Goal: Contribute content: Contribute content

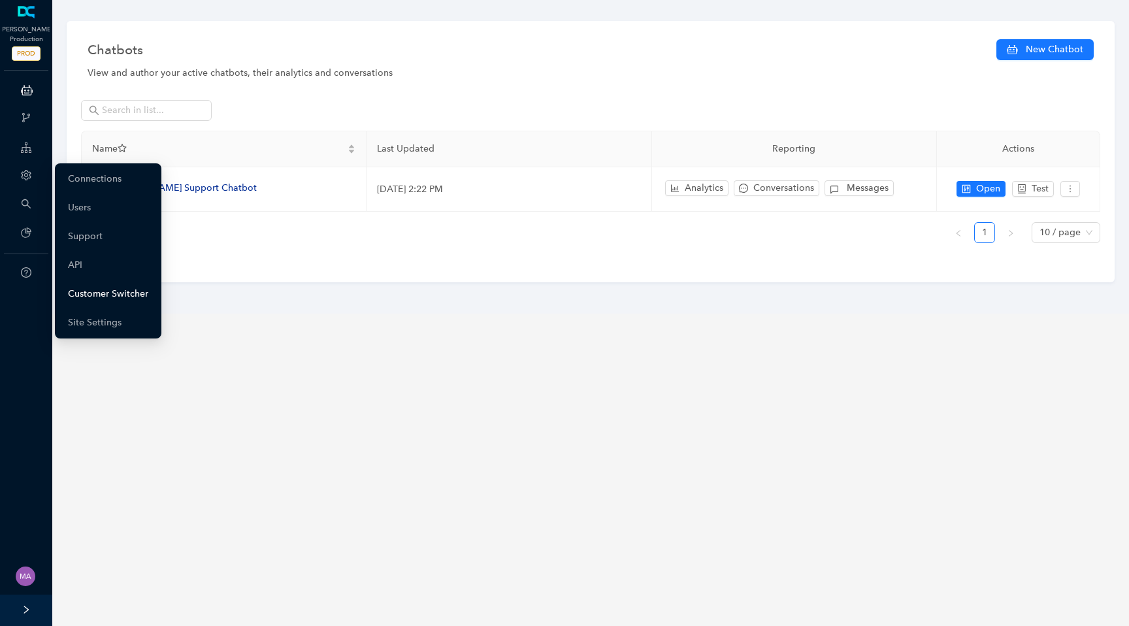
click at [88, 304] on link "Customer Switcher" at bounding box center [108, 294] width 80 height 26
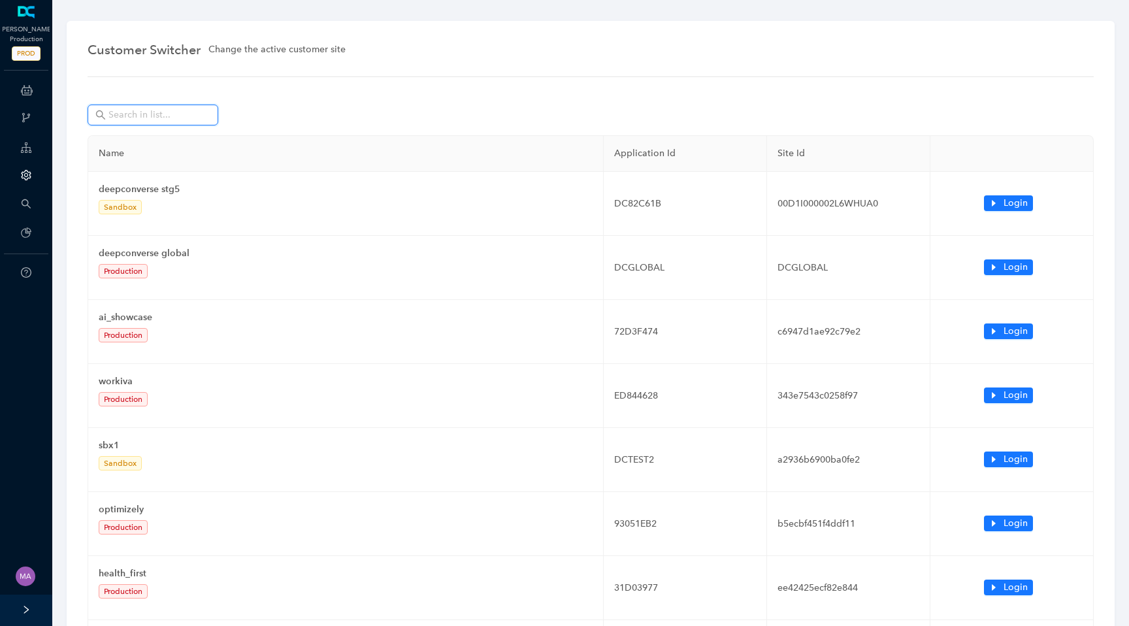
click at [147, 119] on input "text" at bounding box center [153, 115] width 91 height 14
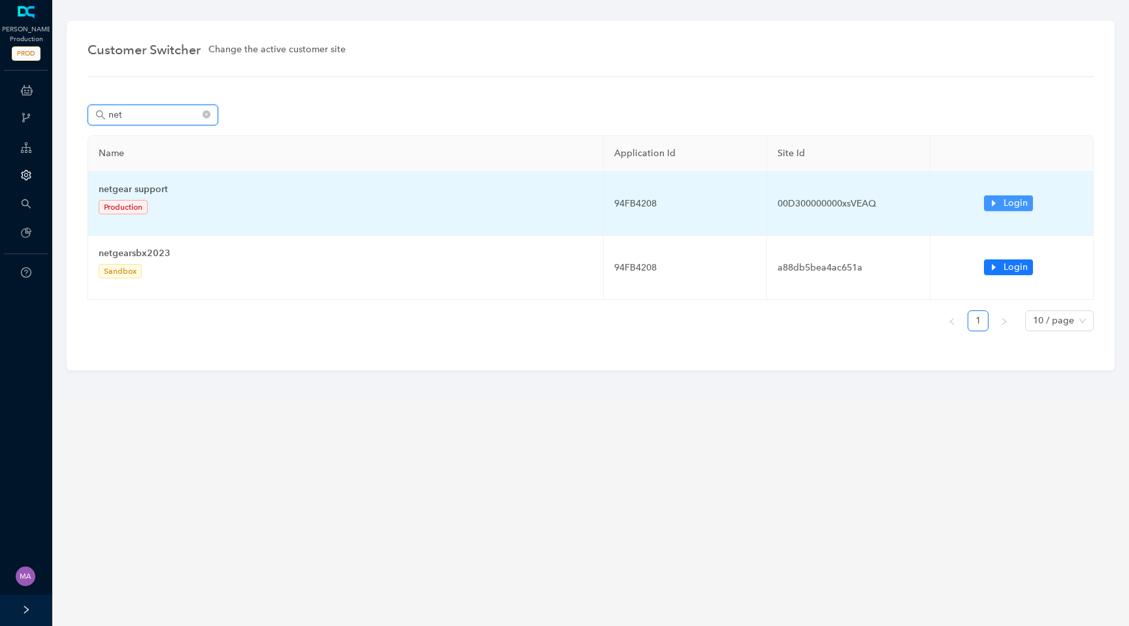
type input "net"
click at [995, 204] on icon "caret-right" at bounding box center [993, 203] width 9 height 9
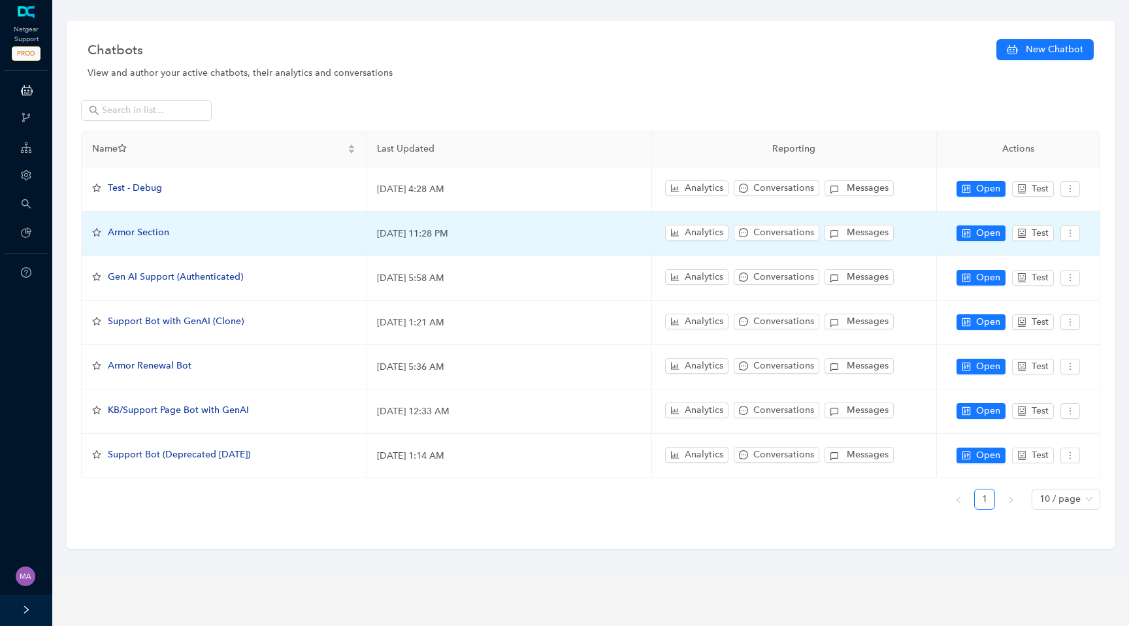
click at [127, 235] on span "Armor Section" at bounding box center [138, 232] width 61 height 11
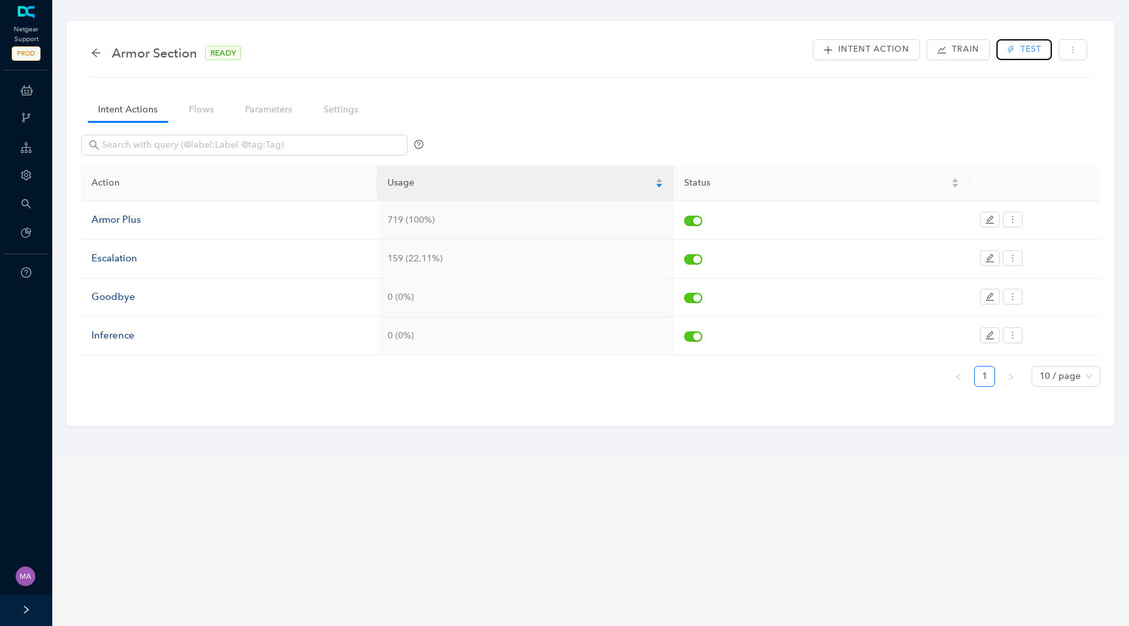
click at [1008, 43] on button "Test" at bounding box center [1023, 49] width 55 height 21
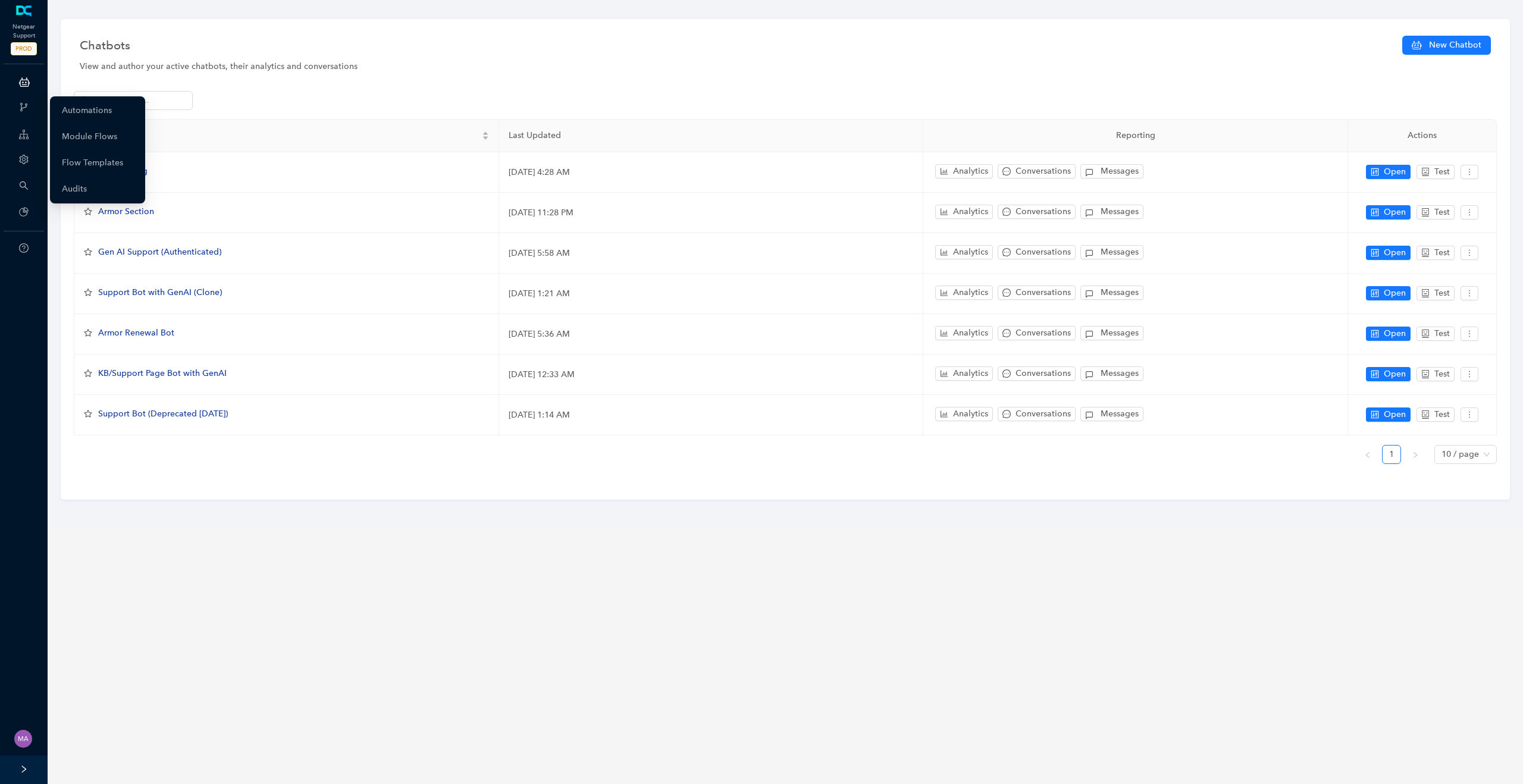
click at [30, 86] on div "ChatBots & Ticket Automations" at bounding box center [24, 82] width 43 height 24
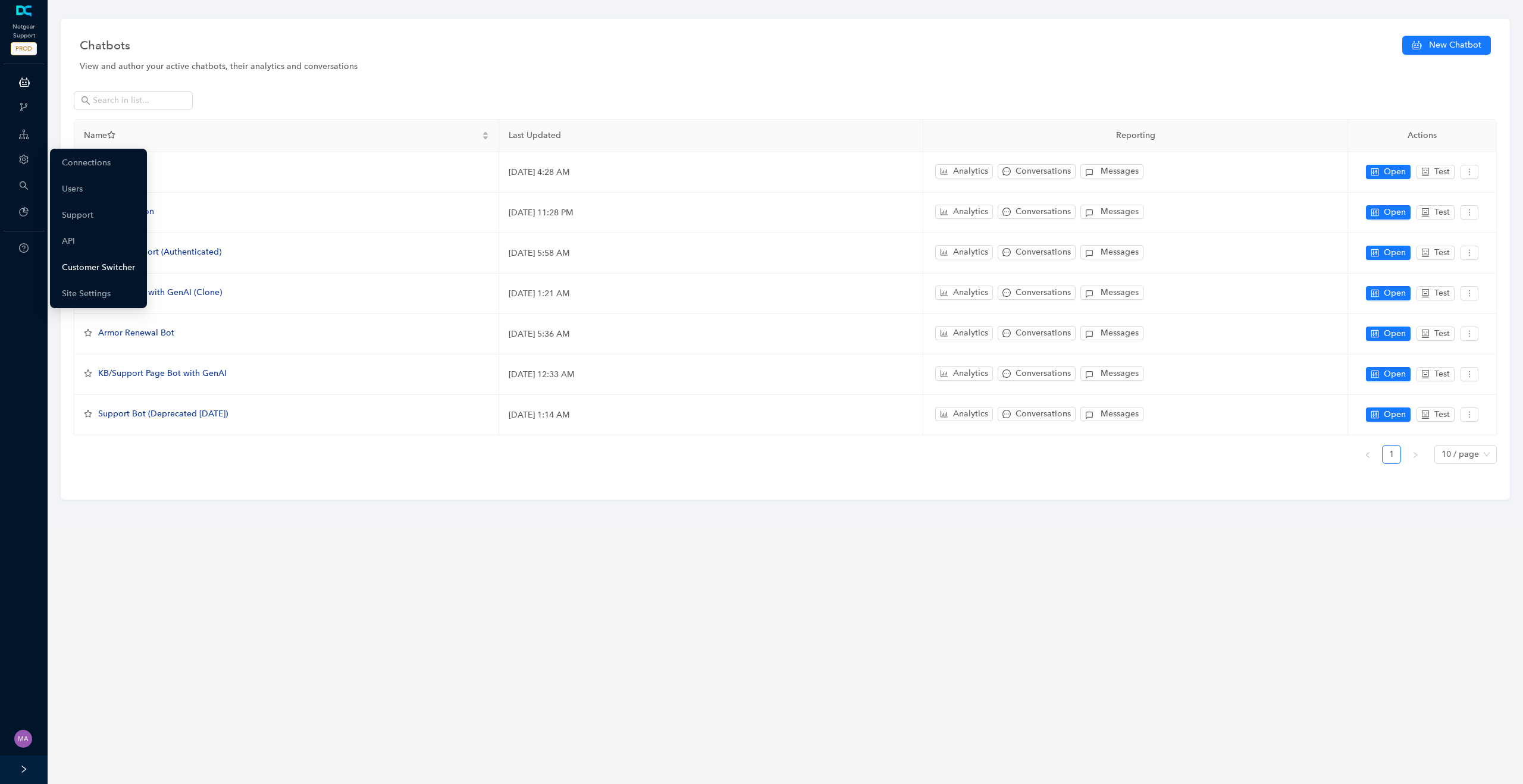
click at [113, 269] on link "Customer Switcher" at bounding box center [98, 268] width 73 height 24
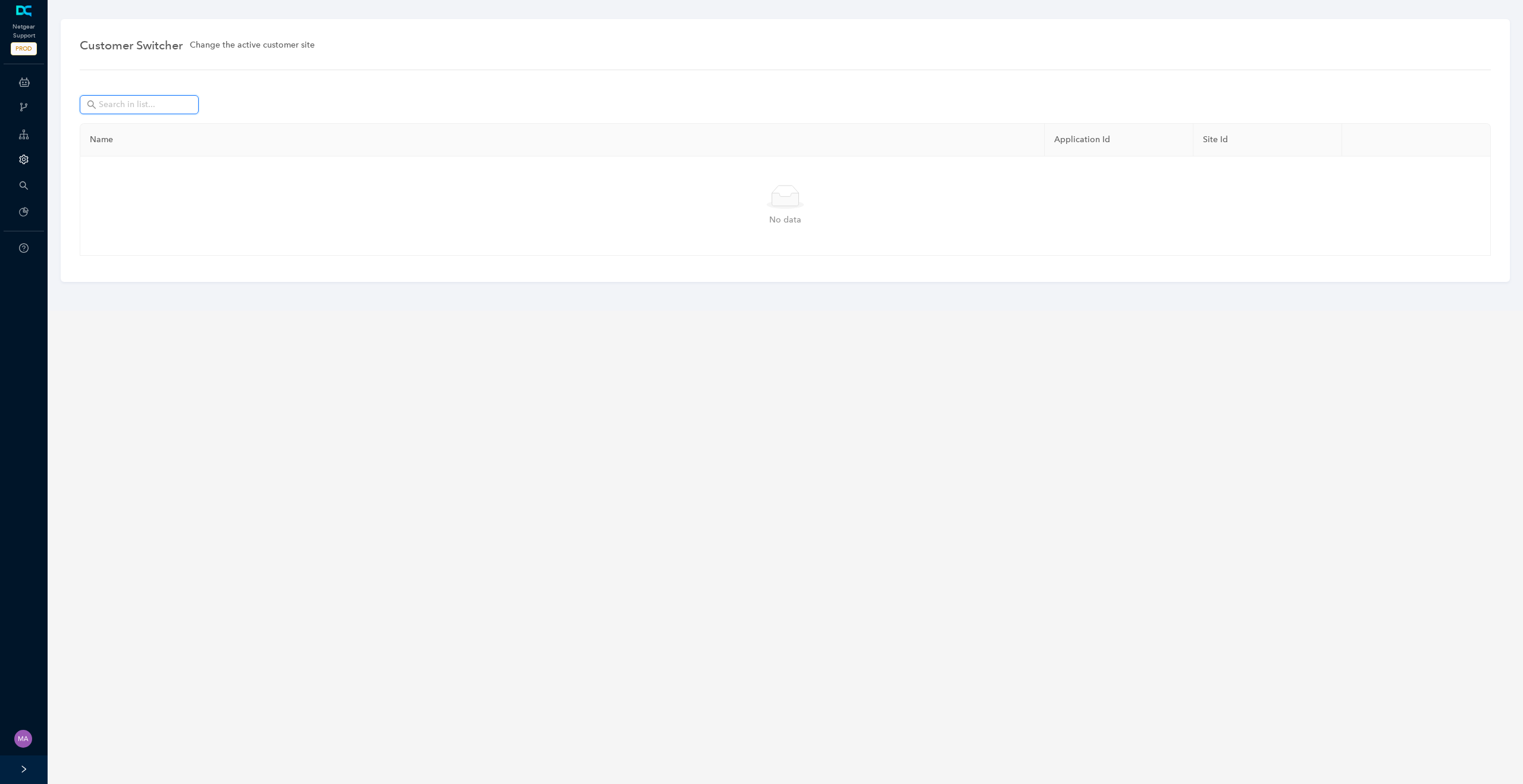
click at [158, 106] on input "text" at bounding box center [139, 105] width 83 height 13
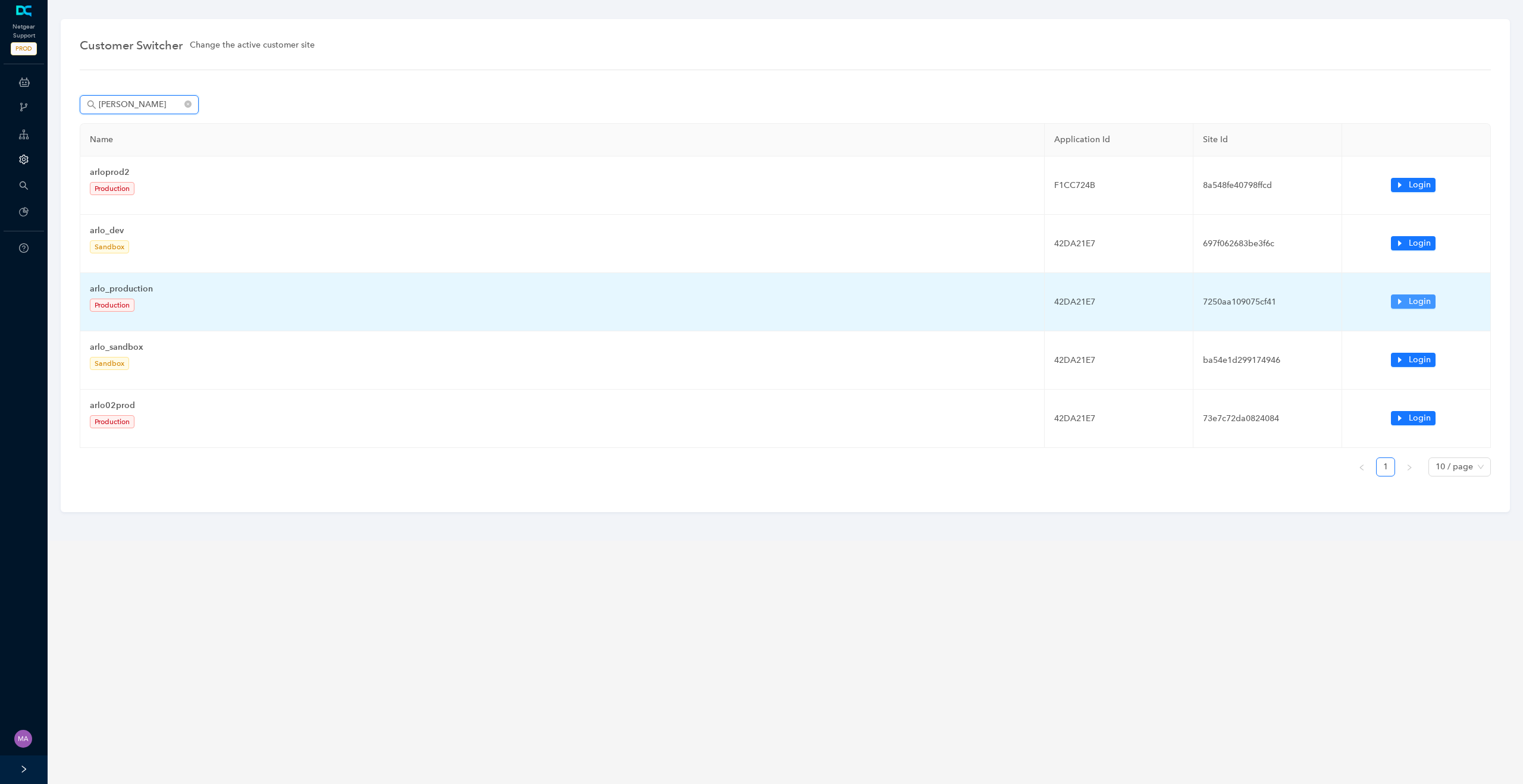
type input "arlo"
click at [1027, 298] on icon "caret-right" at bounding box center [1399, 301] width 8 height 8
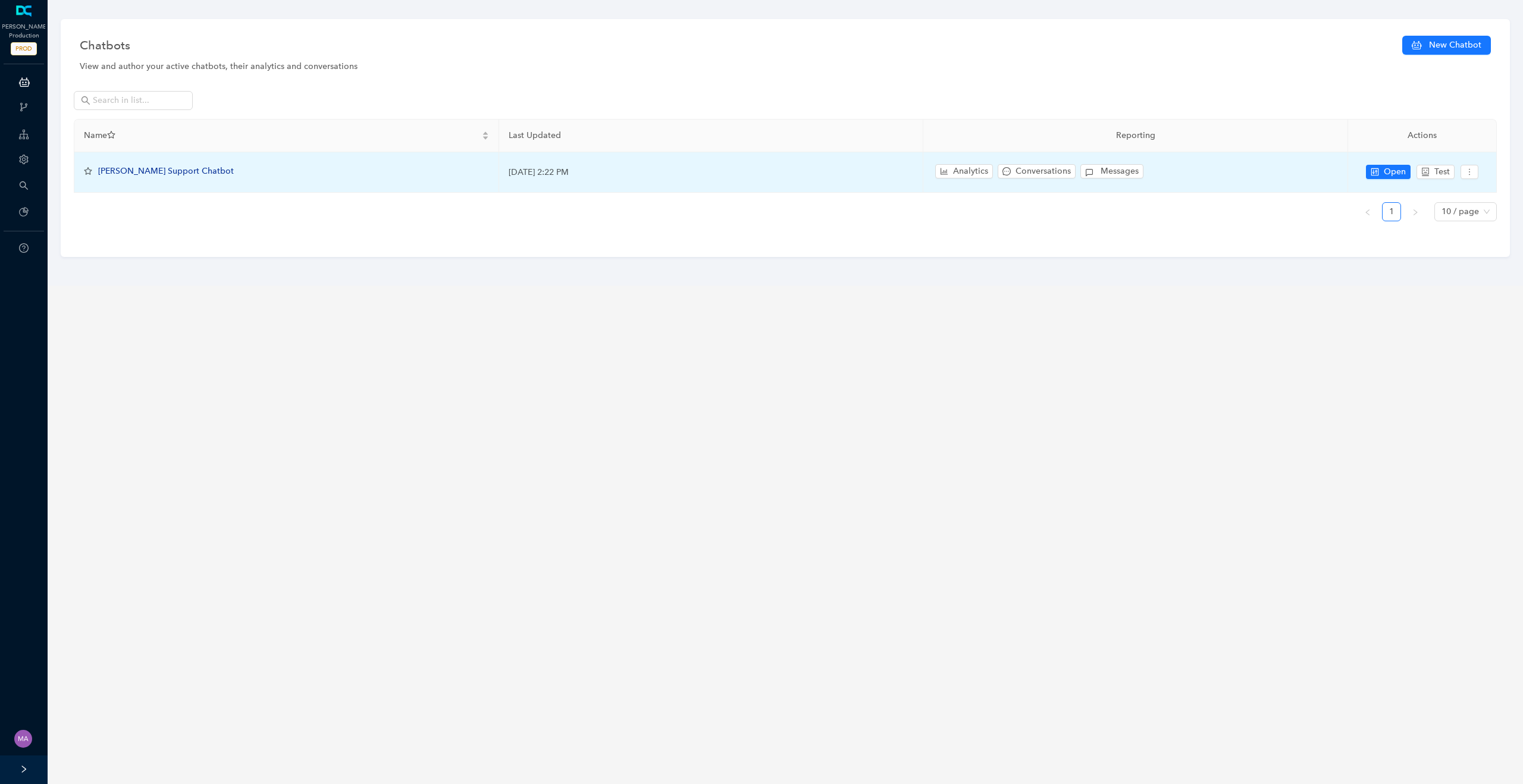
click at [123, 174] on span "[PERSON_NAME] Support Chatbot" at bounding box center [166, 170] width 136 height 10
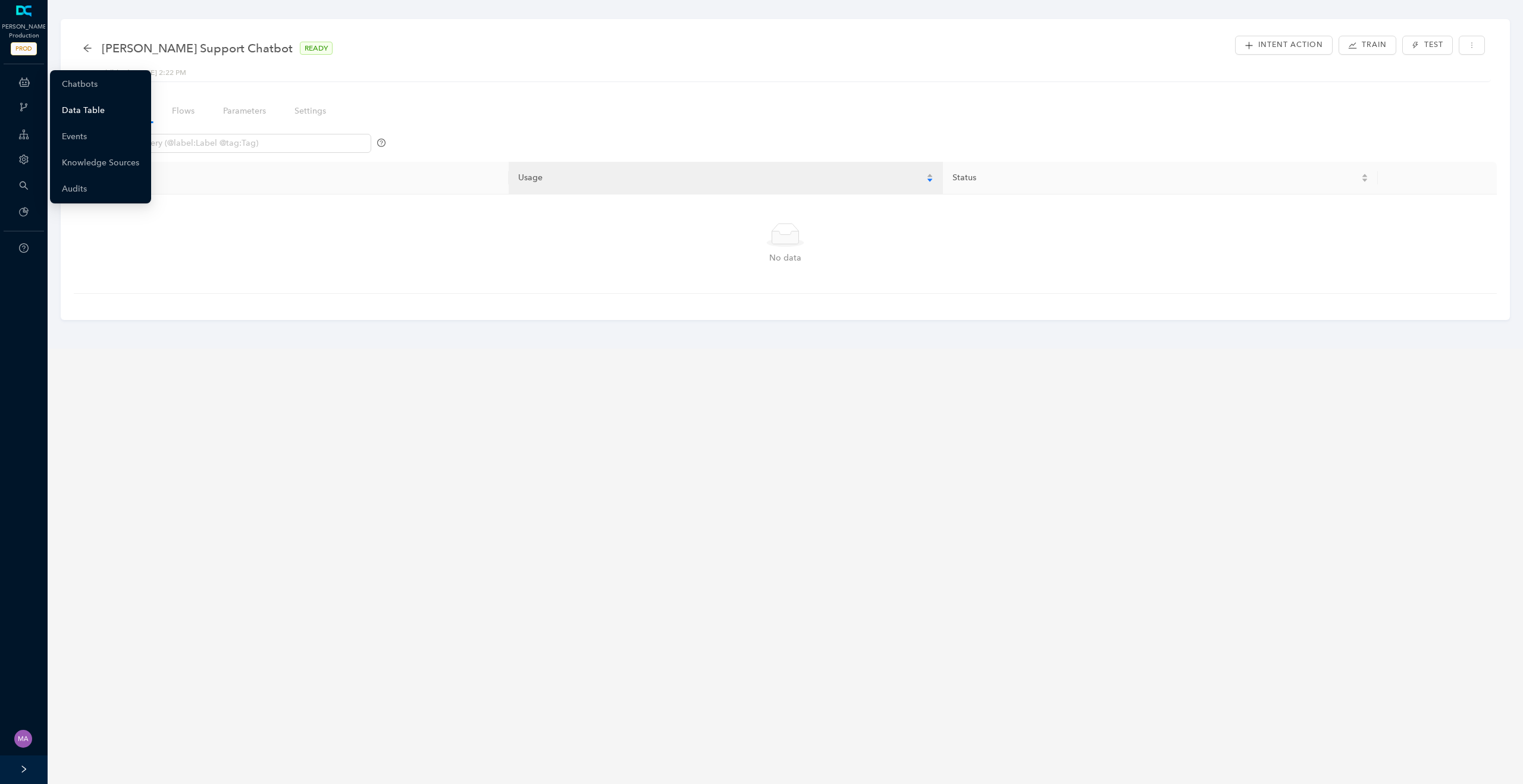
click at [92, 114] on link "Data Table" at bounding box center [83, 110] width 43 height 24
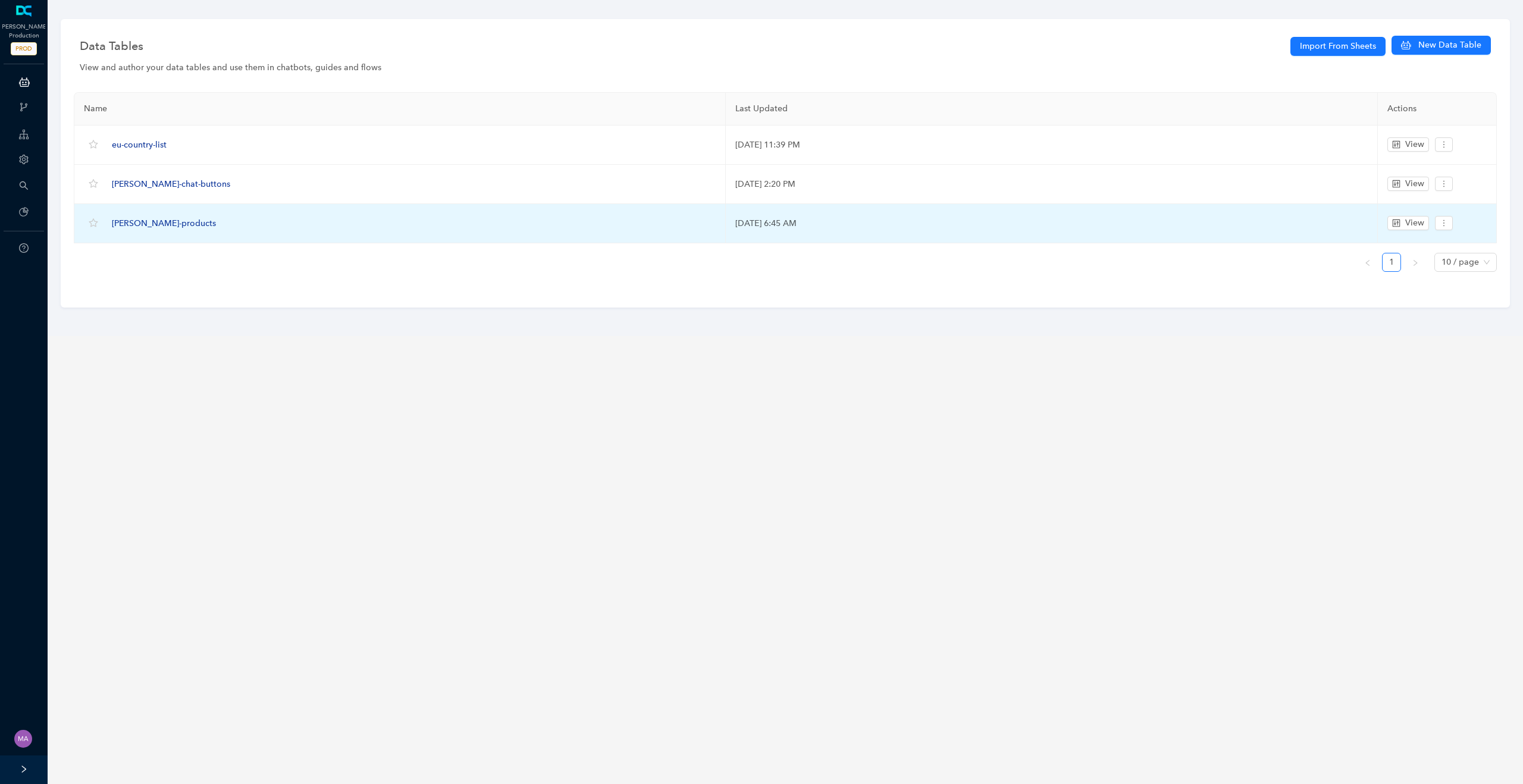
click at [134, 220] on span "[PERSON_NAME]-products" at bounding box center [164, 223] width 104 height 10
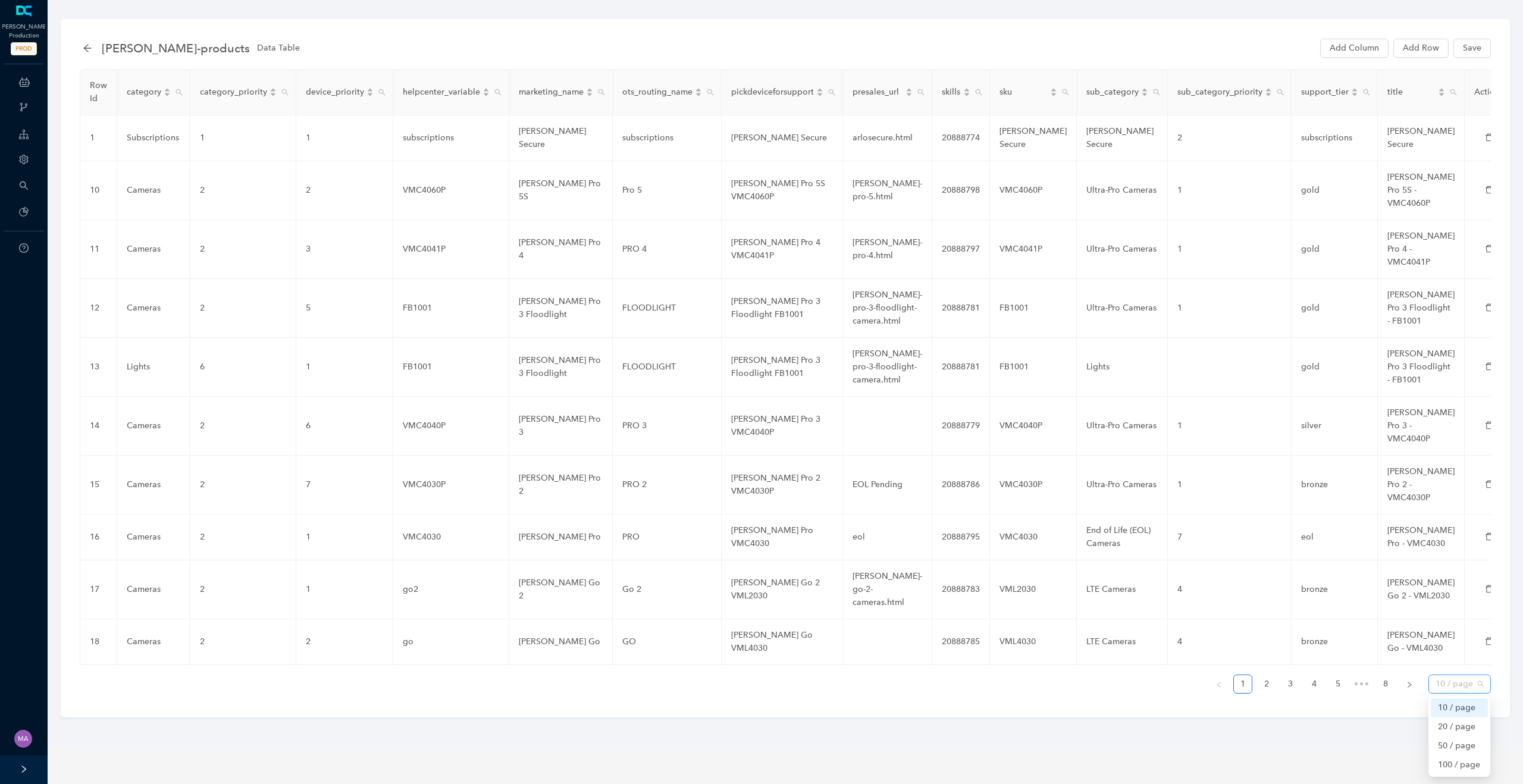
click at [1462, 675] on span "10 / page" at bounding box center [1459, 684] width 48 height 18
click at [1442, 759] on div "100 / page" at bounding box center [1459, 765] width 43 height 13
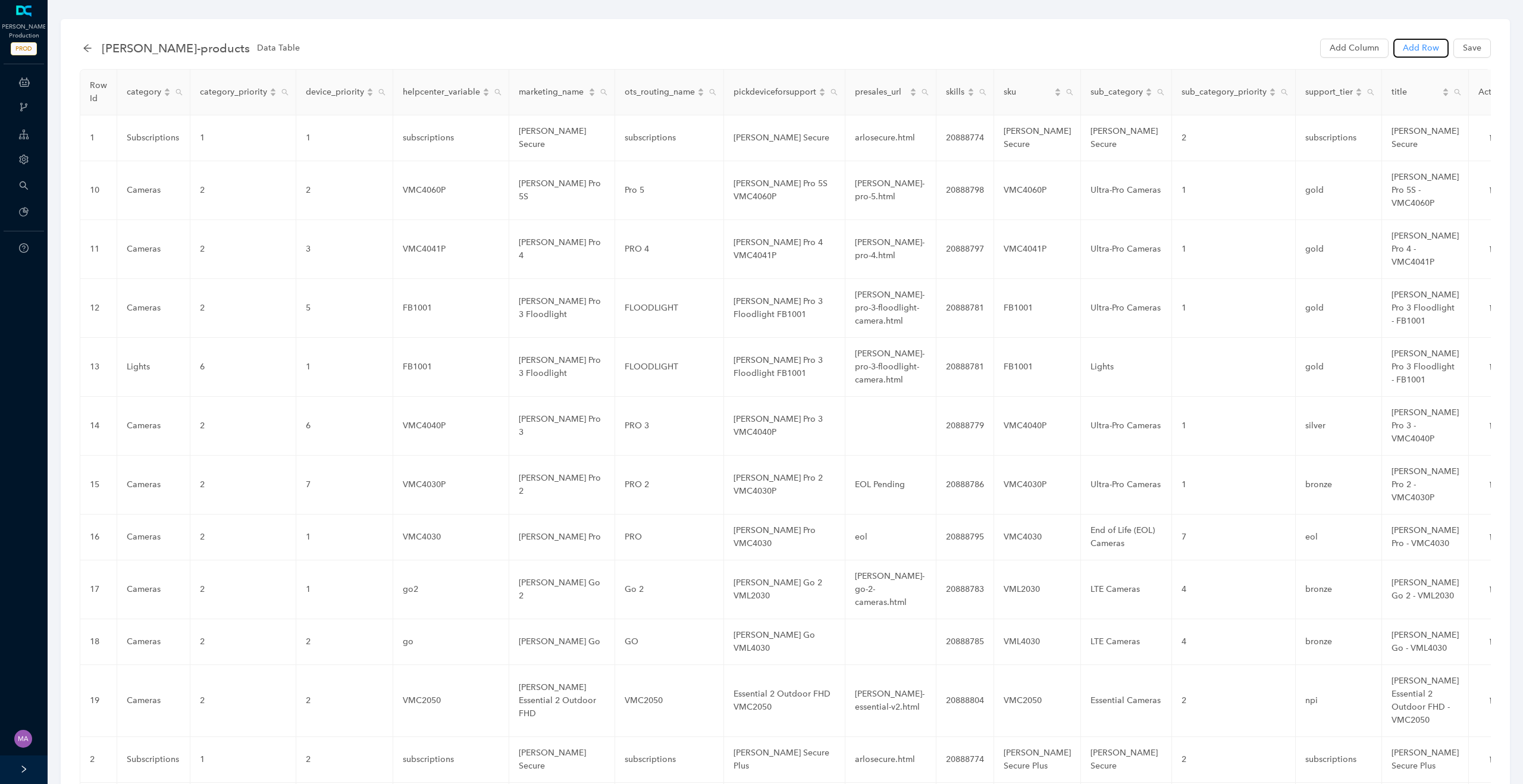
click at [1418, 45] on span "Add Row" at bounding box center [1421, 48] width 36 height 13
click at [1420, 47] on span "Add Row" at bounding box center [1421, 48] width 36 height 13
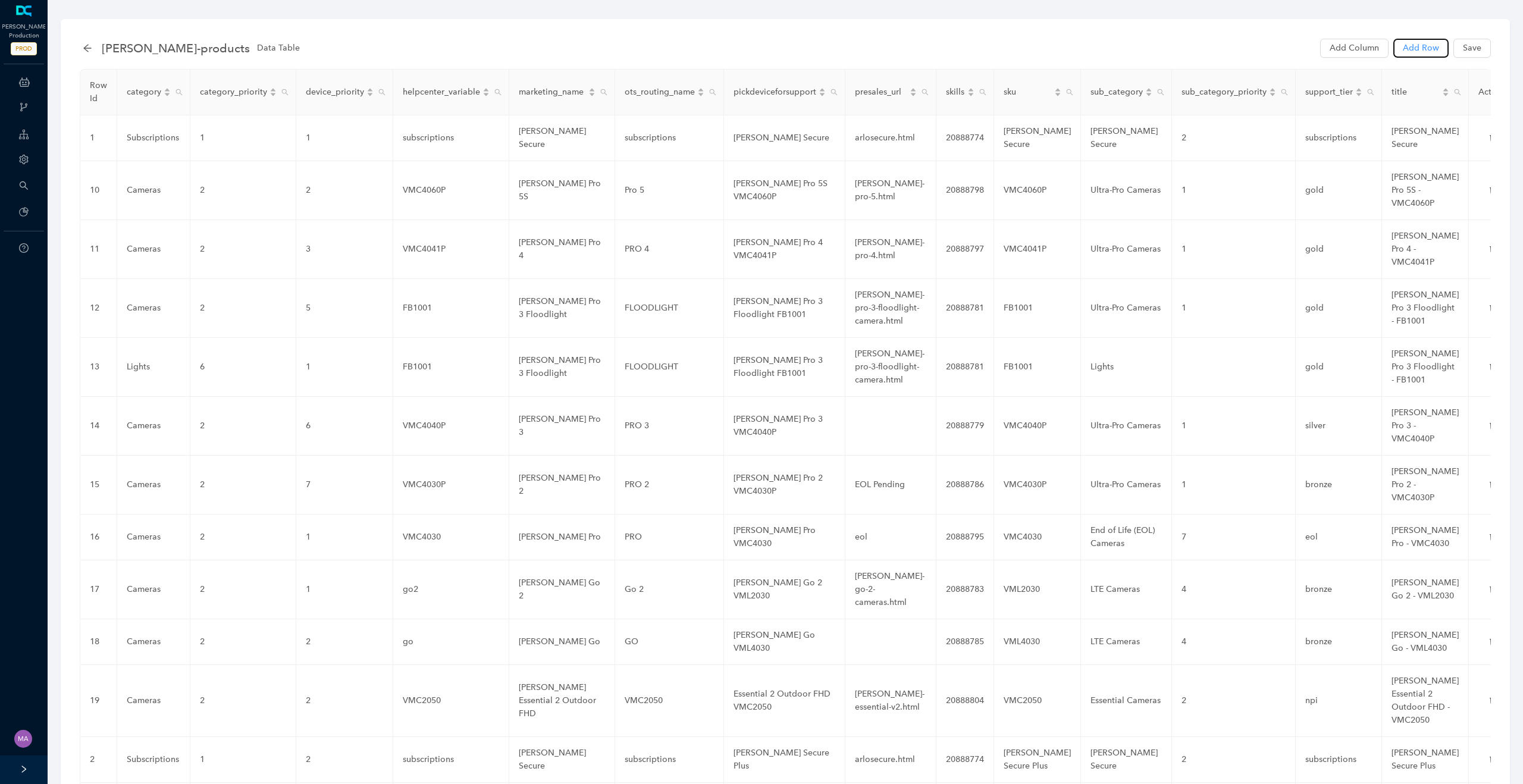
click at [1417, 48] on span "Add Row" at bounding box center [1421, 48] width 36 height 13
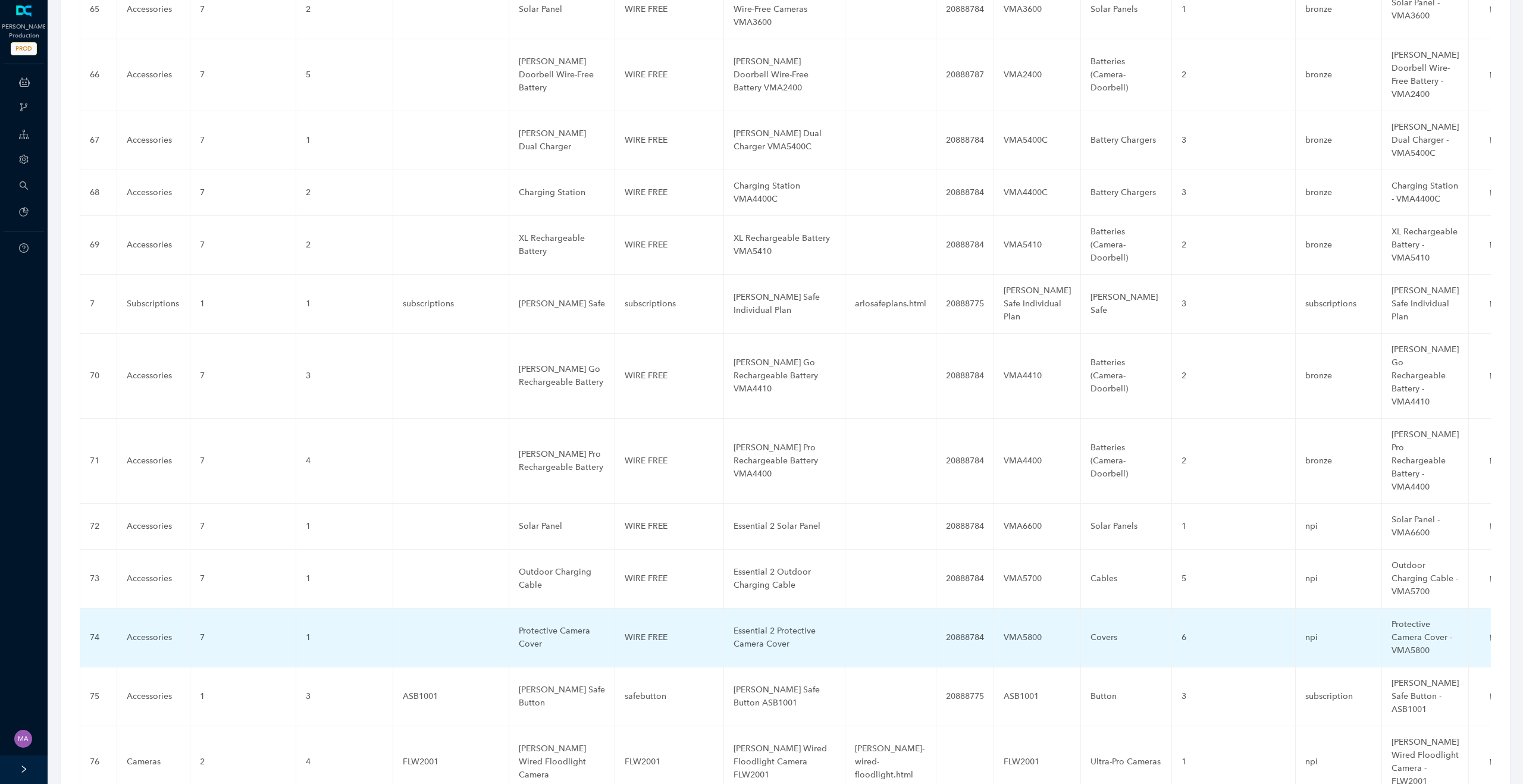
scroll to position [4247, 0]
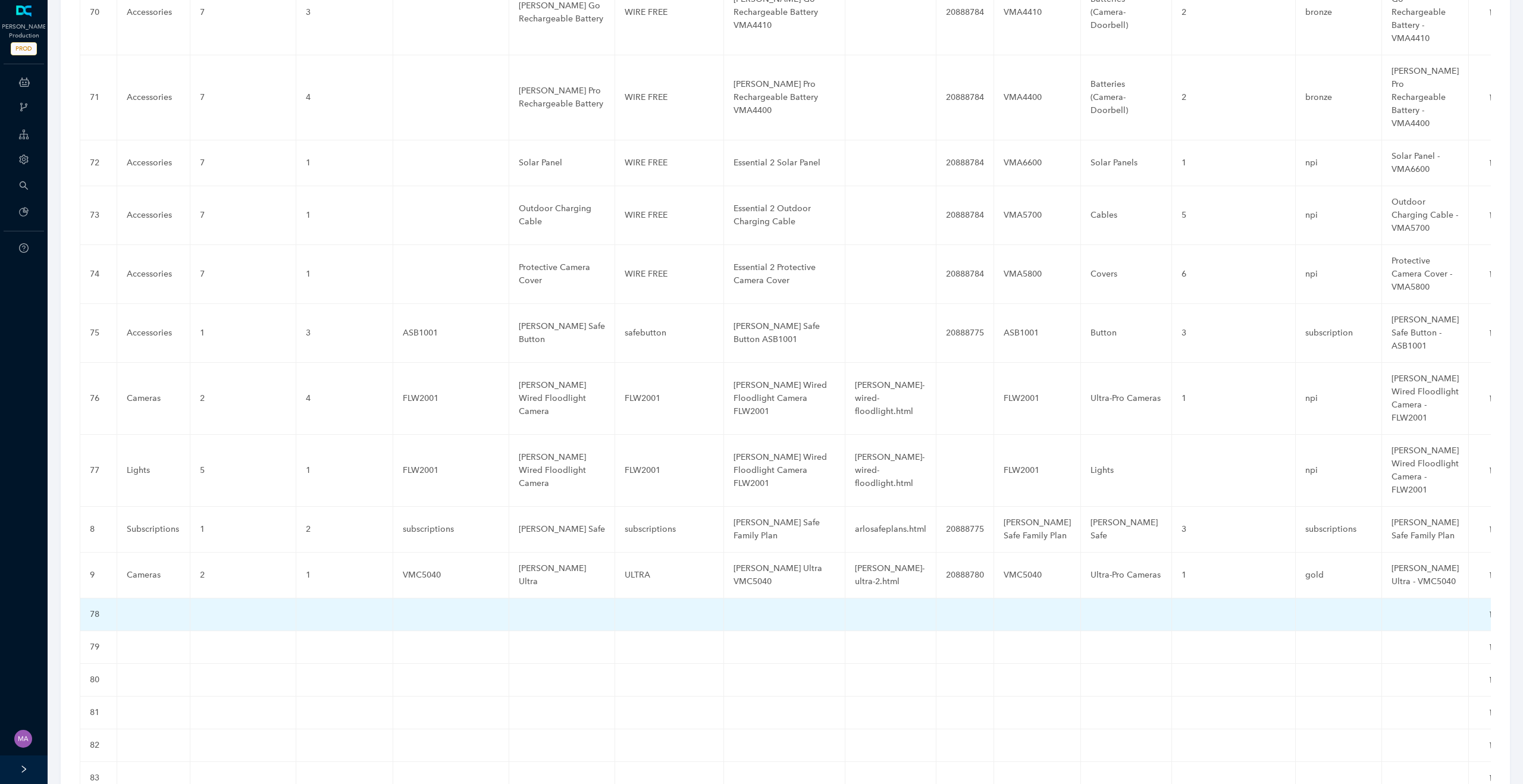
click at [157, 598] on td at bounding box center [154, 615] width 73 height 33
click at [137, 607] on input "text" at bounding box center [134, 616] width 15 height 19
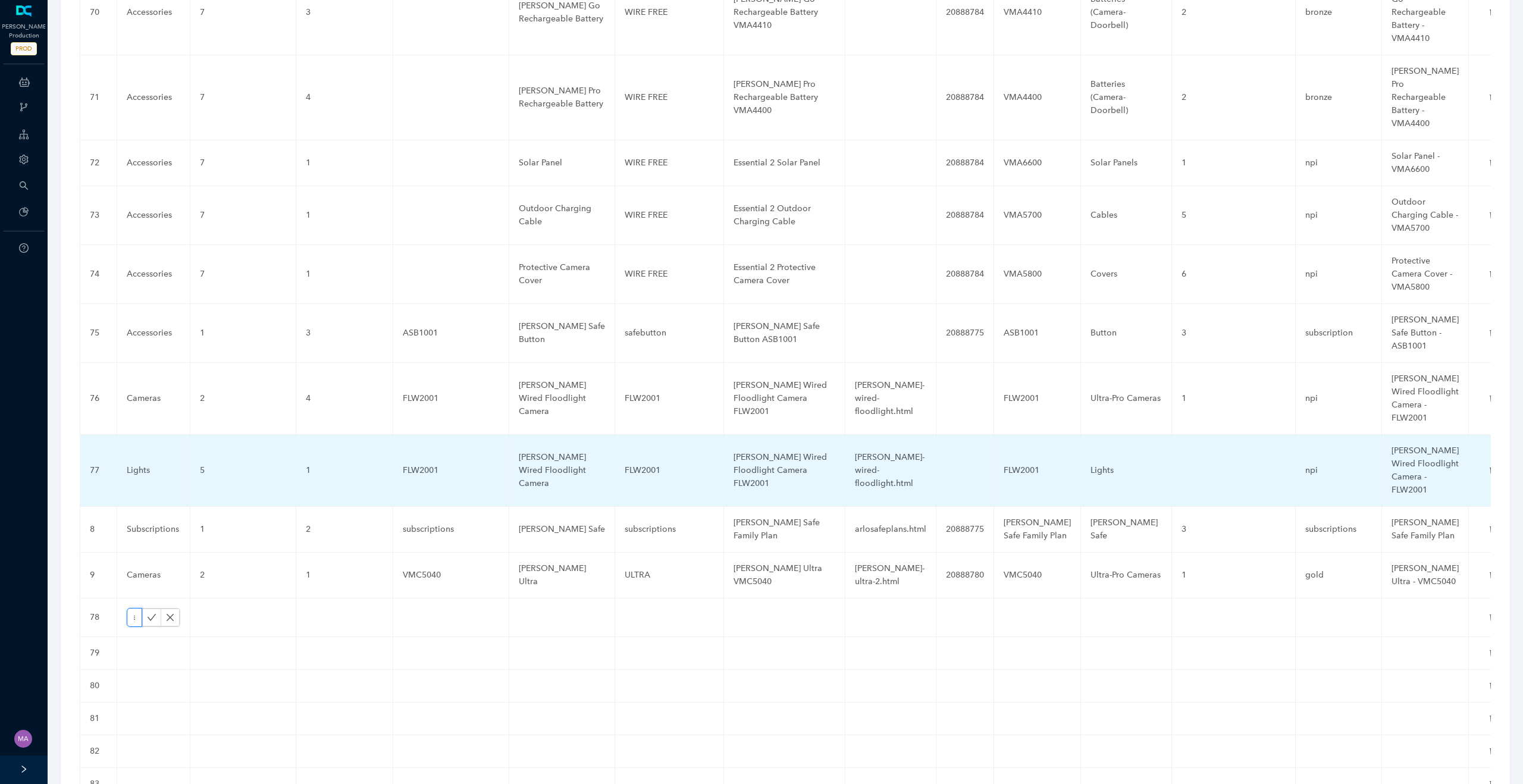
scroll to position [0, 30]
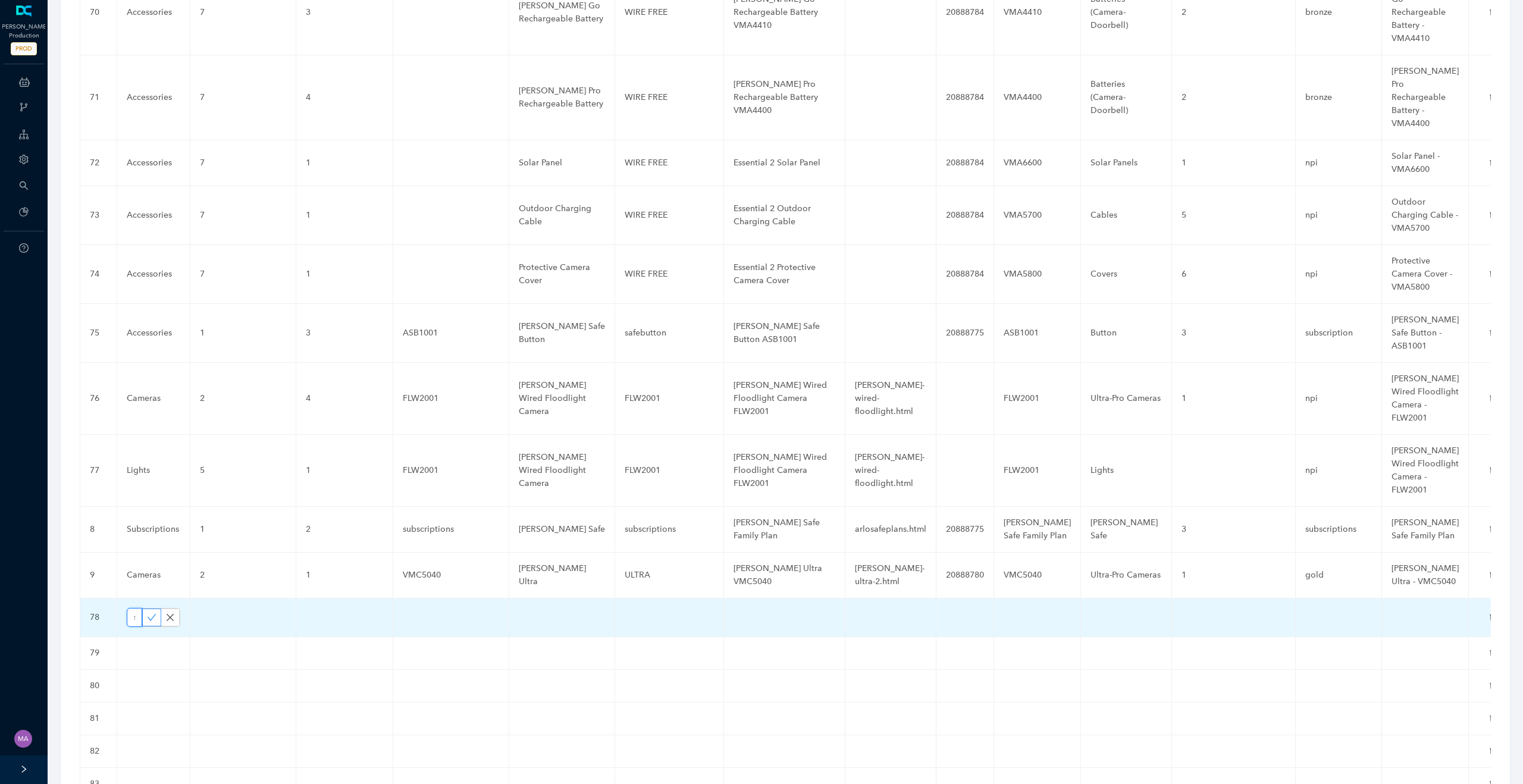
type input "Cameras"
click at [156, 613] on span "button" at bounding box center [151, 617] width 9 height 10
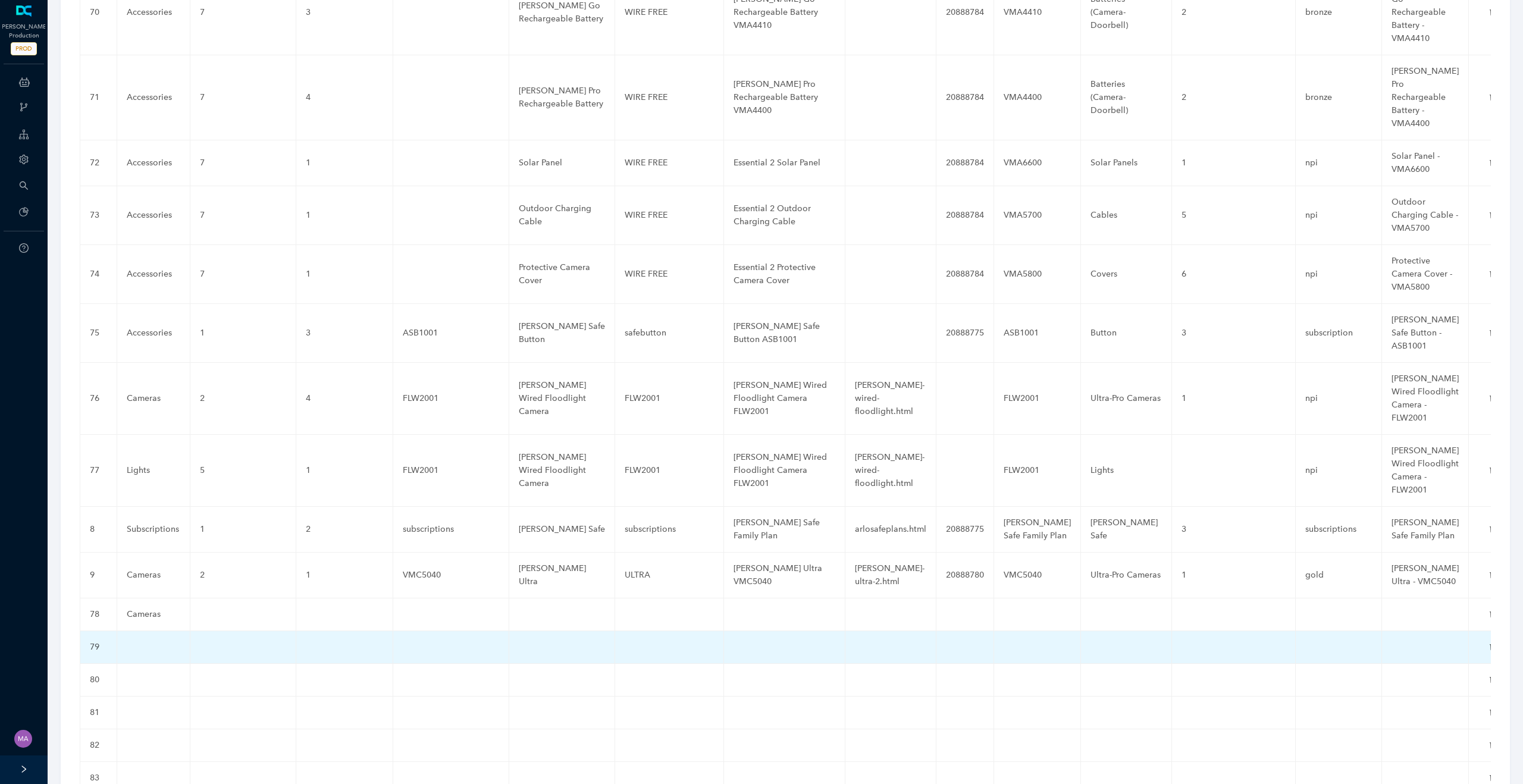
click at [150, 631] on td at bounding box center [154, 647] width 73 height 33
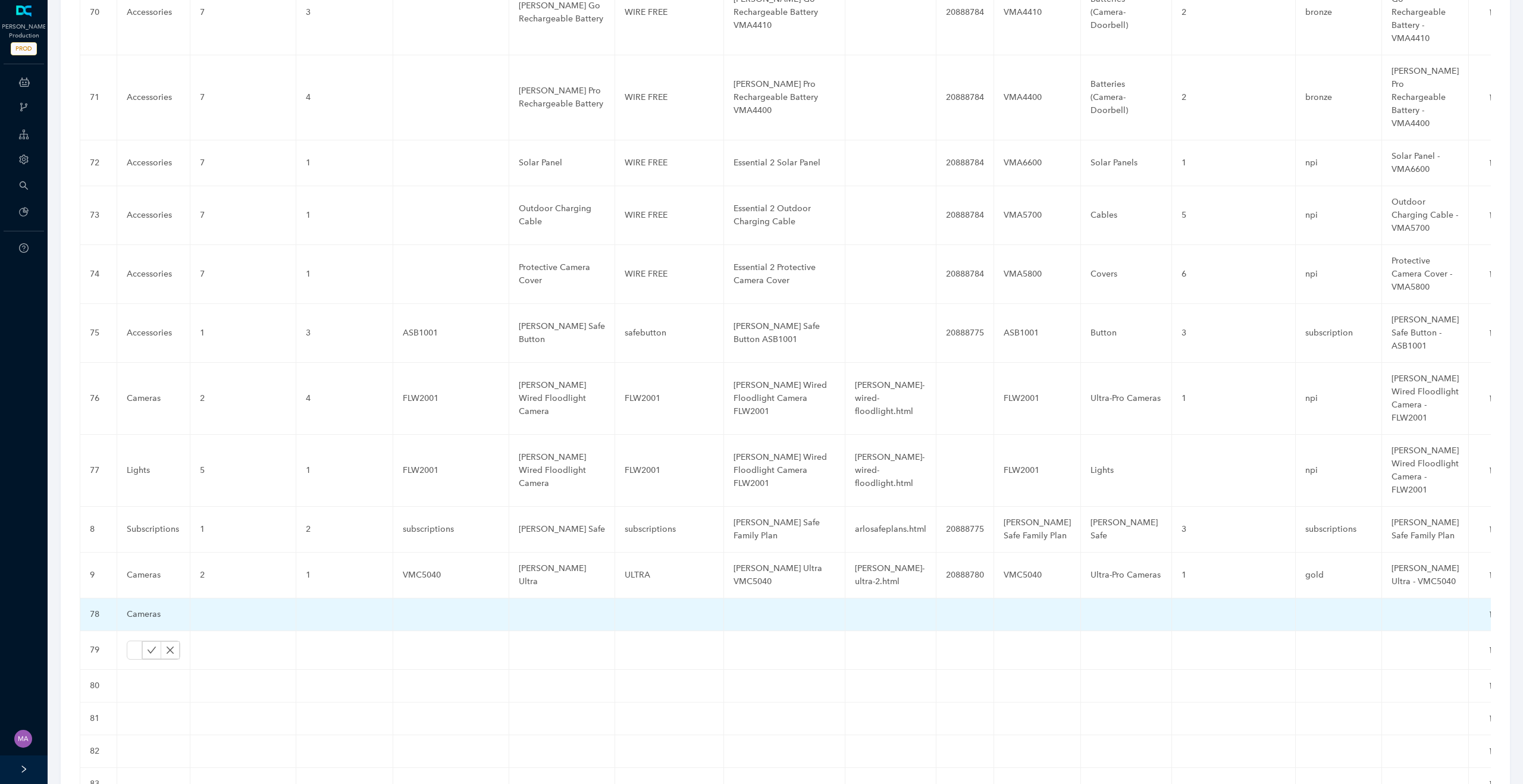
click at [143, 607] on div "Cameras" at bounding box center [153, 614] width 54 height 13
click at [142, 607] on input "Cameras" at bounding box center [134, 616] width 15 height 19
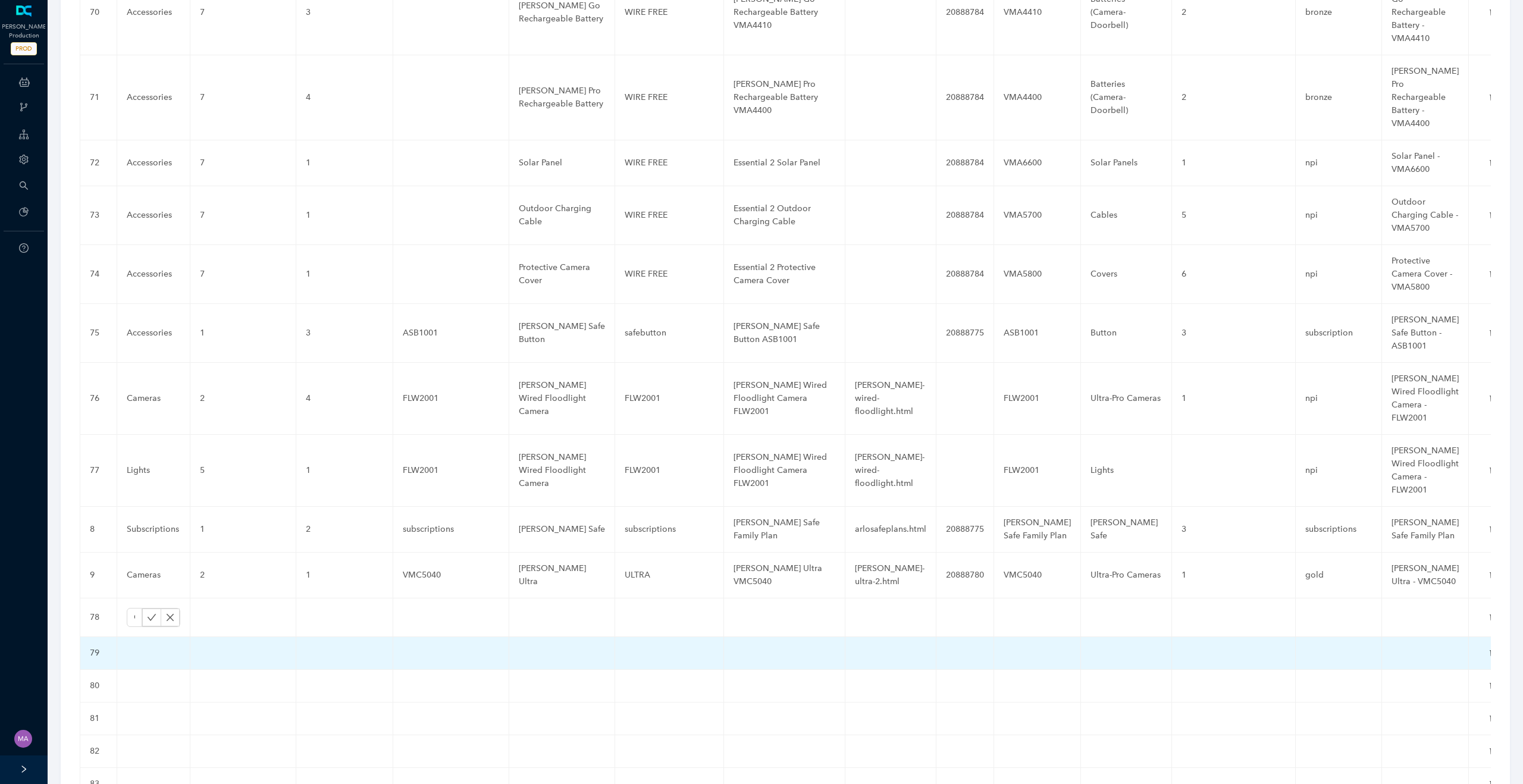
click at [145, 636] on td at bounding box center [154, 653] width 73 height 33
click at [136, 640] on input "text" at bounding box center [134, 649] width 15 height 19
paste input "Cameras"
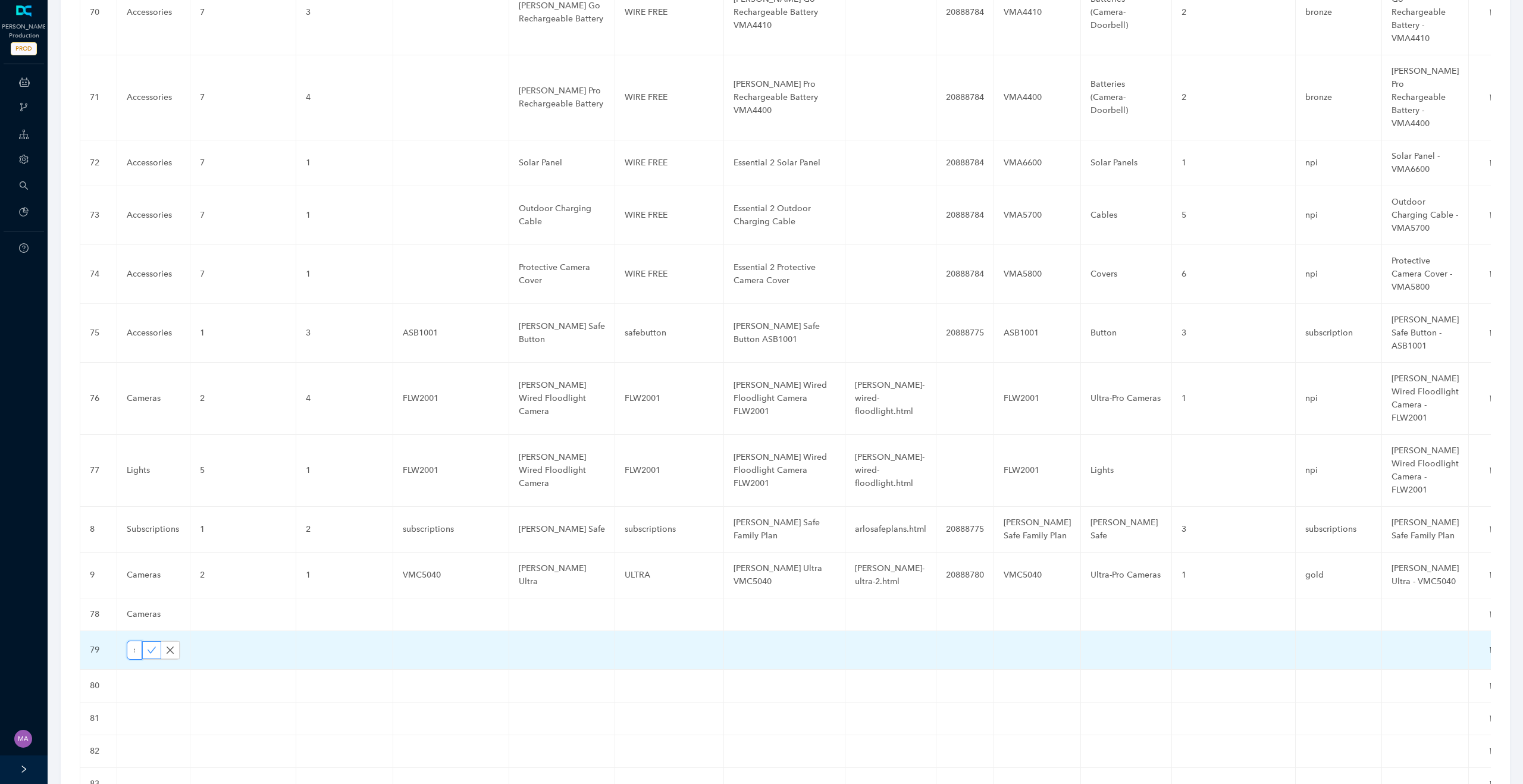
type input "Cameras"
click at [152, 647] on icon "check" at bounding box center [152, 649] width 9 height 6
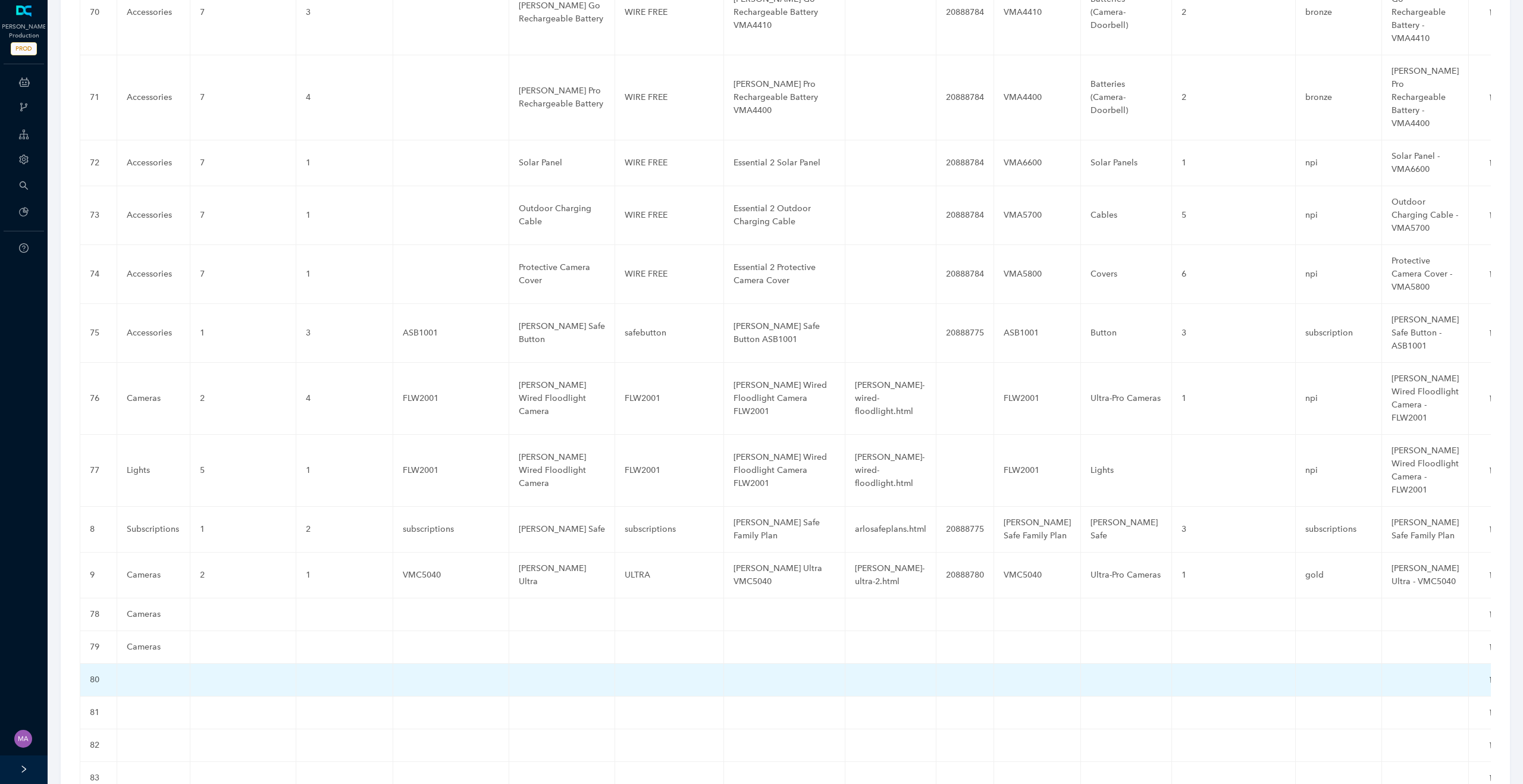
click at [143, 664] on td at bounding box center [154, 680] width 73 height 33
click at [137, 673] on input "text" at bounding box center [134, 682] width 15 height 19
paste input "Cameras"
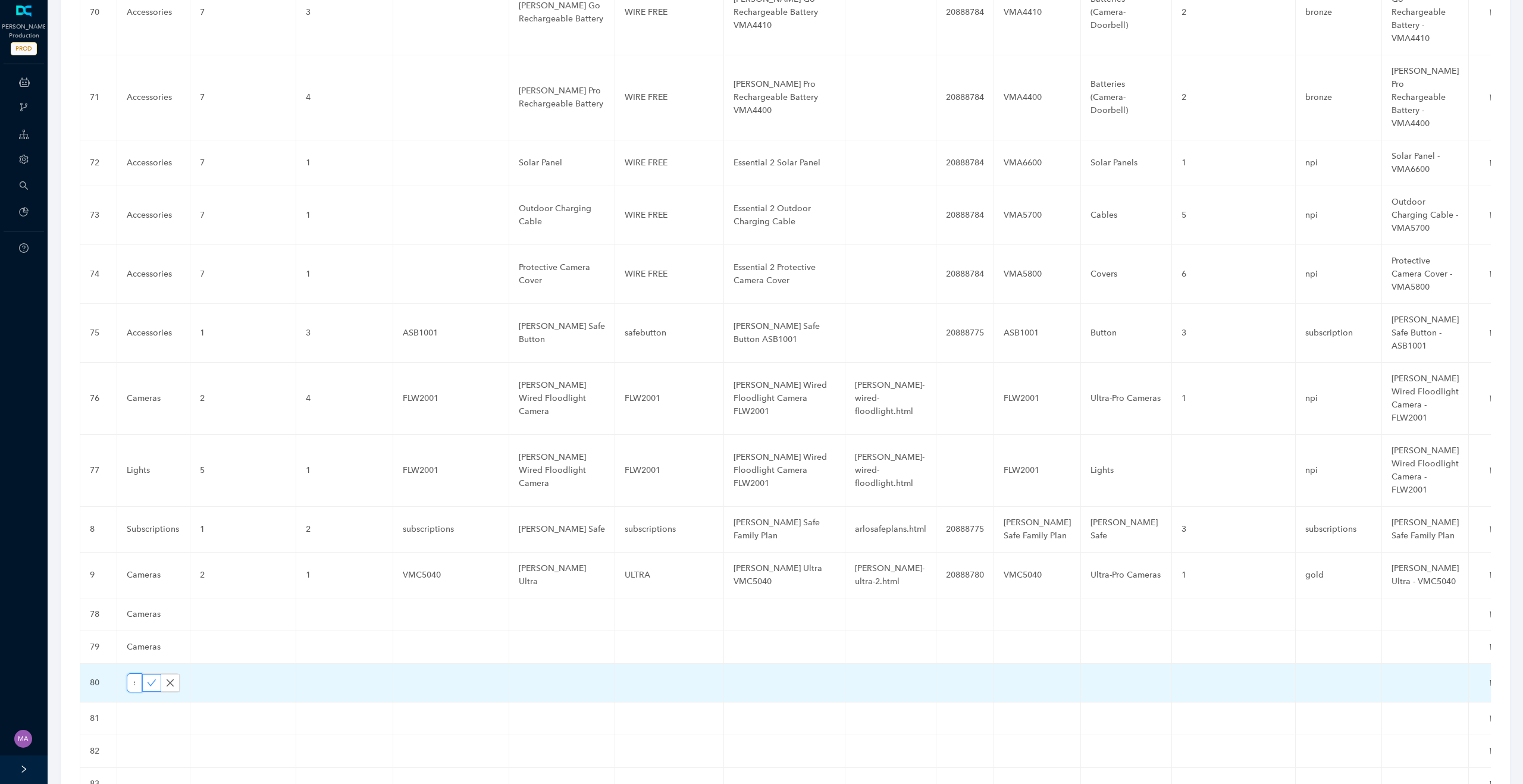
type input "Cameras"
click at [152, 674] on button "button" at bounding box center [151, 683] width 19 height 18
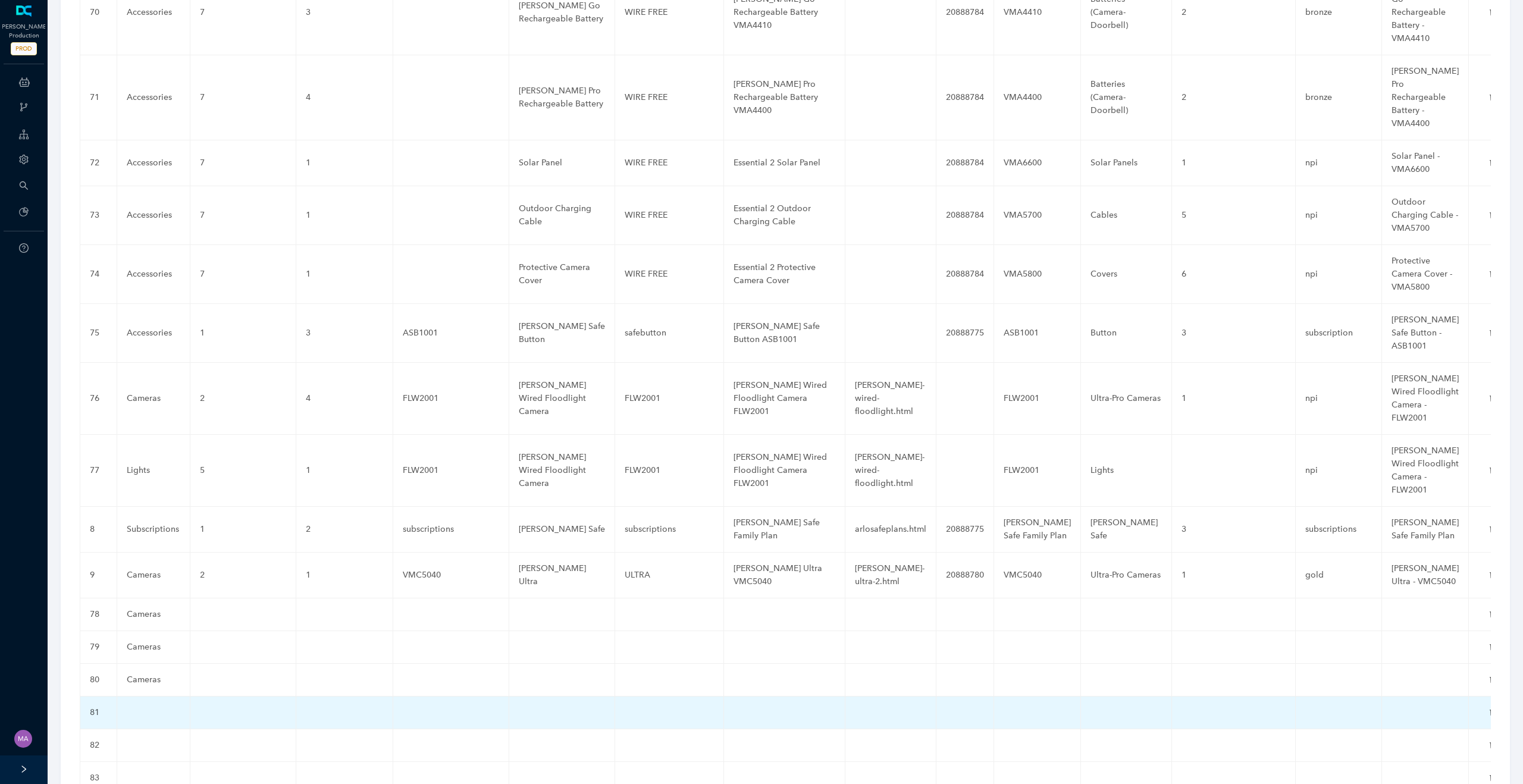
click at [140, 697] on td at bounding box center [154, 713] width 73 height 33
click at [139, 706] on input "text" at bounding box center [134, 715] width 15 height 19
paste input "Cameras"
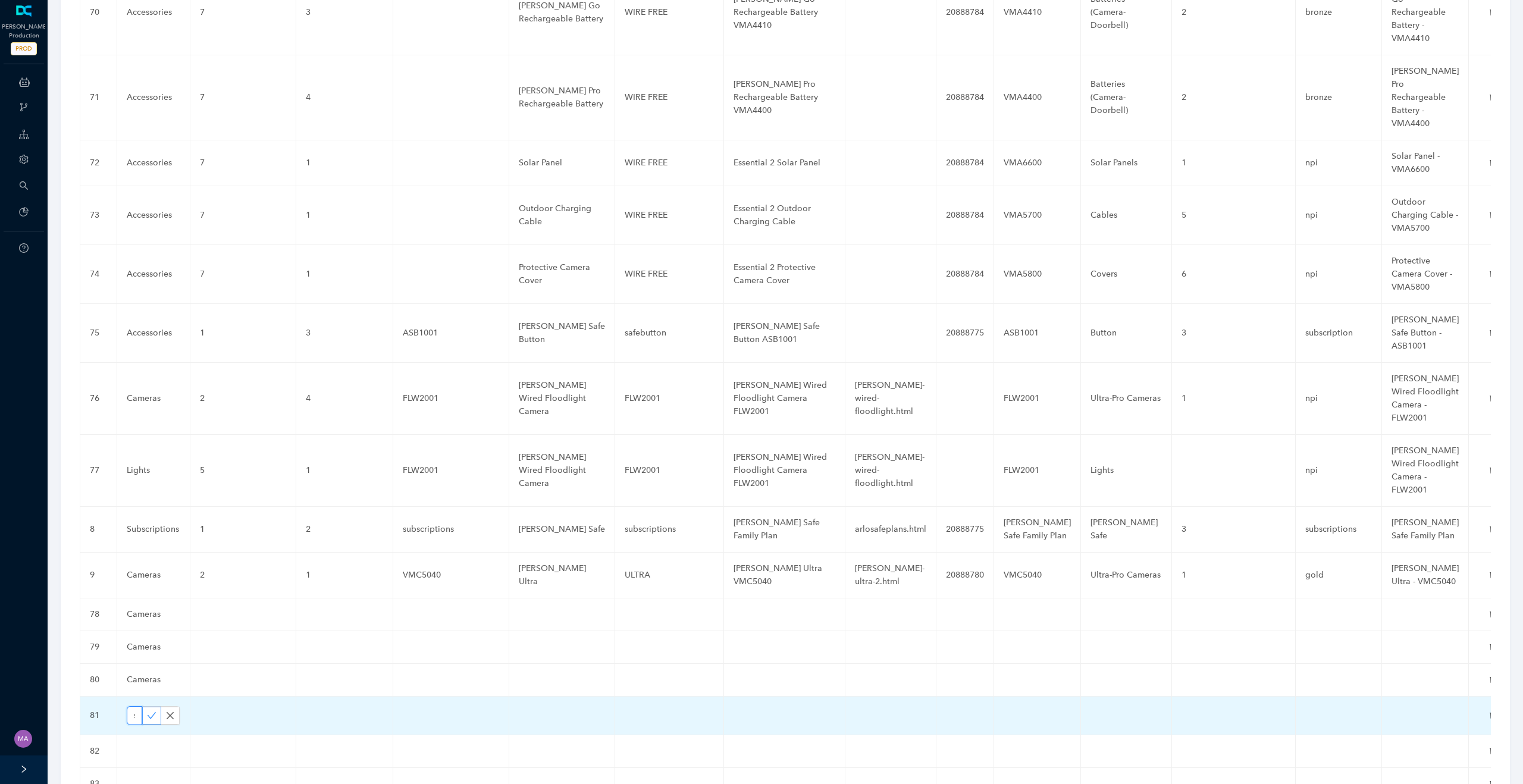
type input "Cameras"
click at [154, 712] on icon "check" at bounding box center [152, 715] width 9 height 6
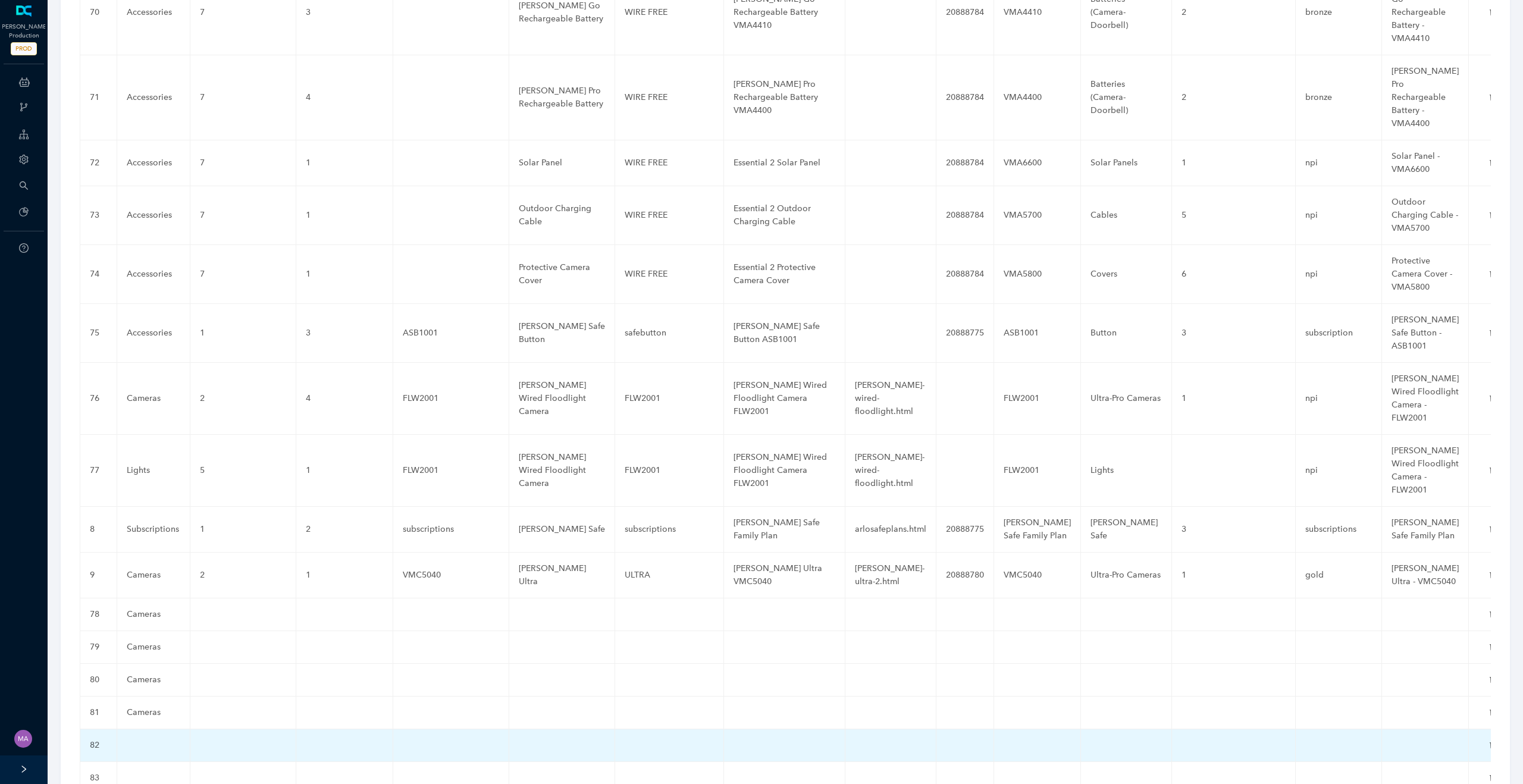
click at [141, 729] on td at bounding box center [154, 746] width 73 height 33
click at [141, 738] on input "text" at bounding box center [134, 748] width 15 height 19
paste input "Cameras"
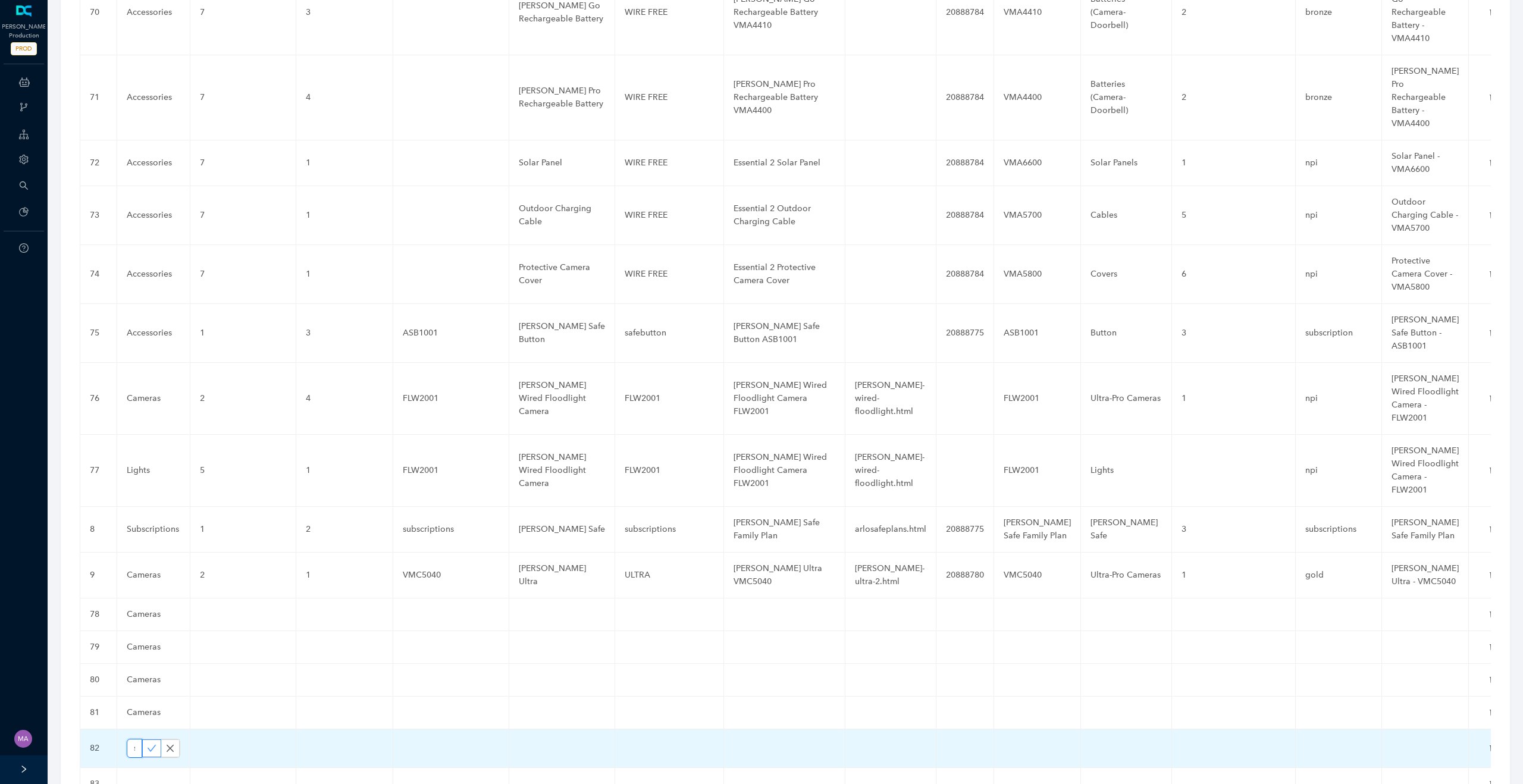
type input "Cameras"
click at [151, 745] on icon "check" at bounding box center [152, 748] width 9 height 6
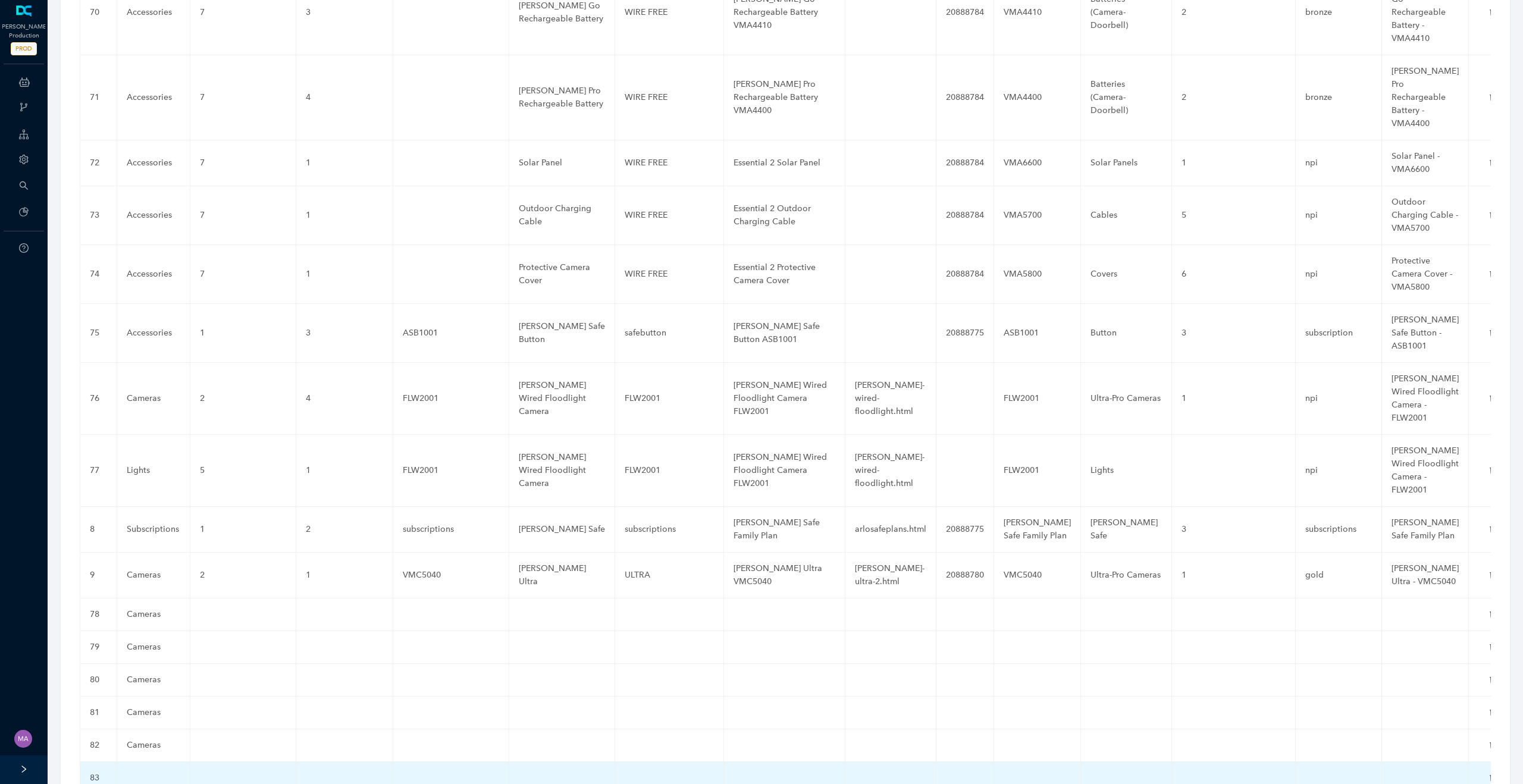
click at [143, 762] on td at bounding box center [154, 779] width 73 height 33
click at [136, 771] on input "text" at bounding box center [134, 780] width 15 height 19
paste input "Cameras"
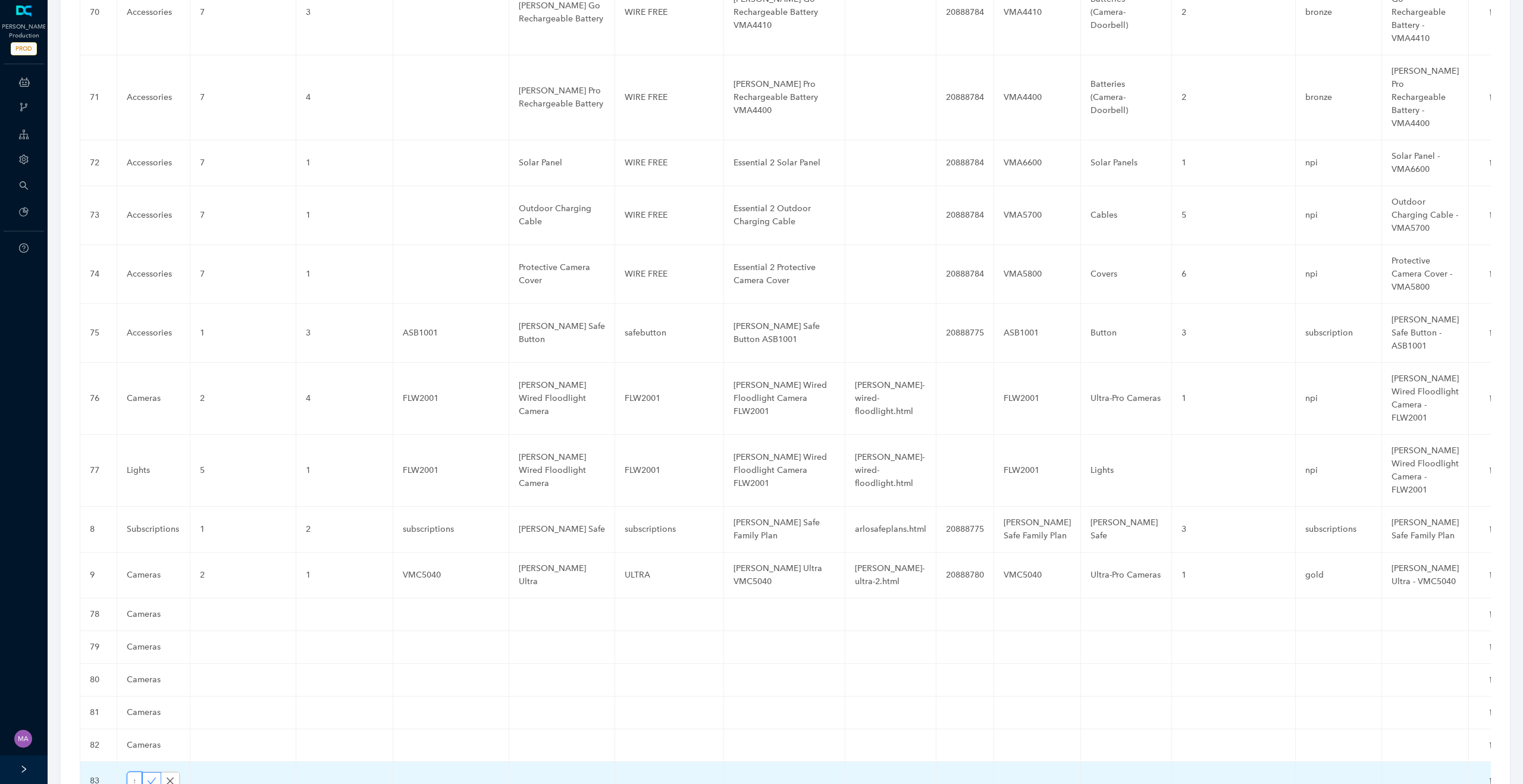
type input "Cameras"
click at [152, 776] on icon "check" at bounding box center [151, 780] width 9 height 9
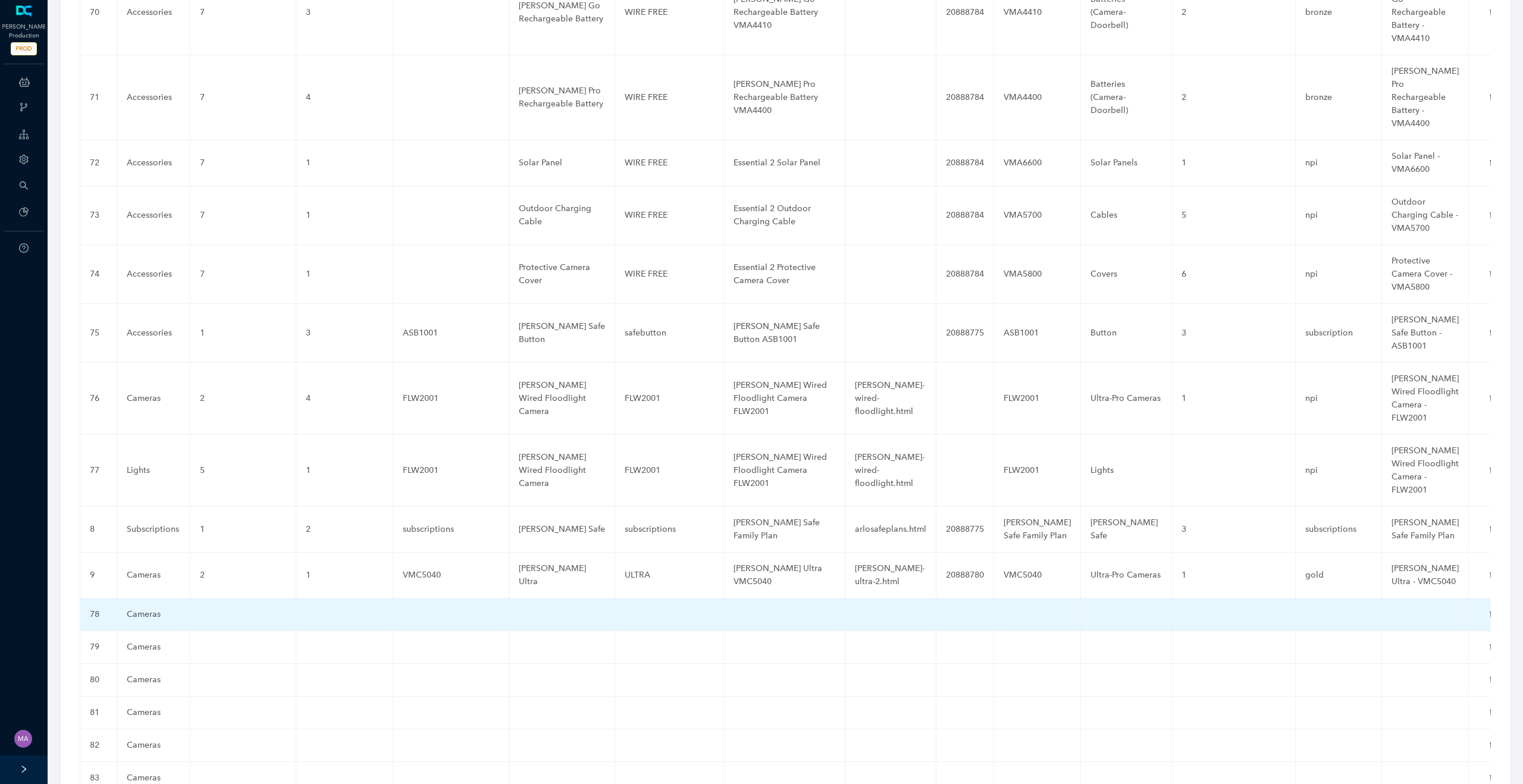
click at [213, 598] on td at bounding box center [243, 615] width 106 height 33
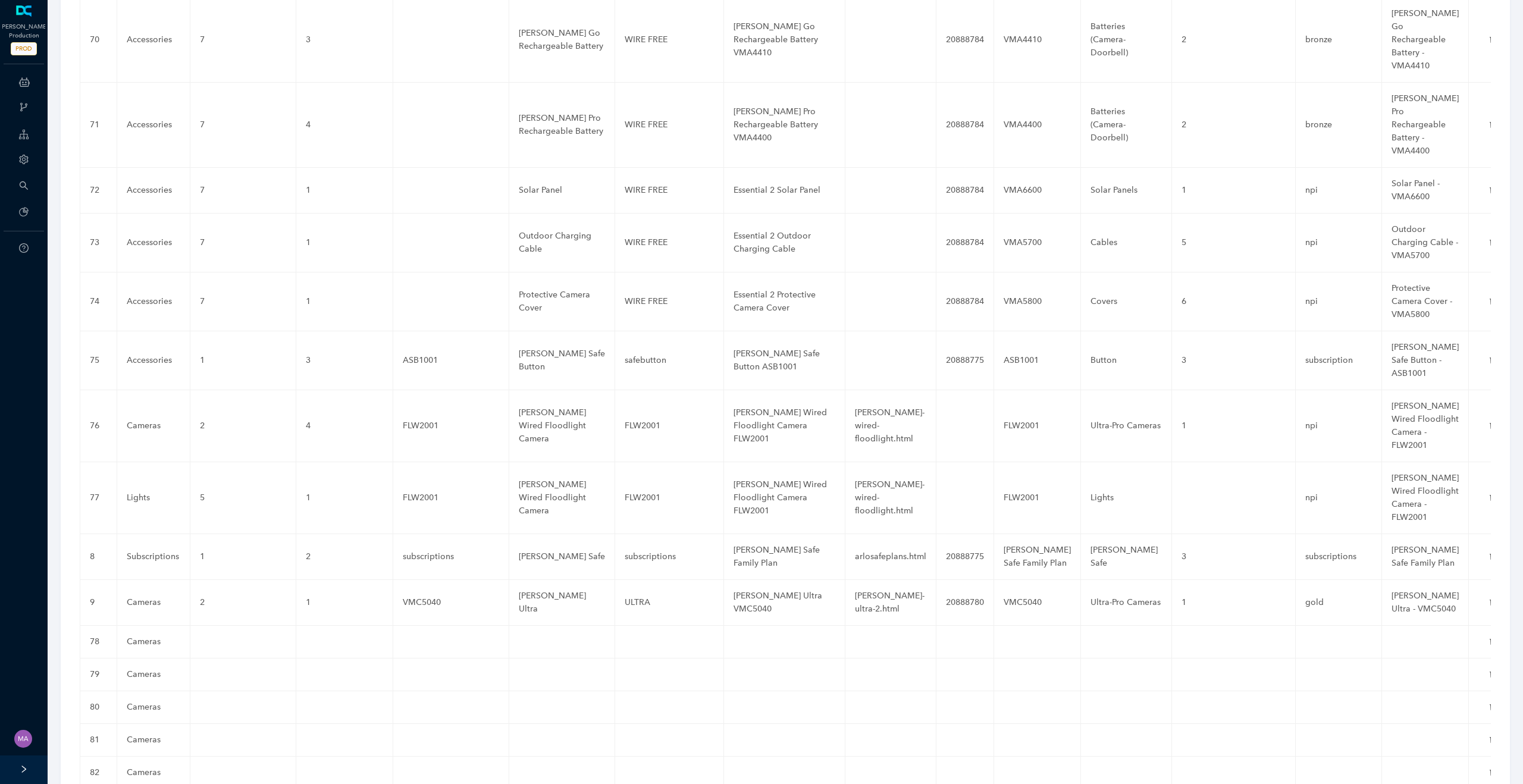
scroll to position [4247, 0]
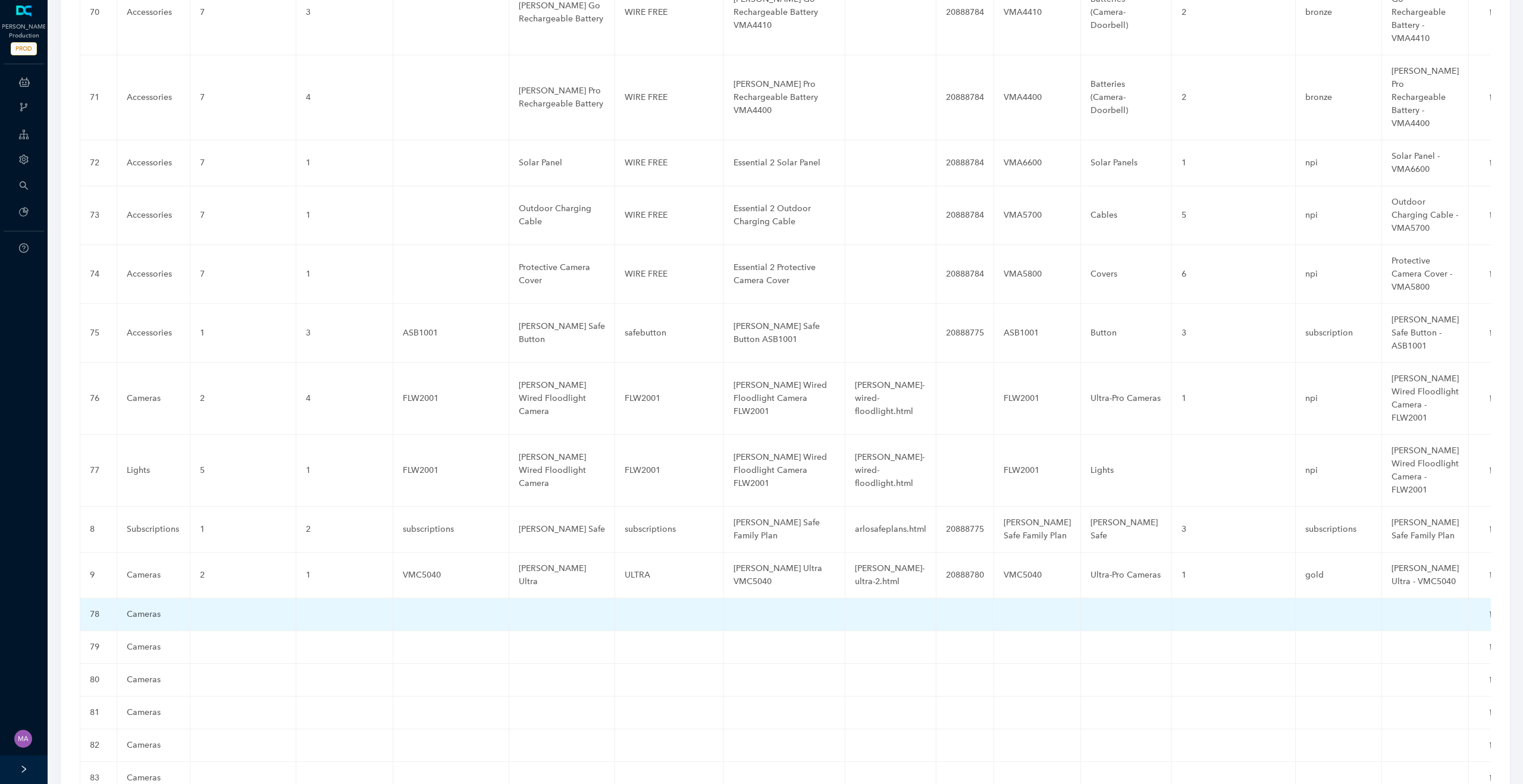
click at [217, 598] on td at bounding box center [243, 615] width 106 height 33
click at [222, 607] on input "text" at bounding box center [223, 616] width 48 height 19
type input "1"
click at [260, 613] on icon "check" at bounding box center [258, 617] width 9 height 9
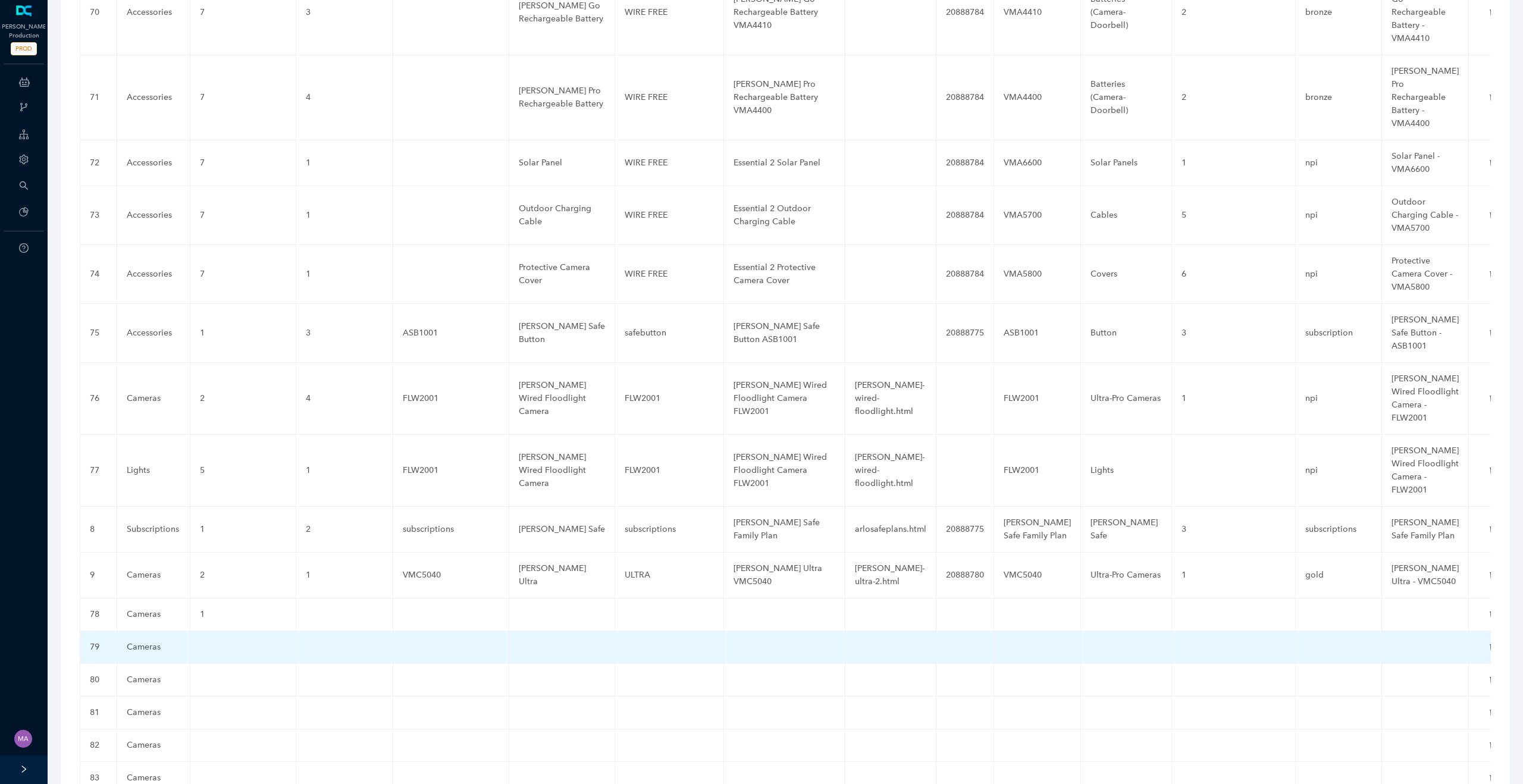
click at [239, 631] on td at bounding box center [243, 647] width 106 height 33
click at [227, 640] on input "text" at bounding box center [223, 649] width 48 height 19
type input "1"
click at [255, 646] on icon "check" at bounding box center [258, 650] width 9 height 9
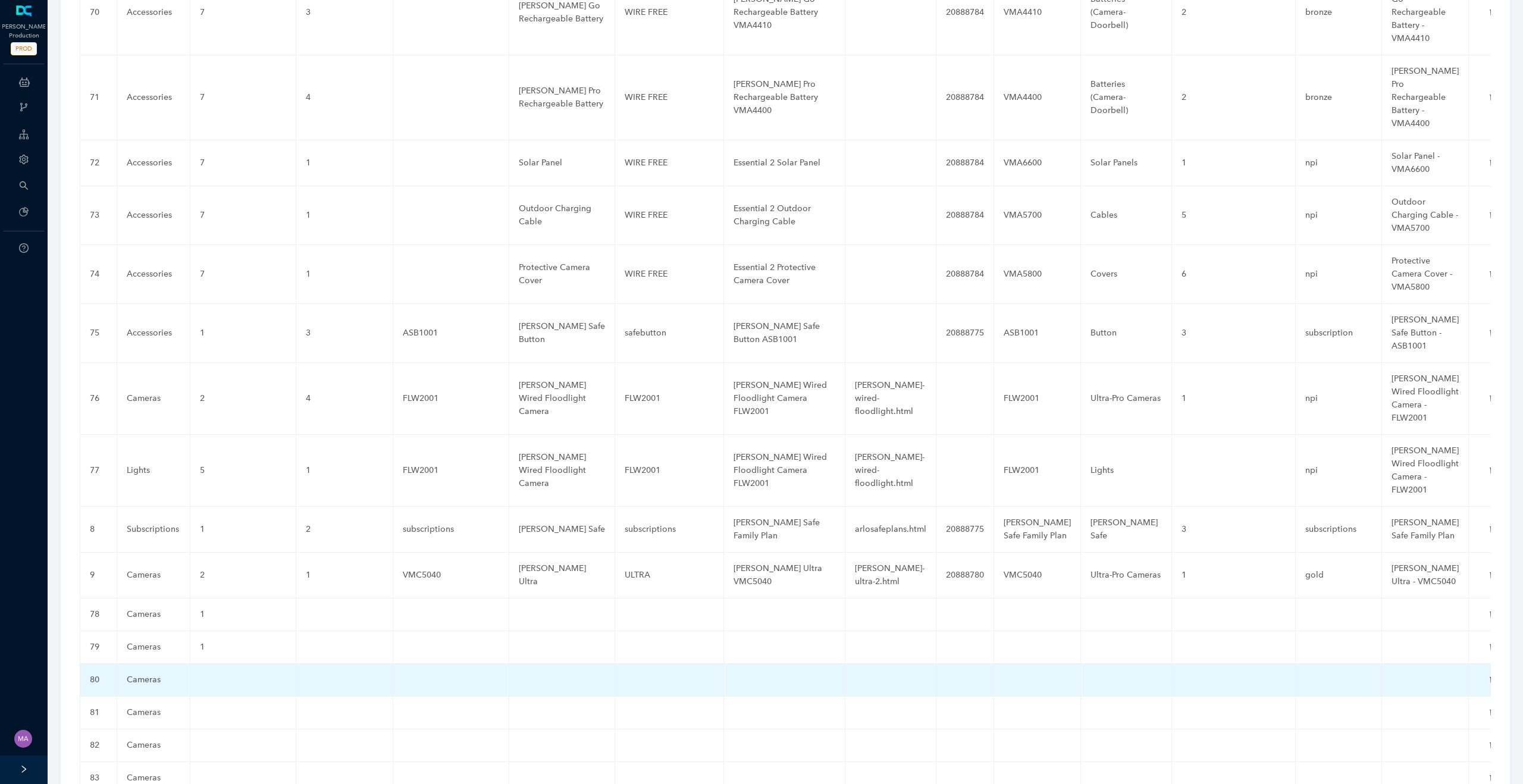
click at [231, 664] on td at bounding box center [243, 680] width 106 height 33
click at [224, 673] on input "text" at bounding box center [223, 682] width 48 height 19
type input "1"
click at [259, 679] on icon "check" at bounding box center [258, 682] width 9 height 6
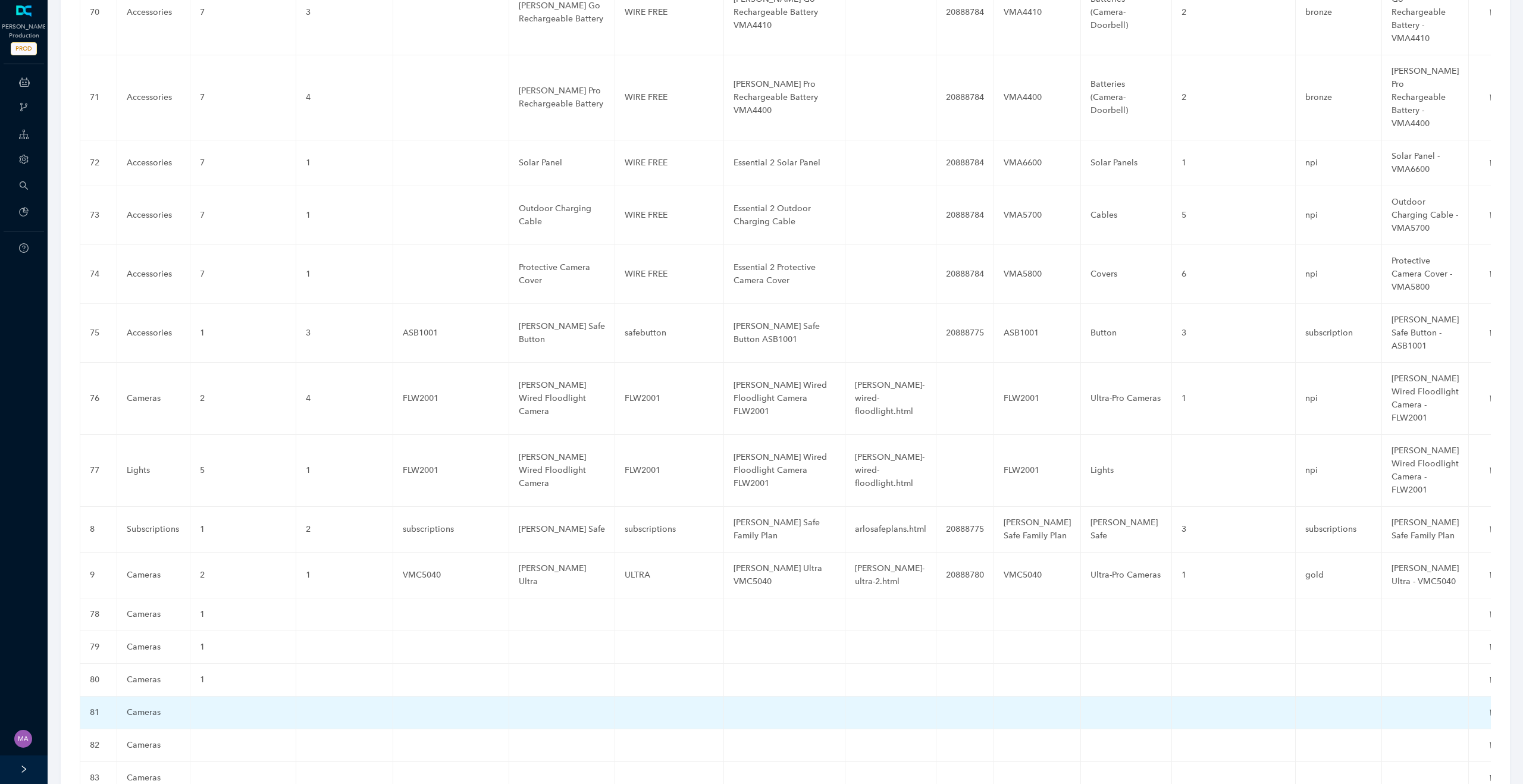
click at [224, 697] on td at bounding box center [243, 713] width 106 height 33
click at [223, 706] on input "text" at bounding box center [223, 715] width 48 height 19
type input "1"
click at [253, 707] on button "button" at bounding box center [257, 716] width 19 height 18
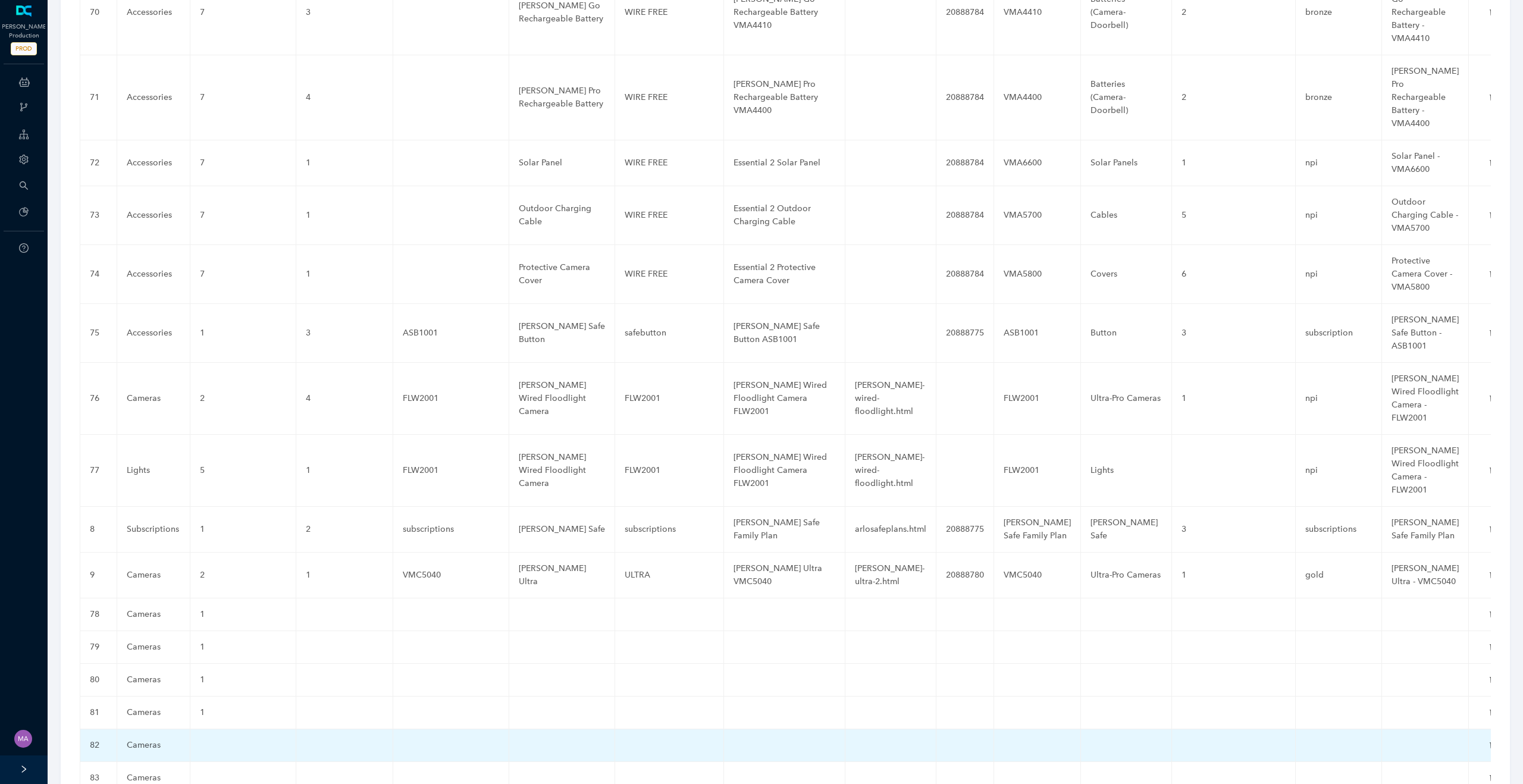
click at [232, 729] on td at bounding box center [243, 746] width 106 height 33
click at [232, 738] on input "text" at bounding box center [223, 748] width 48 height 19
type input "1"
click at [261, 743] on icon "check" at bounding box center [258, 748] width 9 height 9
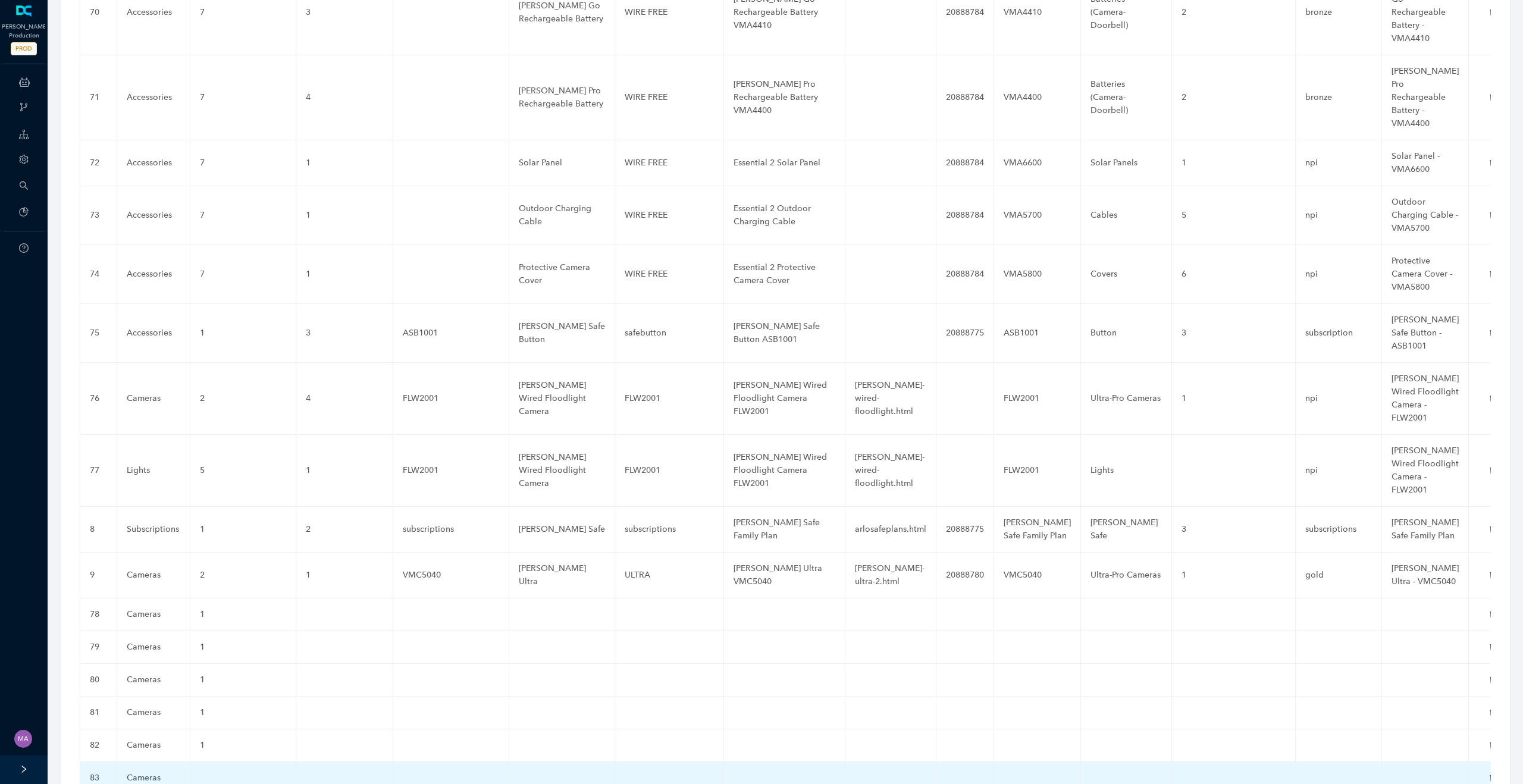
click at [226, 762] on td at bounding box center [243, 779] width 106 height 33
click at [226, 771] on input "text" at bounding box center [223, 780] width 48 height 19
type input "1"
click at [260, 776] on icon "check" at bounding box center [258, 780] width 9 height 9
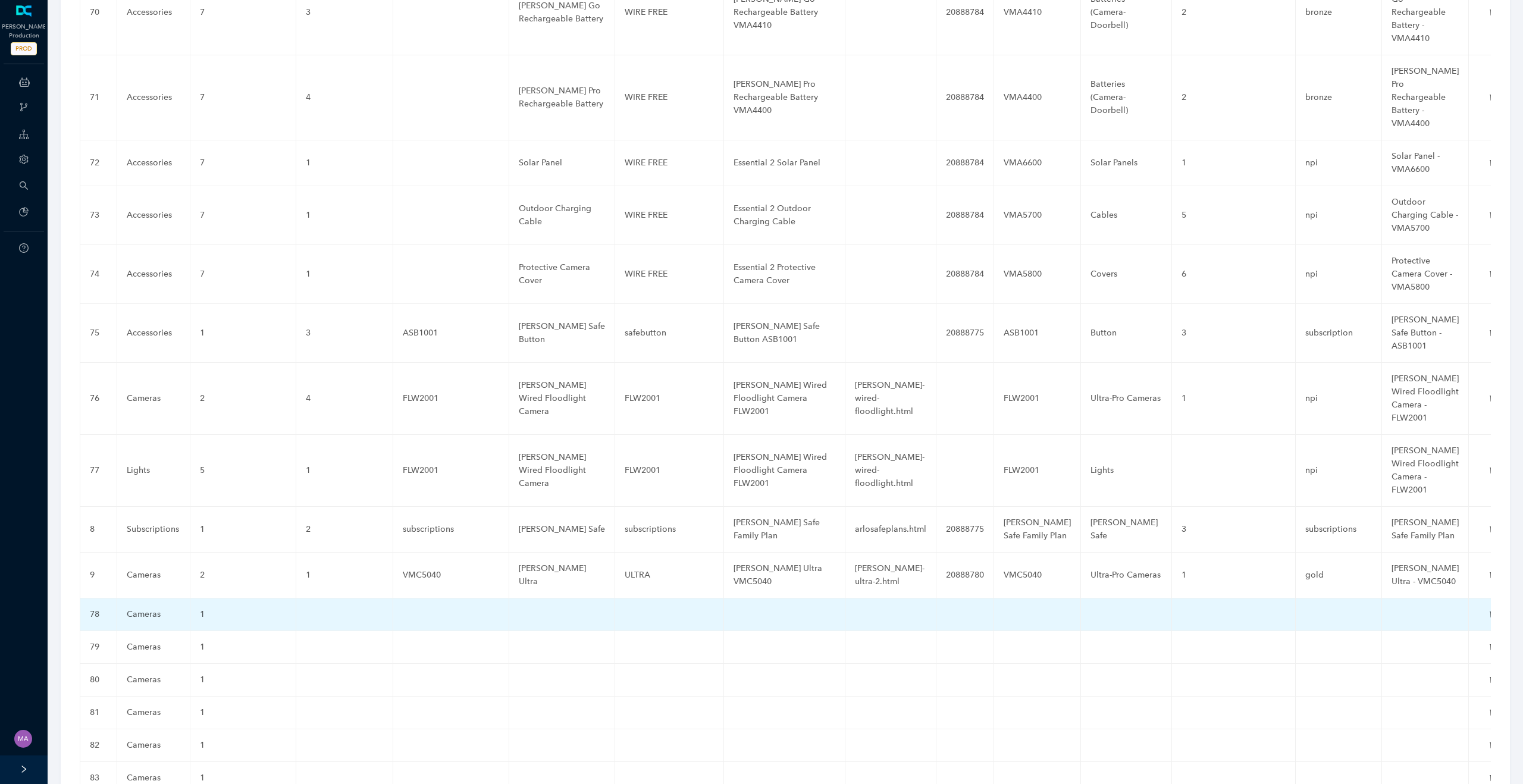
click at [330, 598] on td at bounding box center [344, 615] width 97 height 33
click at [329, 607] on input "text" at bounding box center [325, 616] width 39 height 19
type input "1"
click at [355, 613] on icon "check" at bounding box center [354, 617] width 9 height 9
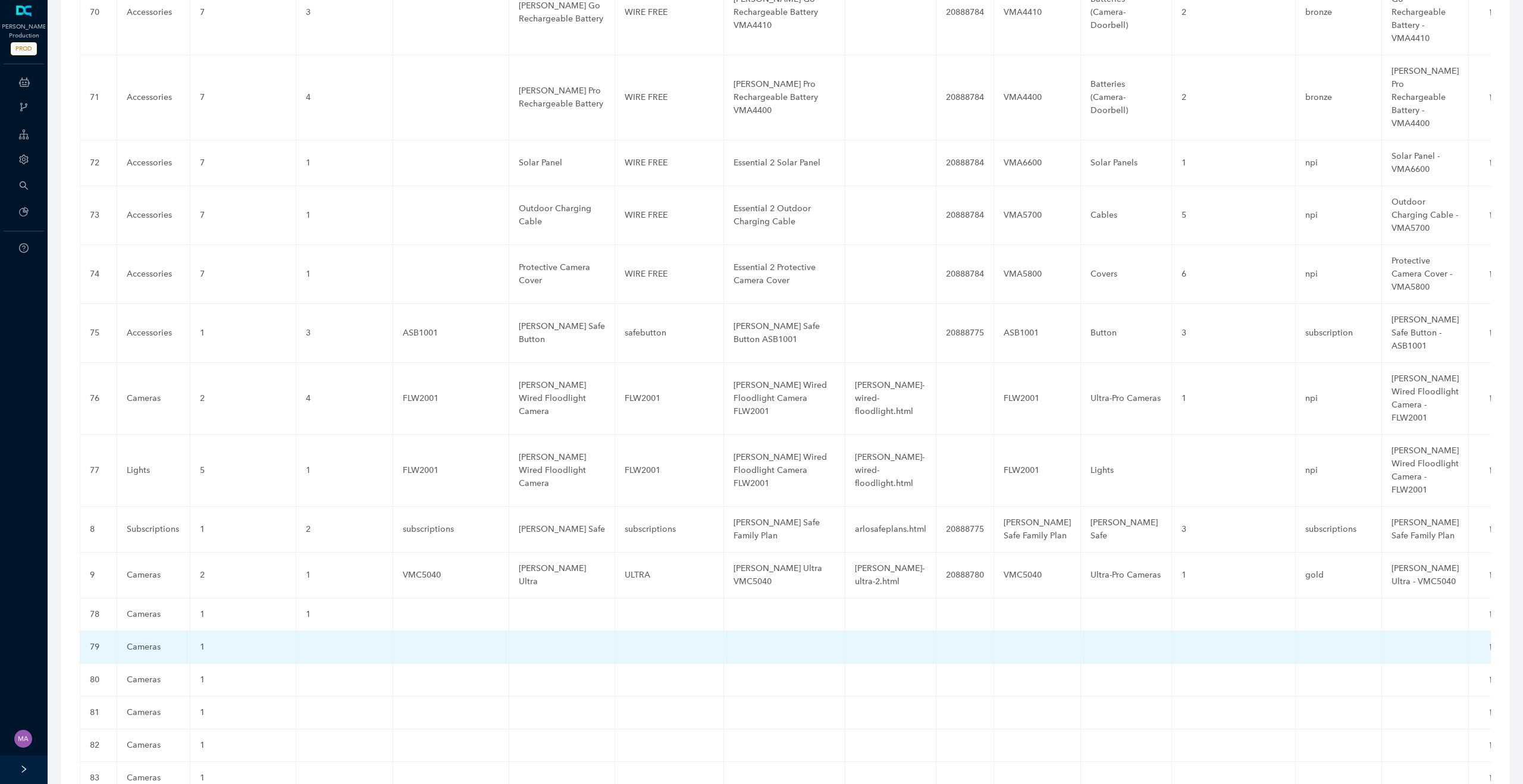
click at [326, 631] on td at bounding box center [344, 647] width 97 height 33
click at [326, 640] on input "text" at bounding box center [325, 649] width 39 height 19
type input "1"
click at [351, 641] on button "button" at bounding box center [354, 650] width 19 height 18
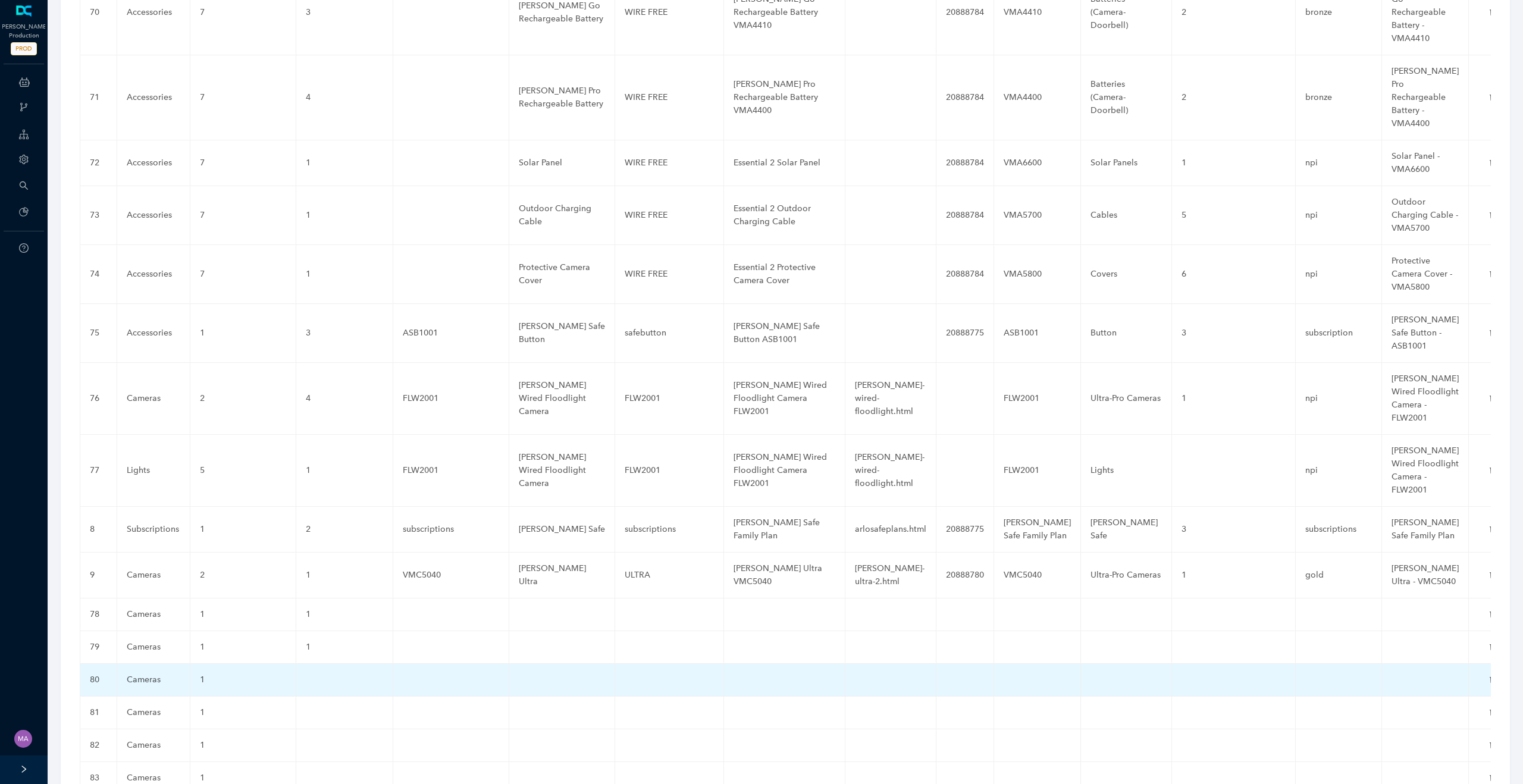
click at [322, 664] on td at bounding box center [344, 680] width 97 height 33
click at [322, 673] on input "text" at bounding box center [325, 682] width 39 height 19
type input "1"
click at [354, 678] on icon "check" at bounding box center [354, 683] width 9 height 9
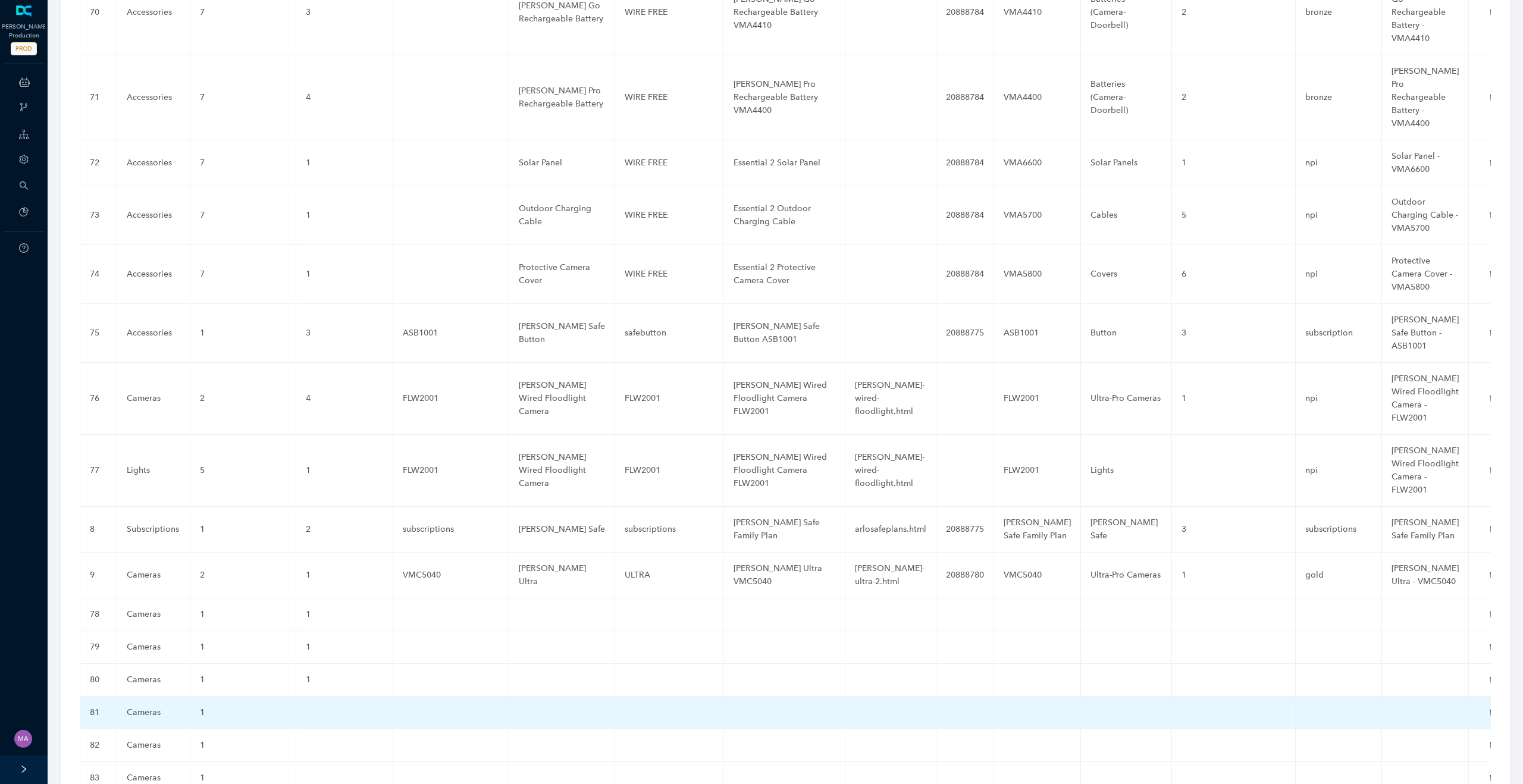
click at [320, 697] on td at bounding box center [344, 713] width 97 height 33
click at [320, 706] on input "text" at bounding box center [325, 715] width 39 height 19
type input "1"
click at [353, 710] on icon "check" at bounding box center [354, 715] width 9 height 9
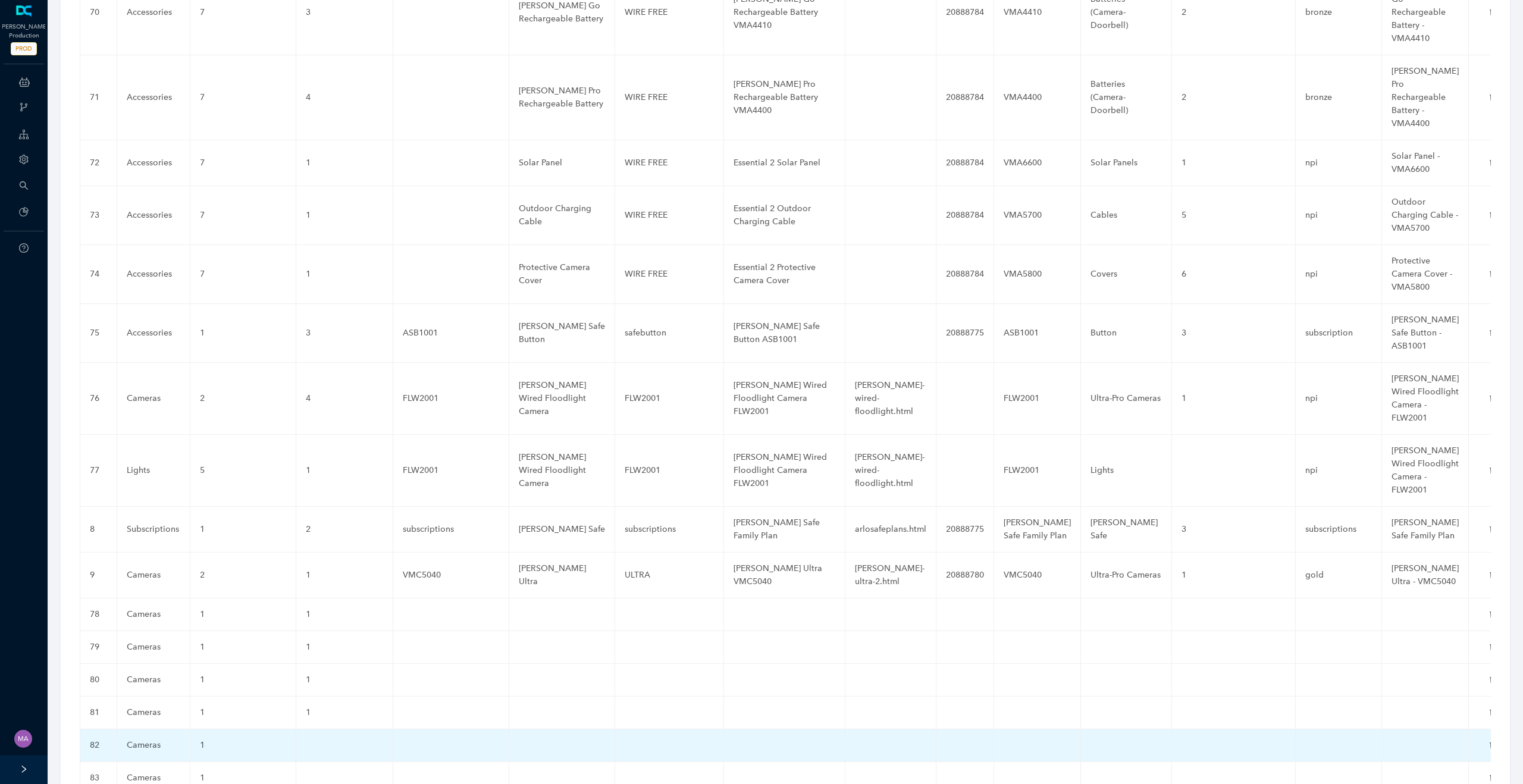
click at [325, 729] on td at bounding box center [344, 746] width 97 height 33
click at [325, 738] on input "text" at bounding box center [325, 748] width 39 height 19
type input "1"
click at [359, 743] on icon "check" at bounding box center [354, 748] width 9 height 9
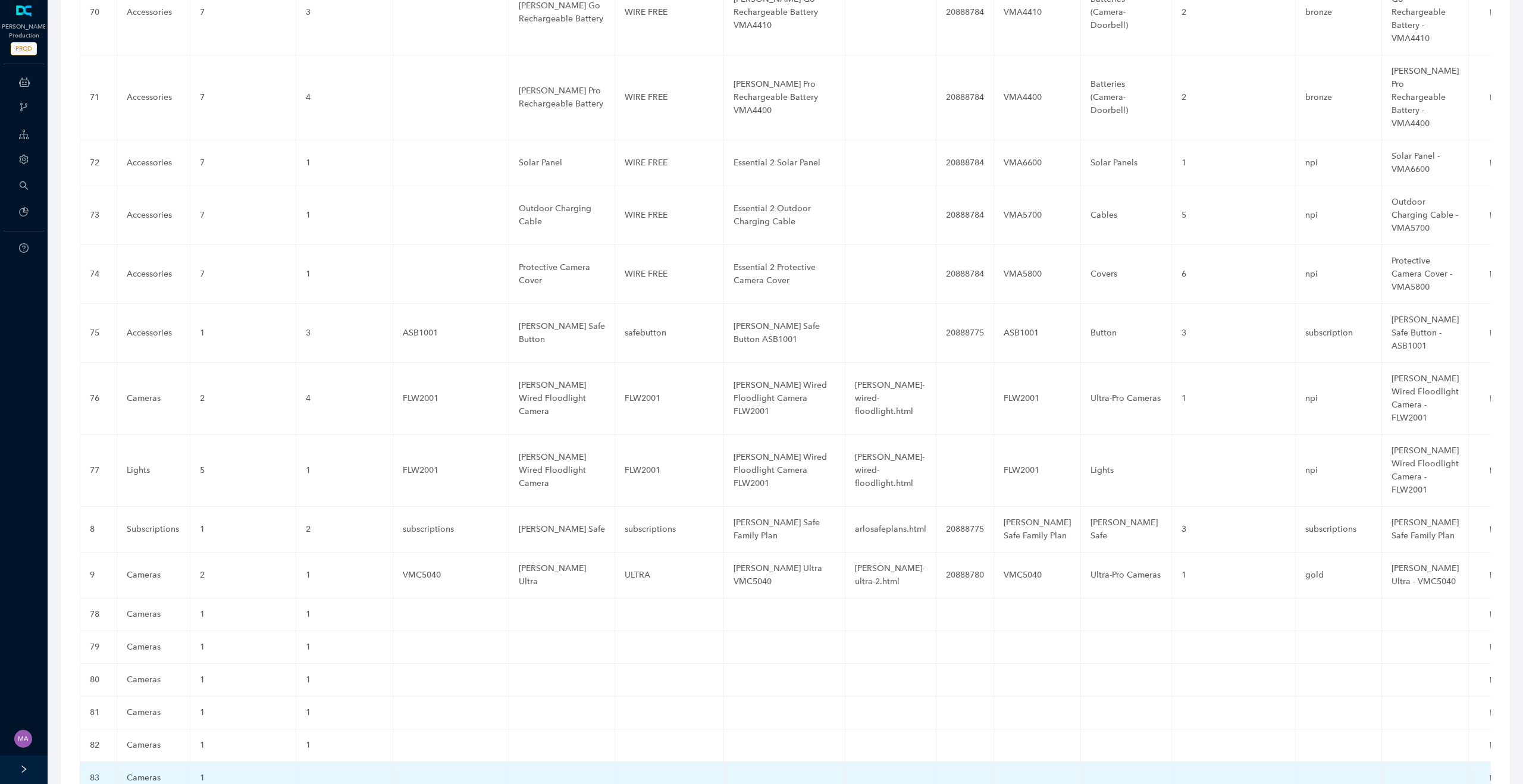
click at [330, 762] on td at bounding box center [344, 779] width 97 height 33
click at [328, 771] on input "text" at bounding box center [325, 780] width 39 height 19
type input "1"
click at [352, 776] on icon "check" at bounding box center [354, 780] width 9 height 9
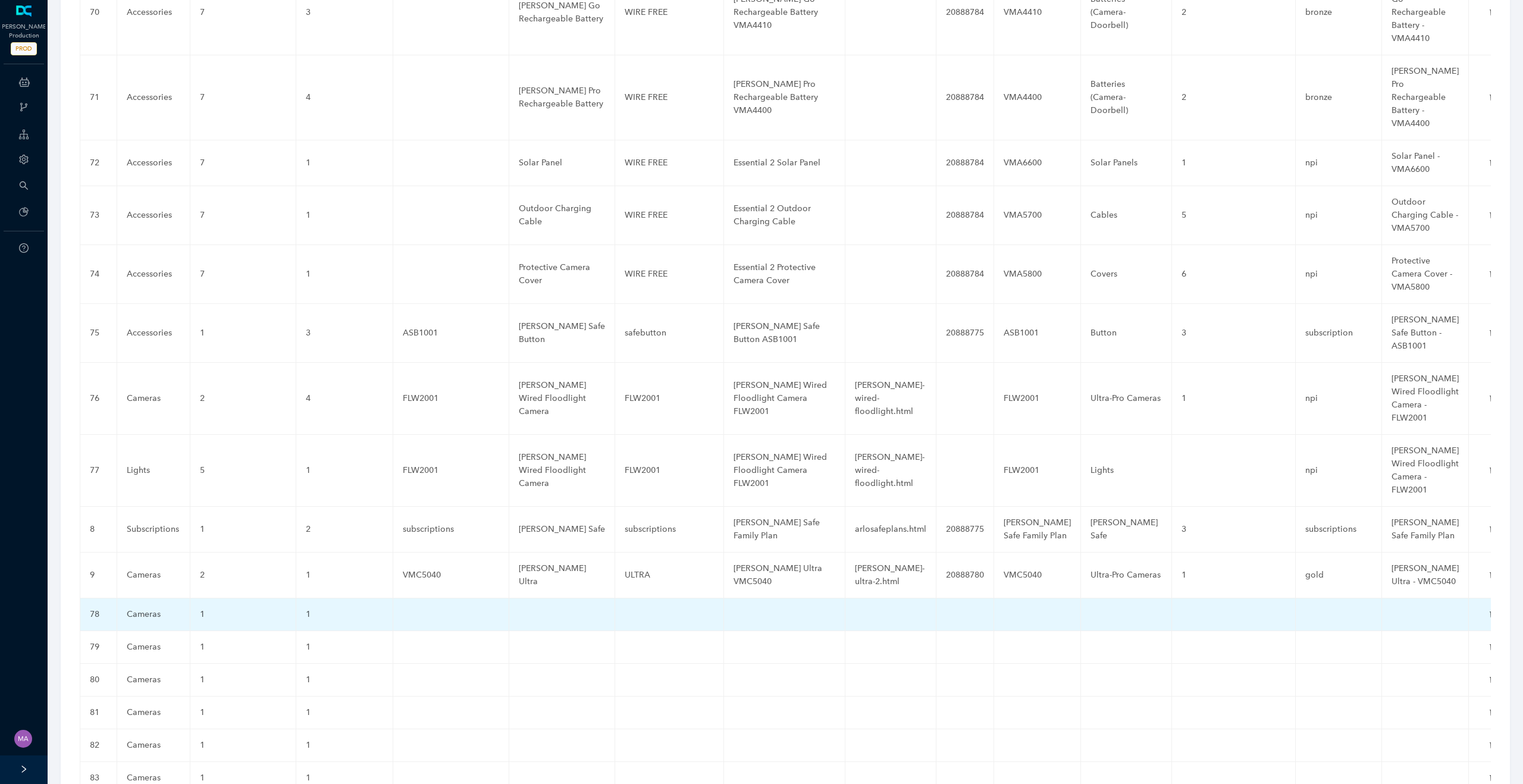
click at [440, 598] on td at bounding box center [451, 615] width 116 height 33
click at [432, 598] on td at bounding box center [451, 615] width 116 height 33
click at [432, 607] on input "text" at bounding box center [432, 616] width 58 height 19
paste input "VMC4072P"
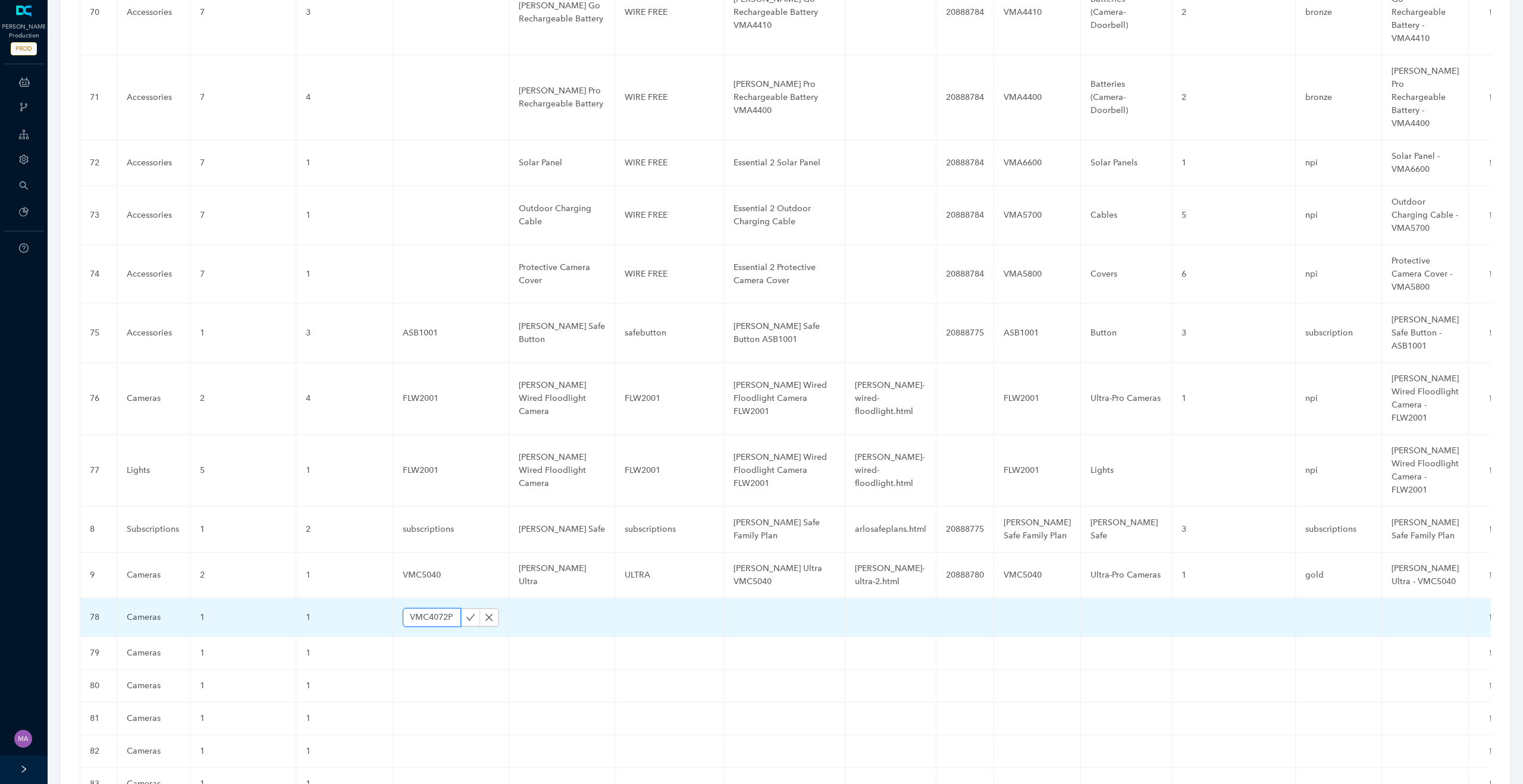
scroll to position [0, 1]
type input "VMC4072P"
click at [469, 613] on icon "check" at bounding box center [470, 617] width 9 height 9
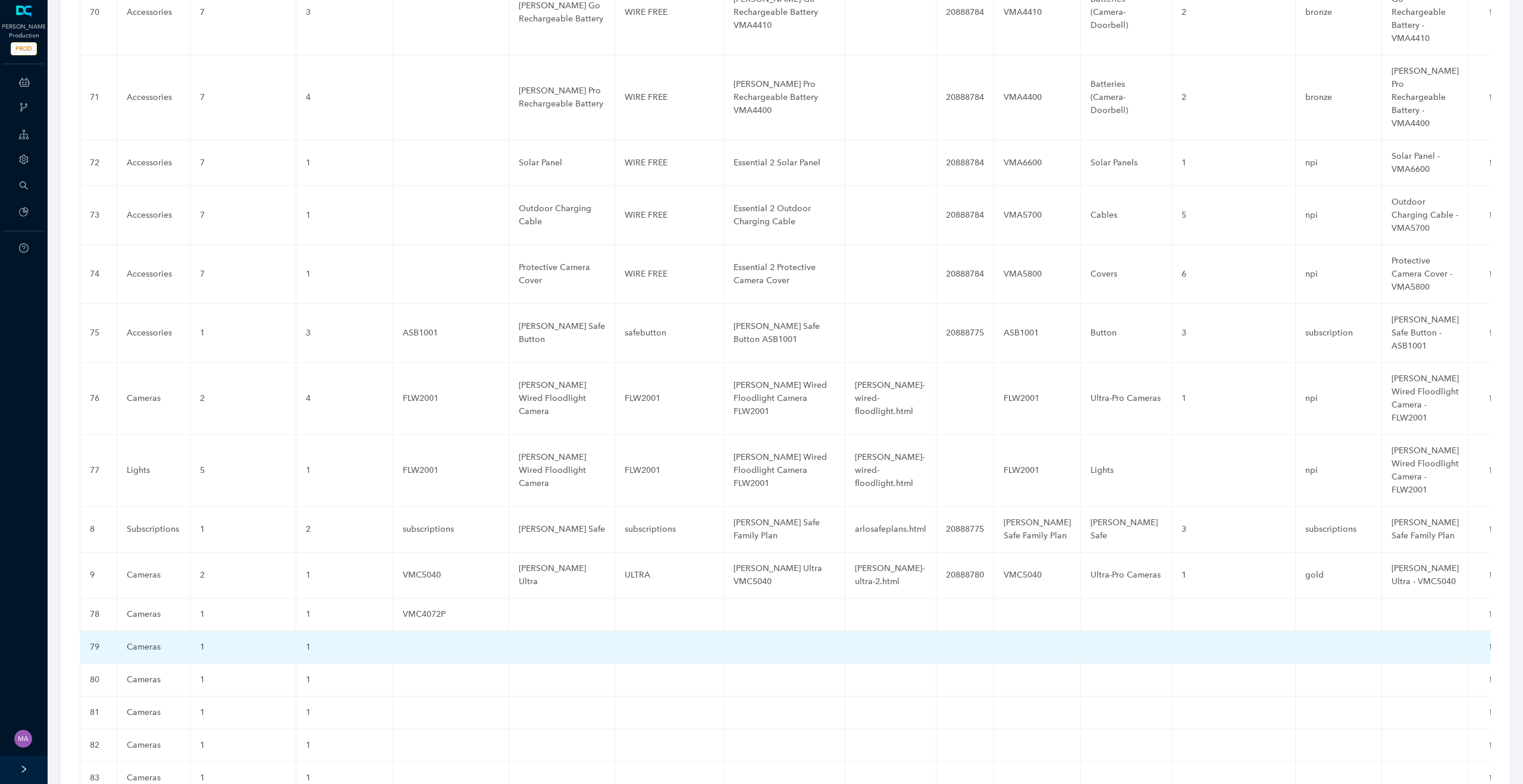
click at [428, 631] on td at bounding box center [451, 647] width 116 height 33
type input "VMC4070P"
click at [471, 646] on icon "check" at bounding box center [470, 650] width 9 height 9
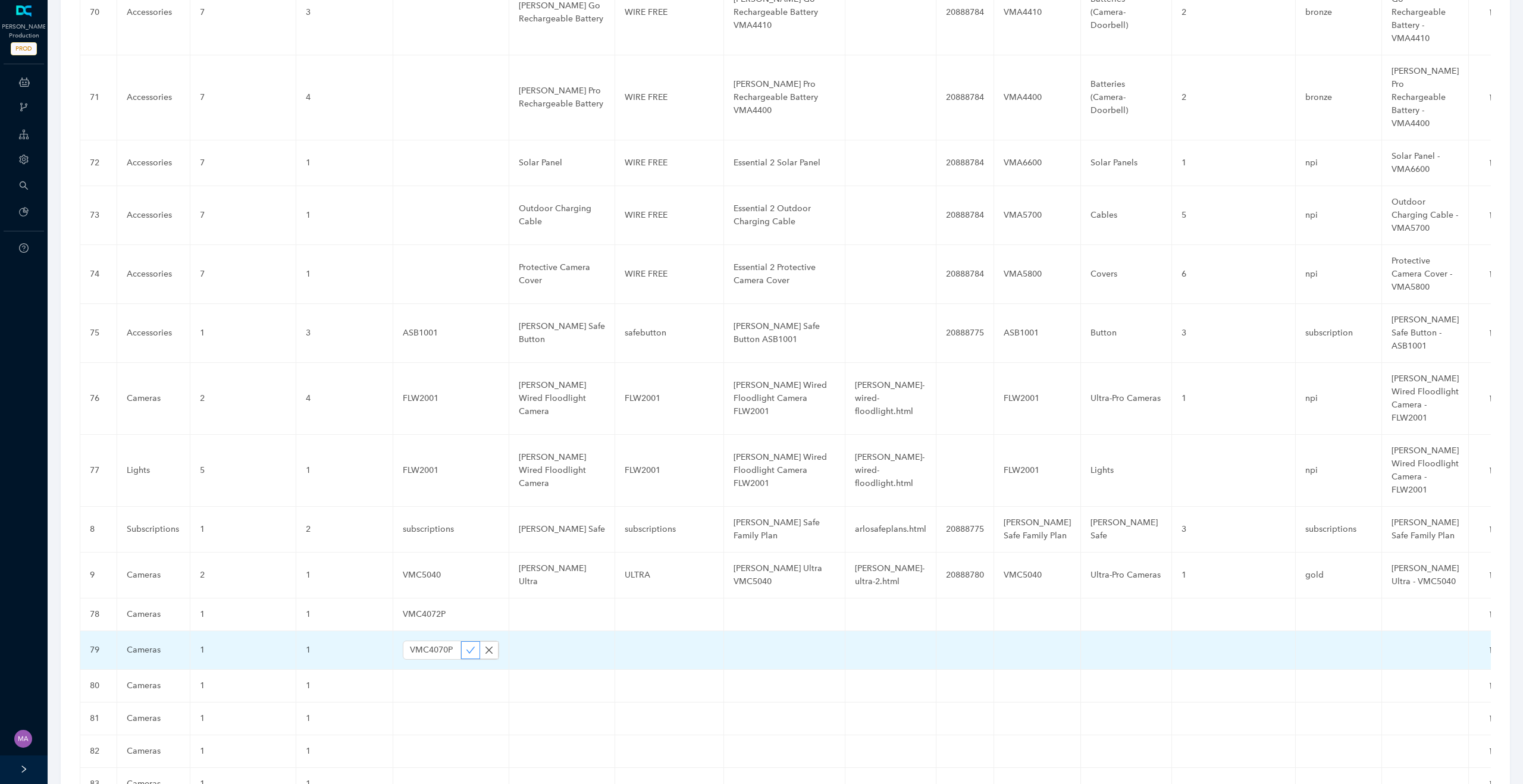
scroll to position [0, 0]
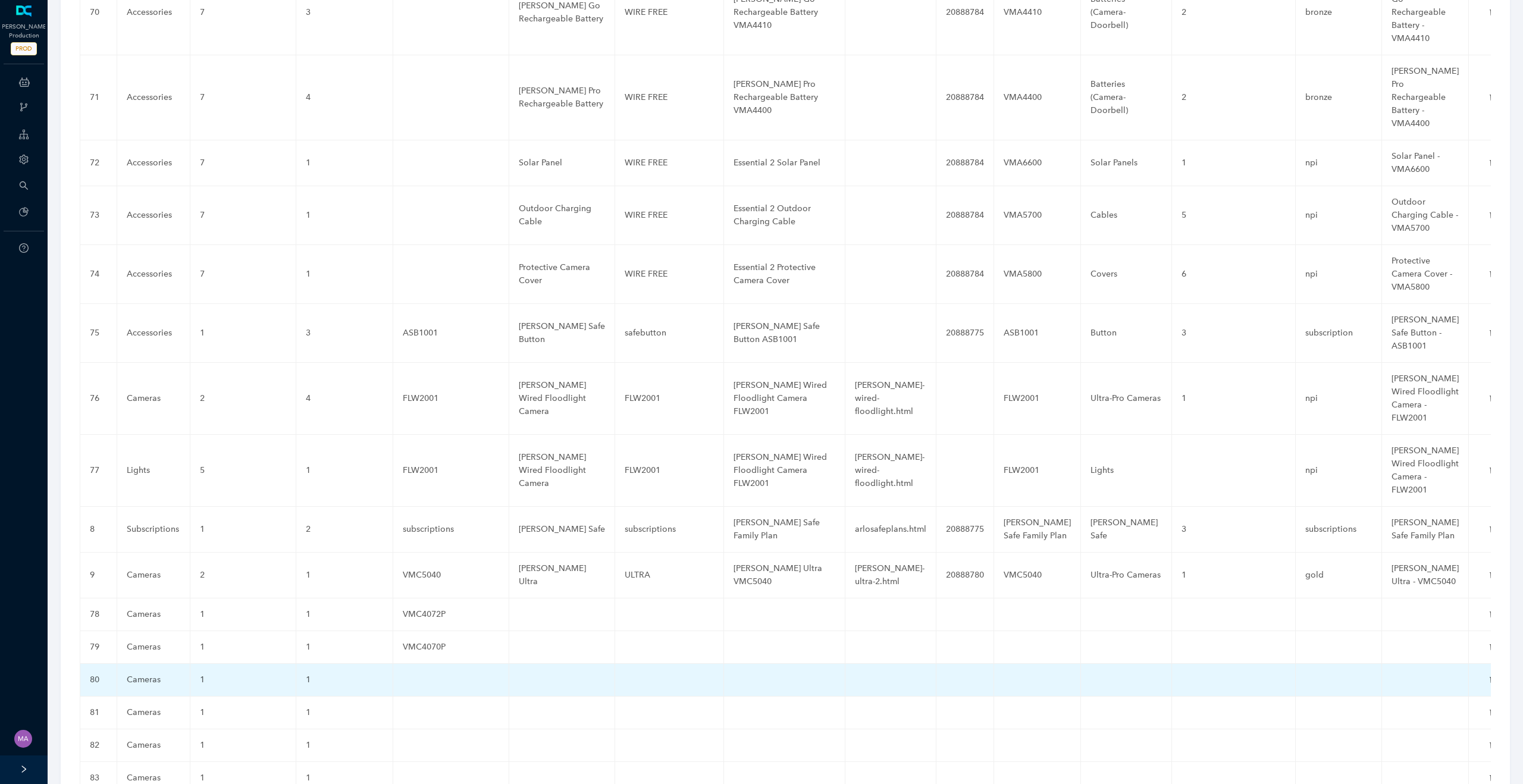
click at [435, 664] on td at bounding box center [451, 680] width 116 height 33
click at [435, 673] on input "text" at bounding box center [432, 682] width 58 height 19
paste input "VMC3080"
type input "VMC3080"
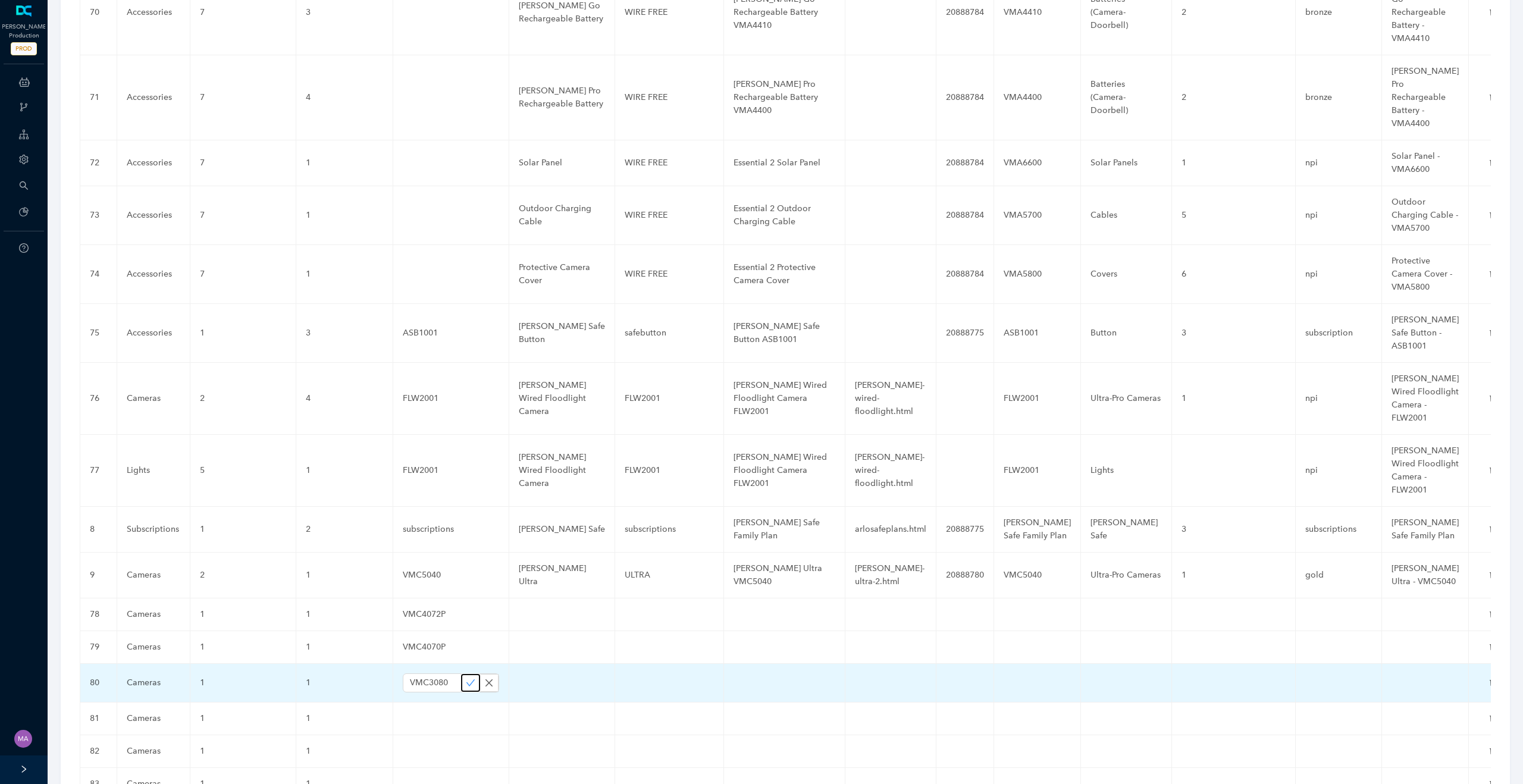
click at [469, 678] on icon "check" at bounding box center [470, 683] width 9 height 9
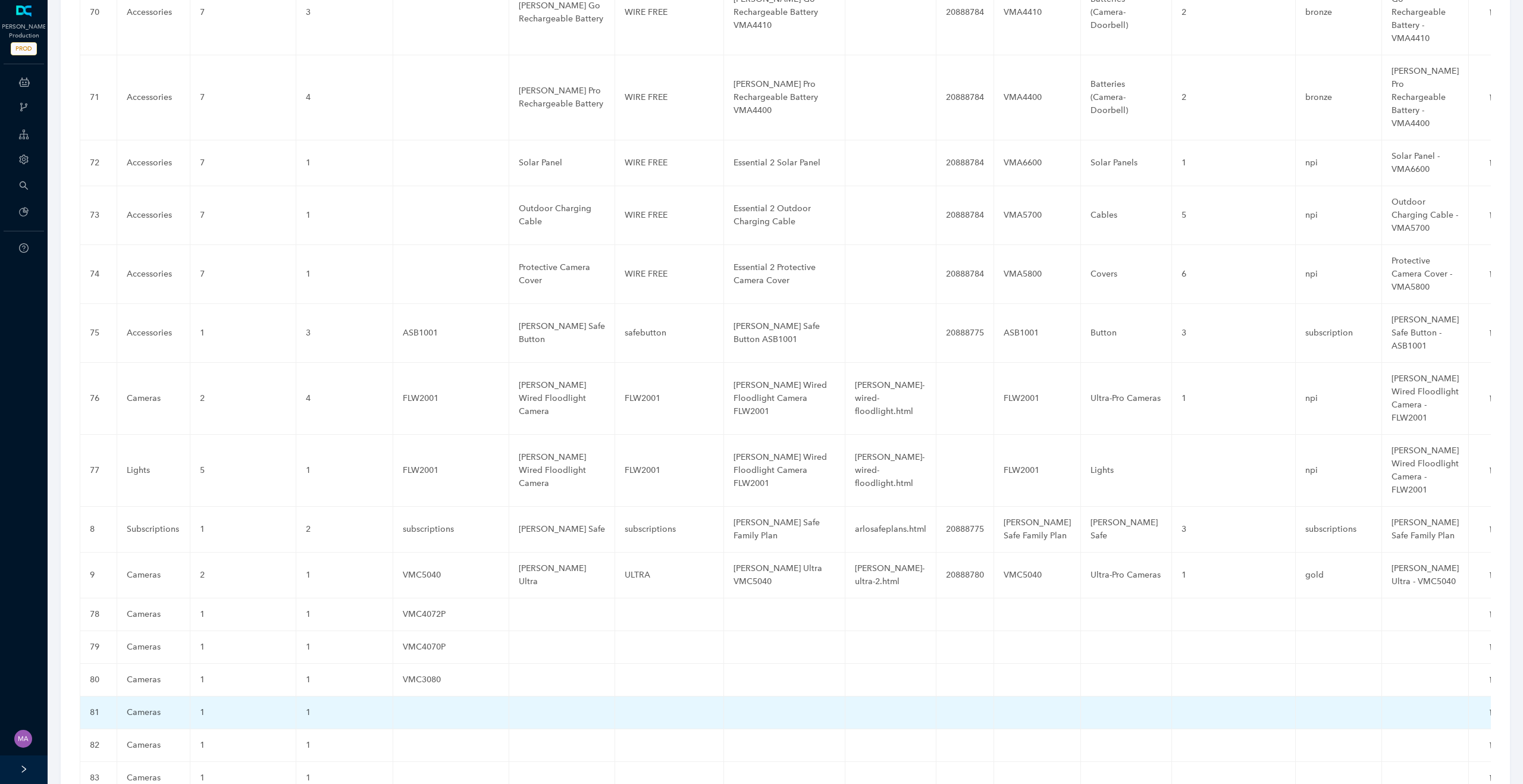
click at [426, 697] on td at bounding box center [451, 713] width 116 height 33
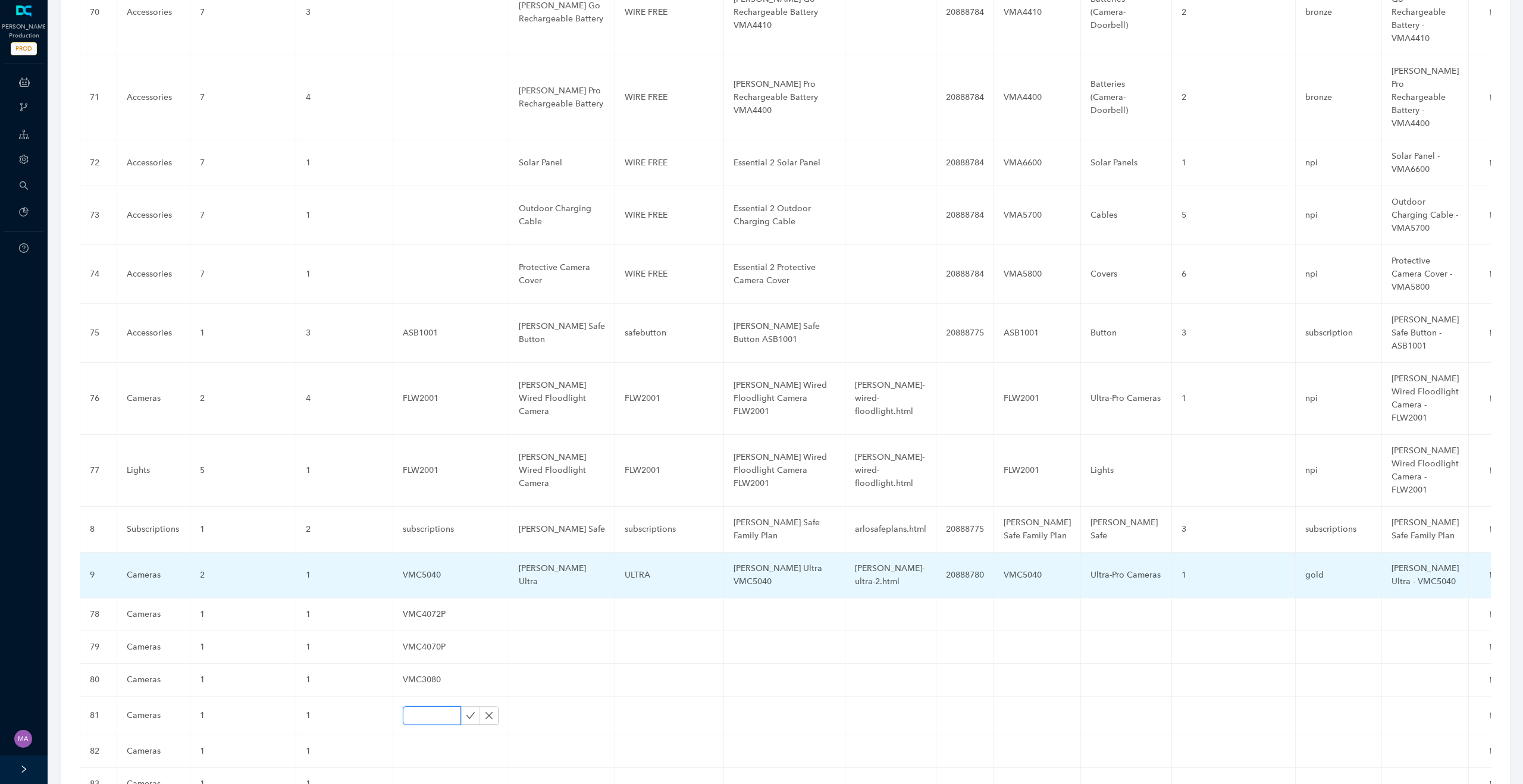
paste input "VMC3082"
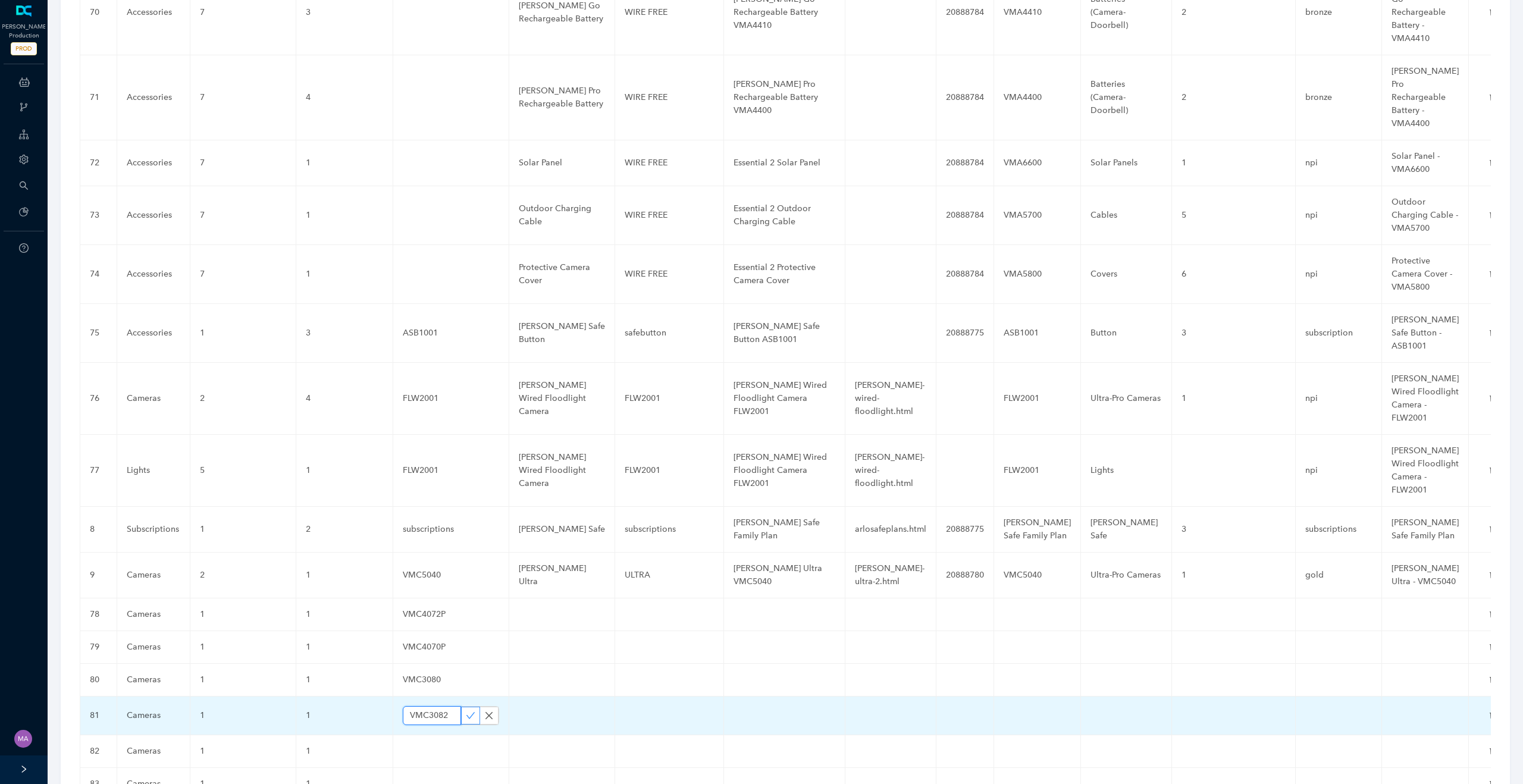
type input "VMC3082"
click at [470, 710] on icon "check" at bounding box center [470, 715] width 9 height 9
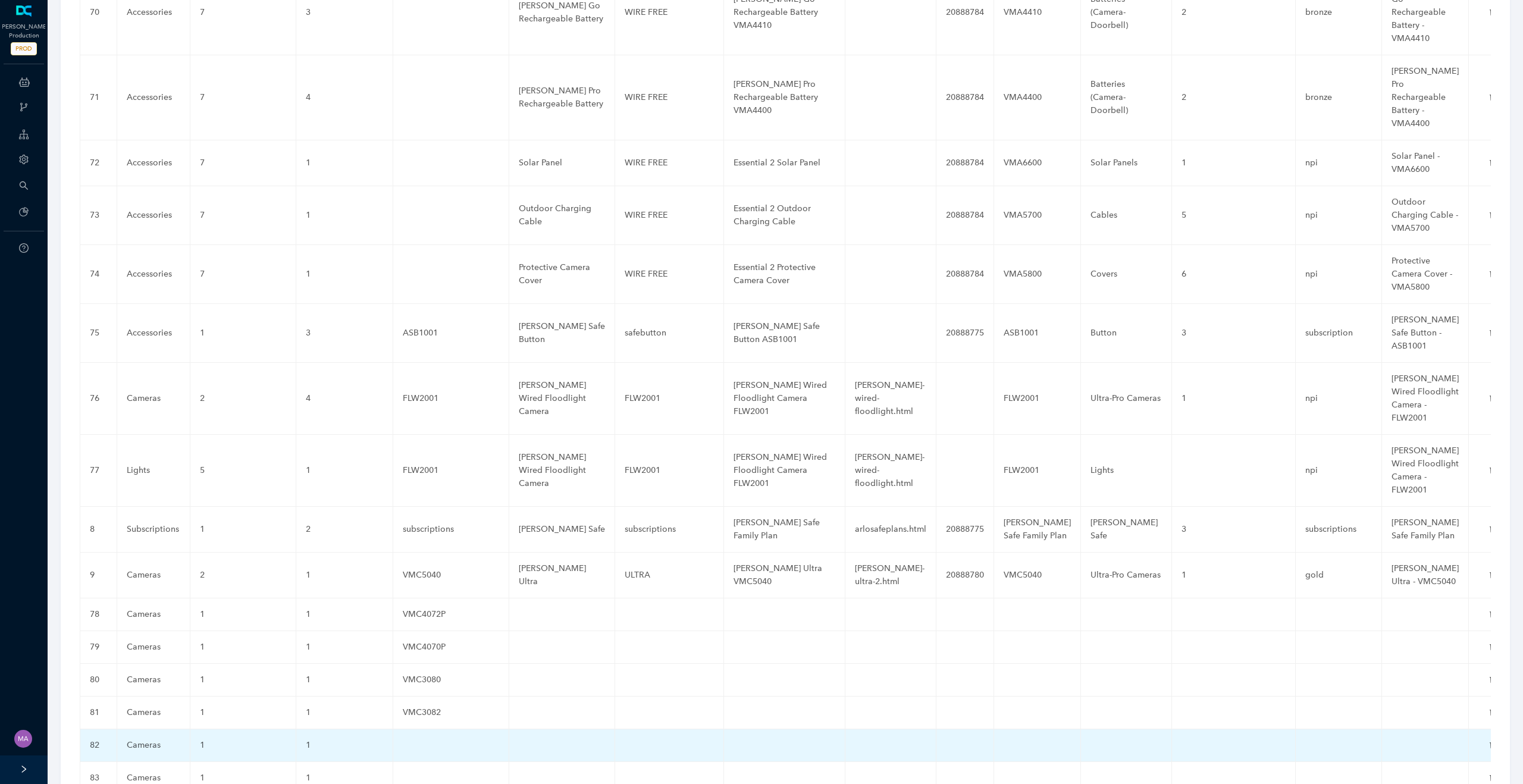
click at [411, 729] on td at bounding box center [451, 746] width 116 height 33
click at [411, 738] on input "text" at bounding box center [432, 748] width 58 height 19
type input "VMC2080"
click at [475, 743] on icon "check" at bounding box center [470, 748] width 9 height 9
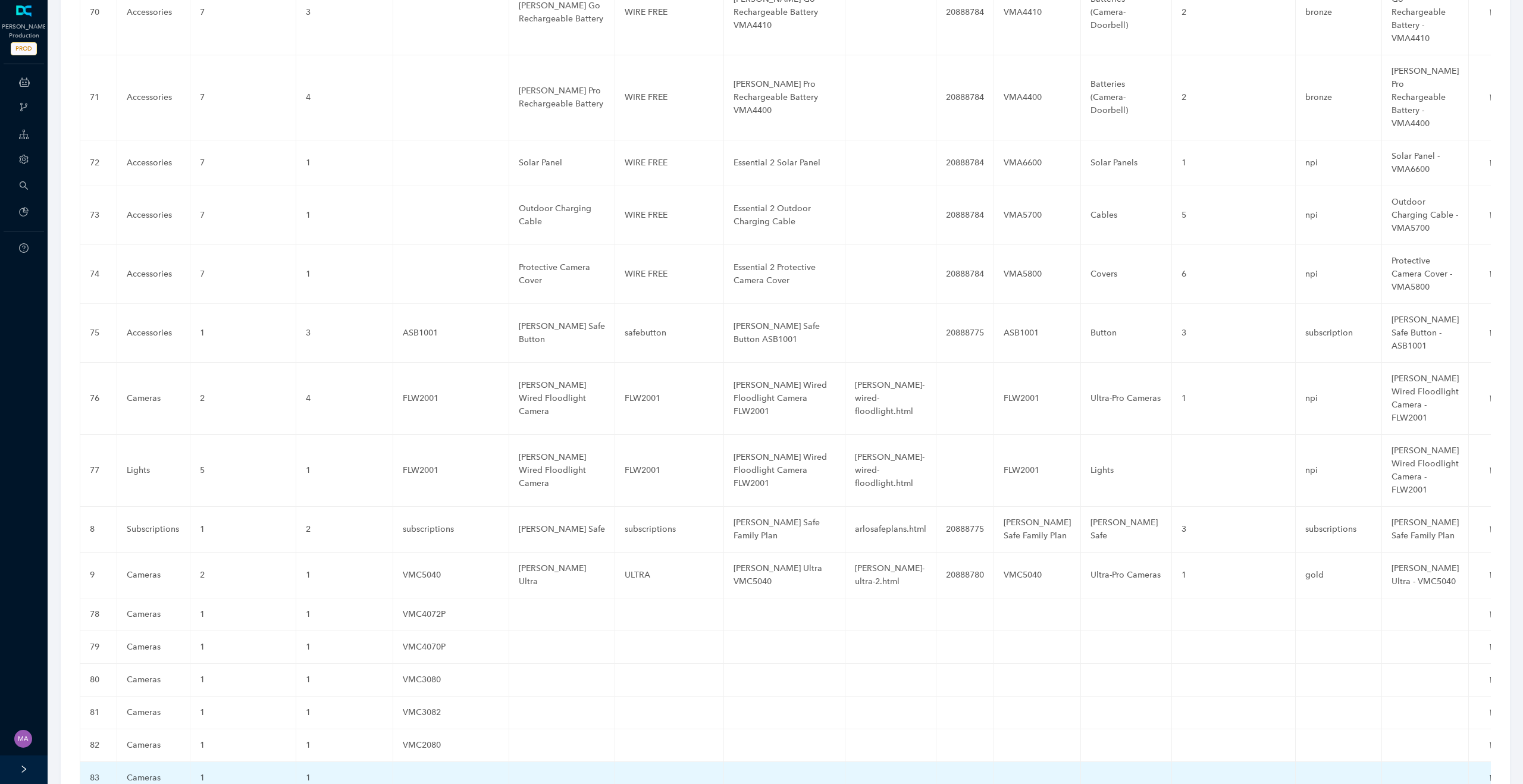
click at [422, 762] on td at bounding box center [451, 779] width 116 height 33
type input "VMC2082"
click at [468, 776] on icon "check" at bounding box center [470, 780] width 9 height 9
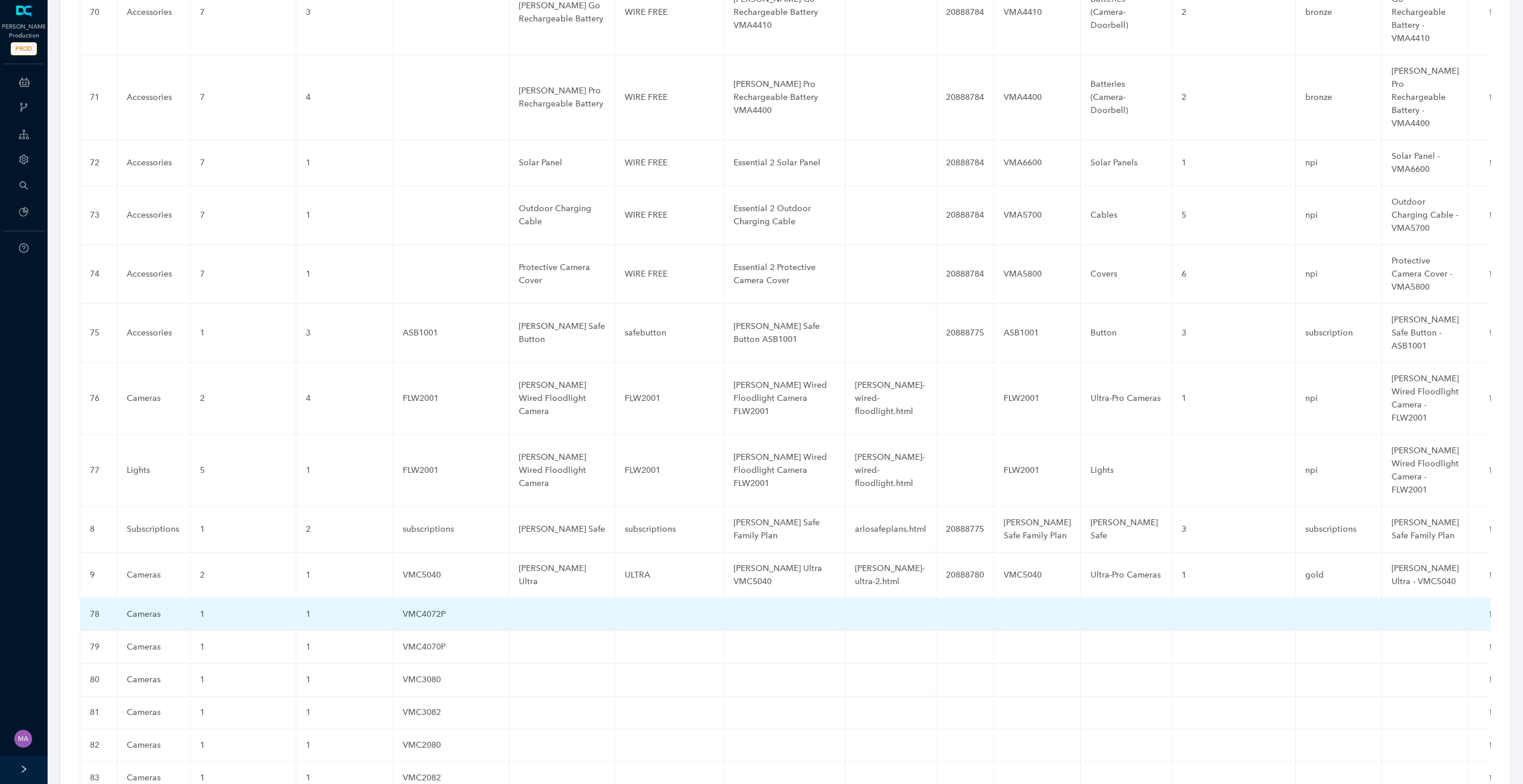
click at [542, 598] on td at bounding box center [562, 615] width 106 height 33
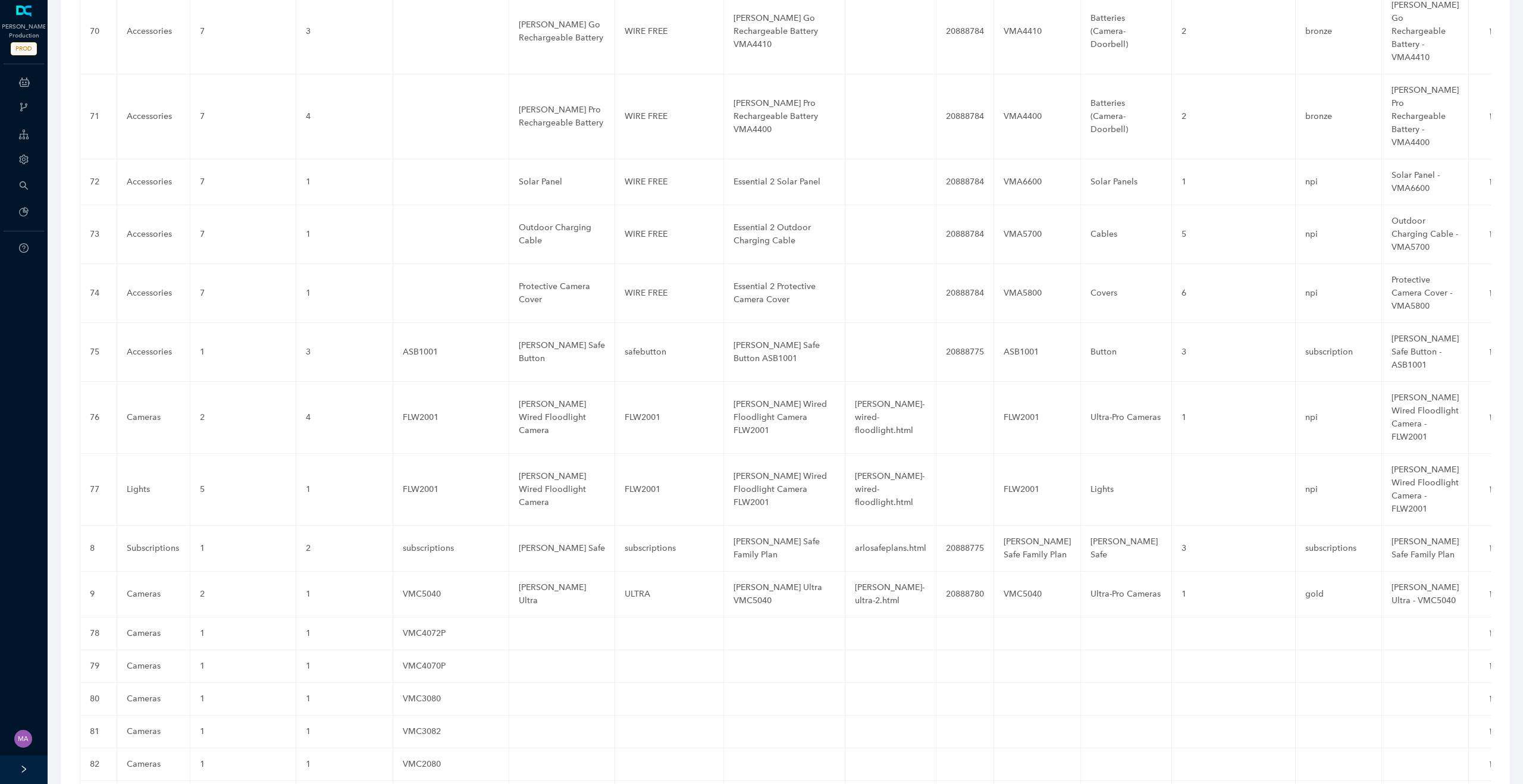
scroll to position [4247, 0]
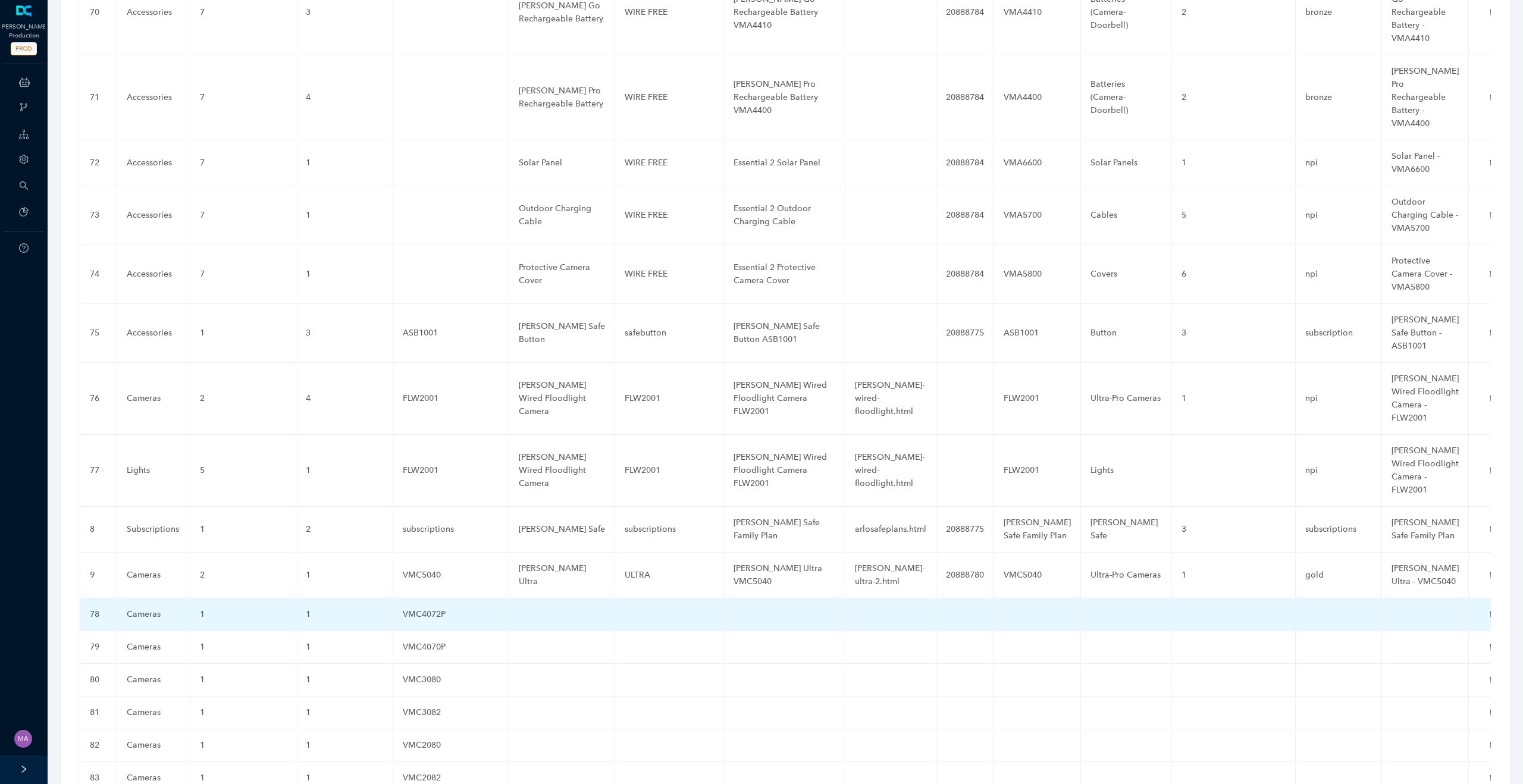
click at [541, 598] on td at bounding box center [562, 615] width 106 height 33
click at [541, 607] on input "text" at bounding box center [543, 616] width 48 height 19
type input "Pro XL Security Camera (6th Gen)"
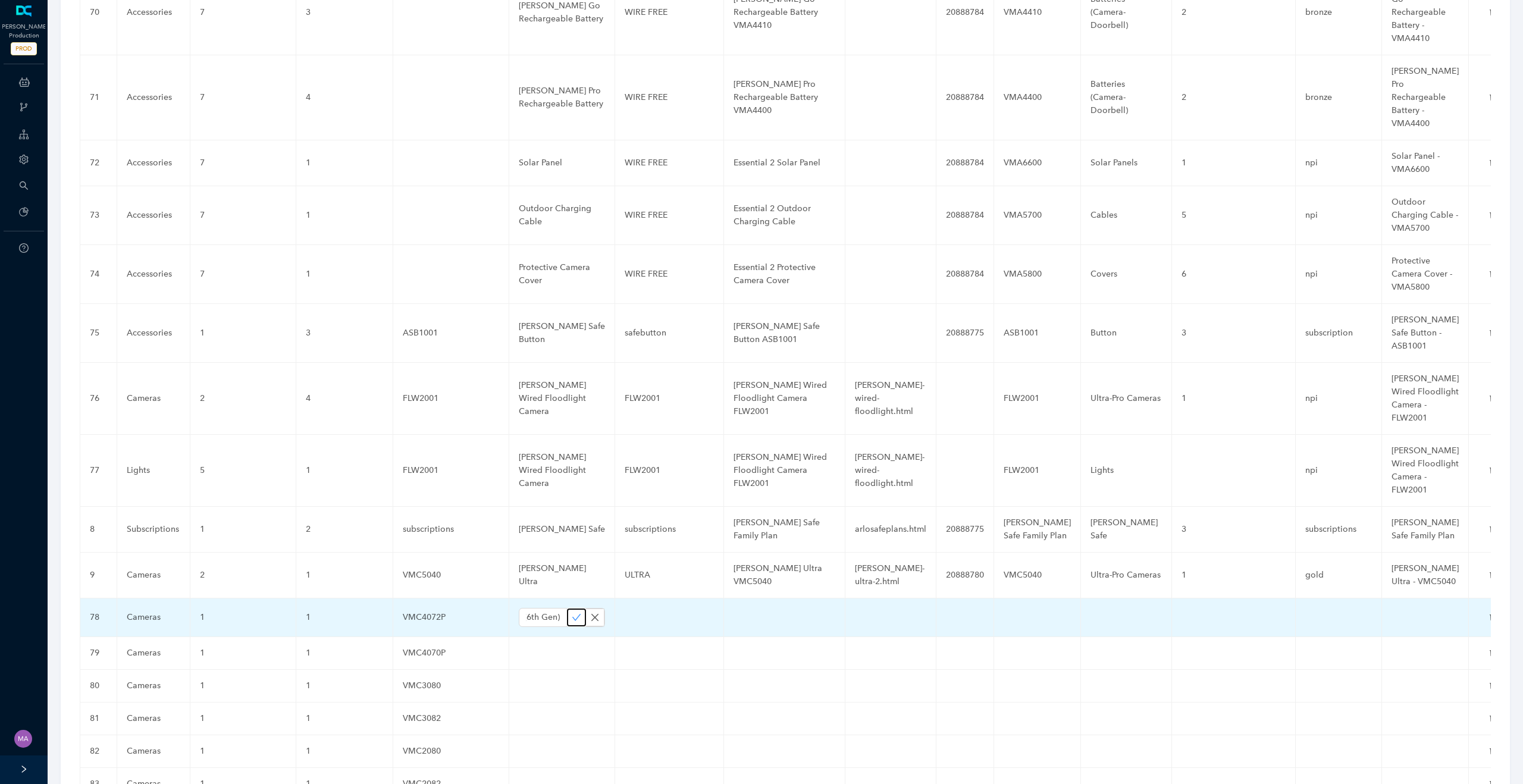
scroll to position [0, 0]
click at [576, 613] on icon "check" at bounding box center [577, 617] width 9 height 9
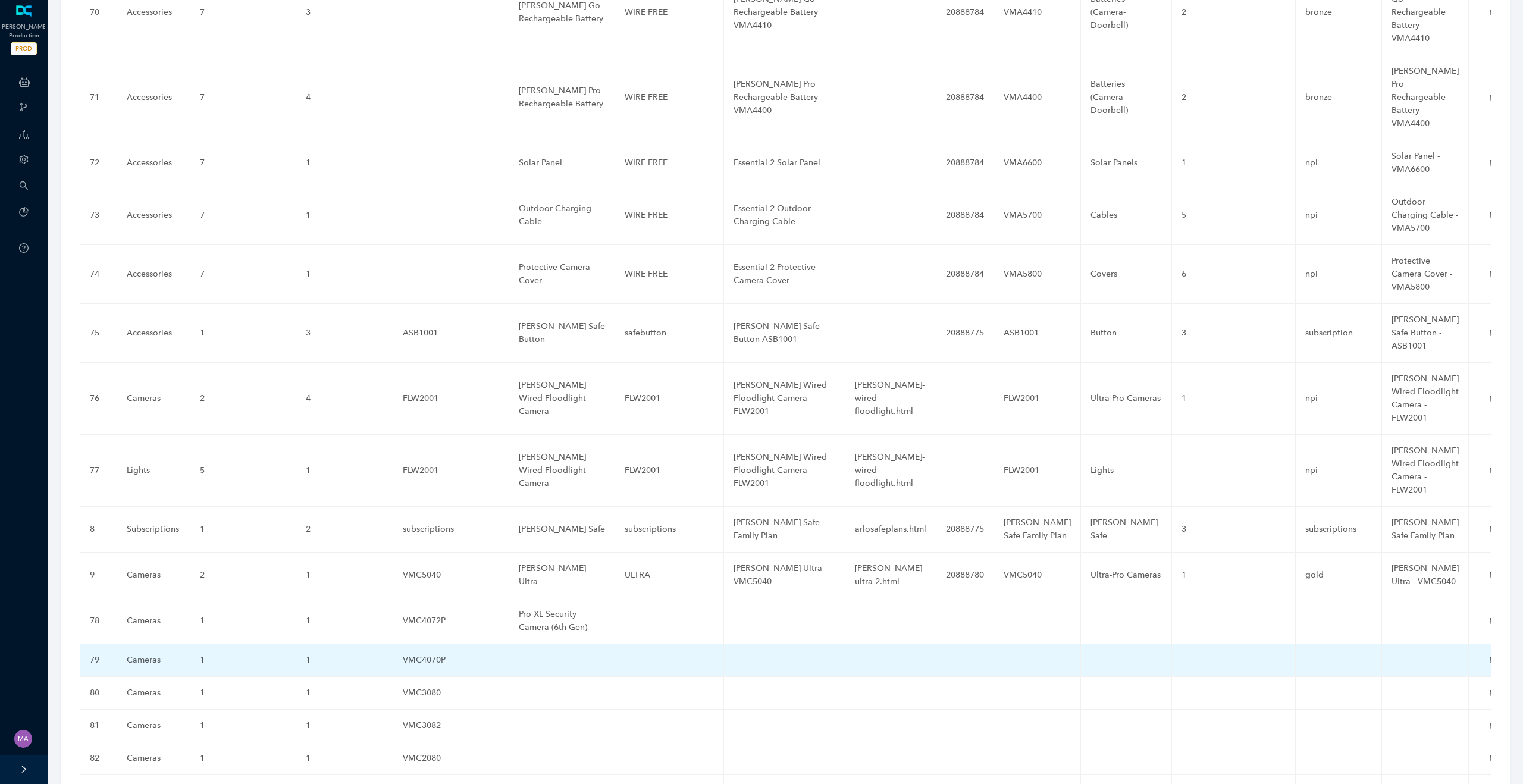
click at [535, 644] on td at bounding box center [562, 660] width 106 height 33
click at [545, 644] on td at bounding box center [562, 660] width 106 height 33
click at [545, 654] on input "text" at bounding box center [543, 663] width 48 height 19
paste input "Pro Security Camera (6th Gen)"
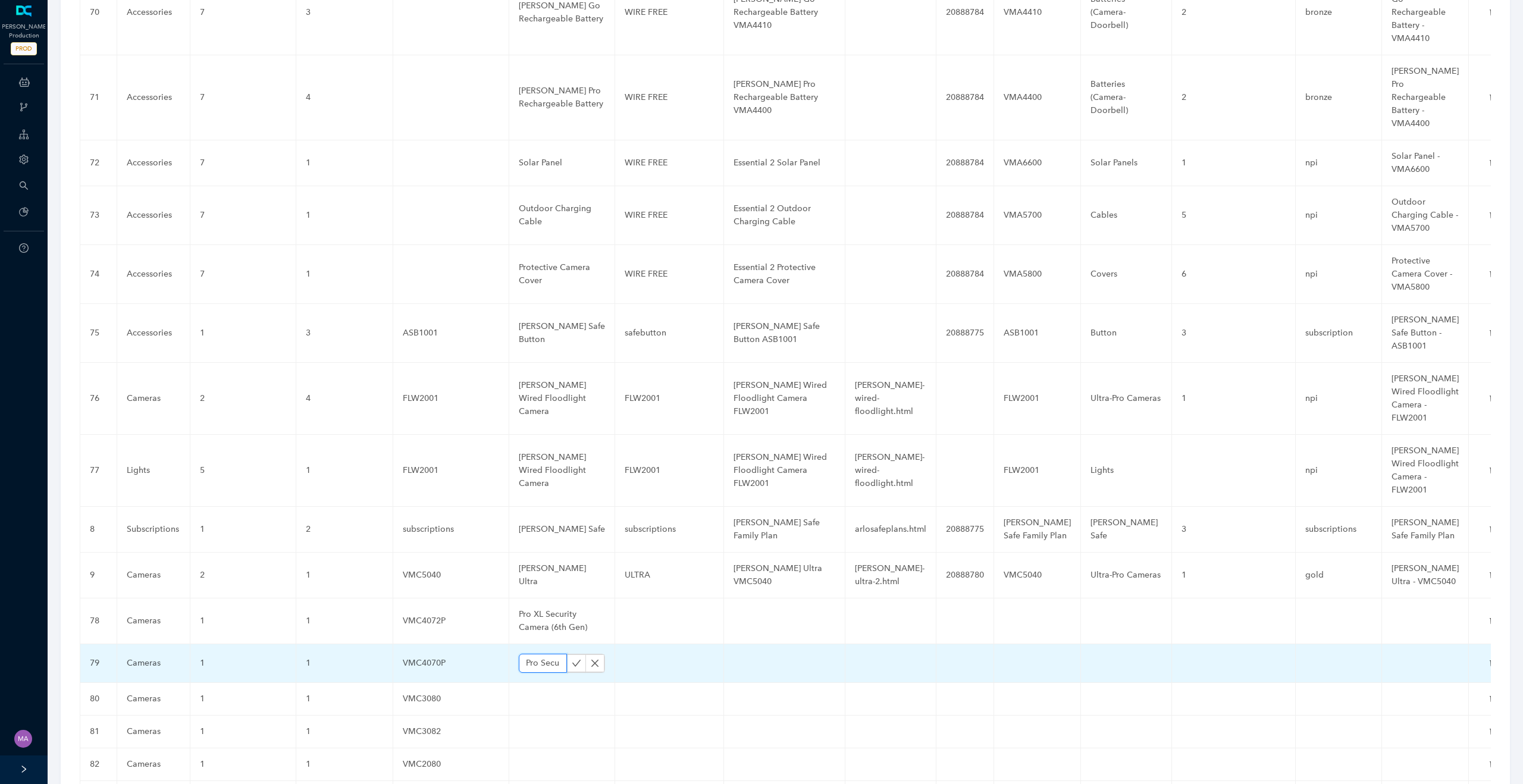
scroll to position [0, 83]
type input "Pro Security Camera (6th Gen)"
click at [576, 658] on icon "check" at bounding box center [577, 663] width 9 height 9
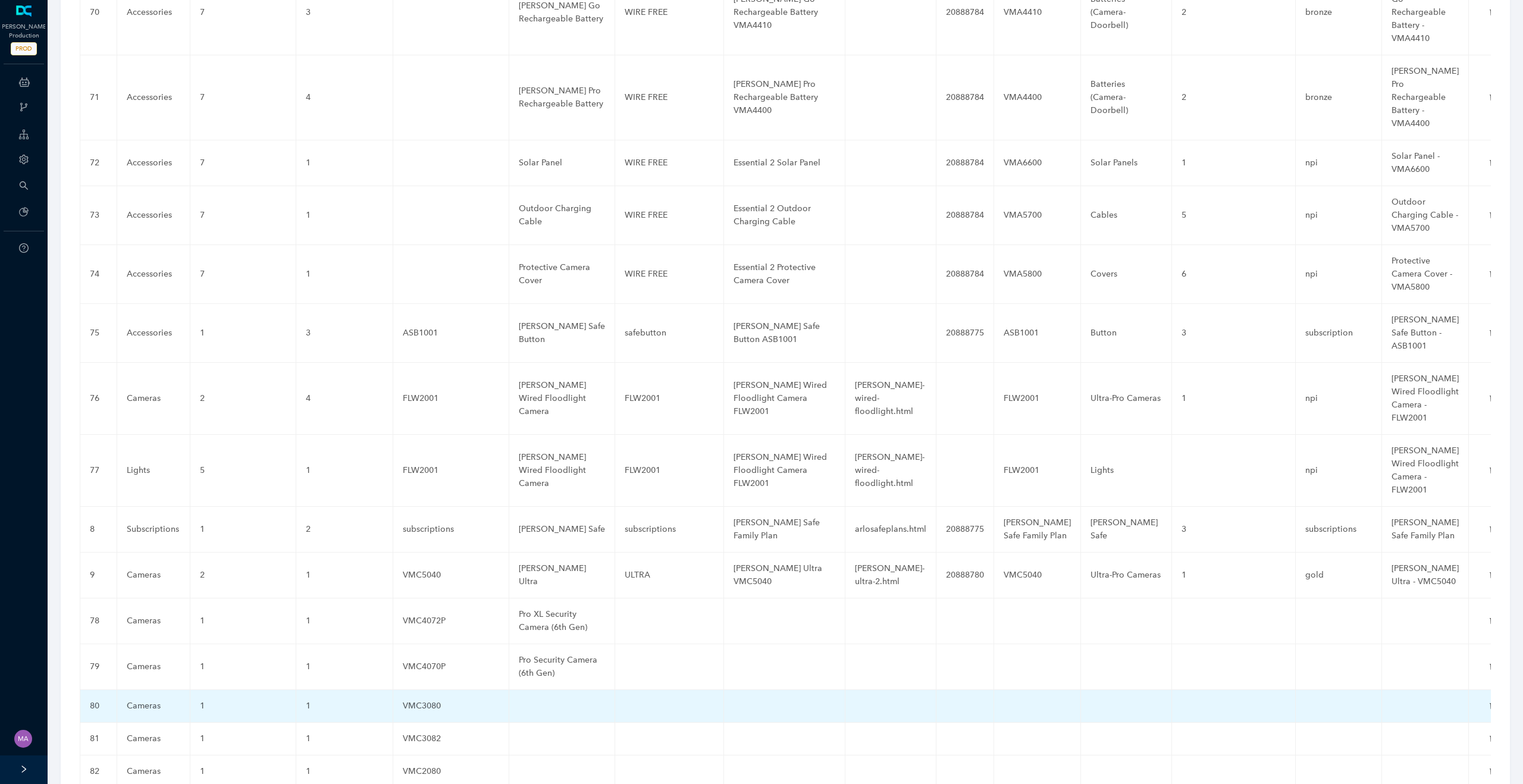
click at [538, 690] on td at bounding box center [562, 707] width 106 height 33
click at [532, 690] on td at bounding box center [562, 707] width 106 height 33
click at [532, 699] on input "text" at bounding box center [543, 708] width 48 height 19
paste input "Essential Security Camera 2K 3rd Gen"
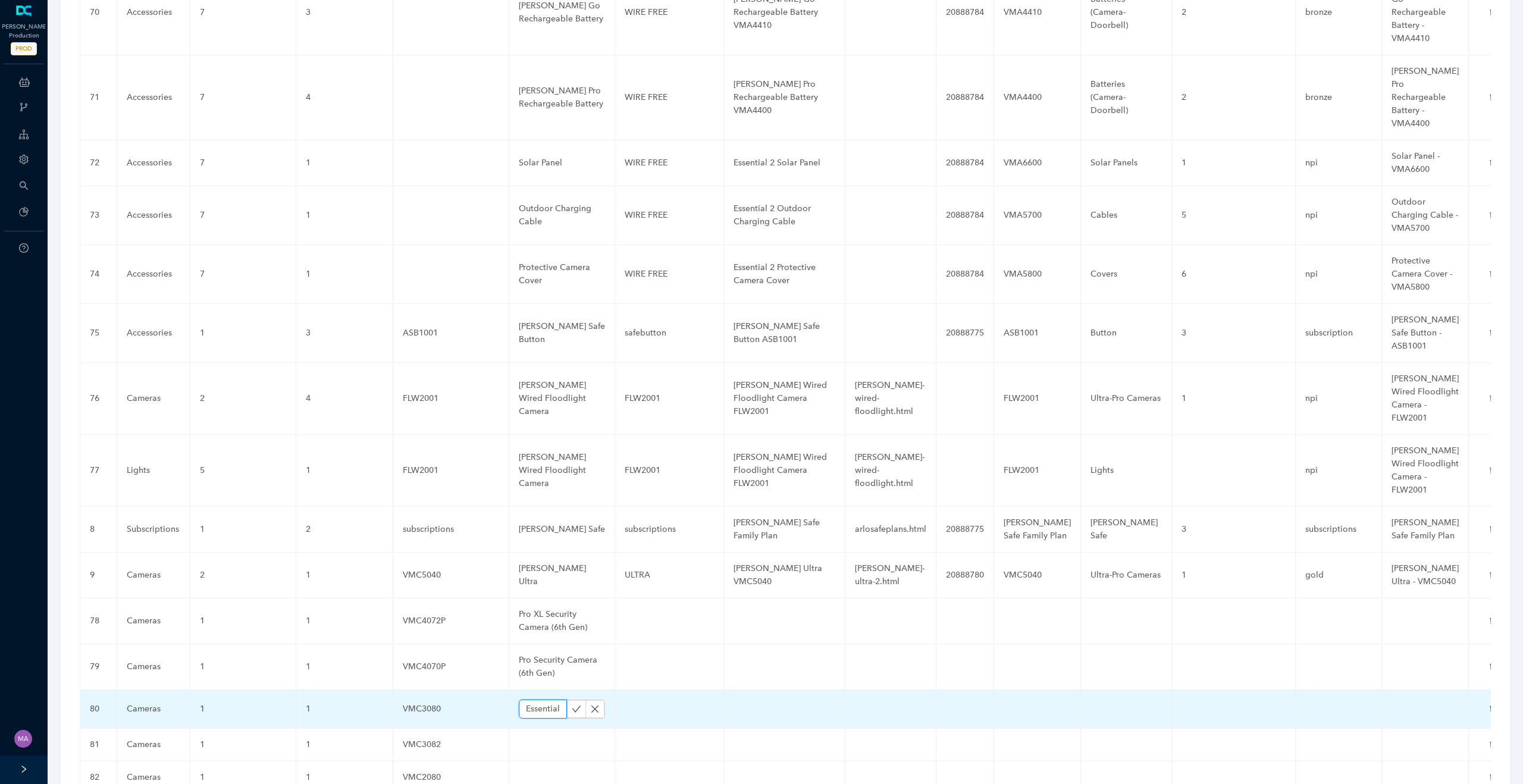
scroll to position [0, 112]
type input "Essential Security Camera 2K 3rd Gen"
click at [575, 700] on button "button" at bounding box center [576, 709] width 19 height 18
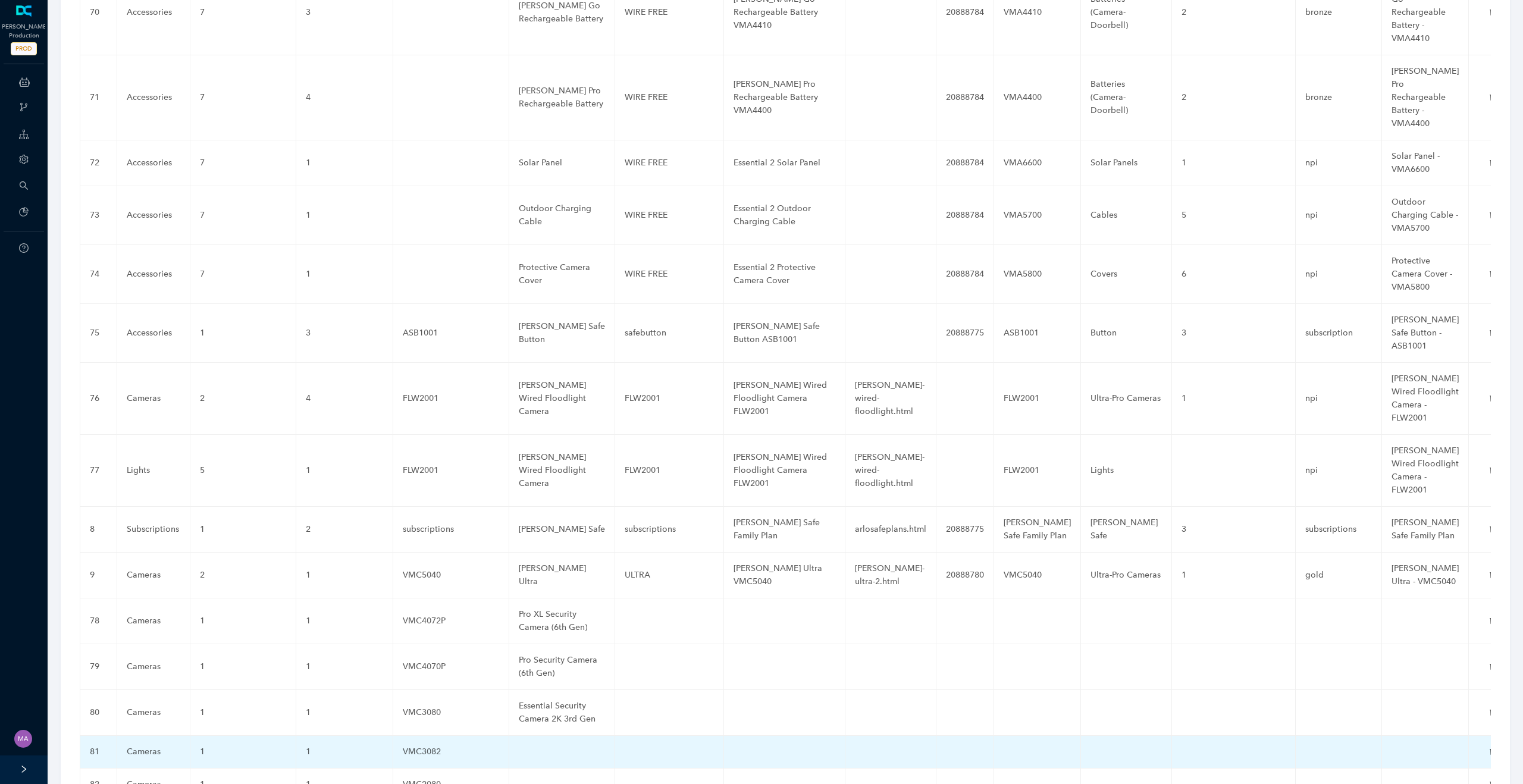
click at [542, 736] on td at bounding box center [562, 752] width 106 height 33
click at [537, 736] on td at bounding box center [562, 752] width 106 height 33
type input "Essential XL Security Camera 2K 3rd Gen"
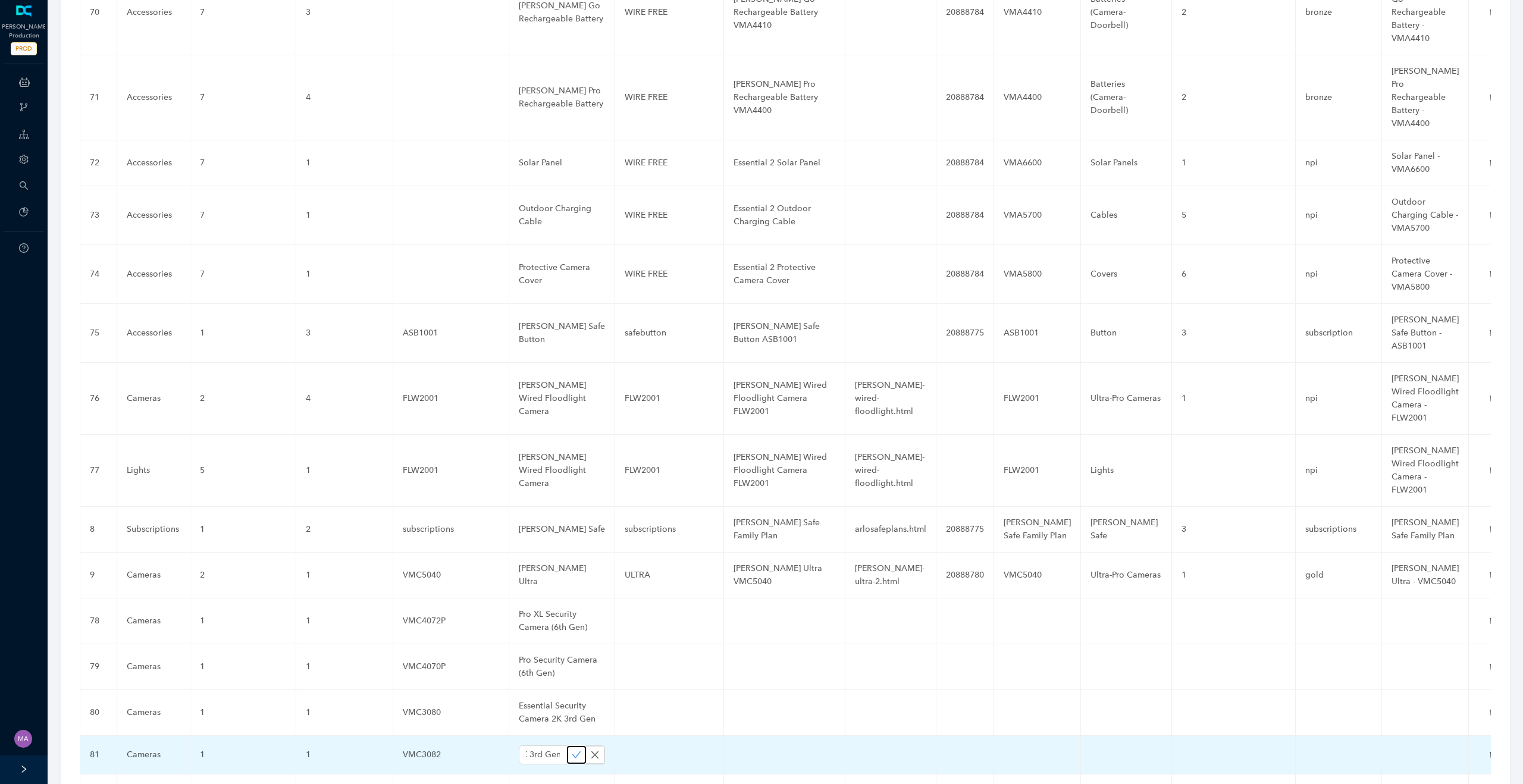
scroll to position [0, 0]
click at [575, 750] on icon "check" at bounding box center [577, 755] width 9 height 9
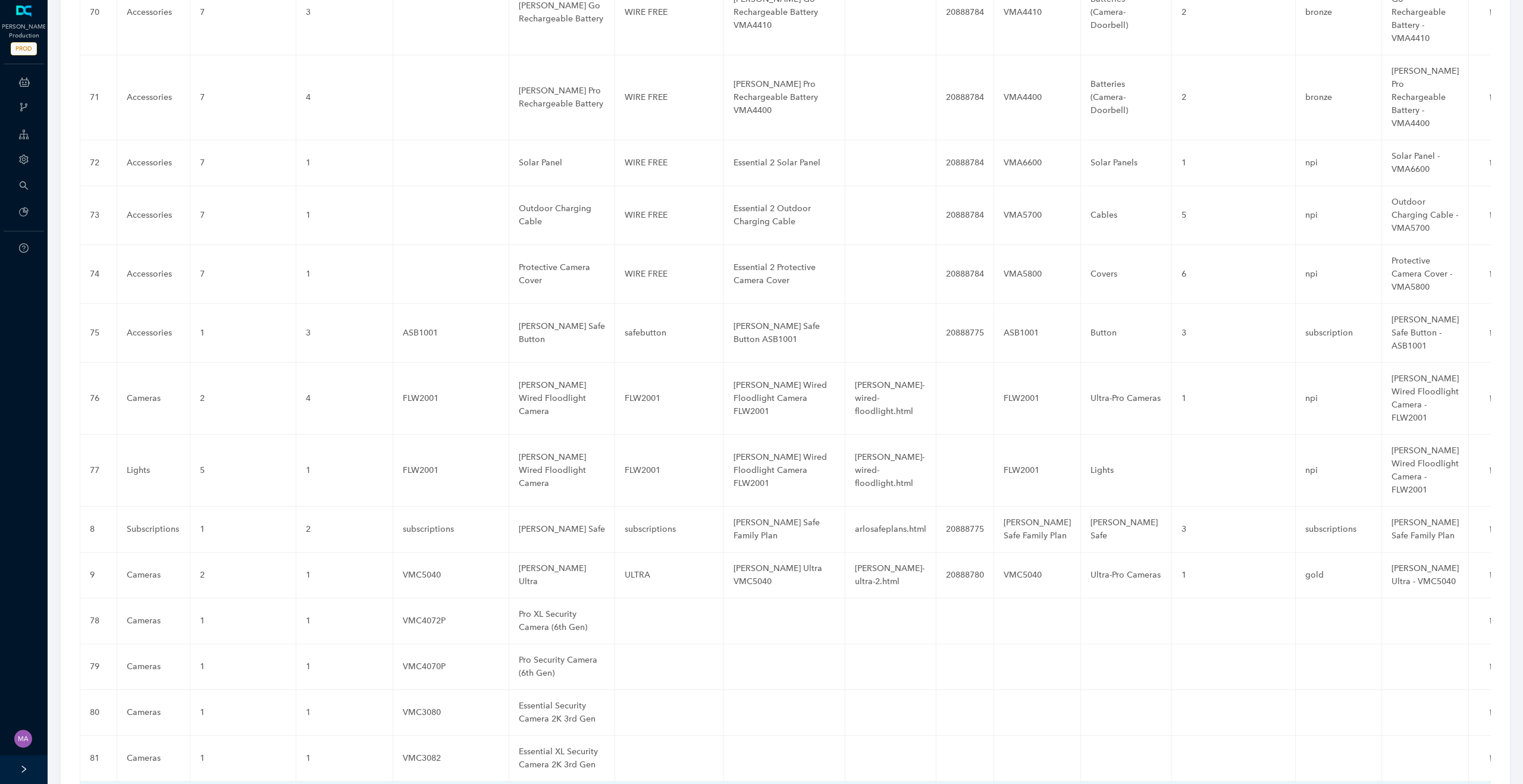
click at [527, 781] on td at bounding box center [562, 798] width 106 height 33
type input "Essential Security Camera HD 3rd Gen"
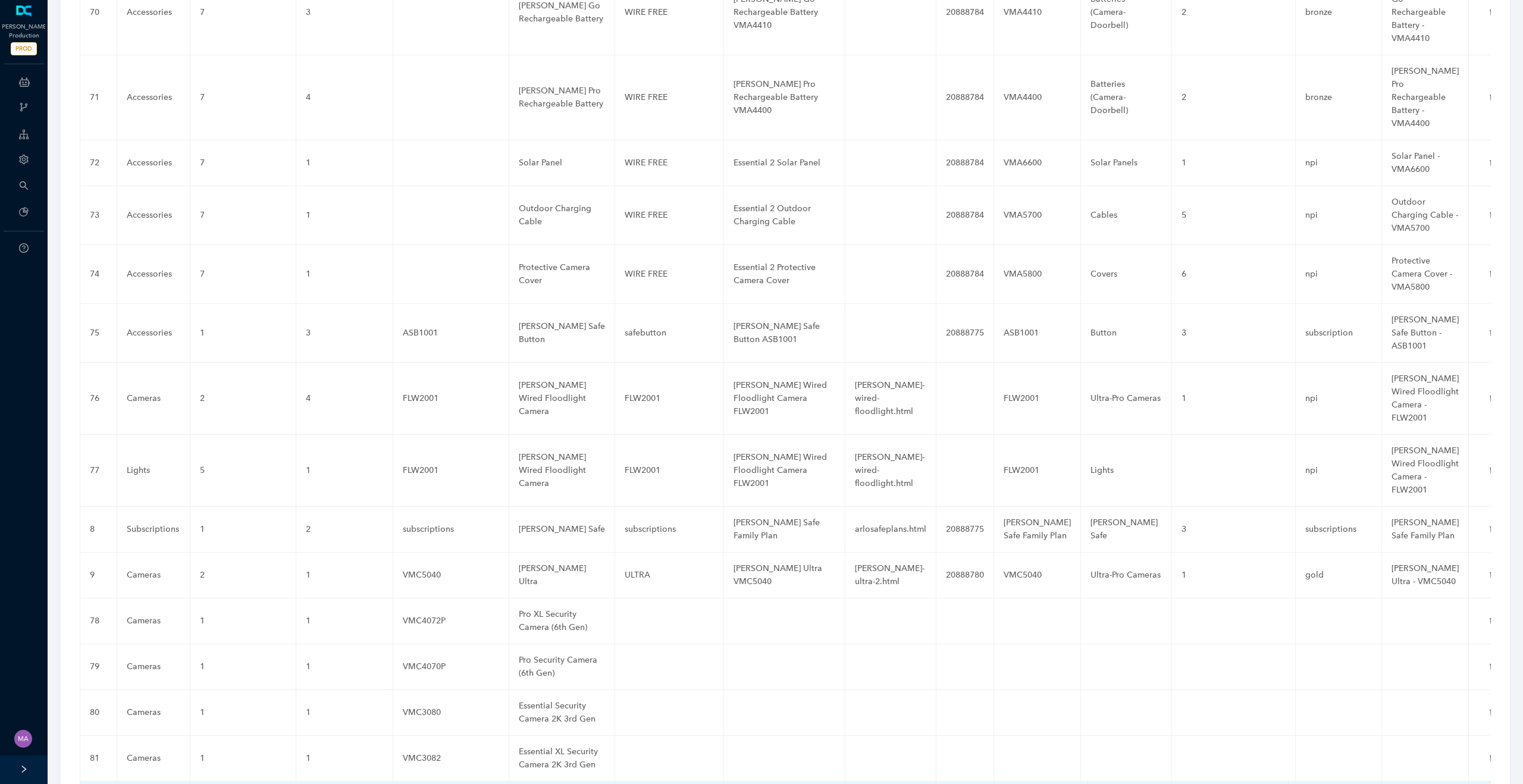
scroll to position [0, 0]
paste input "Essential XL Security Camera HD 3rd Gen"
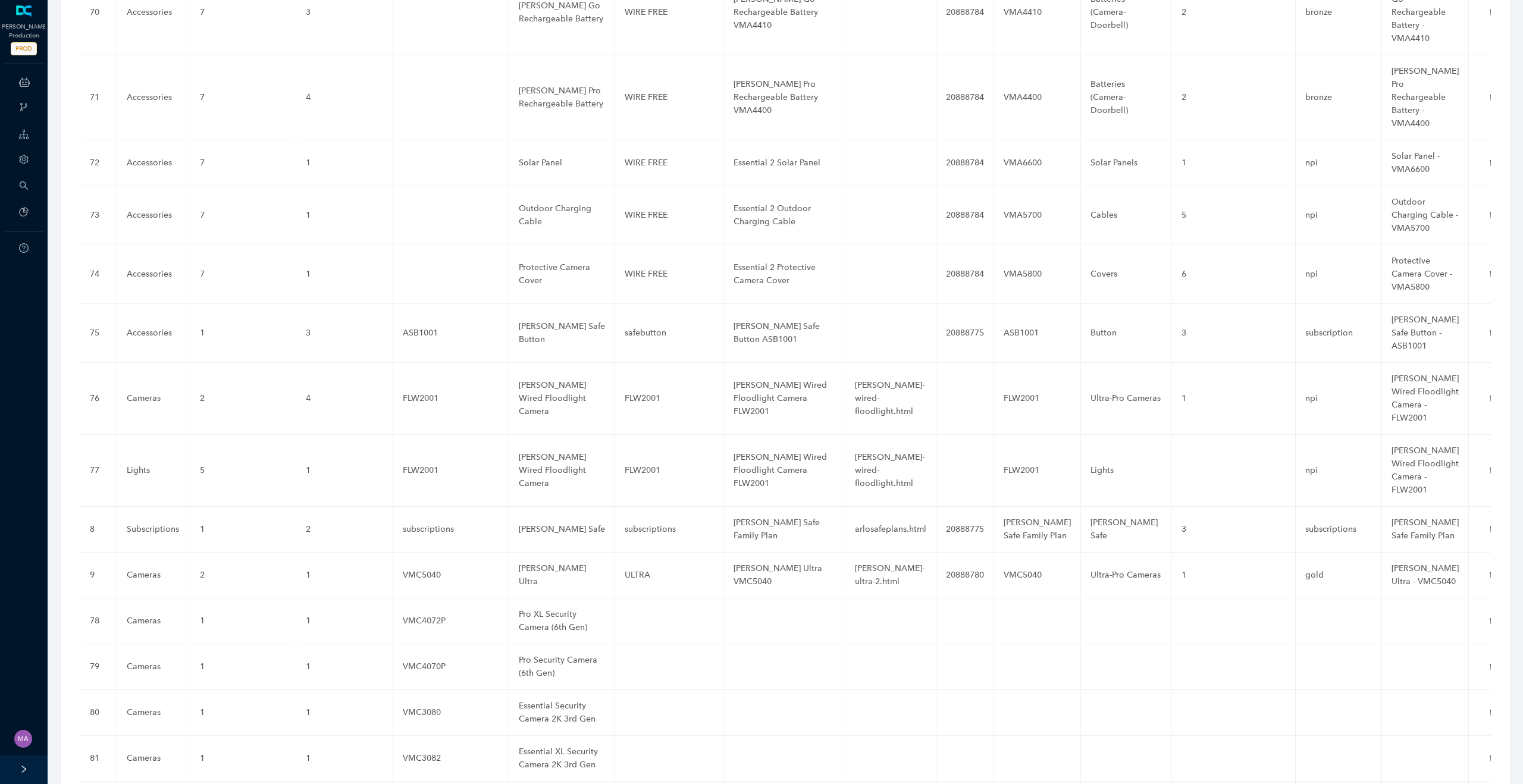
scroll to position [0, 126]
type input "Essential XL Security Camera HD 3rd Gen"
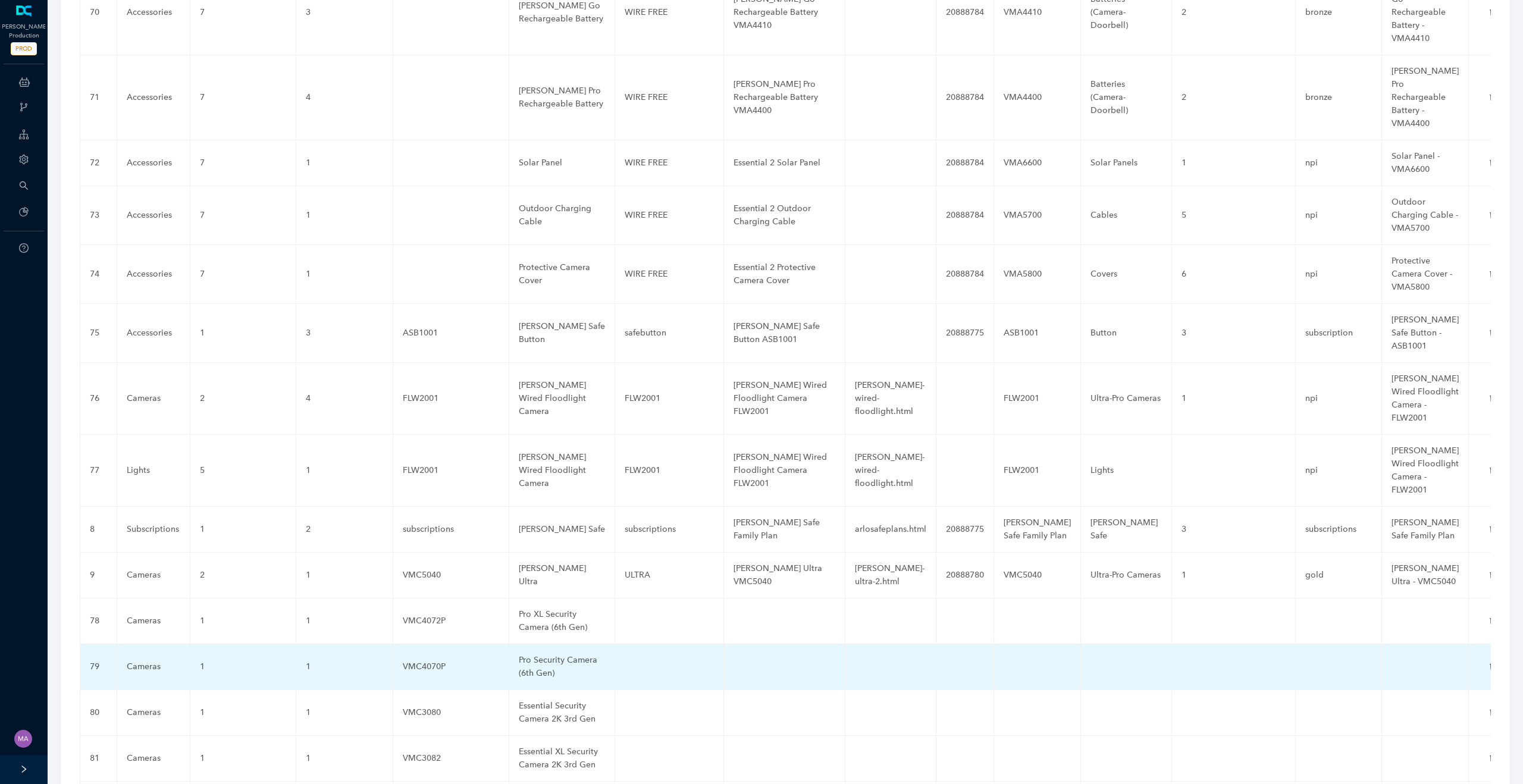
click at [635, 598] on td at bounding box center [670, 621] width 109 height 46
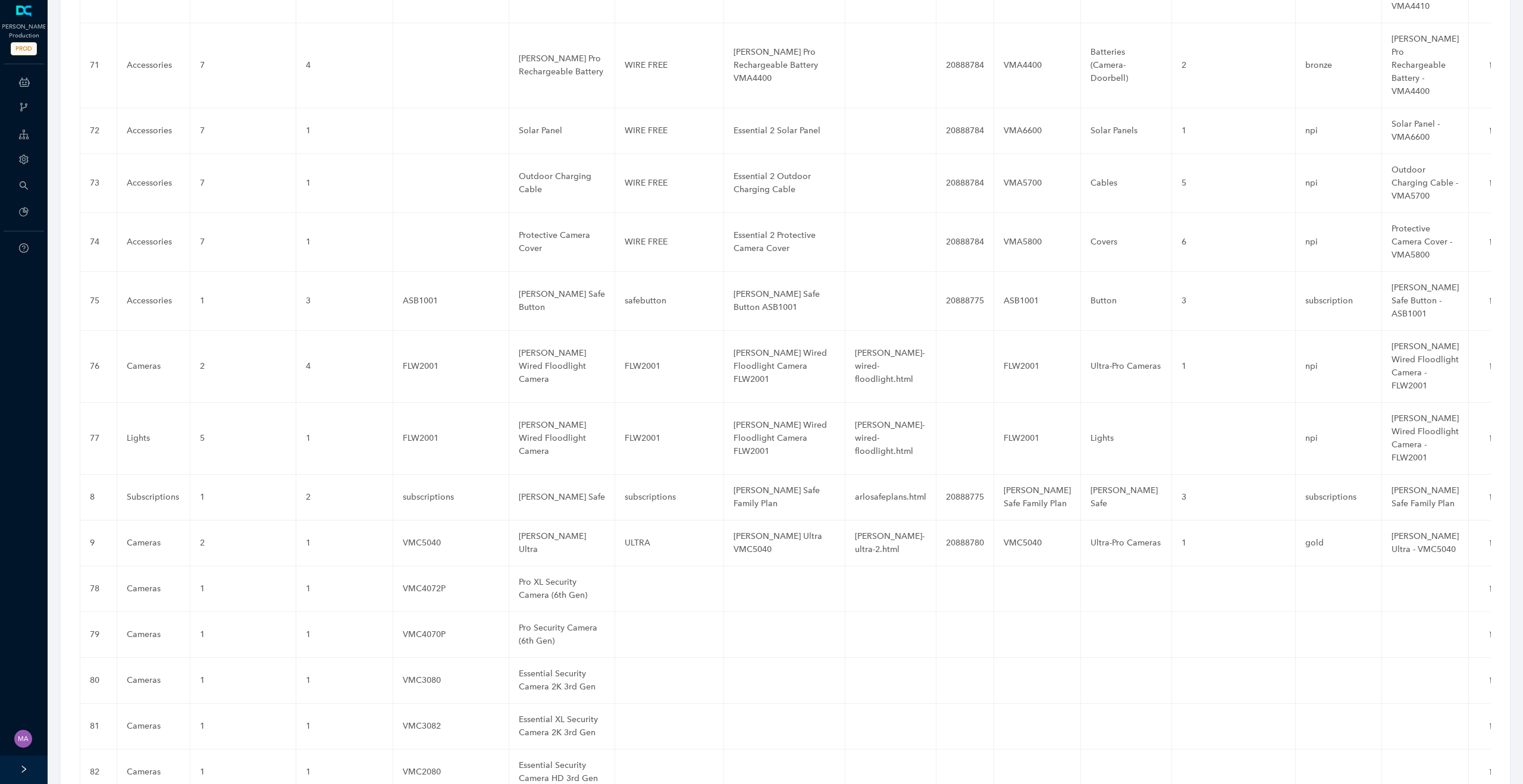
scroll to position [4325, 0]
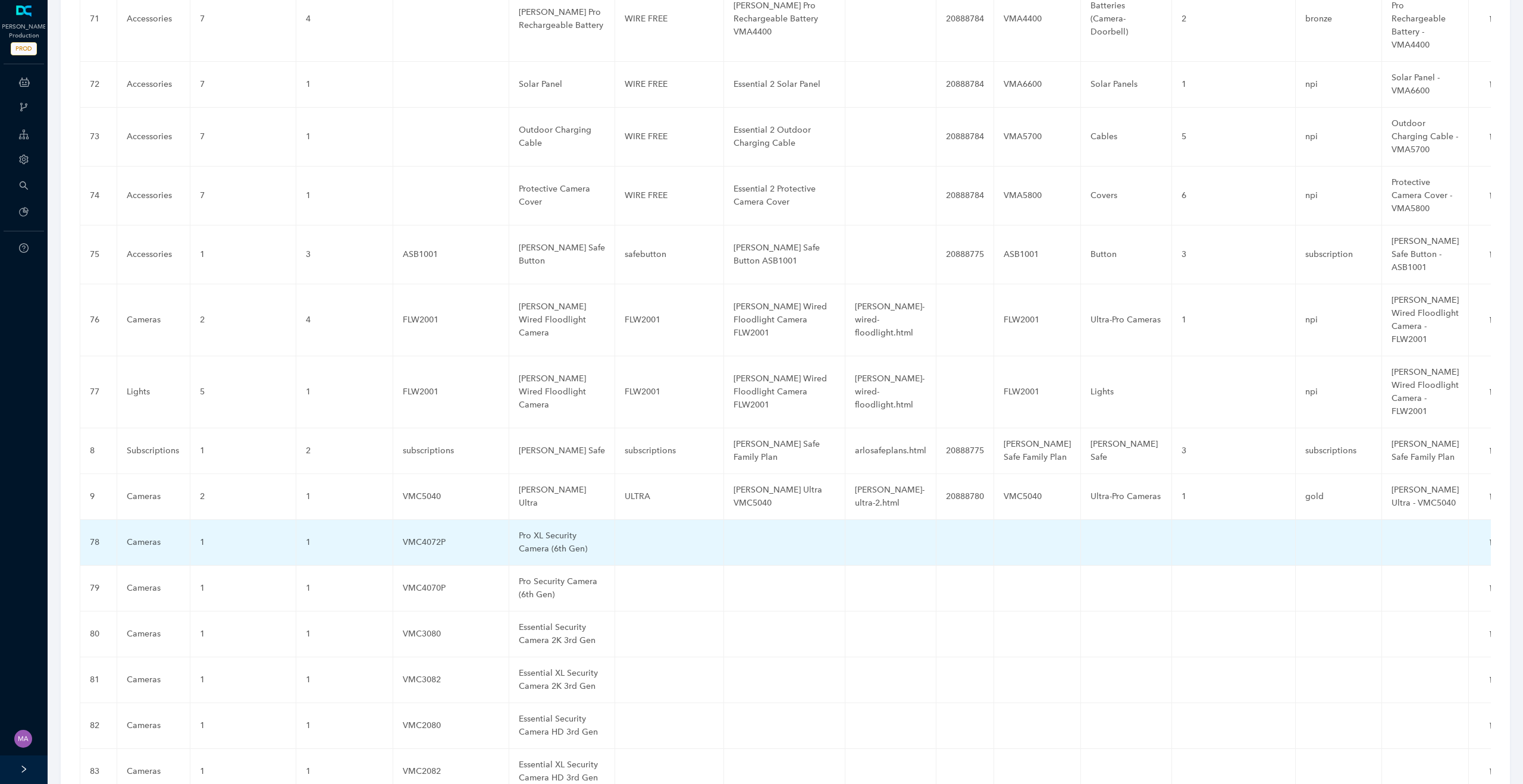
click at [659, 520] on td at bounding box center [670, 543] width 109 height 46
click at [659, 533] on input "text" at bounding box center [650, 542] width 51 height 19
paste input "Pro 6"
type input "Pro 6"
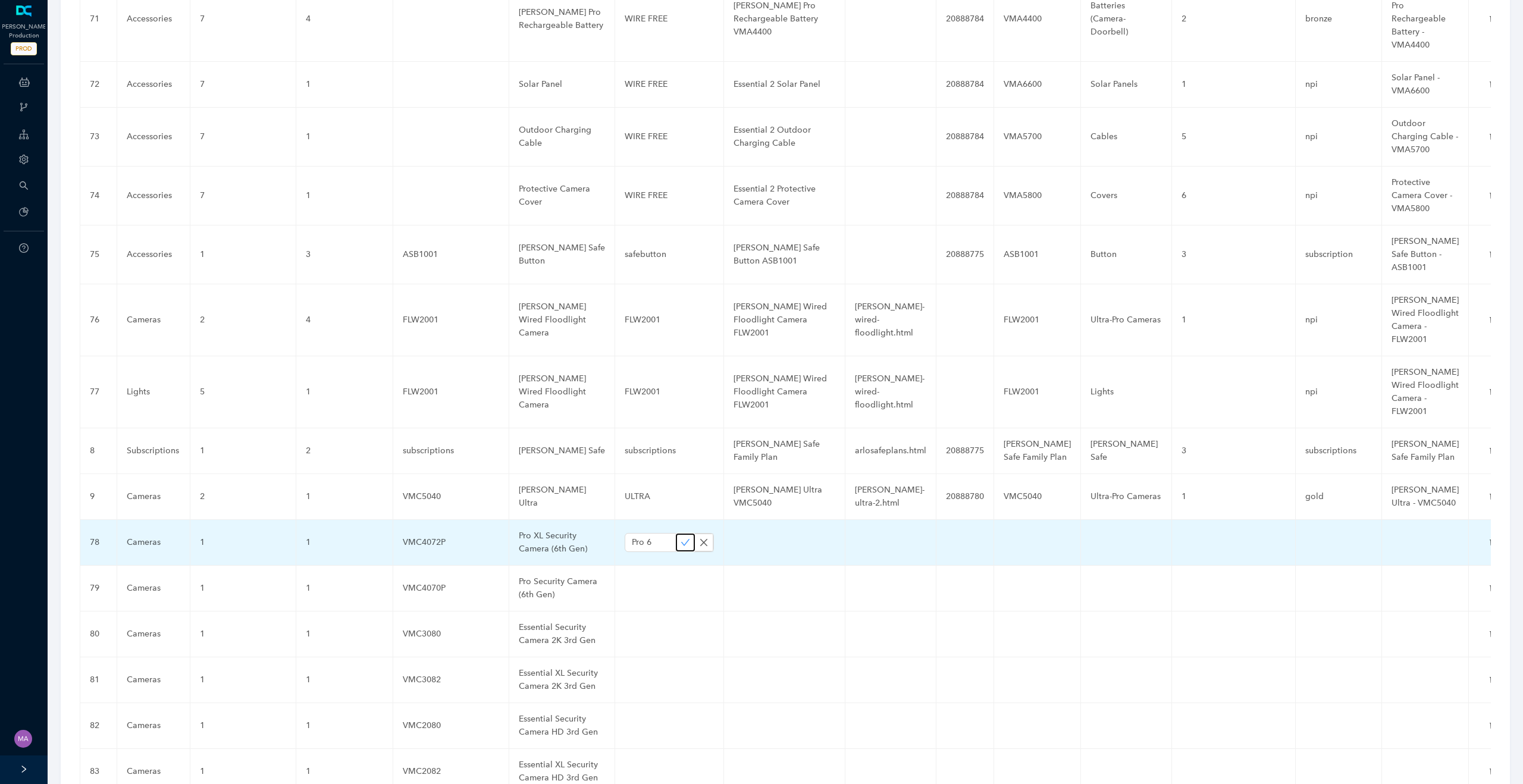
click at [680, 534] on button "button" at bounding box center [685, 543] width 19 height 18
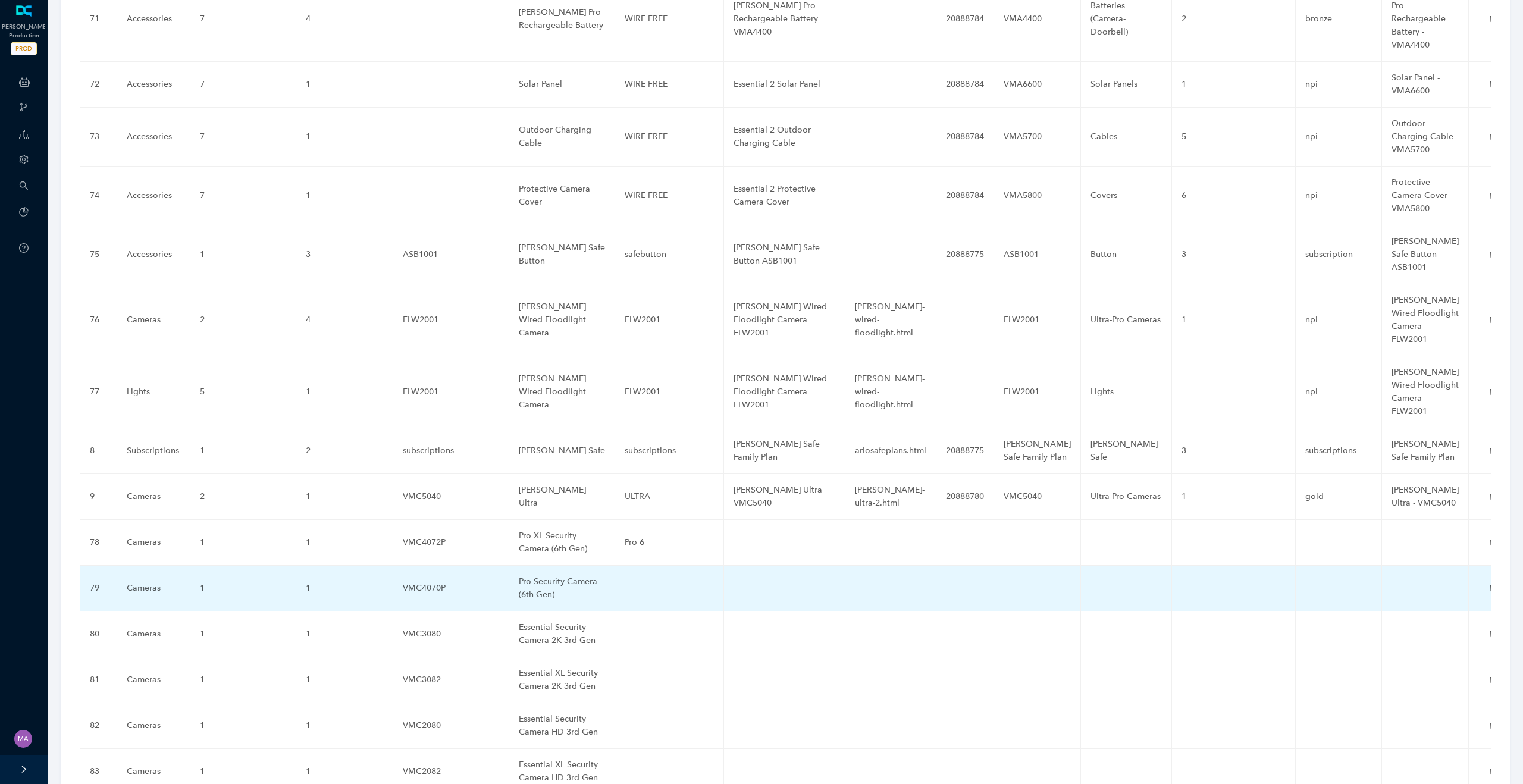
click at [631, 565] on td at bounding box center [670, 588] width 109 height 46
click at [631, 578] on input "text" at bounding box center [650, 587] width 51 height 19
type input "Pro 6"
click at [680, 584] on icon "check" at bounding box center [685, 588] width 9 height 9
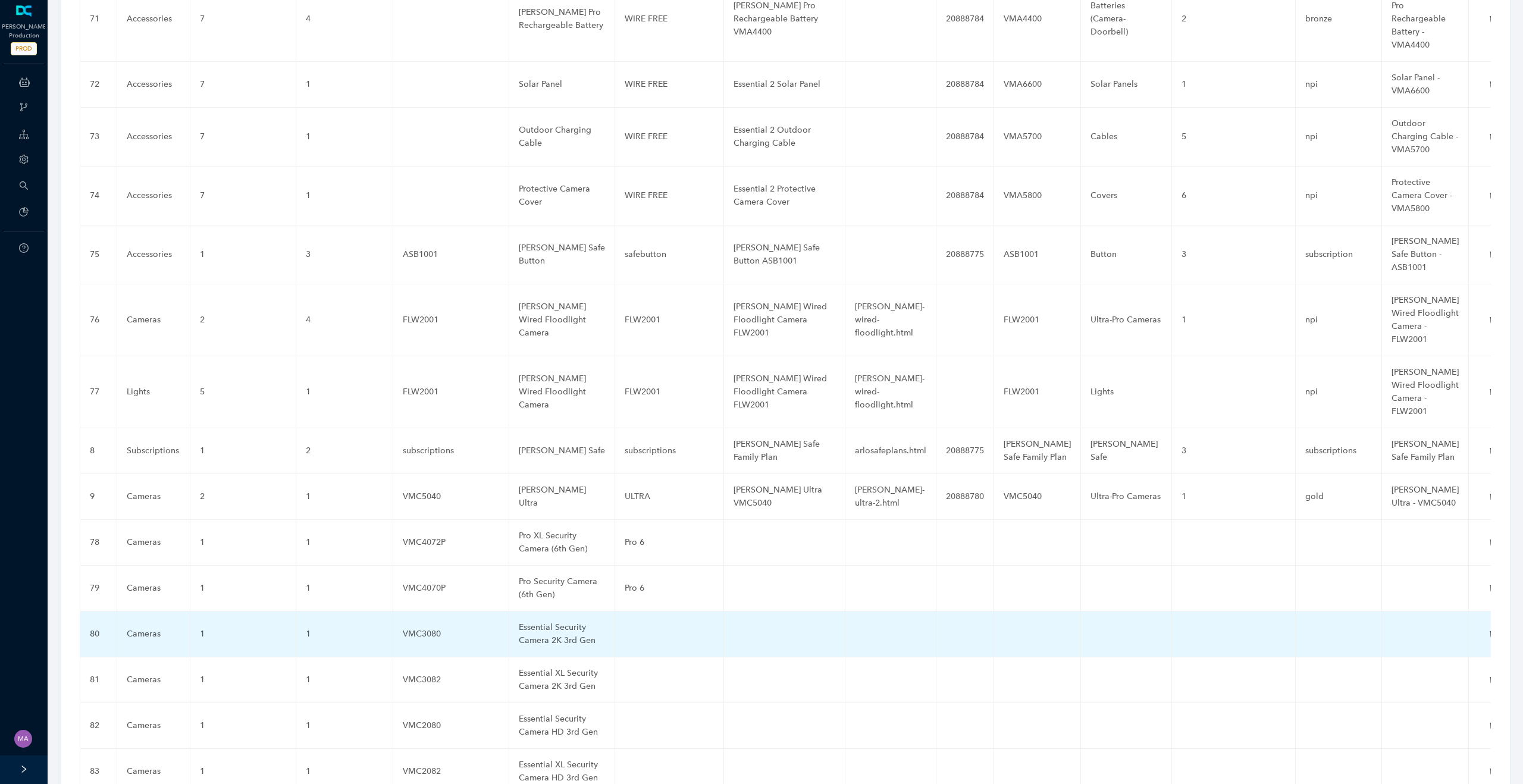
click at [626, 611] on td at bounding box center [670, 634] width 109 height 46
click at [626, 625] on input "text" at bounding box center [650, 634] width 51 height 19
paste input "Essential 3"
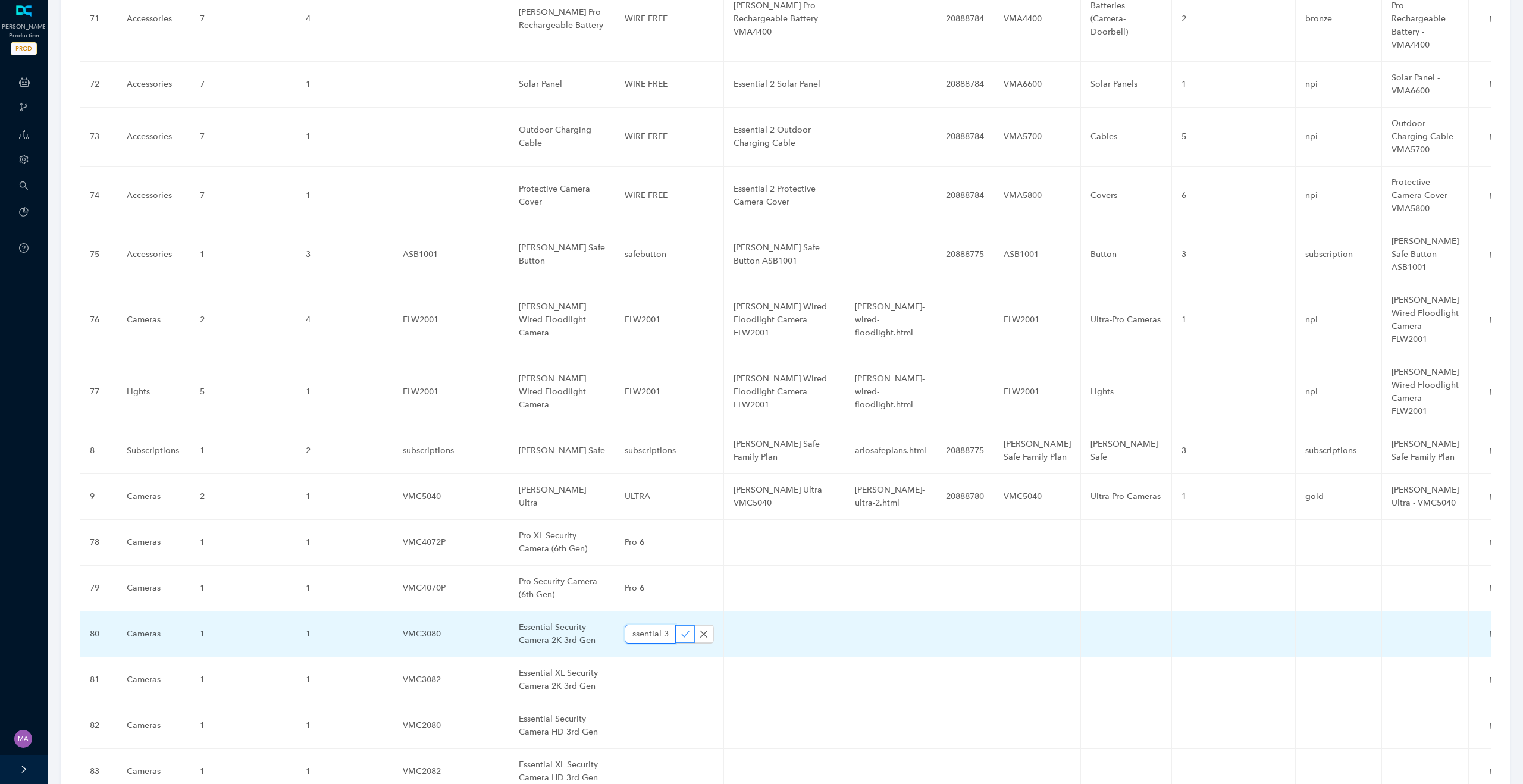
type input "Essential 3"
click at [681, 629] on icon "check" at bounding box center [685, 634] width 9 height 9
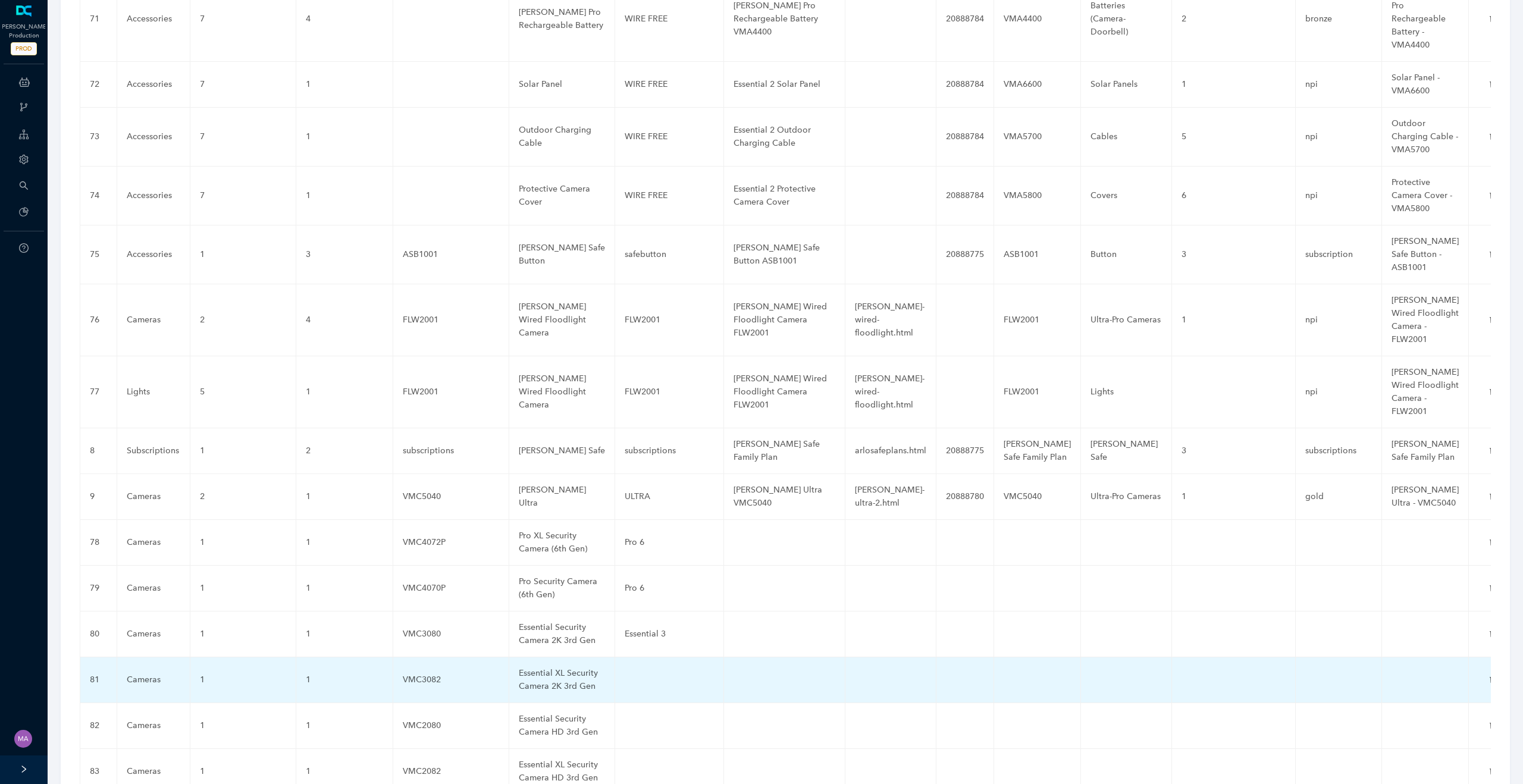
click at [646, 657] on td at bounding box center [670, 680] width 109 height 46
click at [646, 670] on input "text" at bounding box center [650, 679] width 51 height 19
paste input "Essential 3"
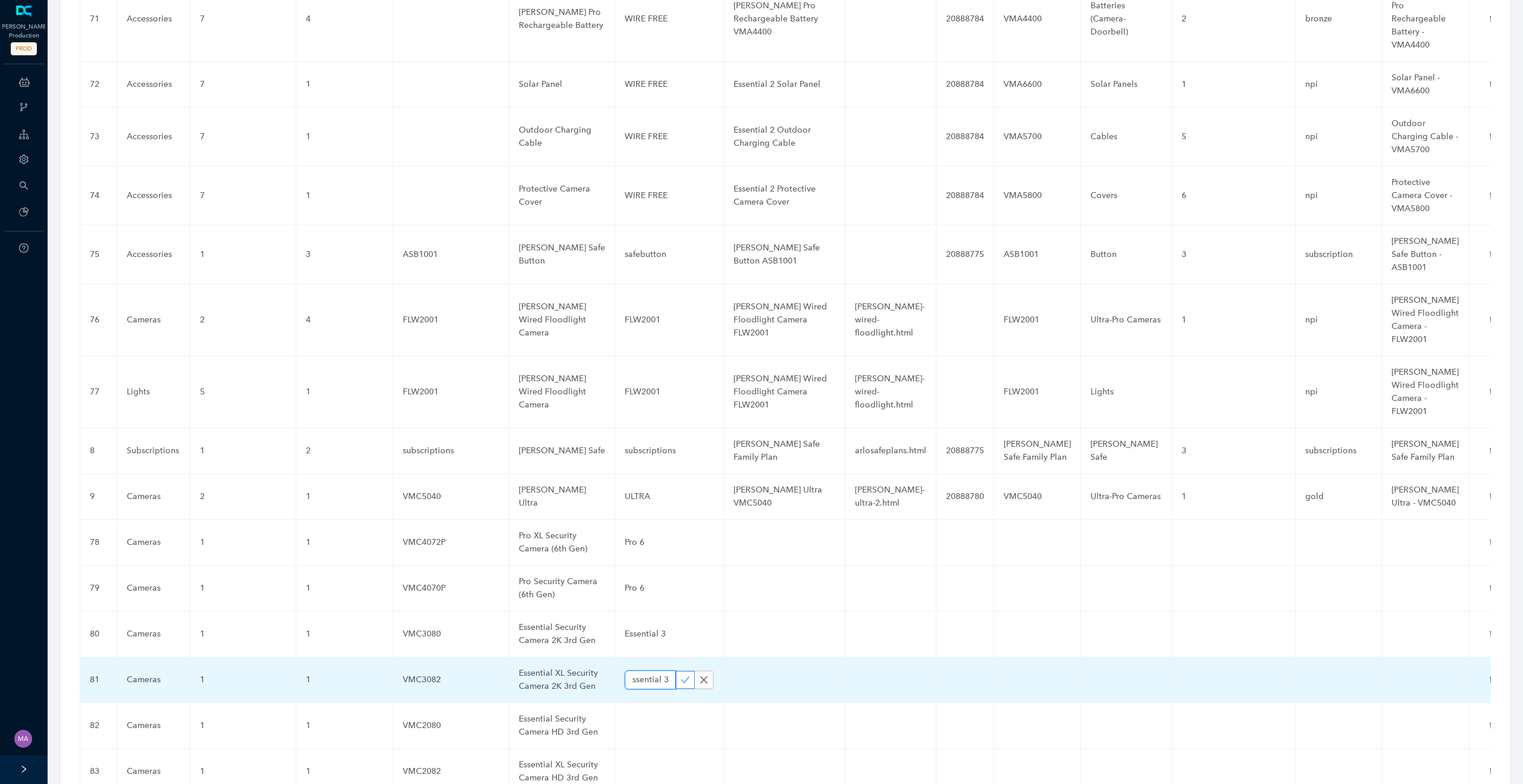
type input "Essential 3"
click at [680, 675] on span "button" at bounding box center [685, 679] width 9 height 10
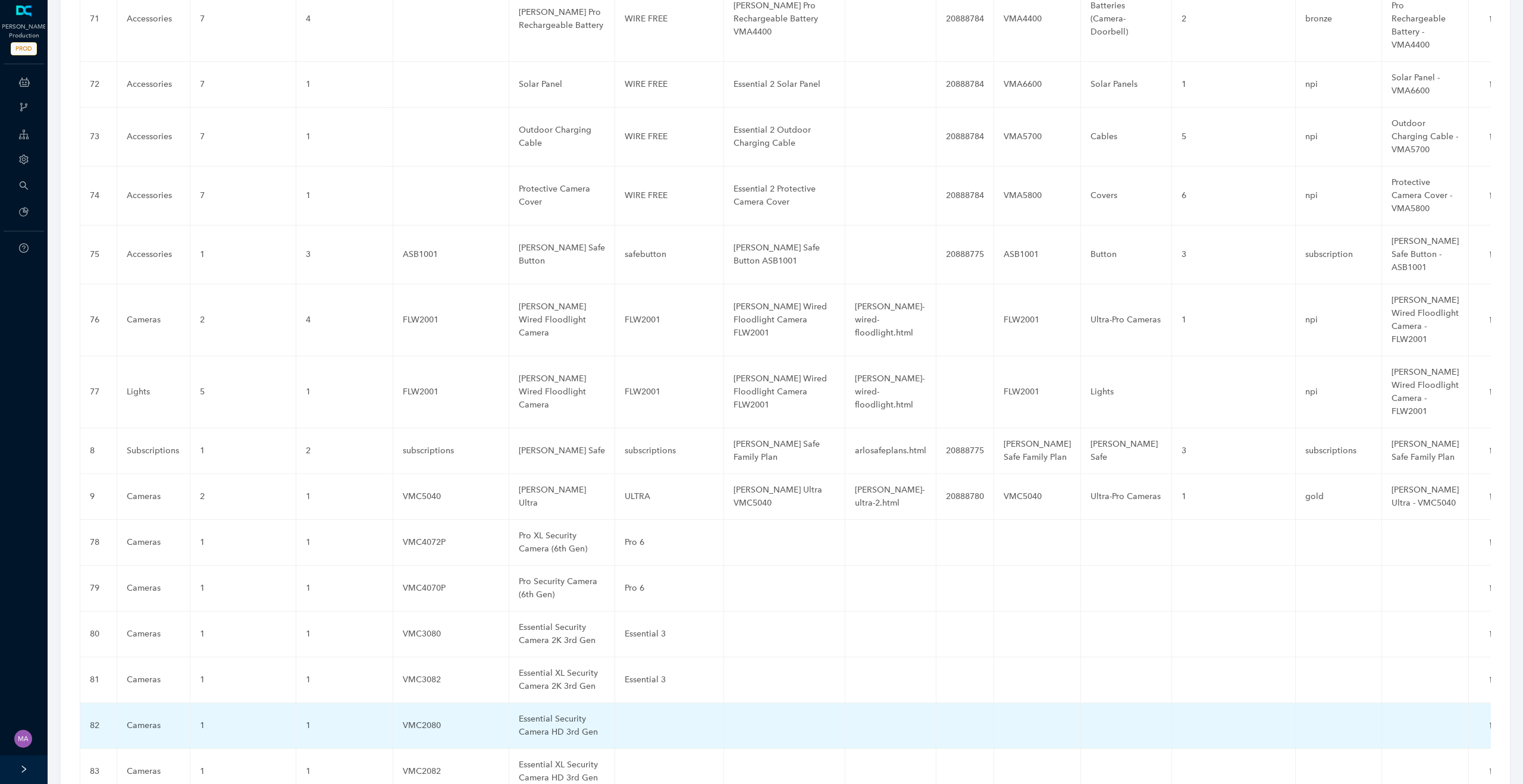
click at [641, 703] on td at bounding box center [670, 726] width 109 height 46
click at [641, 716] on input "text" at bounding box center [650, 725] width 51 height 19
paste input "Essential 3"
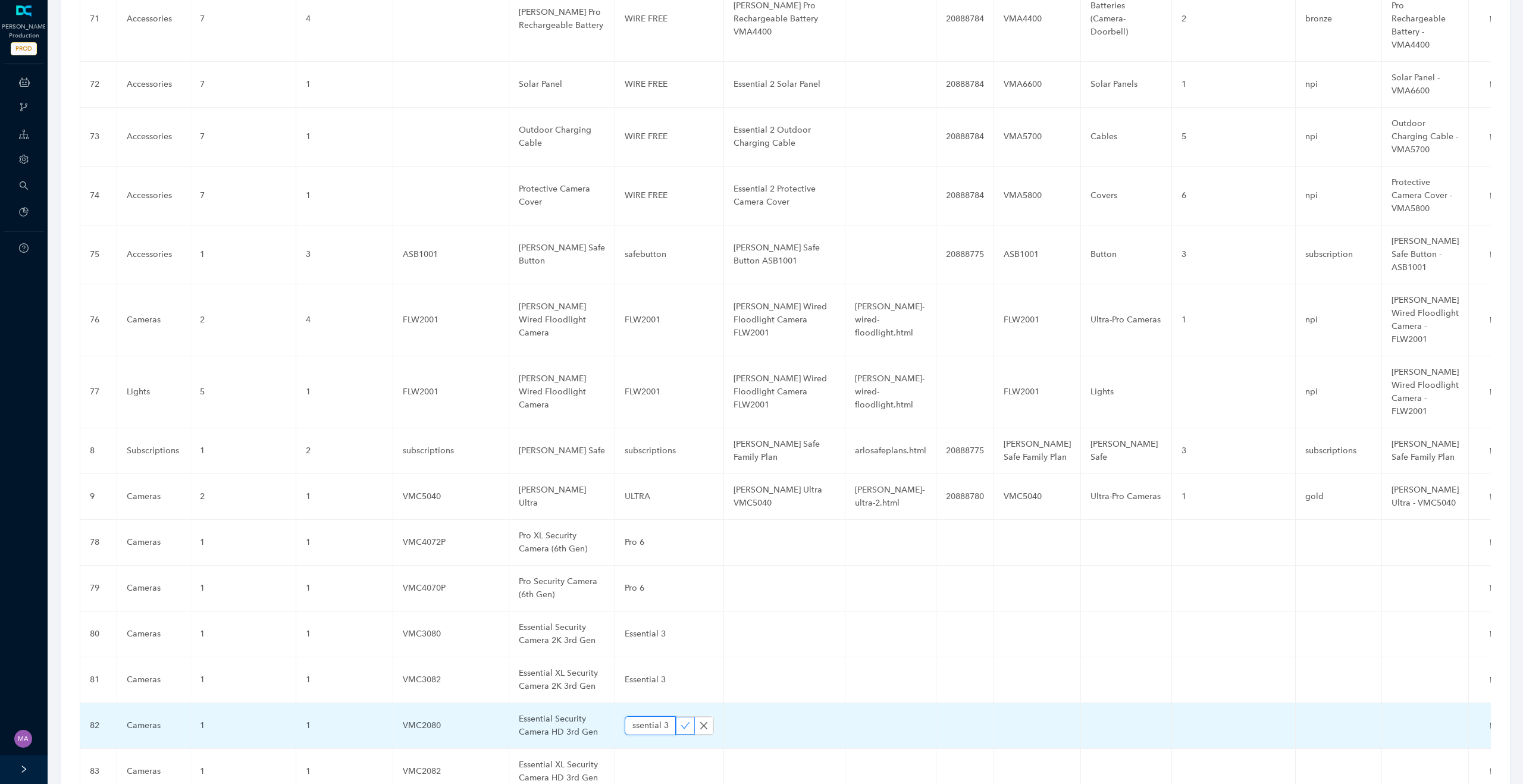
type input "Essential 3"
click at [680, 721] on icon "check" at bounding box center [685, 726] width 9 height 9
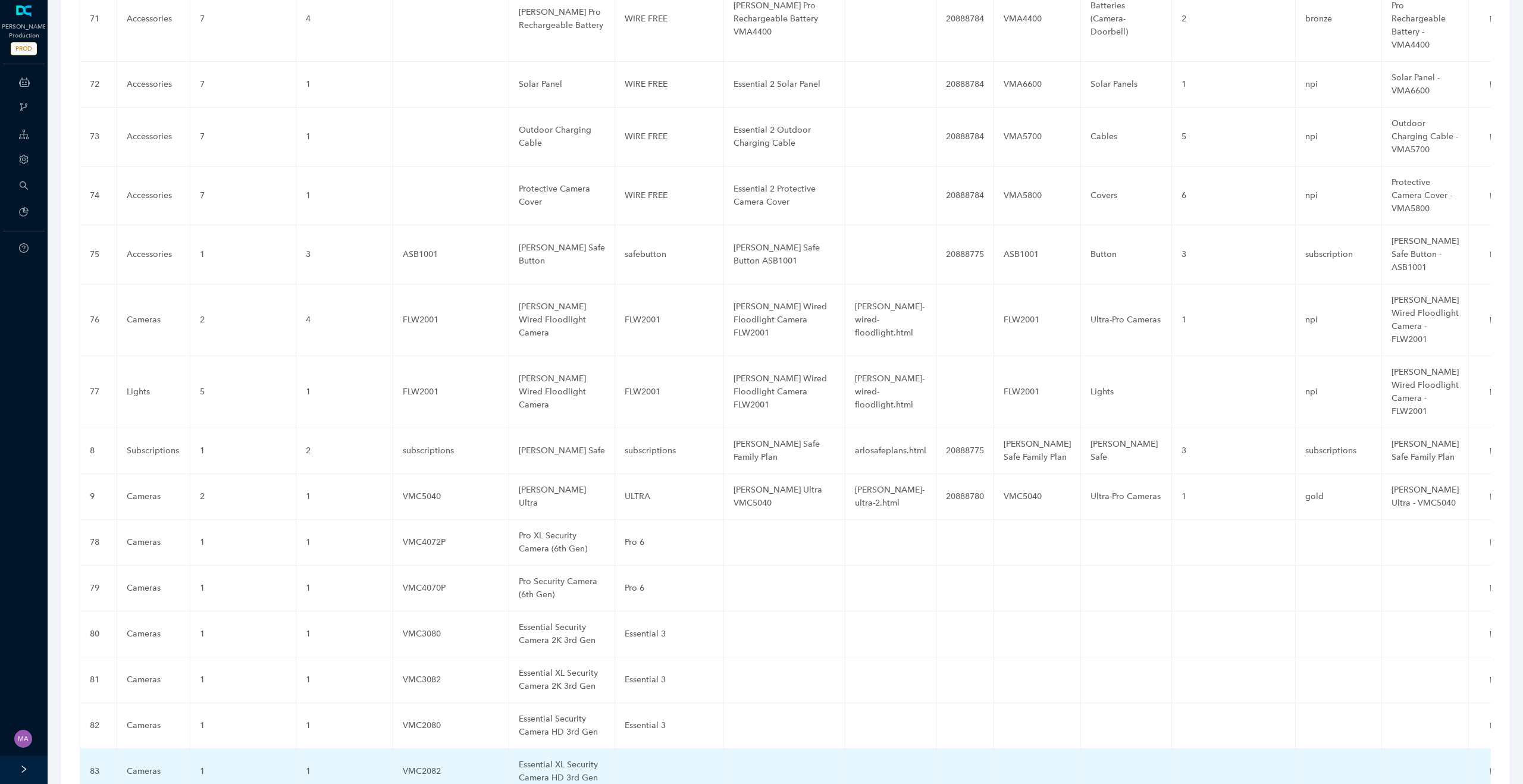
click at [634, 748] on td at bounding box center [670, 771] width 109 height 46
click at [634, 762] on input "text" at bounding box center [650, 771] width 51 height 19
paste input "Essential 3"
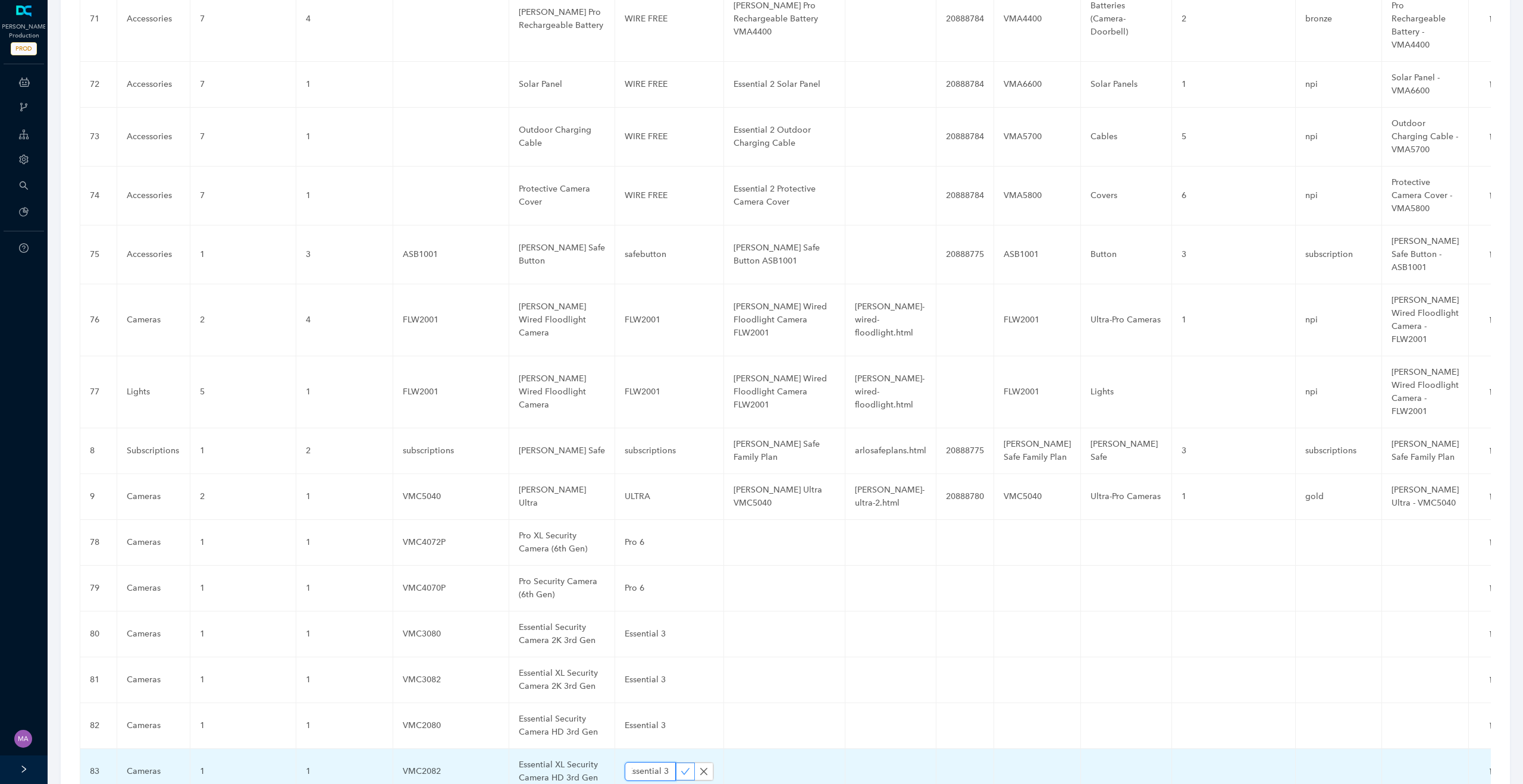
type input "Essential 3"
click at [683, 767] on icon "check" at bounding box center [685, 771] width 9 height 9
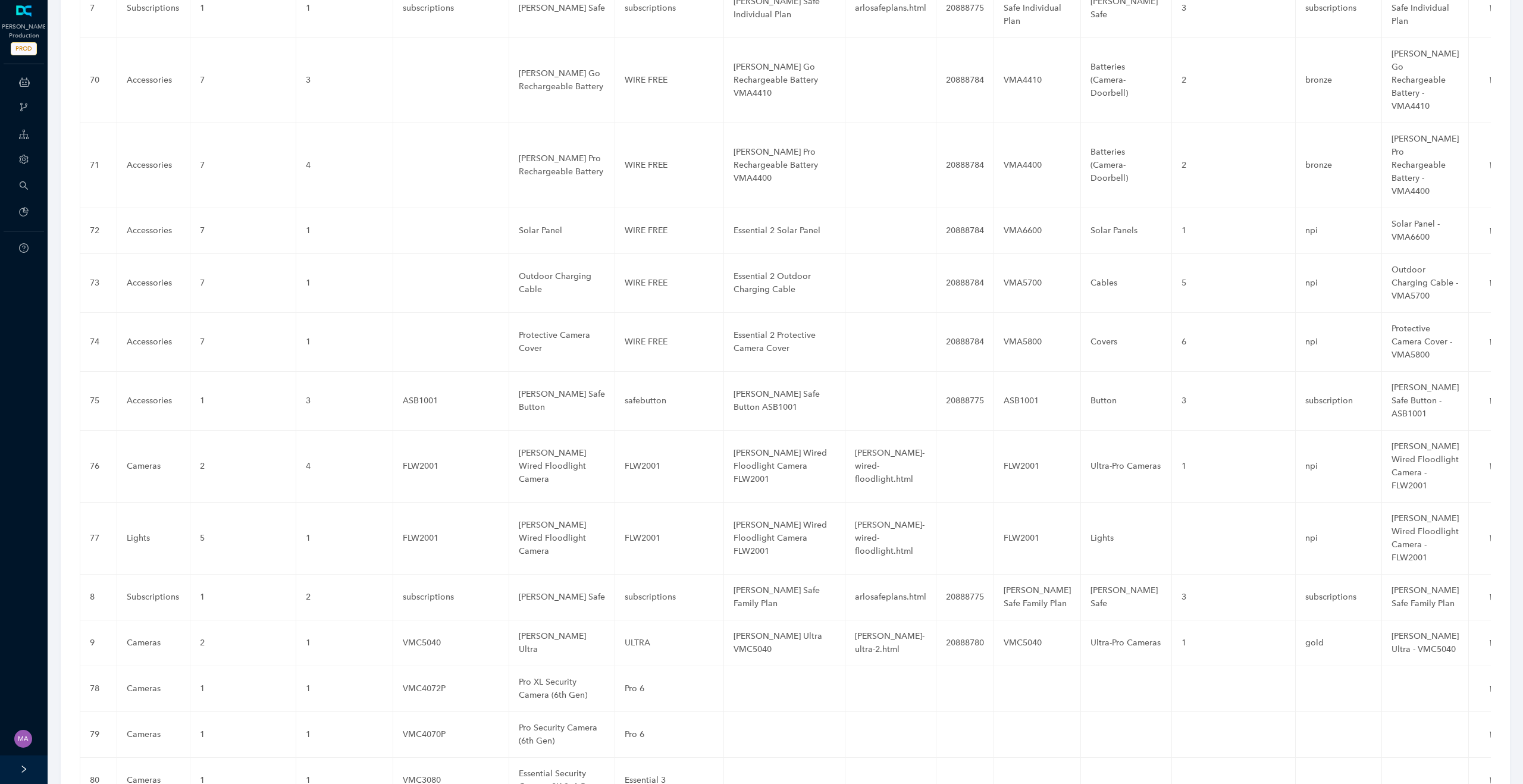
scroll to position [4325, 0]
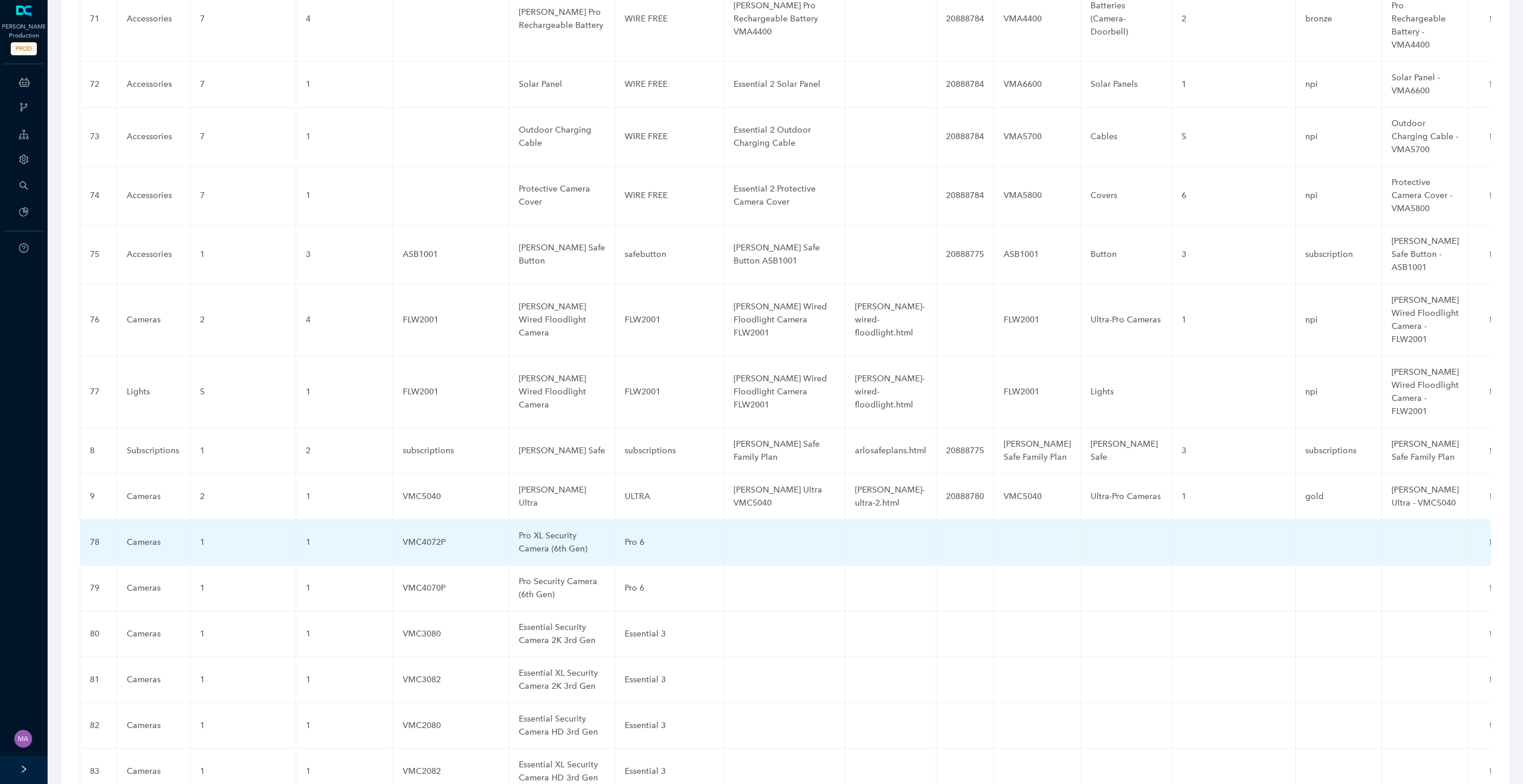
click at [775, 520] on td at bounding box center [784, 543] width 121 height 46
click at [759, 533] on input "text" at bounding box center [765, 542] width 64 height 19
paste input "[PERSON_NAME] Pro 6 VMC4072P"
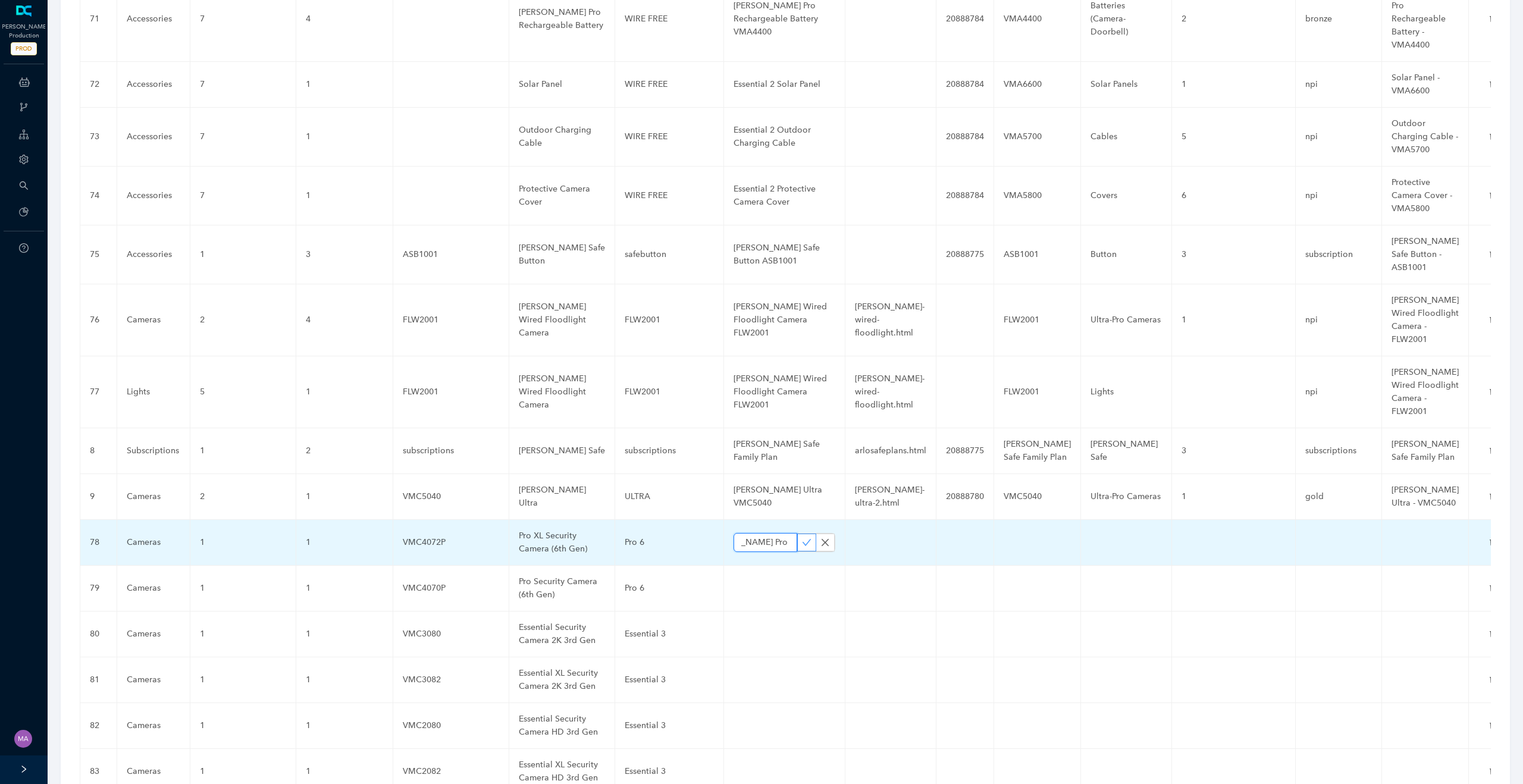
type input "[PERSON_NAME] Pro 6 VMC4072P"
click at [807, 537] on span "button" at bounding box center [806, 542] width 9 height 10
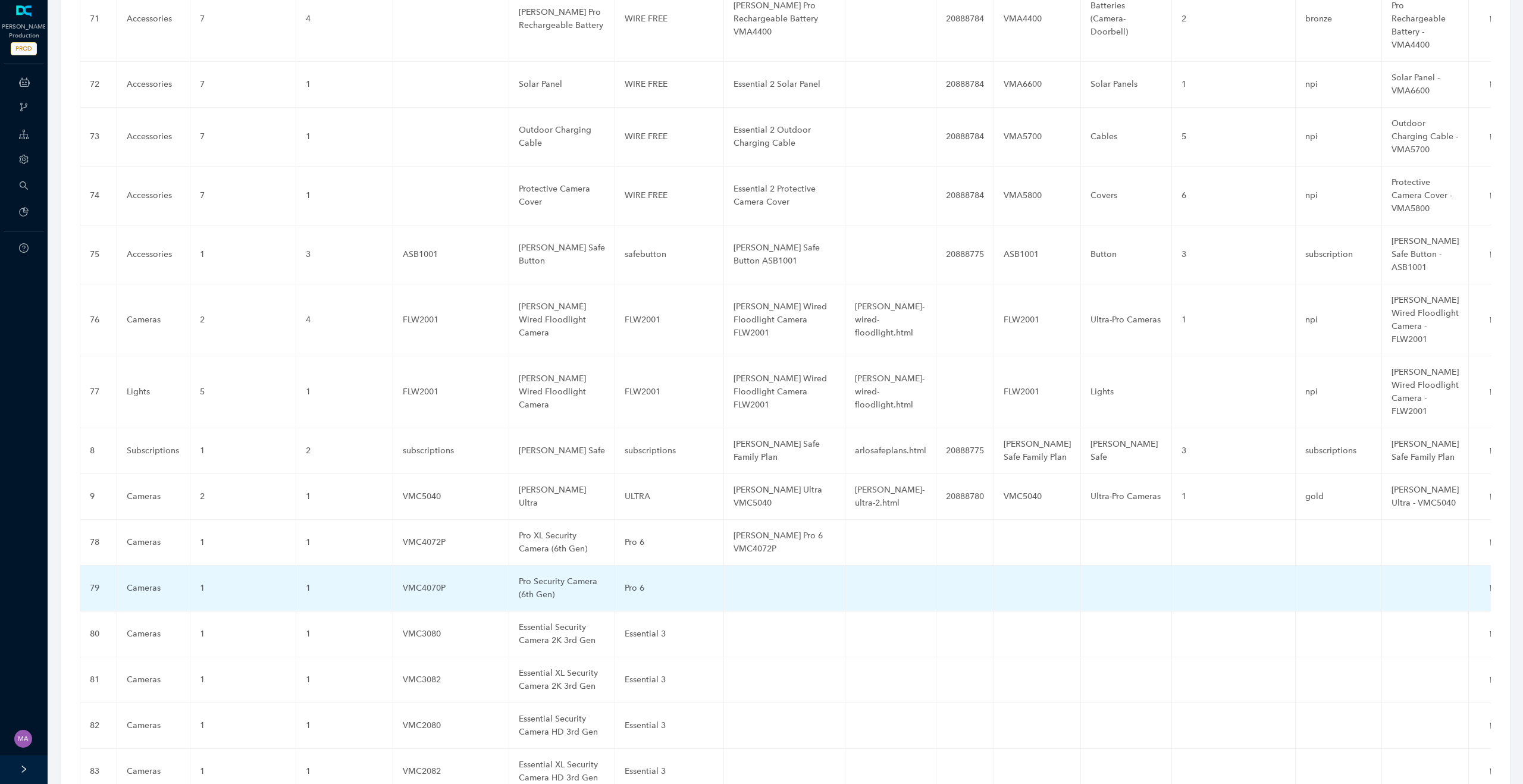
click at [769, 565] on td at bounding box center [784, 588] width 121 height 46
click at [759, 578] on input "text" at bounding box center [765, 587] width 64 height 19
paste input "[PERSON_NAME] Pro 6 VMC4070P"
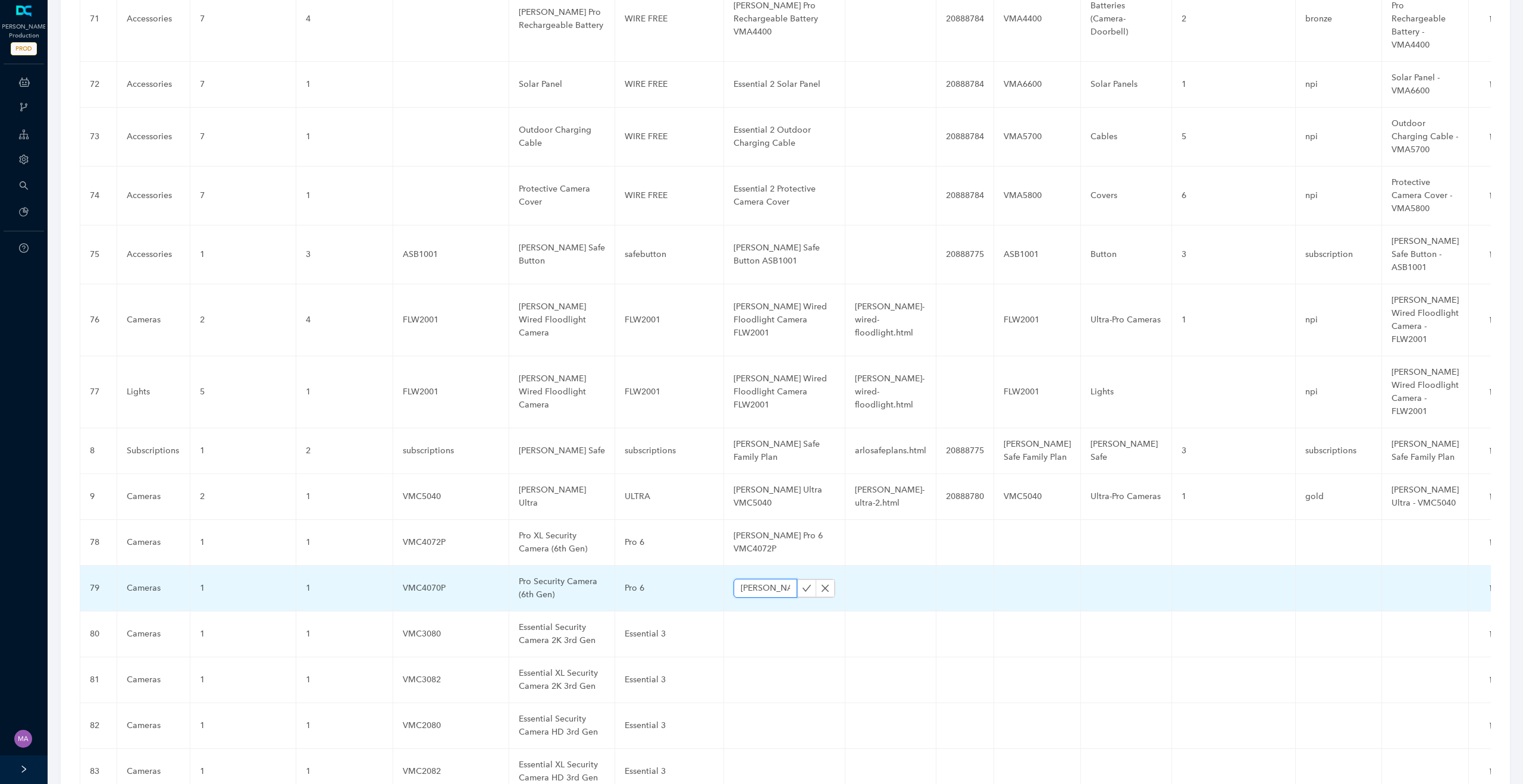
scroll to position [0, 36]
type input "[PERSON_NAME] Pro 6 VMC4070P"
click at [802, 579] on button "button" at bounding box center [806, 588] width 19 height 18
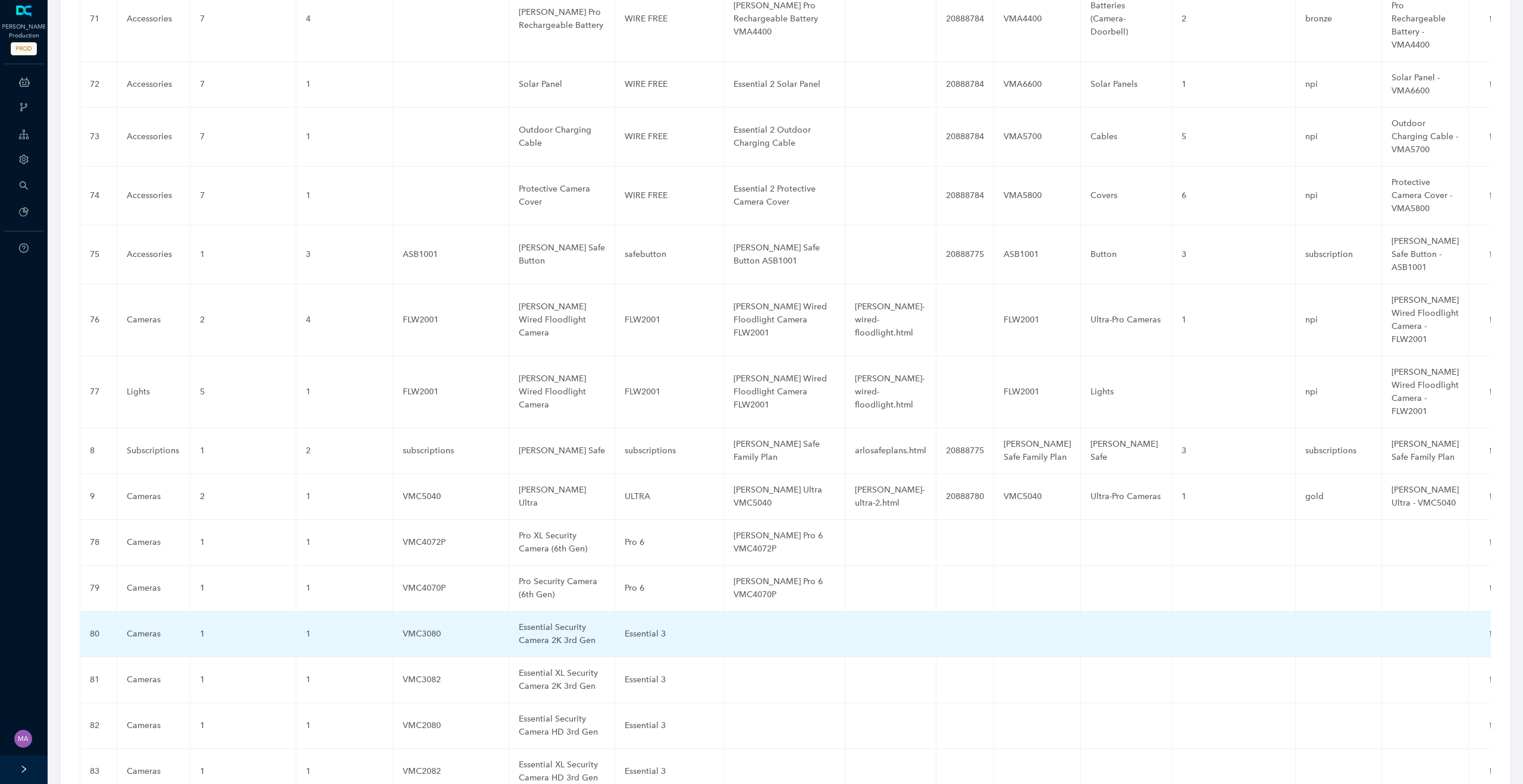
click at [762, 611] on td at bounding box center [784, 634] width 121 height 46
click at [762, 625] on input "text" at bounding box center [765, 634] width 64 height 19
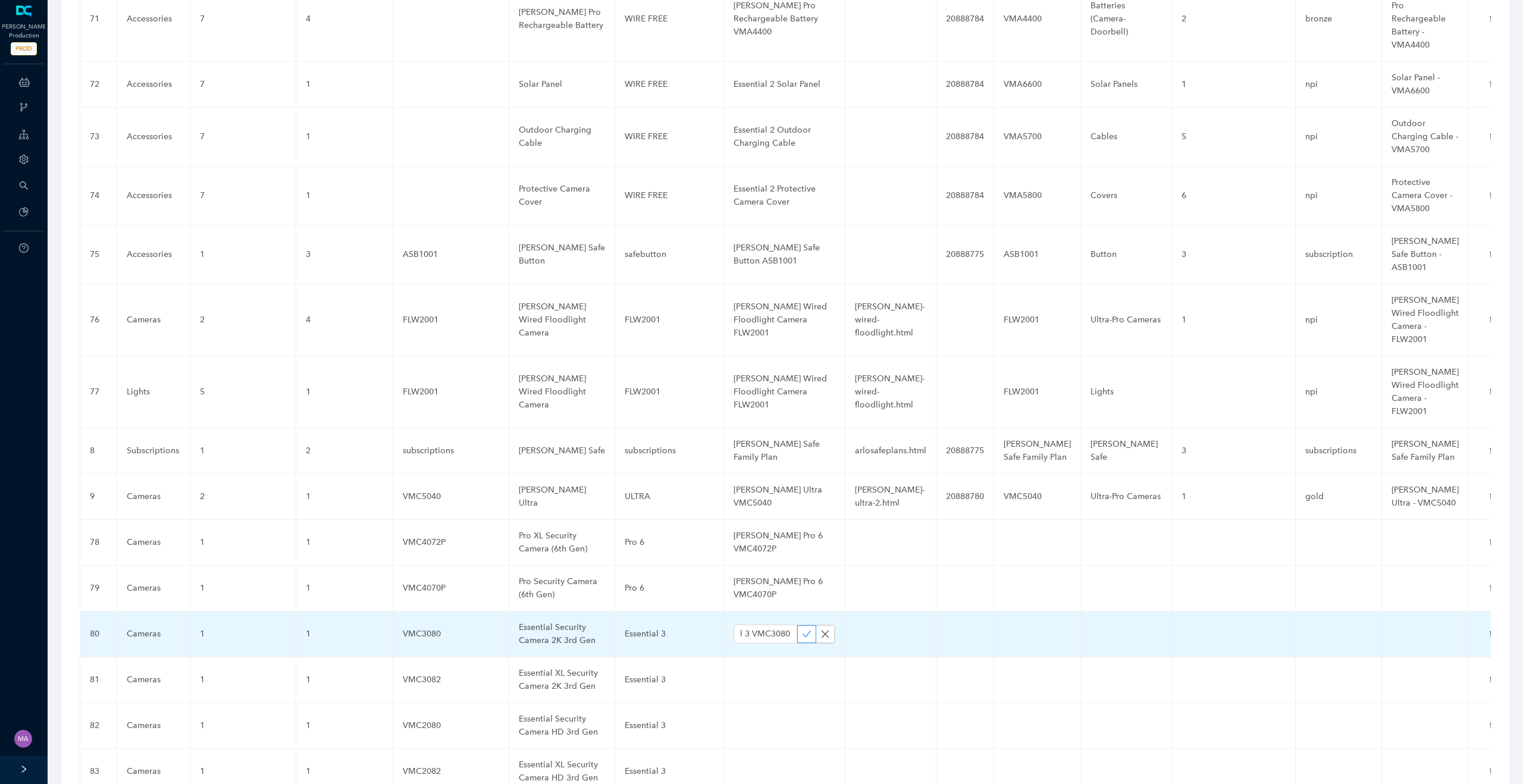
type input "Essential 3 VMC3080"
click at [805, 629] on span "button" at bounding box center [806, 634] width 9 height 10
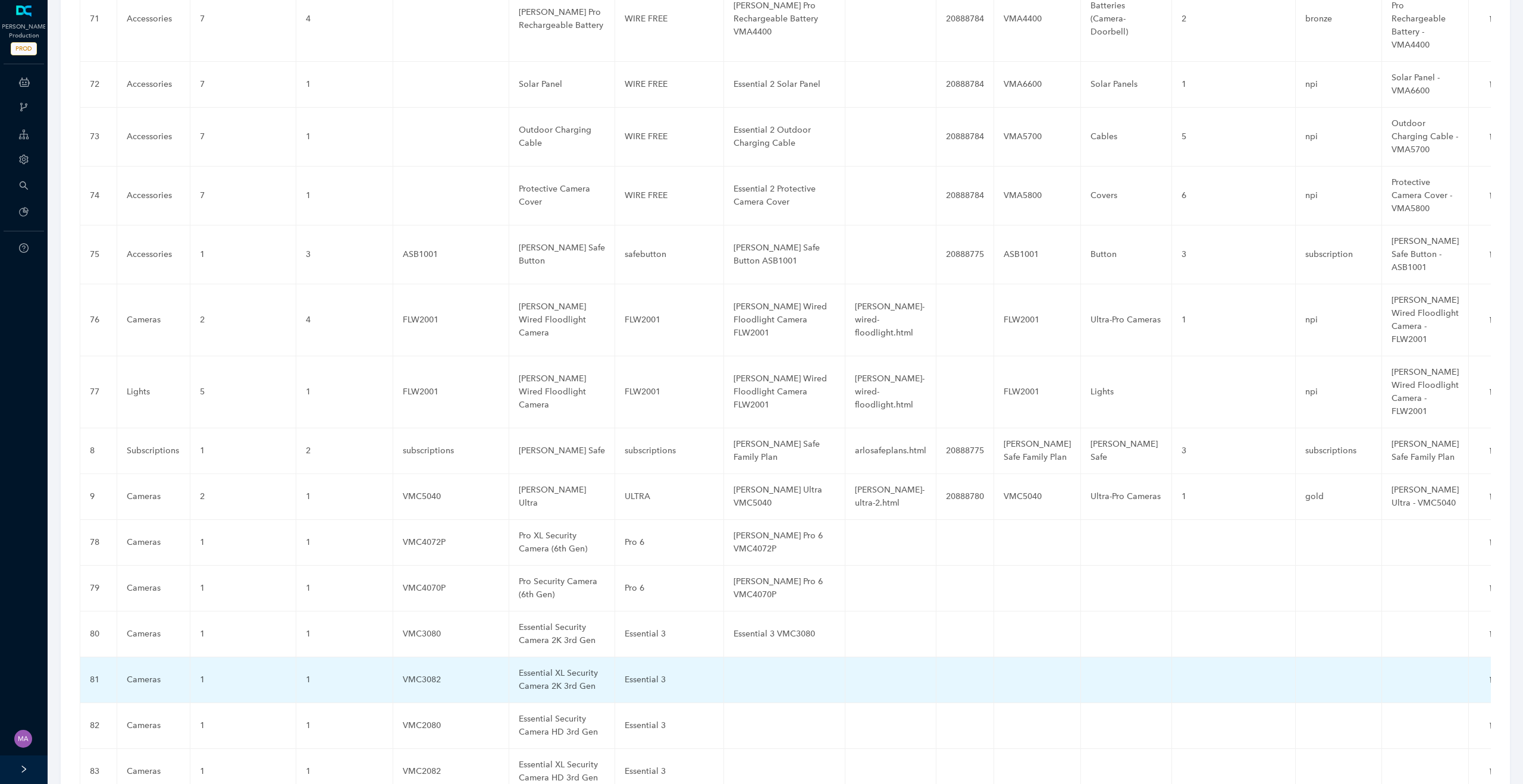
click at [768, 657] on td at bounding box center [784, 680] width 121 height 46
click at [768, 670] on input "text" at bounding box center [765, 679] width 64 height 19
paste input "Essential 3 VMC3082"
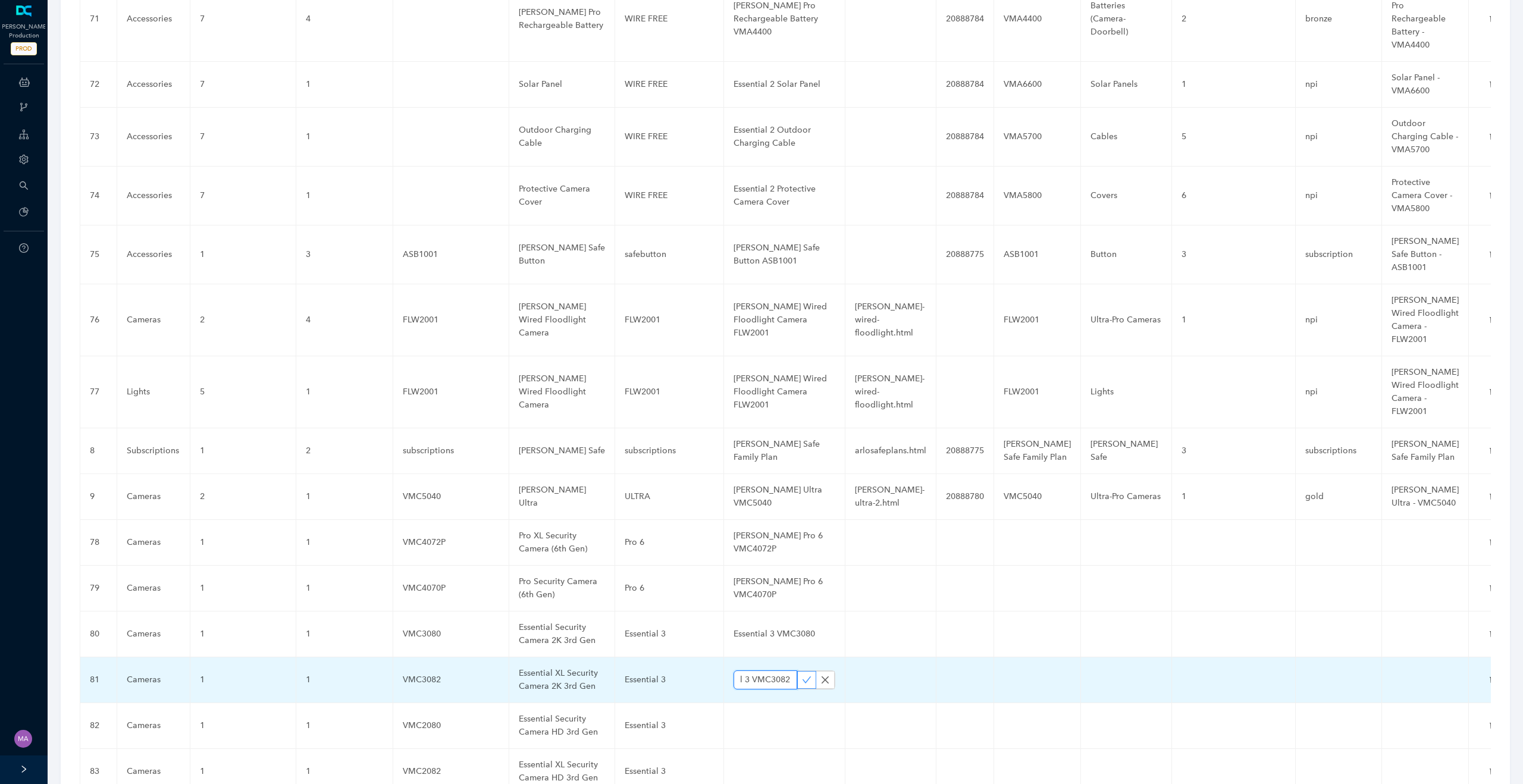
type input "Essential 3 VMC3082"
click at [802, 675] on icon "check" at bounding box center [806, 679] width 9 height 9
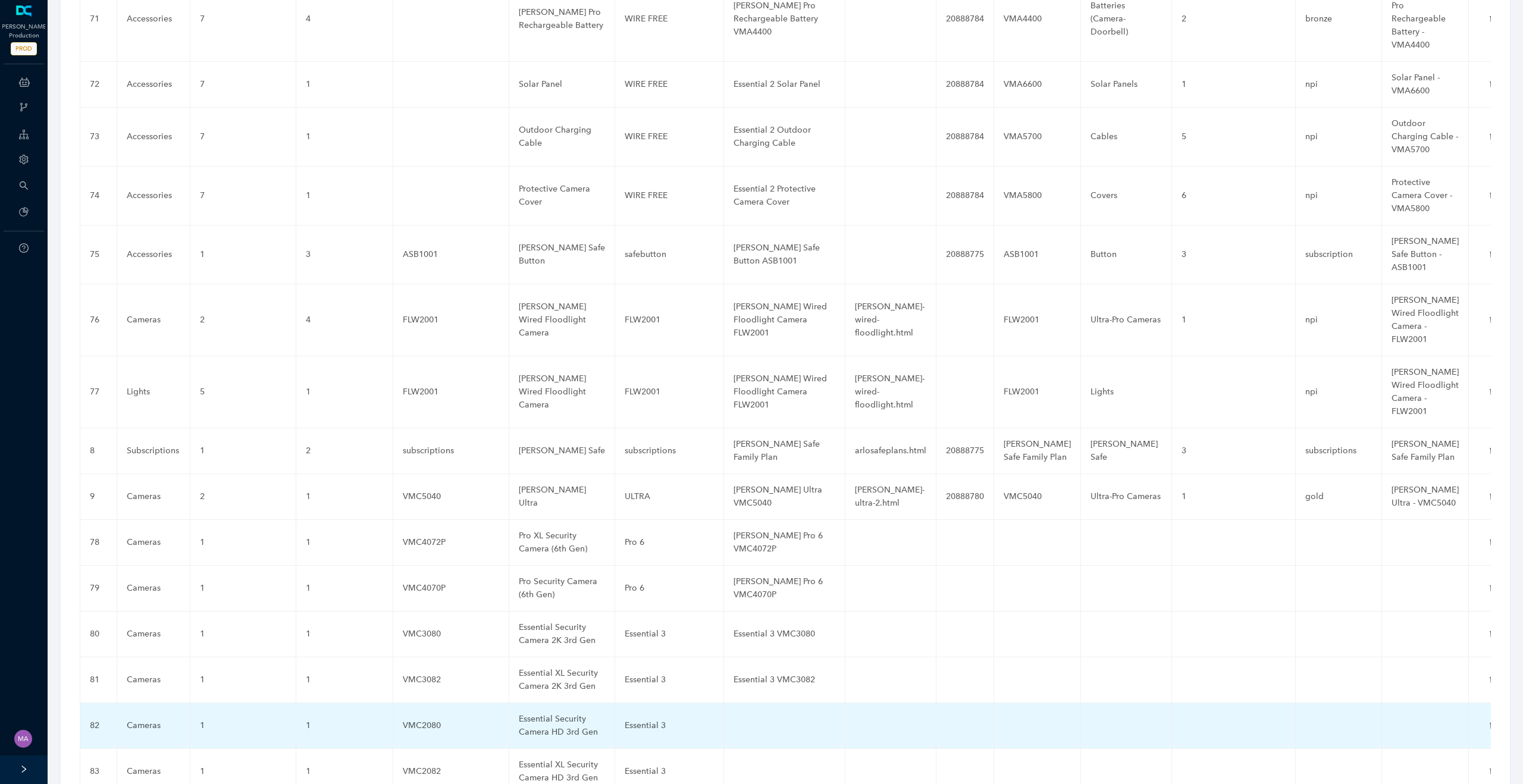
click at [763, 703] on td at bounding box center [784, 726] width 121 height 46
click at [763, 716] on input "text" at bounding box center [765, 725] width 64 height 19
paste input "Essential 3 VMC2080"
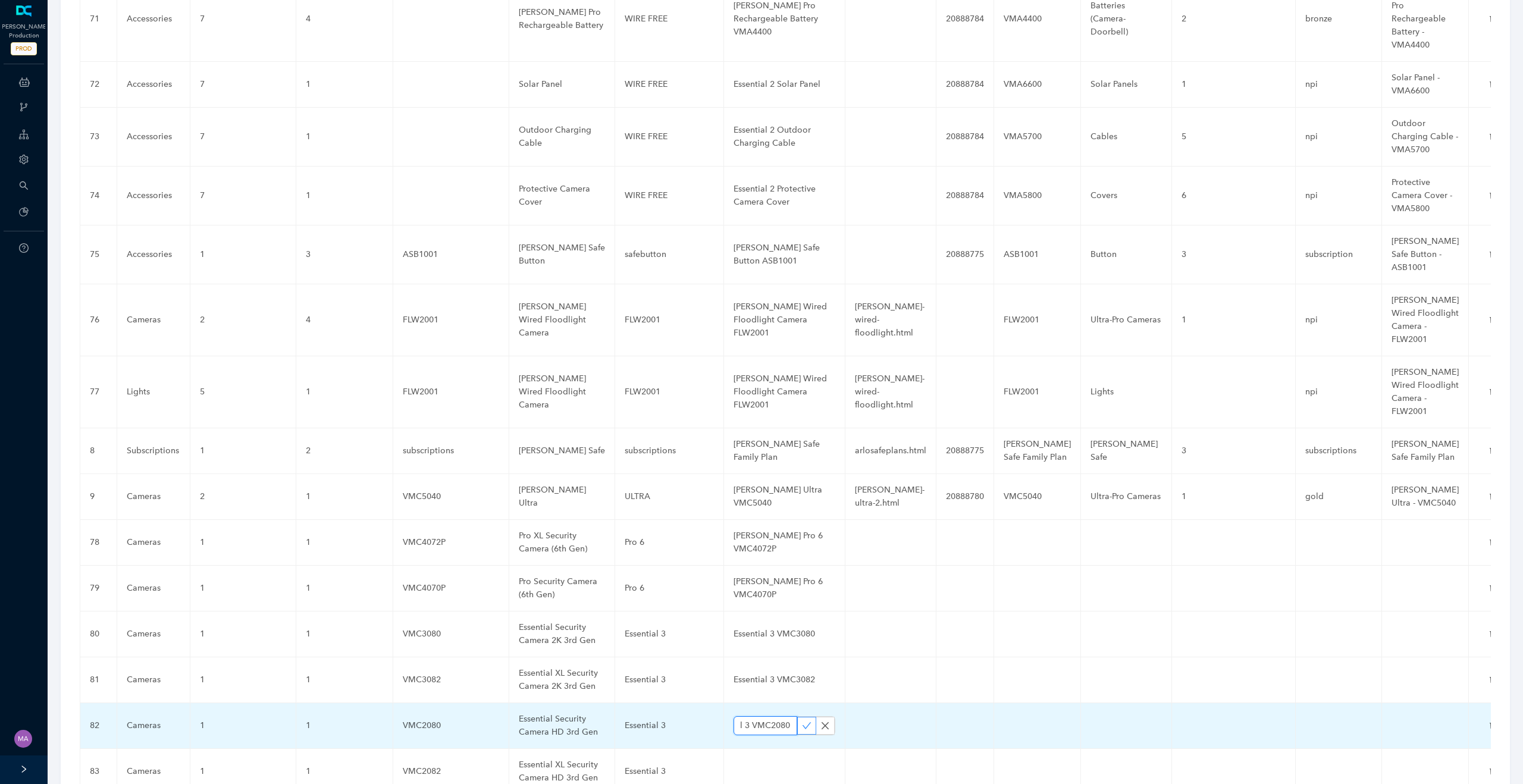
type input "Essential 3 VMC2080"
click at [801, 717] on button "button" at bounding box center [806, 726] width 19 height 18
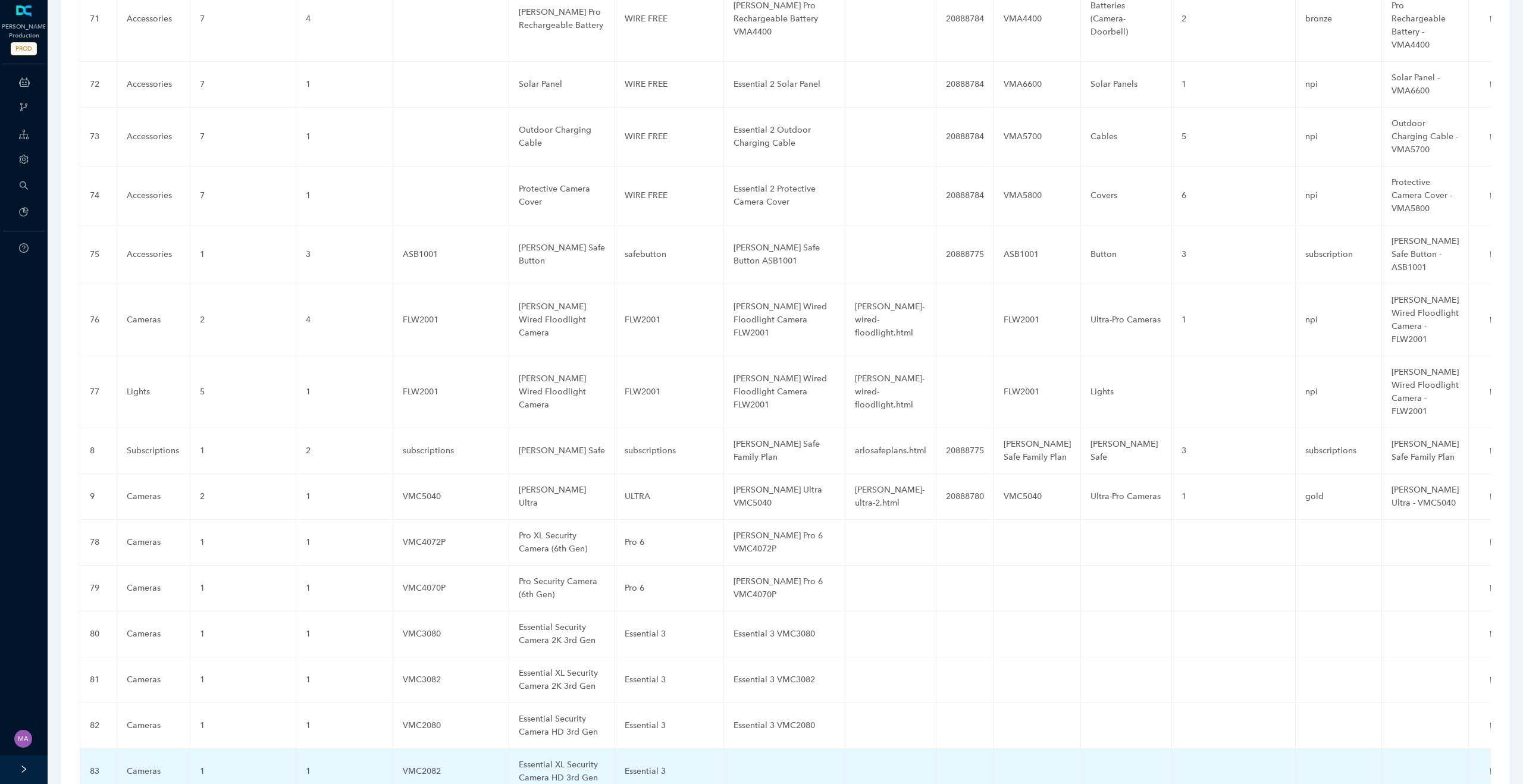
click at [753, 748] on td at bounding box center [784, 771] width 121 height 46
click at [749, 748] on td at bounding box center [784, 771] width 121 height 46
click at [749, 762] on input "text" at bounding box center [765, 771] width 64 height 19
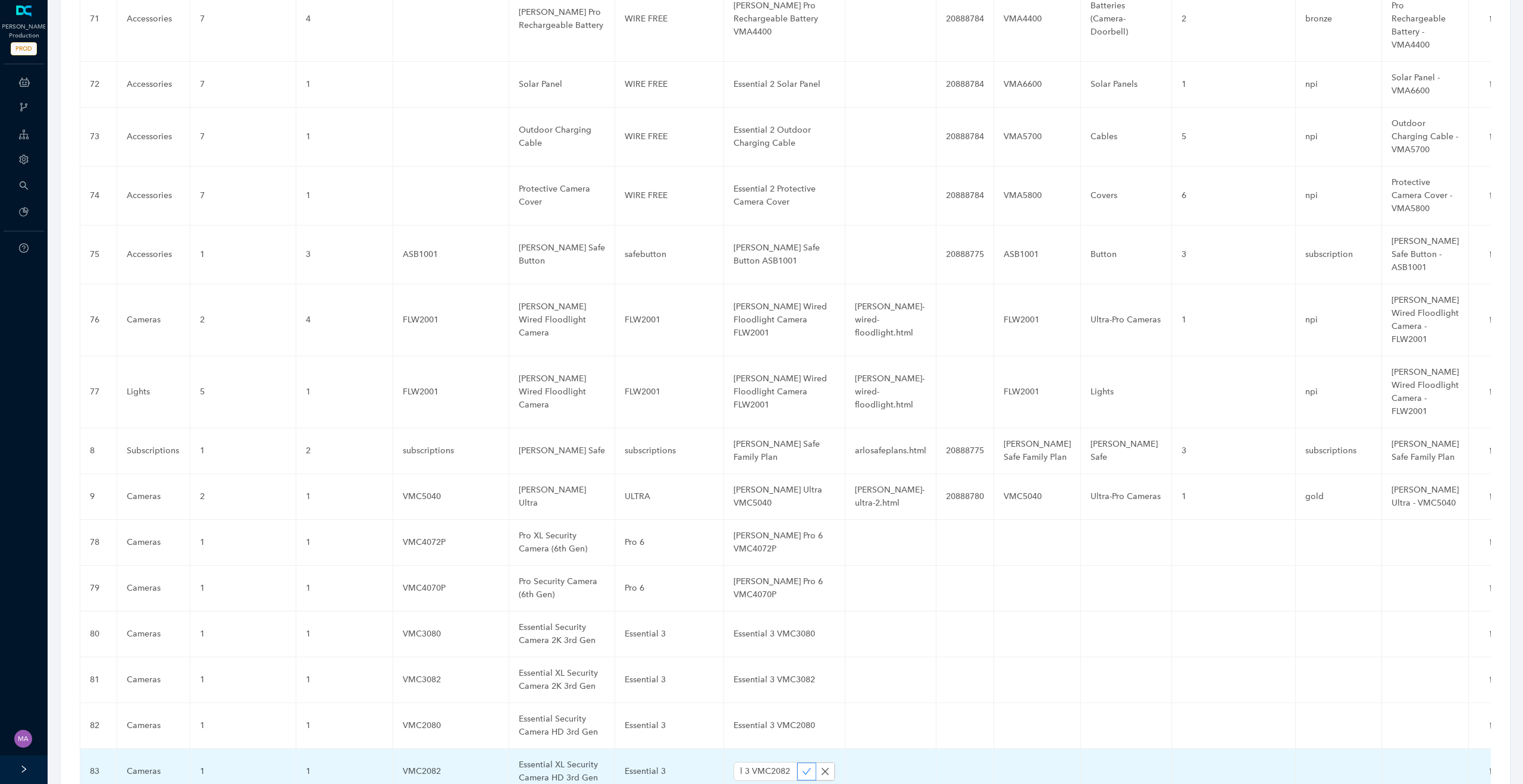
type input "Essential 3 VMC2082"
click at [802, 767] on icon "check" at bounding box center [806, 771] width 9 height 9
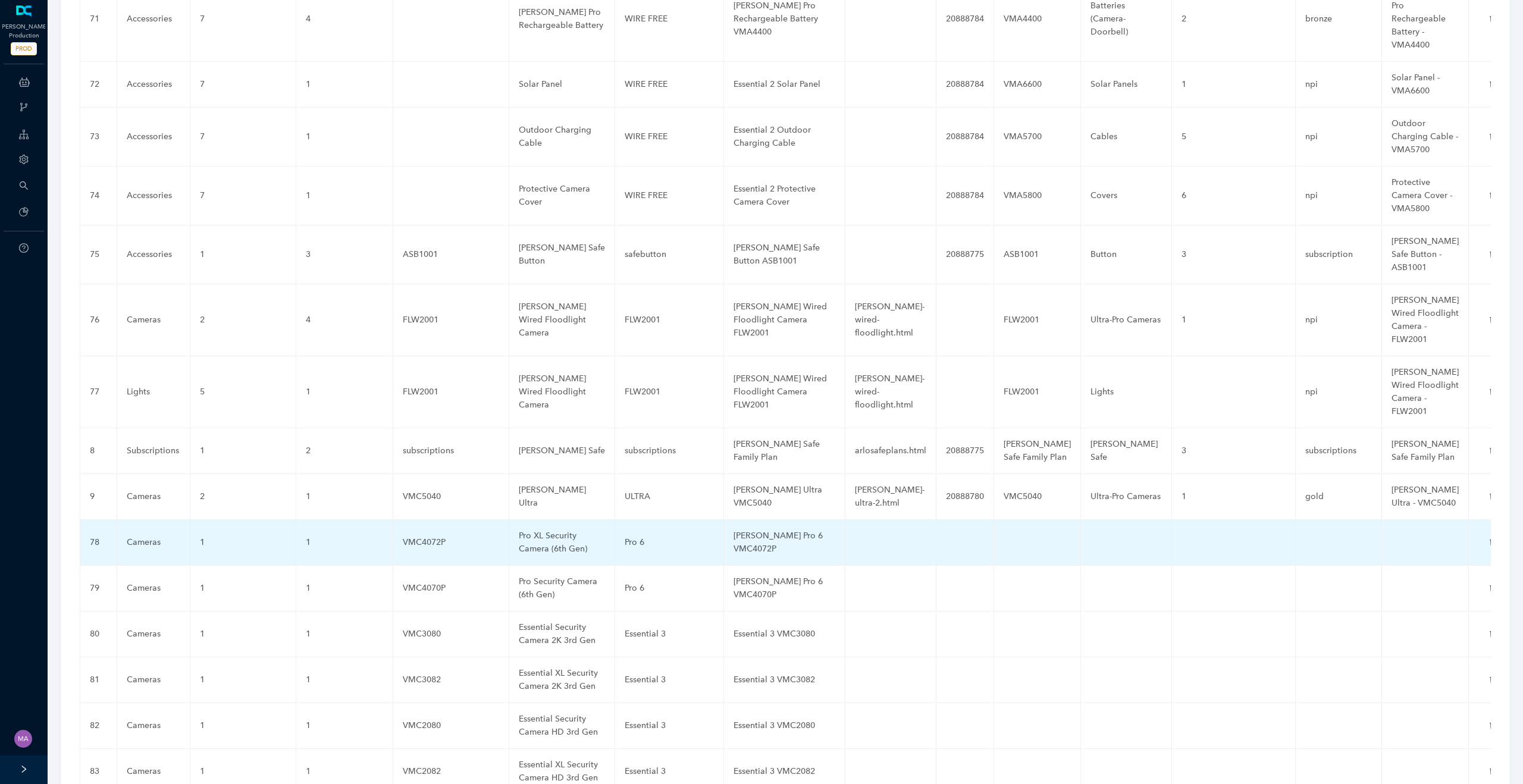
click at [878, 520] on td at bounding box center [891, 543] width 91 height 46
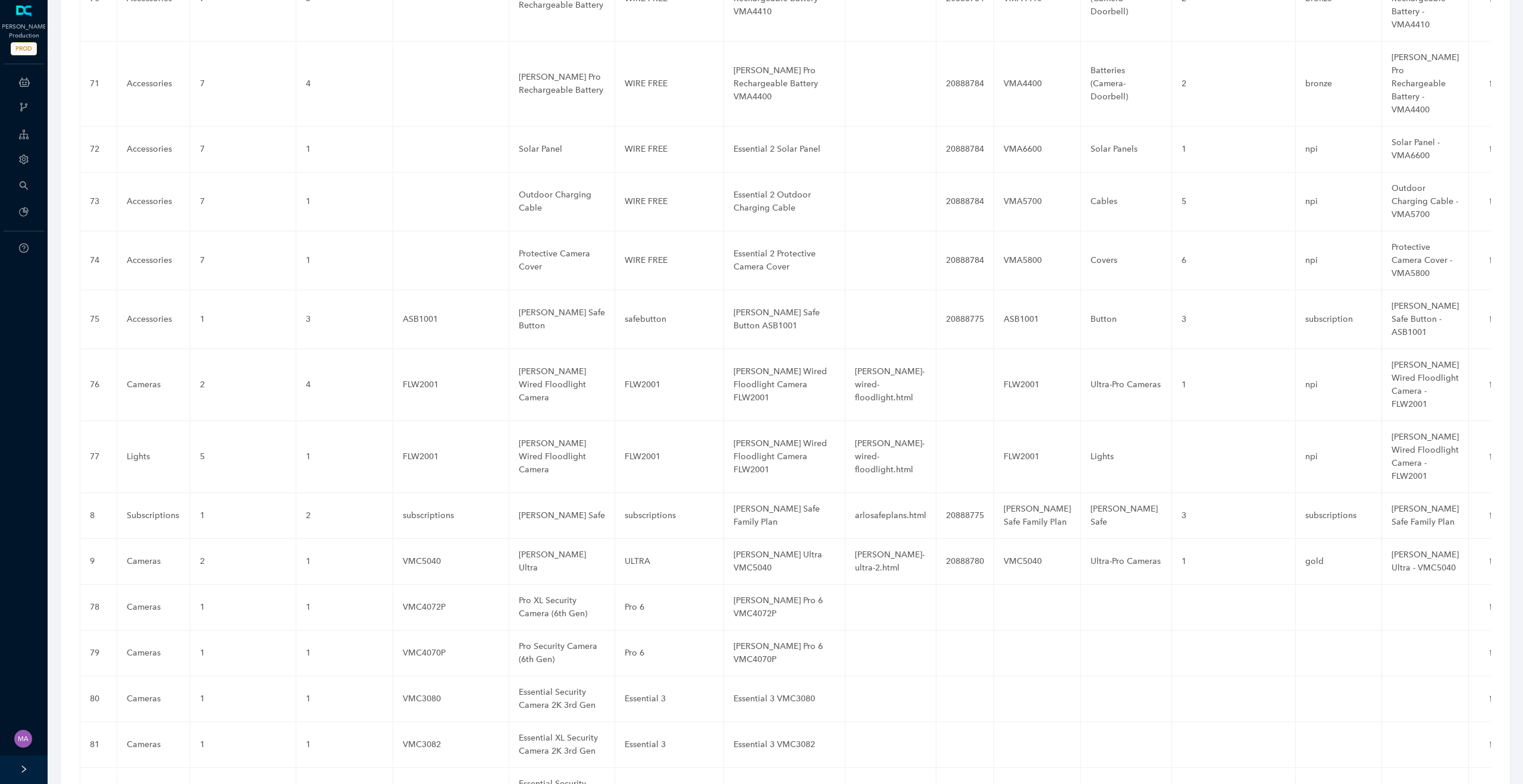
scroll to position [4325, 0]
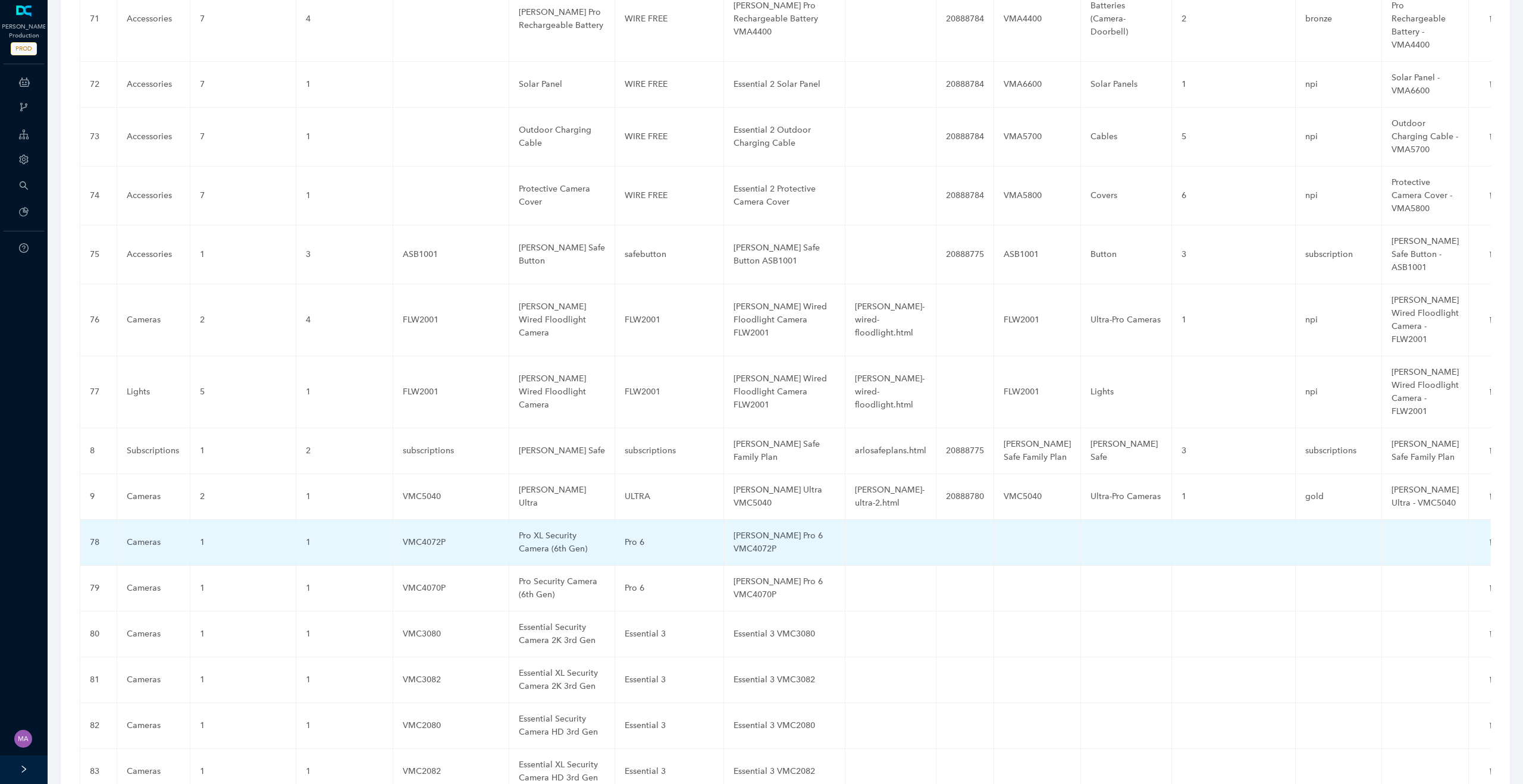
click at [958, 520] on td at bounding box center [965, 543] width 57 height 46
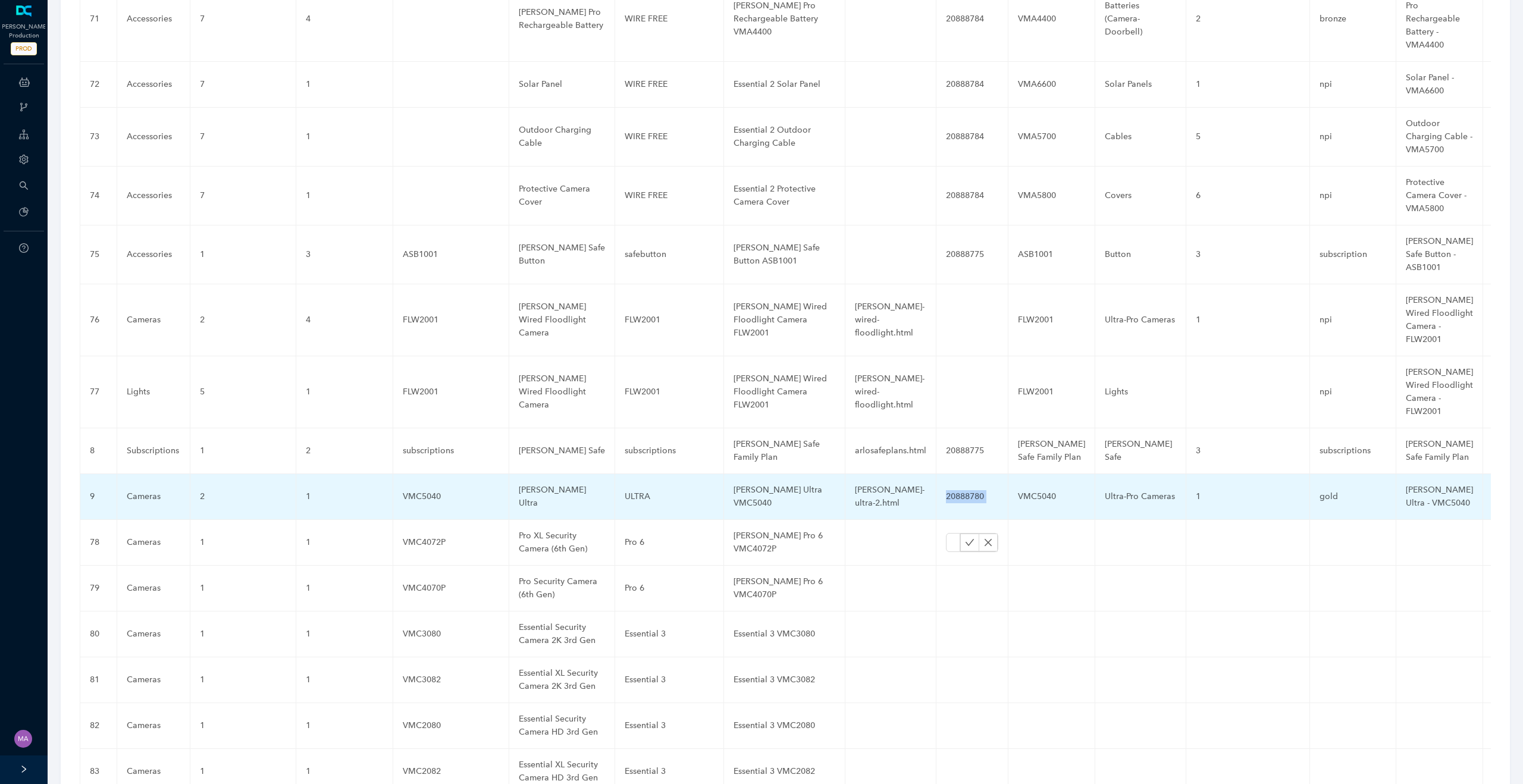
click at [958, 474] on td "20888780" at bounding box center [972, 497] width 72 height 46
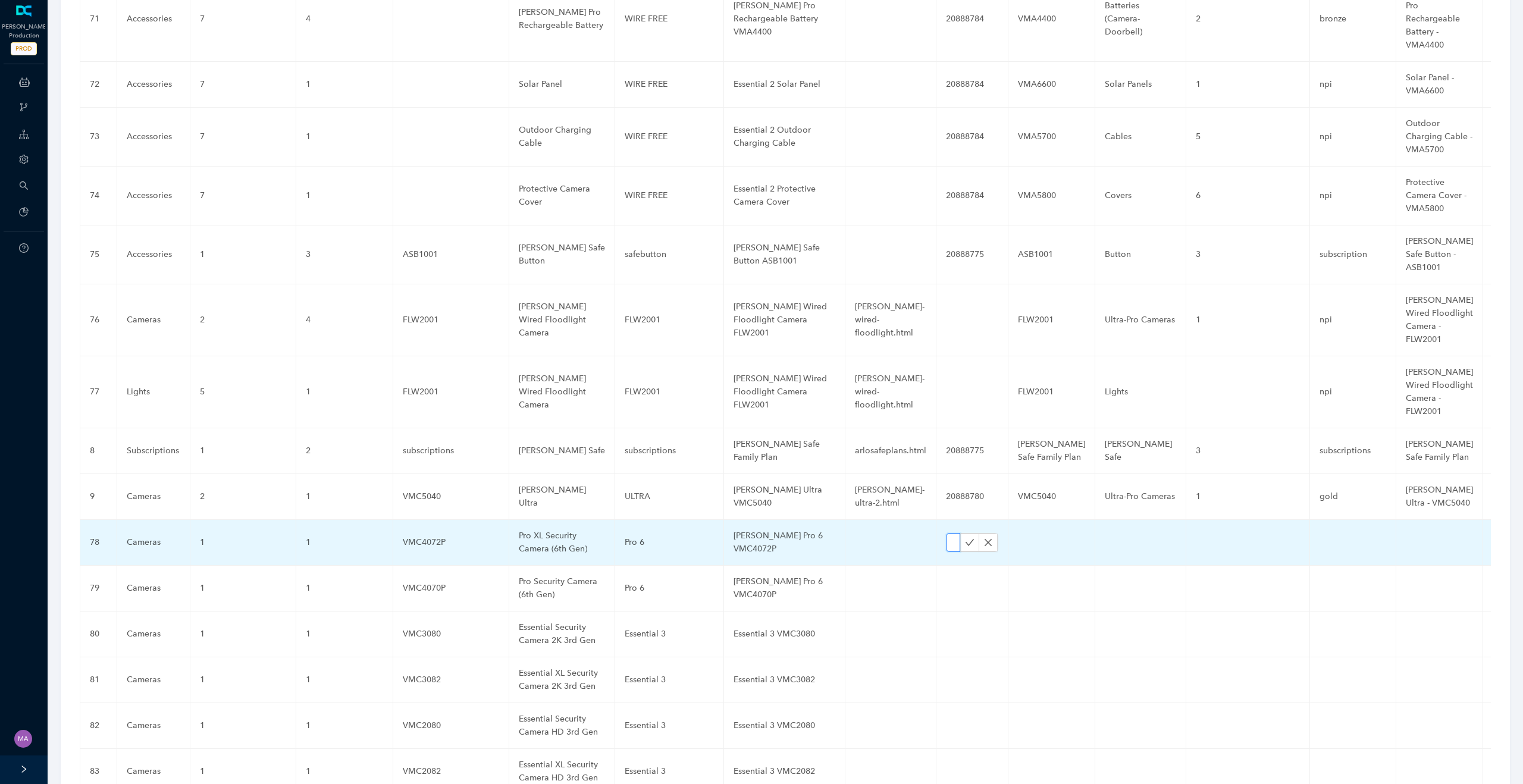
click at [945, 533] on input "text" at bounding box center [953, 542] width 15 height 19
paste input "21038316"
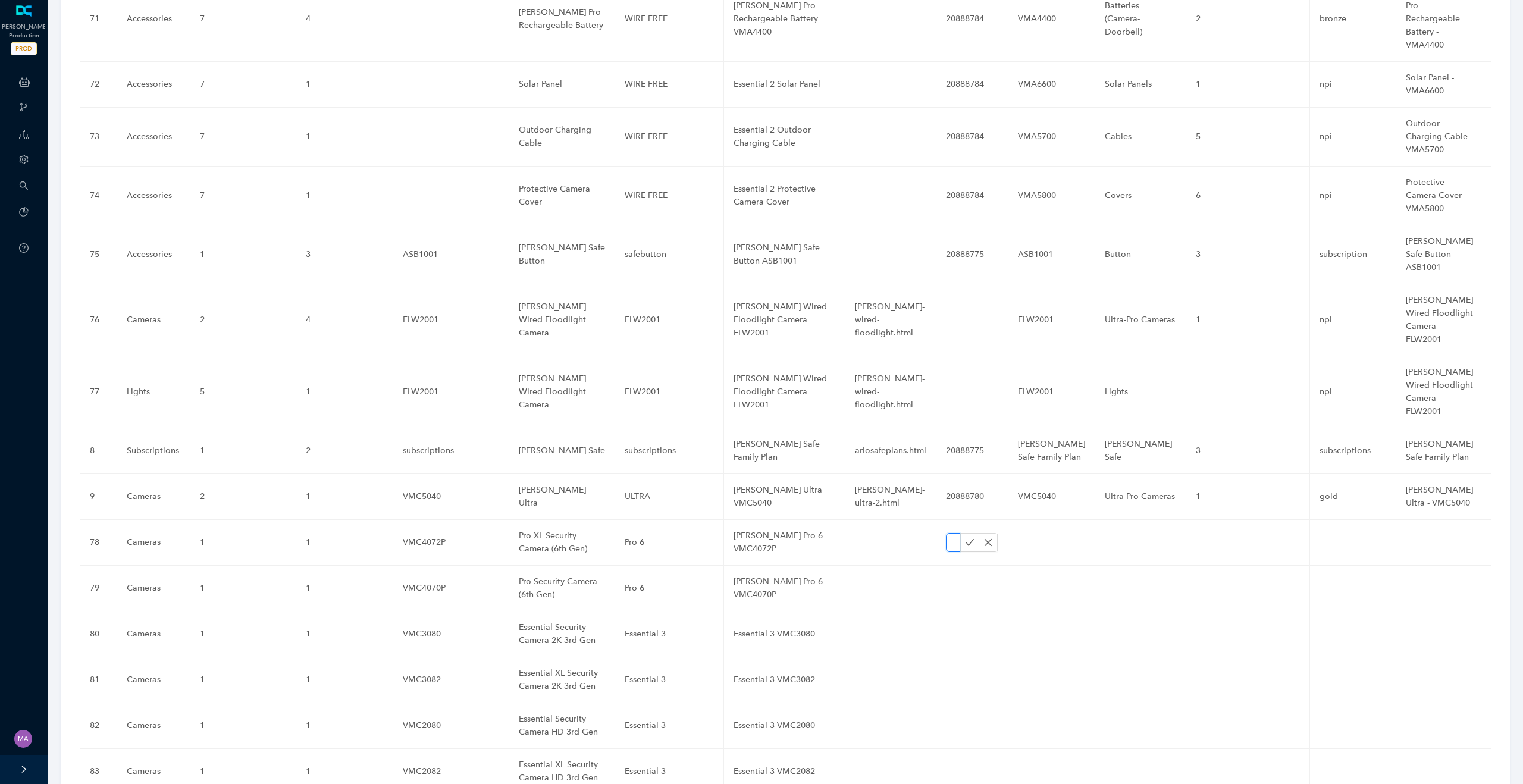
type input "2103831"
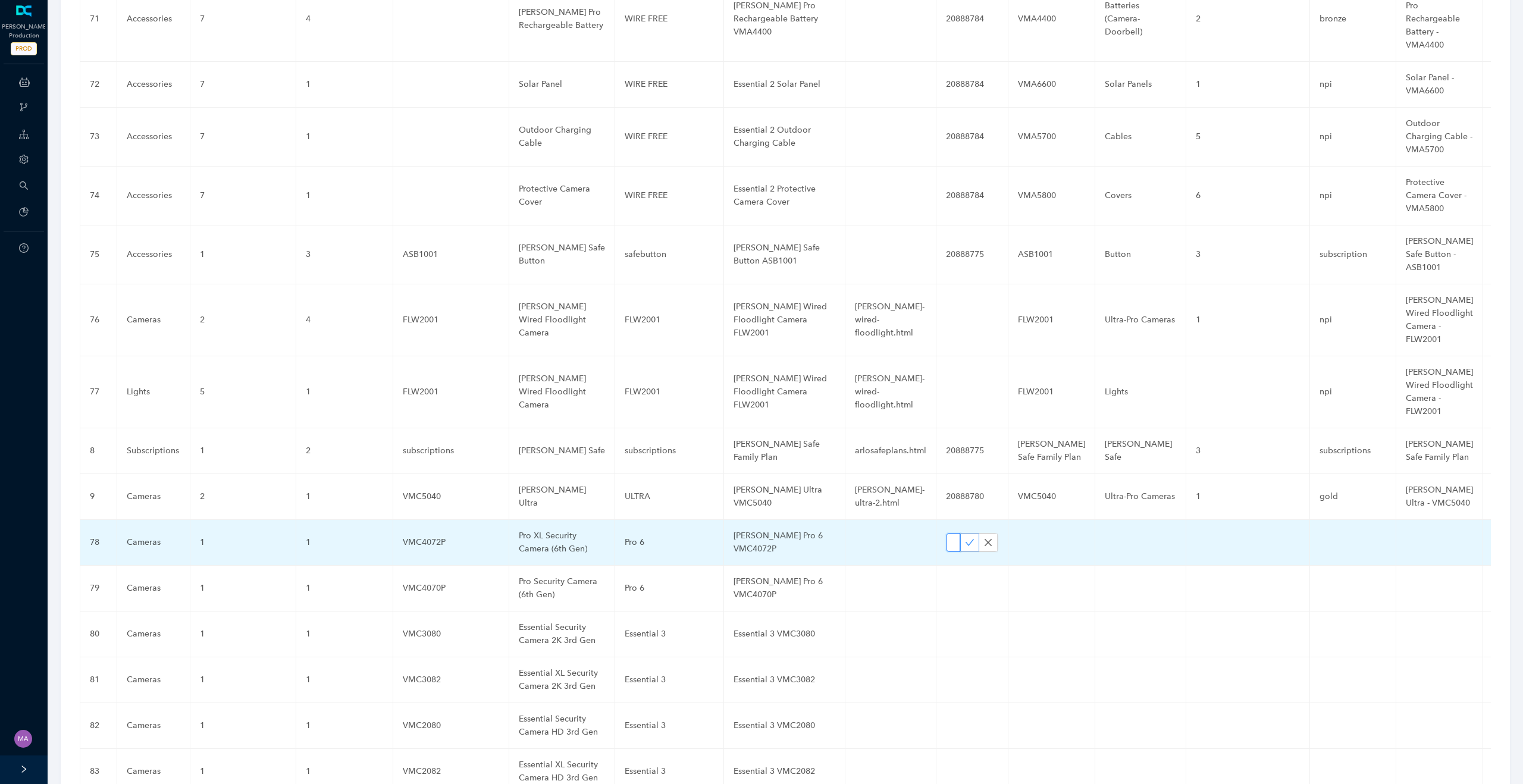
drag, startPoint x: 954, startPoint y: 517, endPoint x: 961, endPoint y: 517, distance: 7.0
click at [961, 533] on span "2103831" at bounding box center [971, 542] width 52 height 19
click at [945, 533] on input "2103831" at bounding box center [953, 542] width 15 height 19
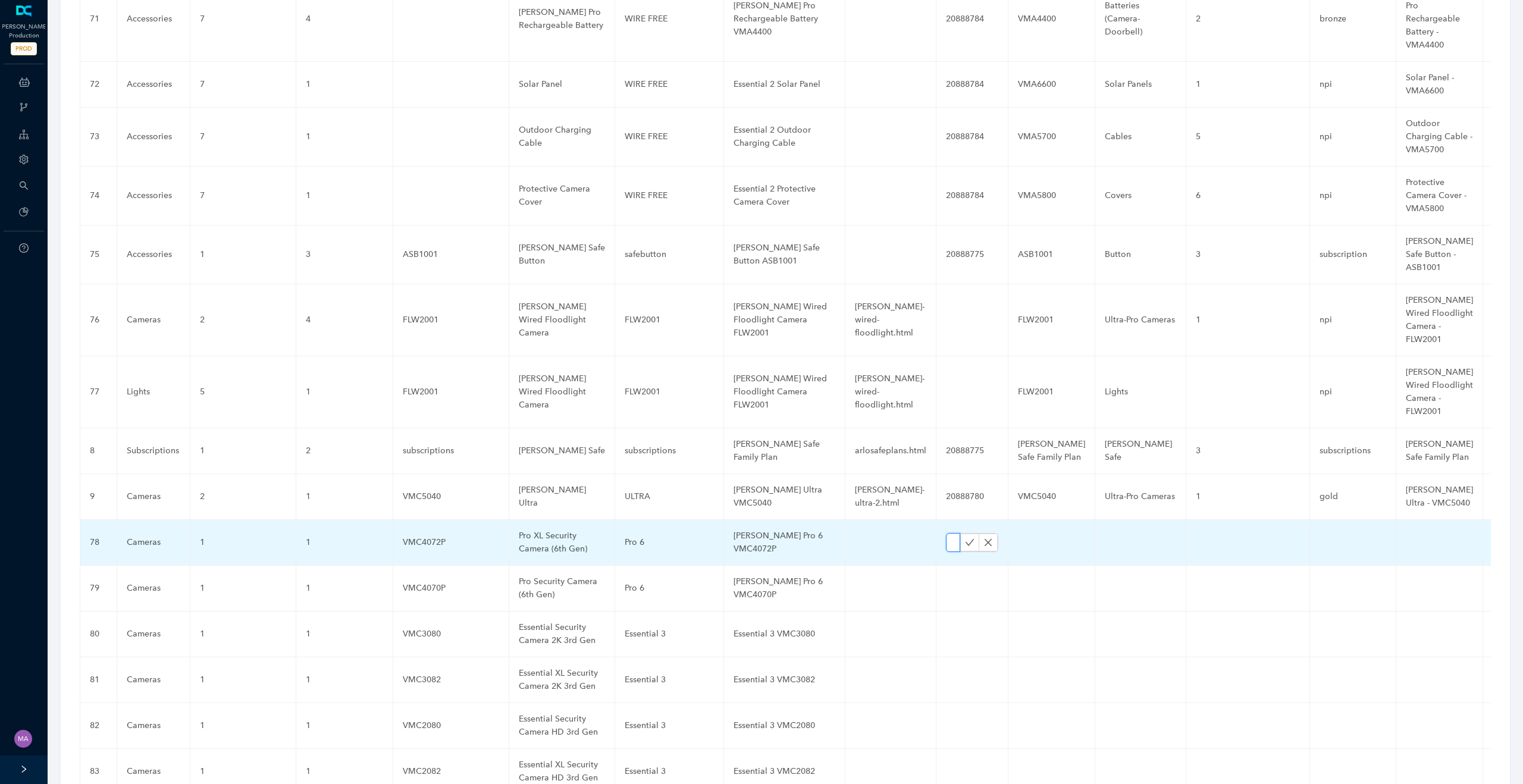
click at [945, 533] on input "text" at bounding box center [953, 542] width 15 height 19
paste input "21038316"
type input "21038316"
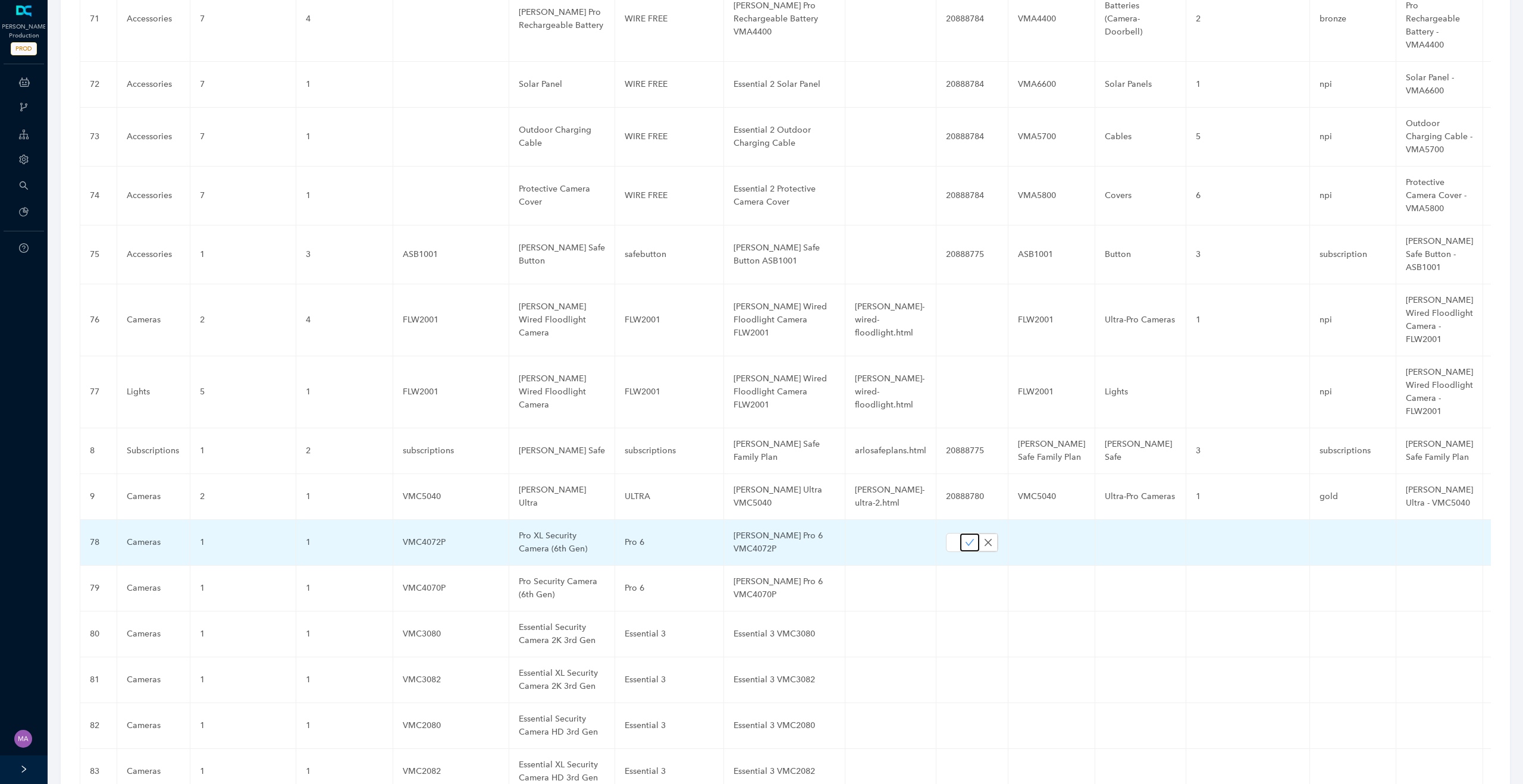
click at [965, 537] on icon "check" at bounding box center [969, 542] width 9 height 9
click at [972, 520] on td "21038316" at bounding box center [965, 543] width 57 height 46
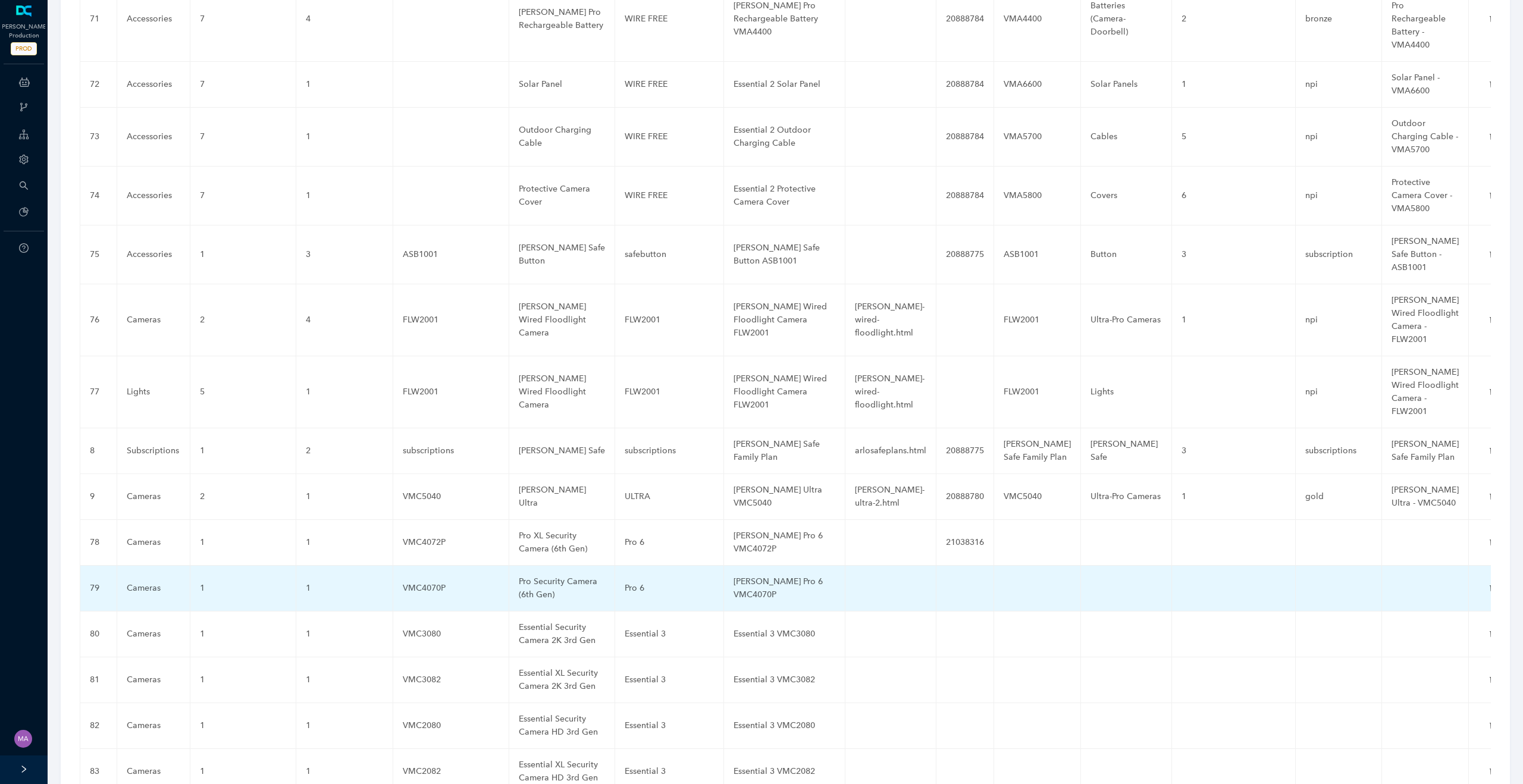
click at [953, 565] on td at bounding box center [965, 588] width 57 height 46
click at [953, 520] on td "21038316" at bounding box center [965, 543] width 57 height 46
click at [947, 578] on input "text" at bounding box center [953, 587] width 15 height 19
paste input "21038316"
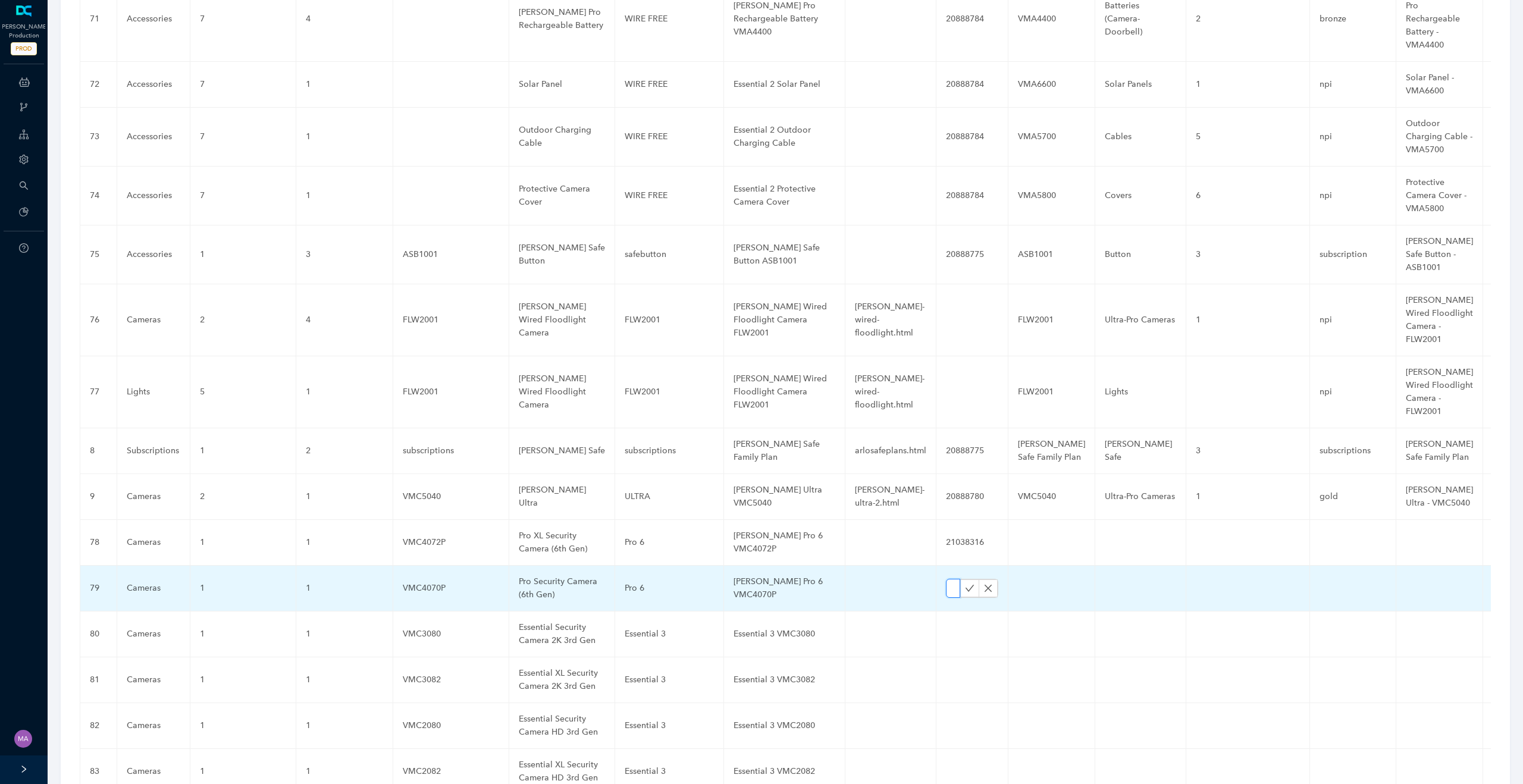
scroll to position [0, 38]
type input "21038316"
click at [966, 585] on icon "check" at bounding box center [970, 587] width 9 height 6
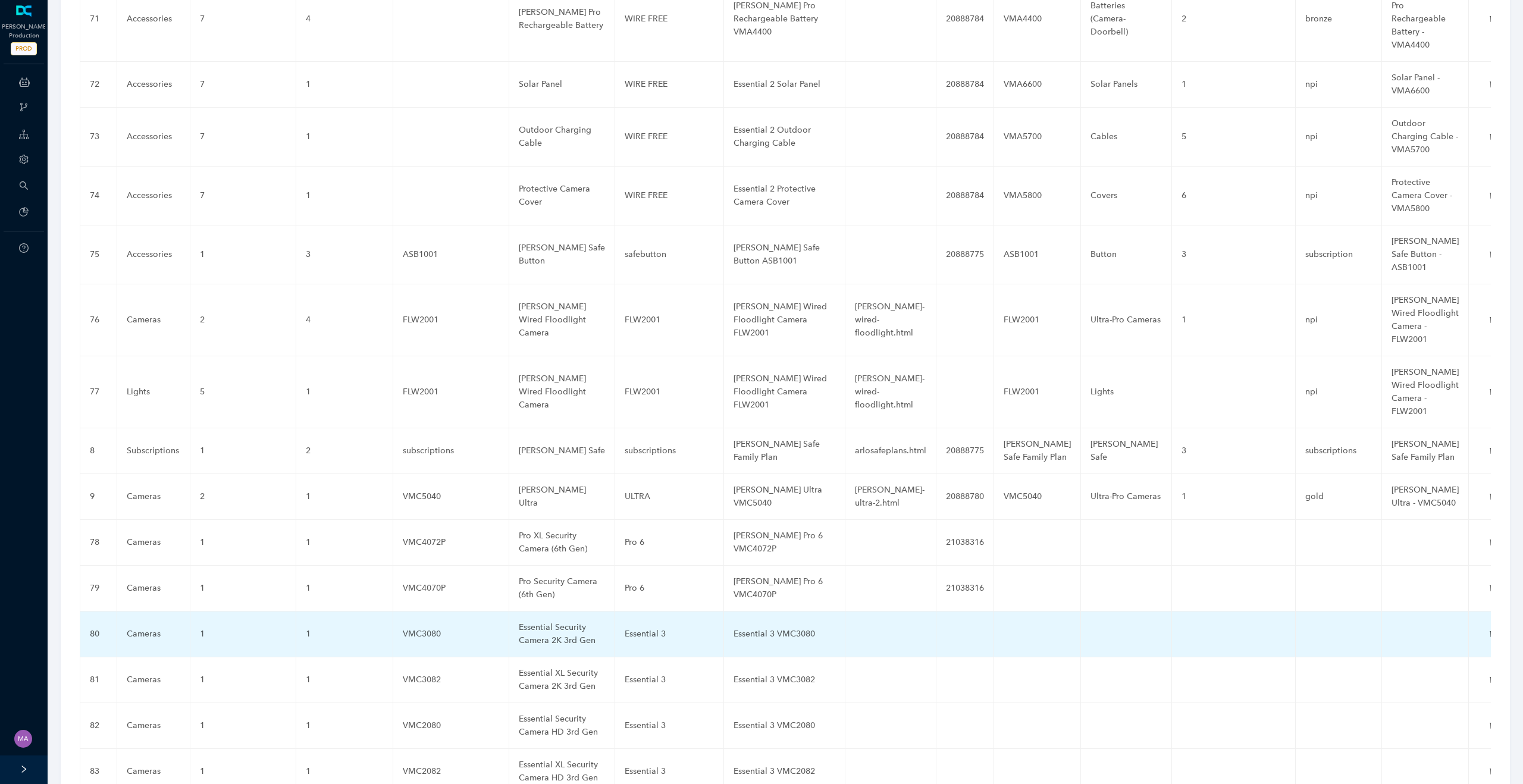
click at [966, 611] on td at bounding box center [965, 634] width 57 height 46
click at [946, 625] on input "text" at bounding box center [953, 634] width 15 height 19
paste input "21038317"
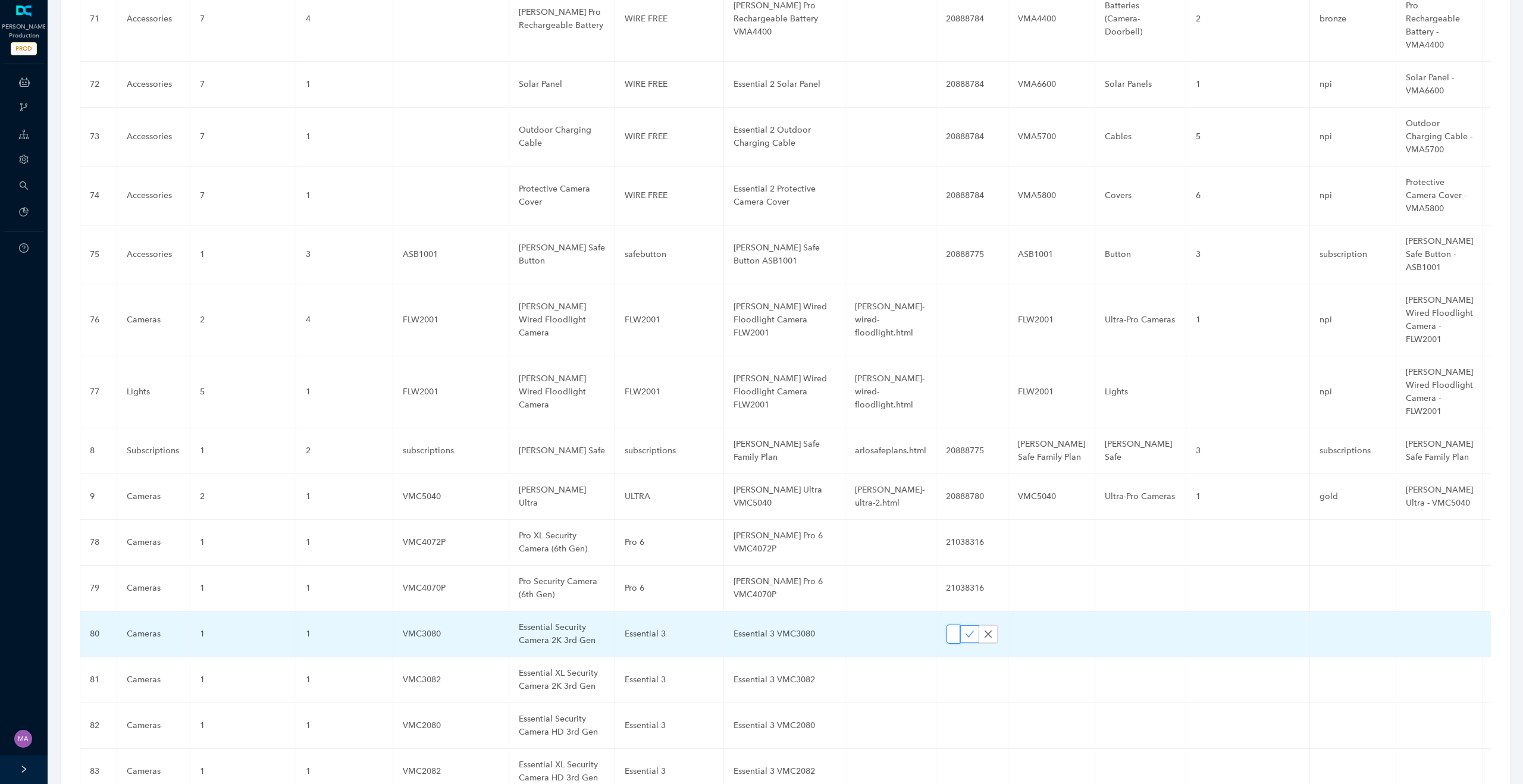
type input "21038317"
click at [965, 629] on icon "check" at bounding box center [969, 634] width 9 height 9
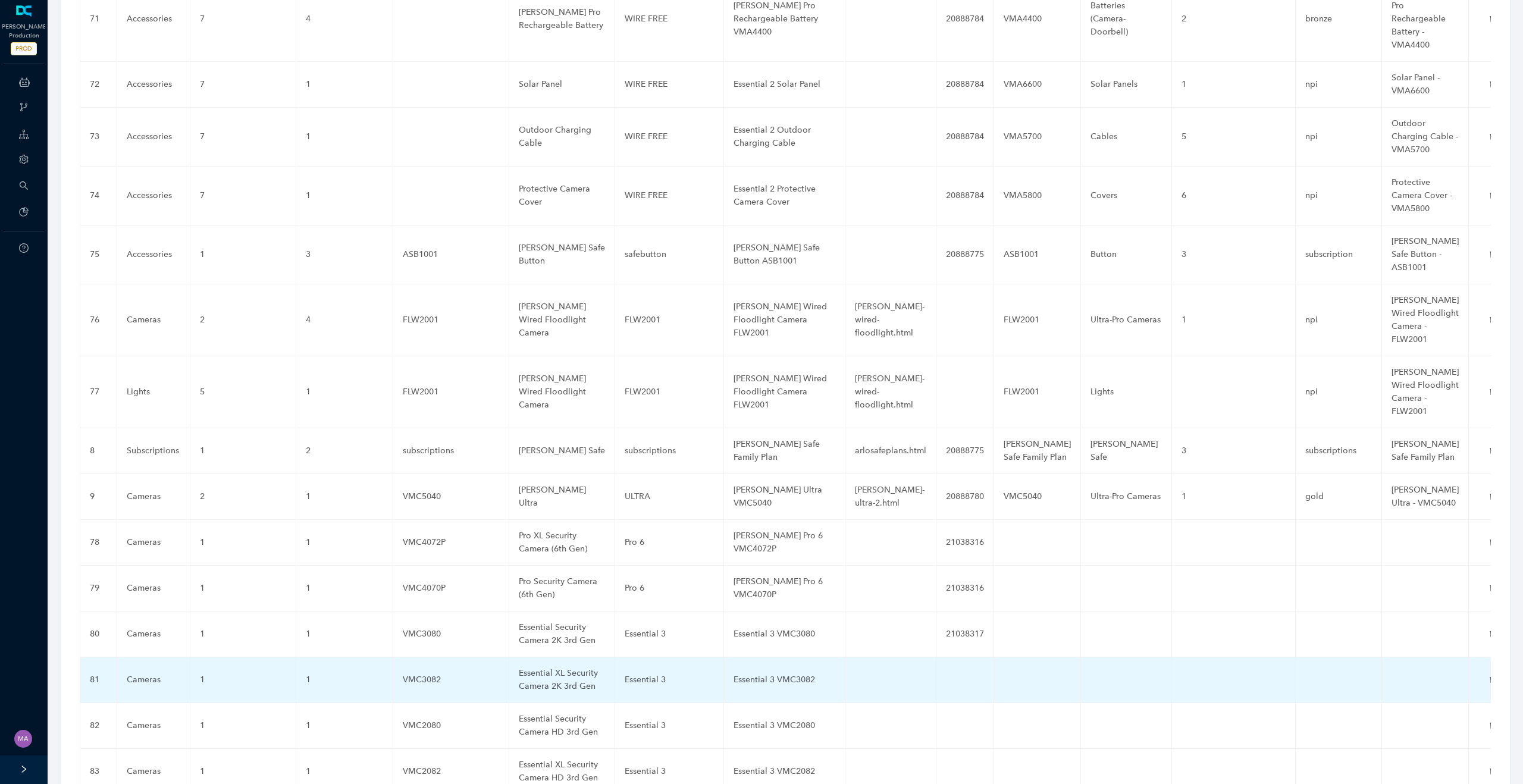
click at [952, 657] on td at bounding box center [965, 680] width 57 height 46
click at [945, 670] on input "text" at bounding box center [953, 679] width 15 height 19
paste input "21038317"
type input "21038317"
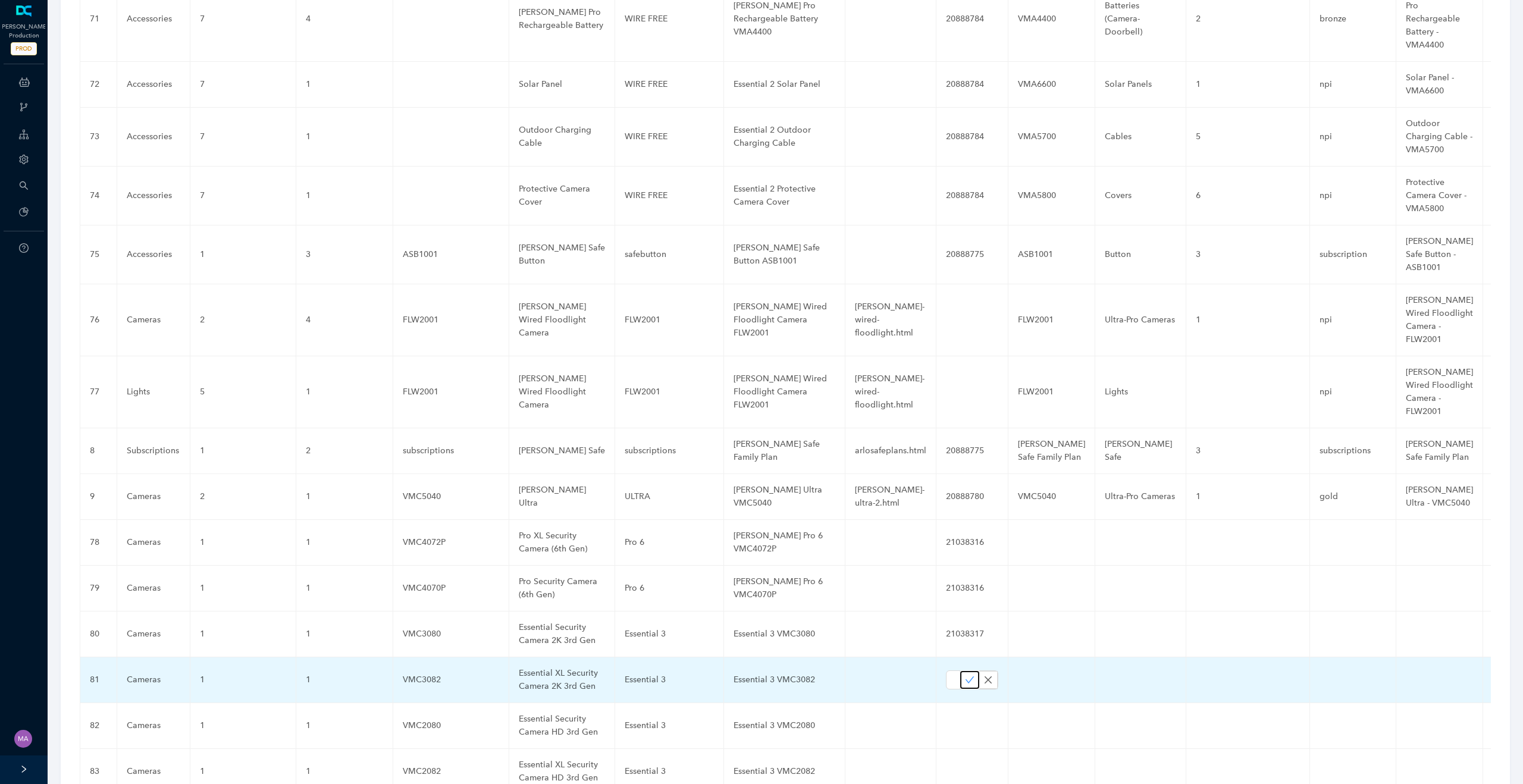
click at [965, 675] on icon "check" at bounding box center [969, 679] width 9 height 9
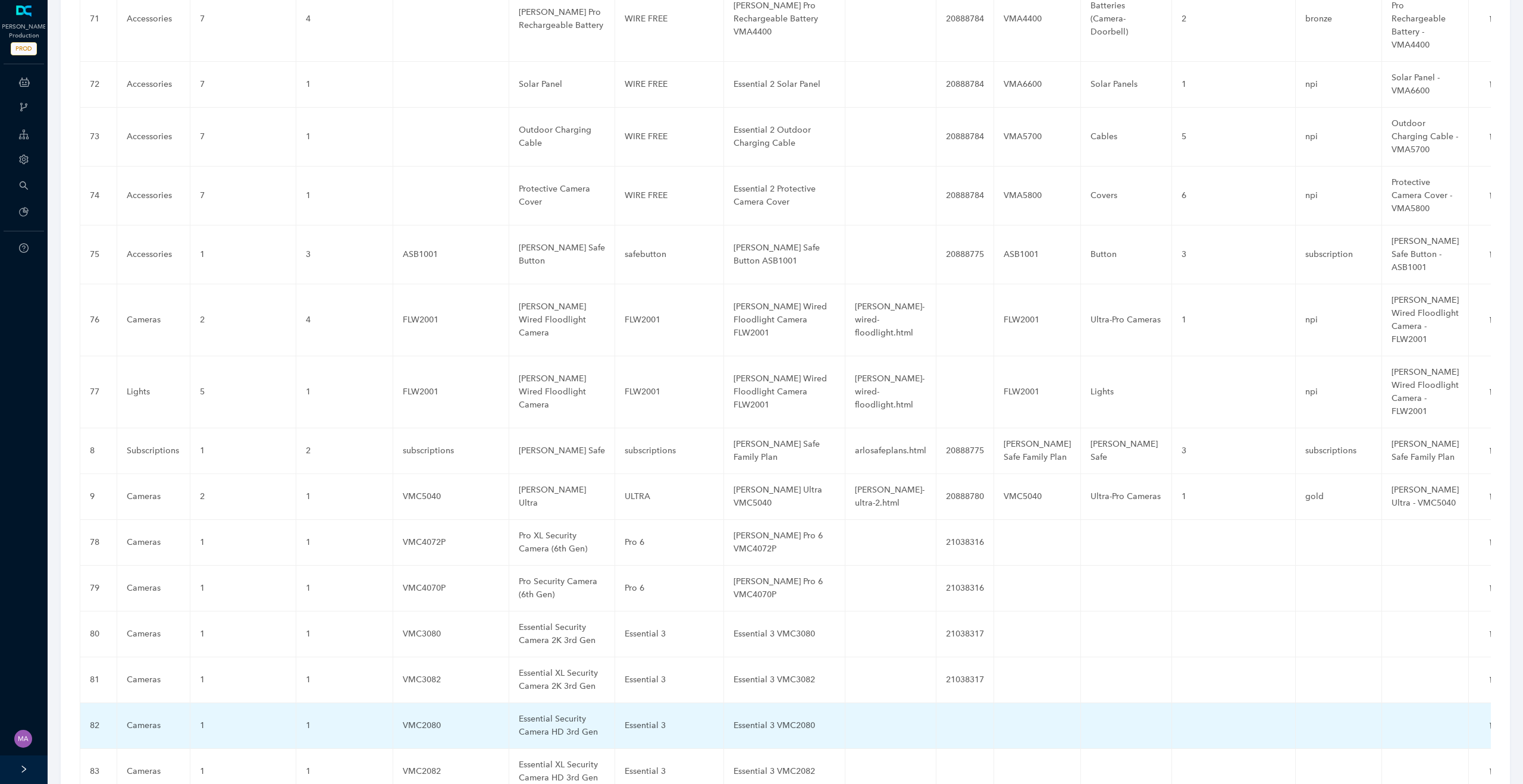
click at [950, 703] on td at bounding box center [965, 726] width 57 height 46
click at [945, 716] on input "text" at bounding box center [953, 725] width 15 height 19
paste input "21038317"
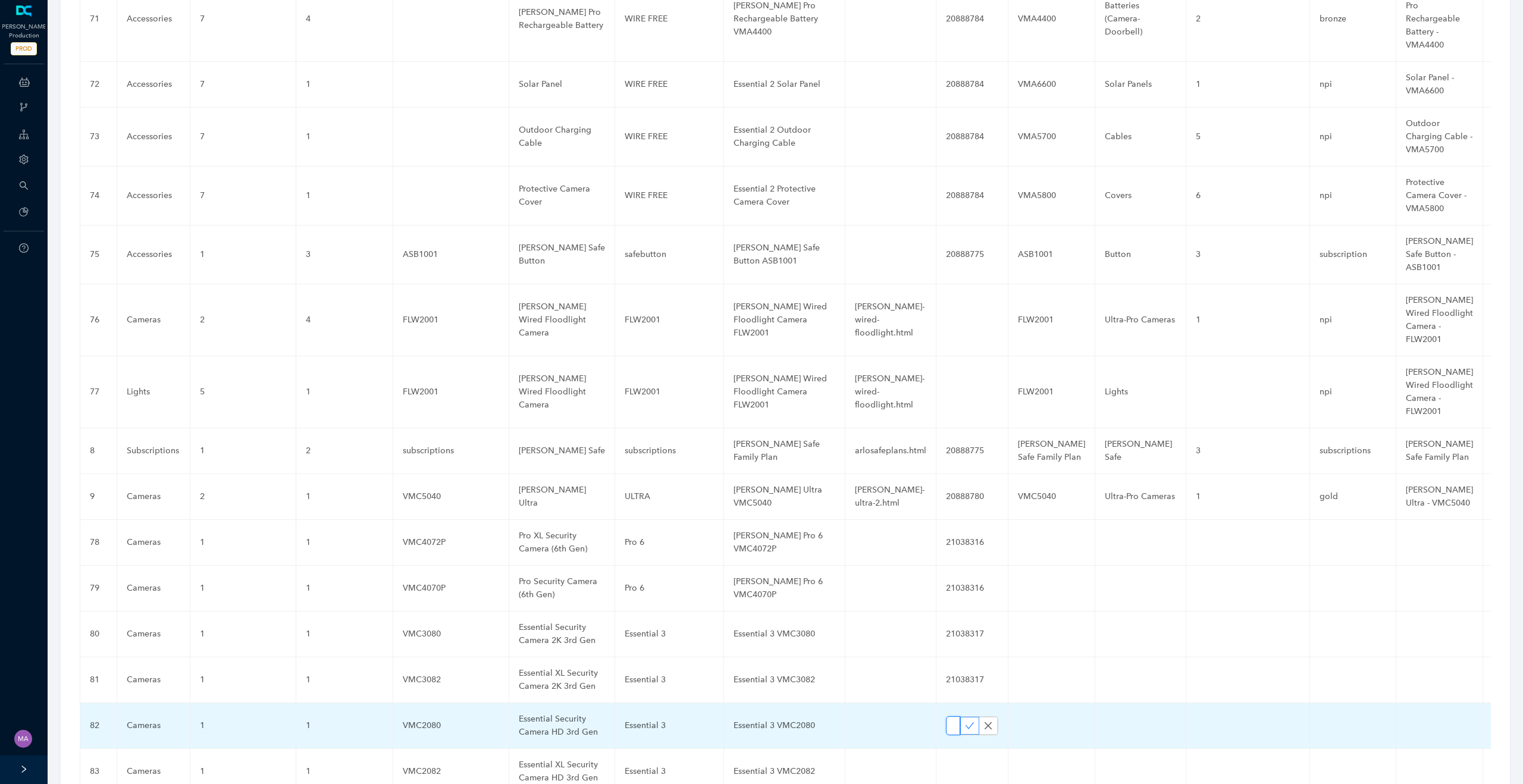
type input "21038317"
click at [965, 721] on span "button" at bounding box center [969, 726] width 9 height 10
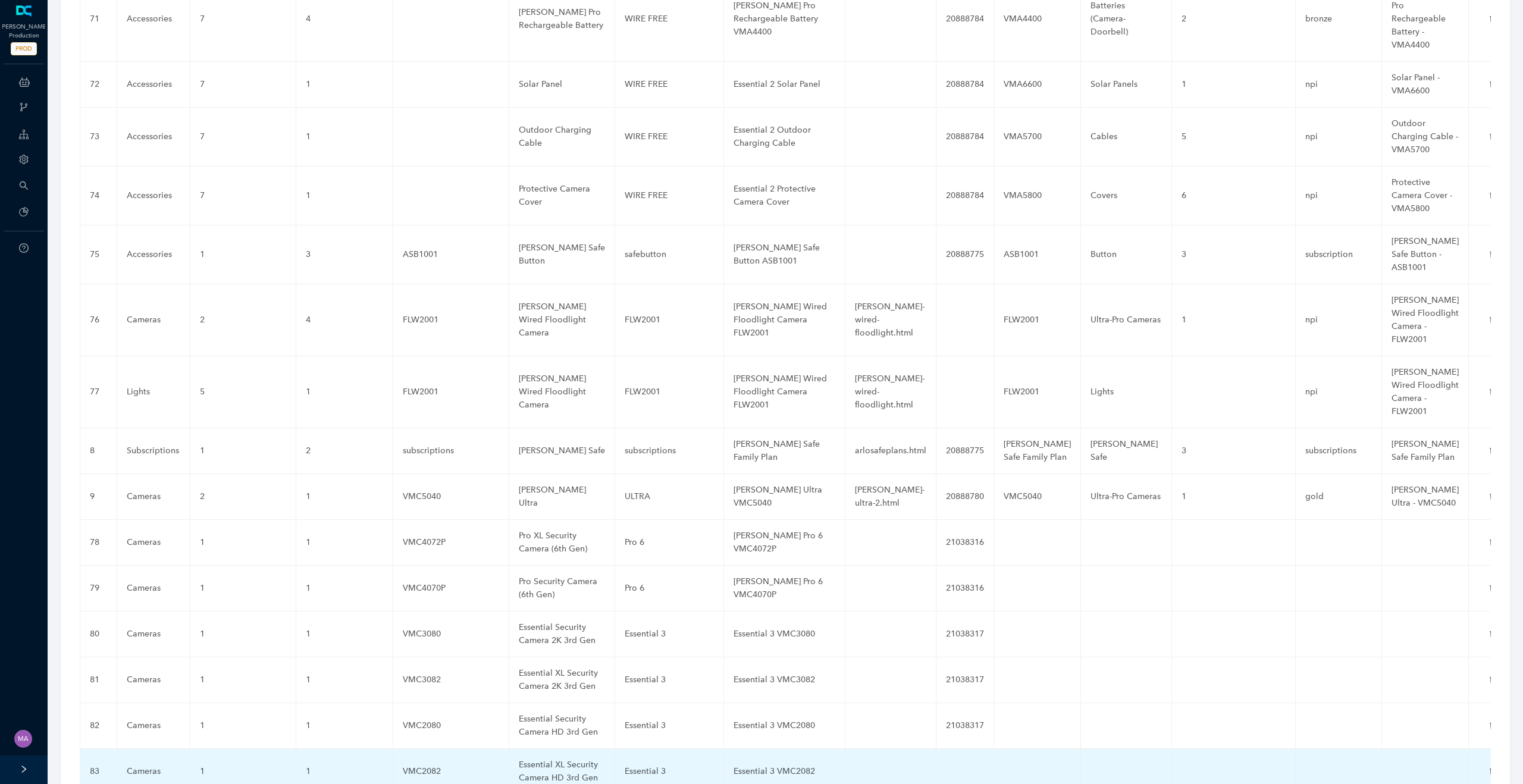
click at [959, 748] on td at bounding box center [965, 771] width 57 height 46
click at [947, 762] on input "text" at bounding box center [953, 771] width 15 height 19
paste input "21038317"
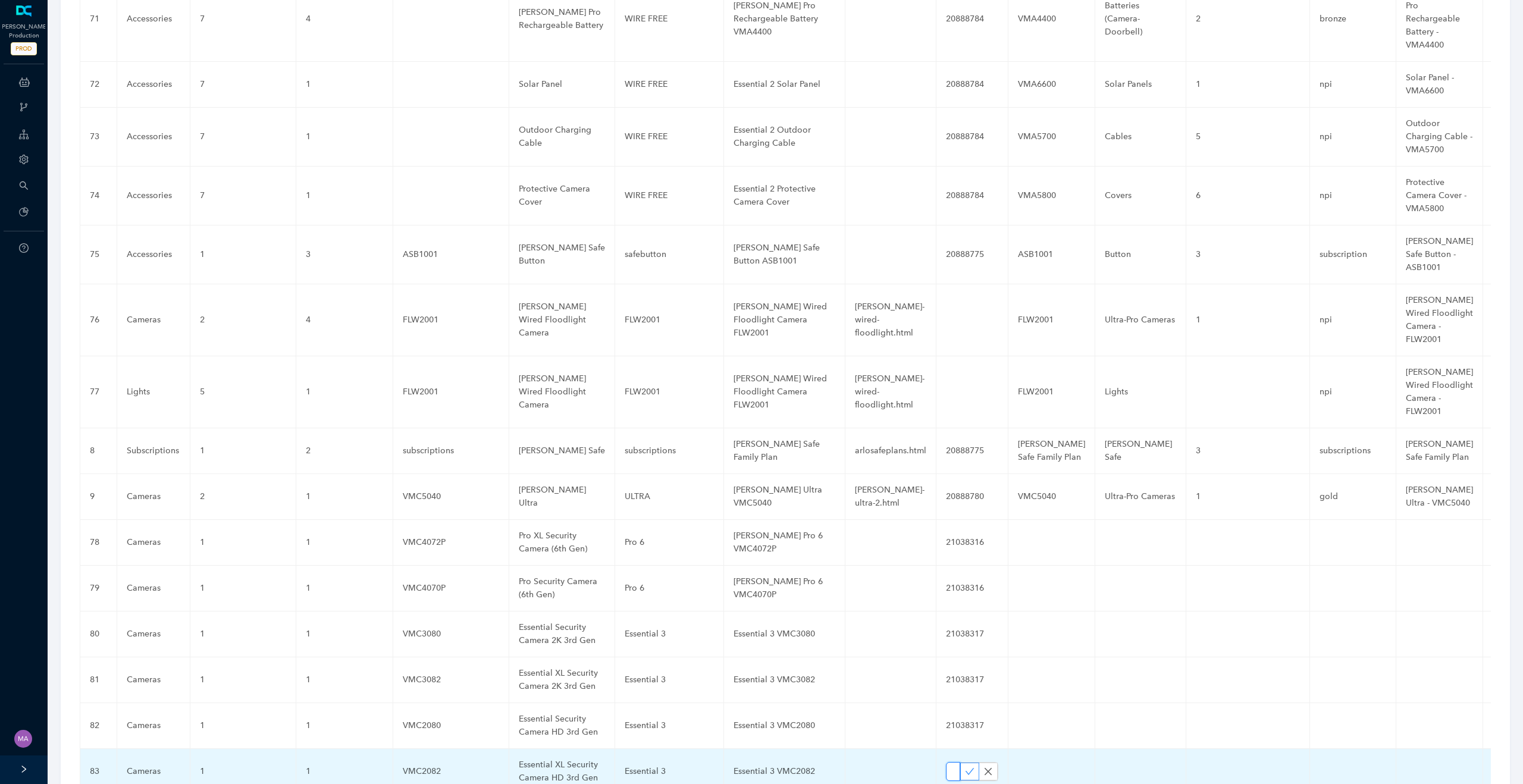
type input "21038317"
click at [968, 767] on icon "check" at bounding box center [969, 771] width 9 height 9
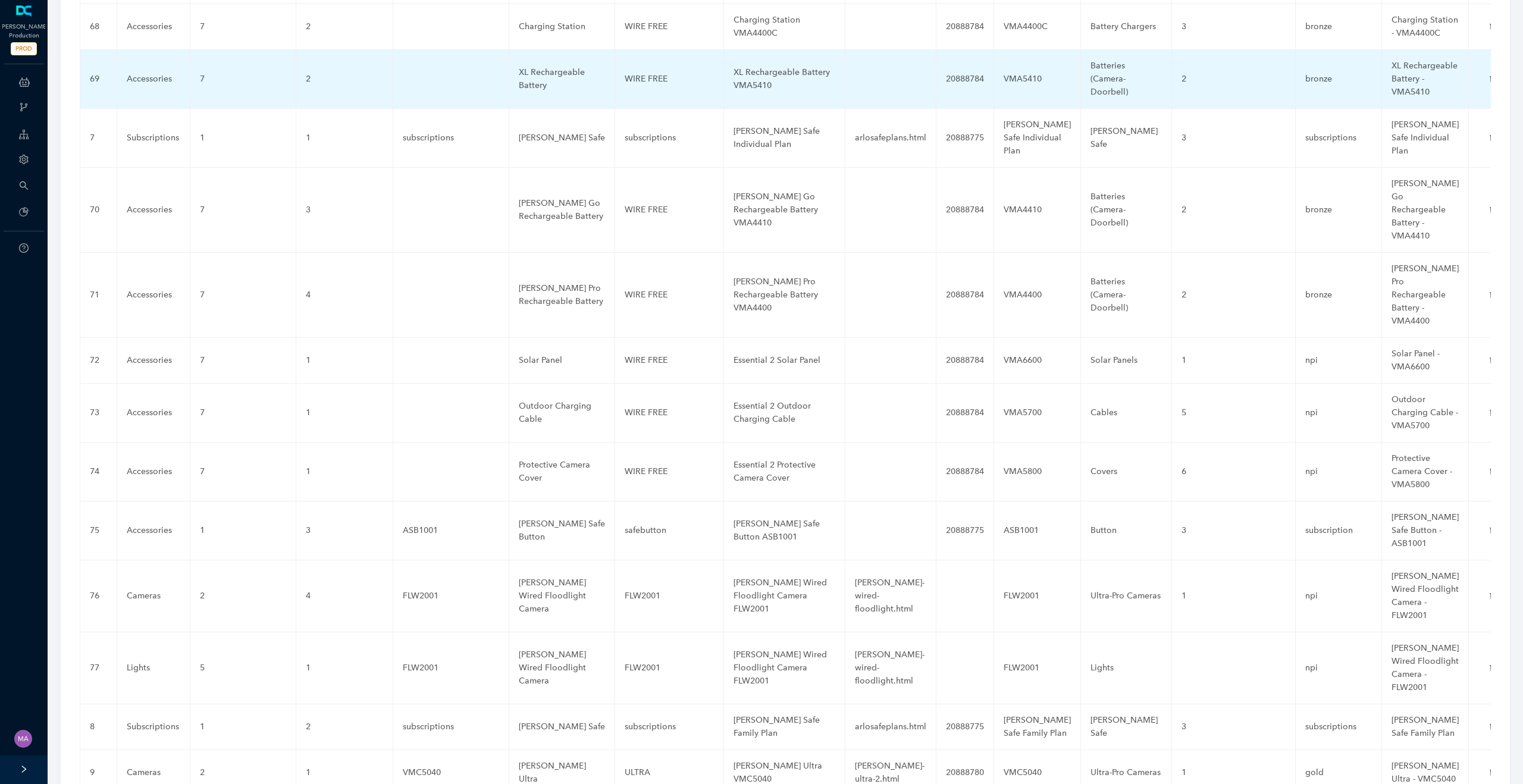
scroll to position [4325, 0]
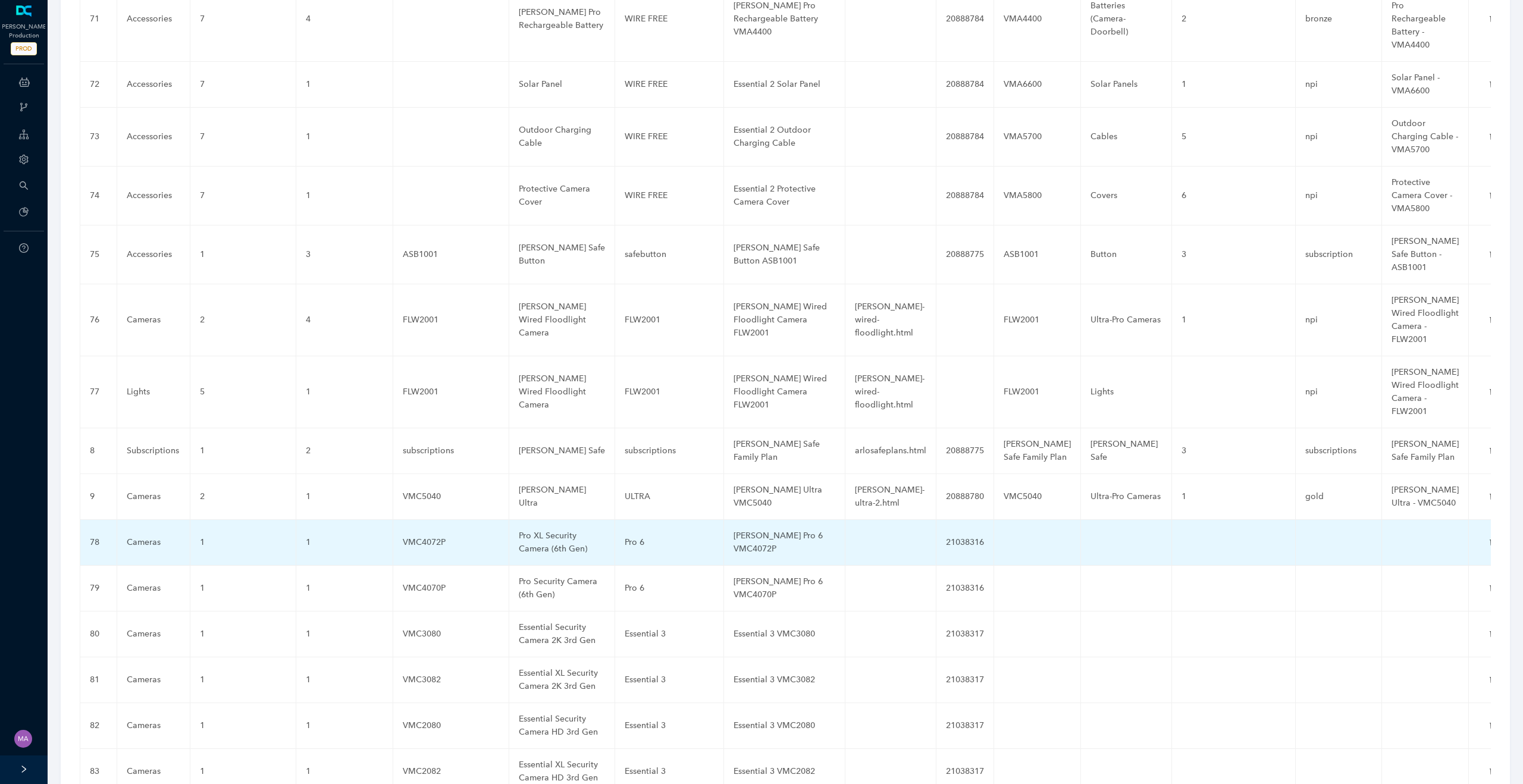
click at [1027, 520] on td at bounding box center [1037, 543] width 87 height 46
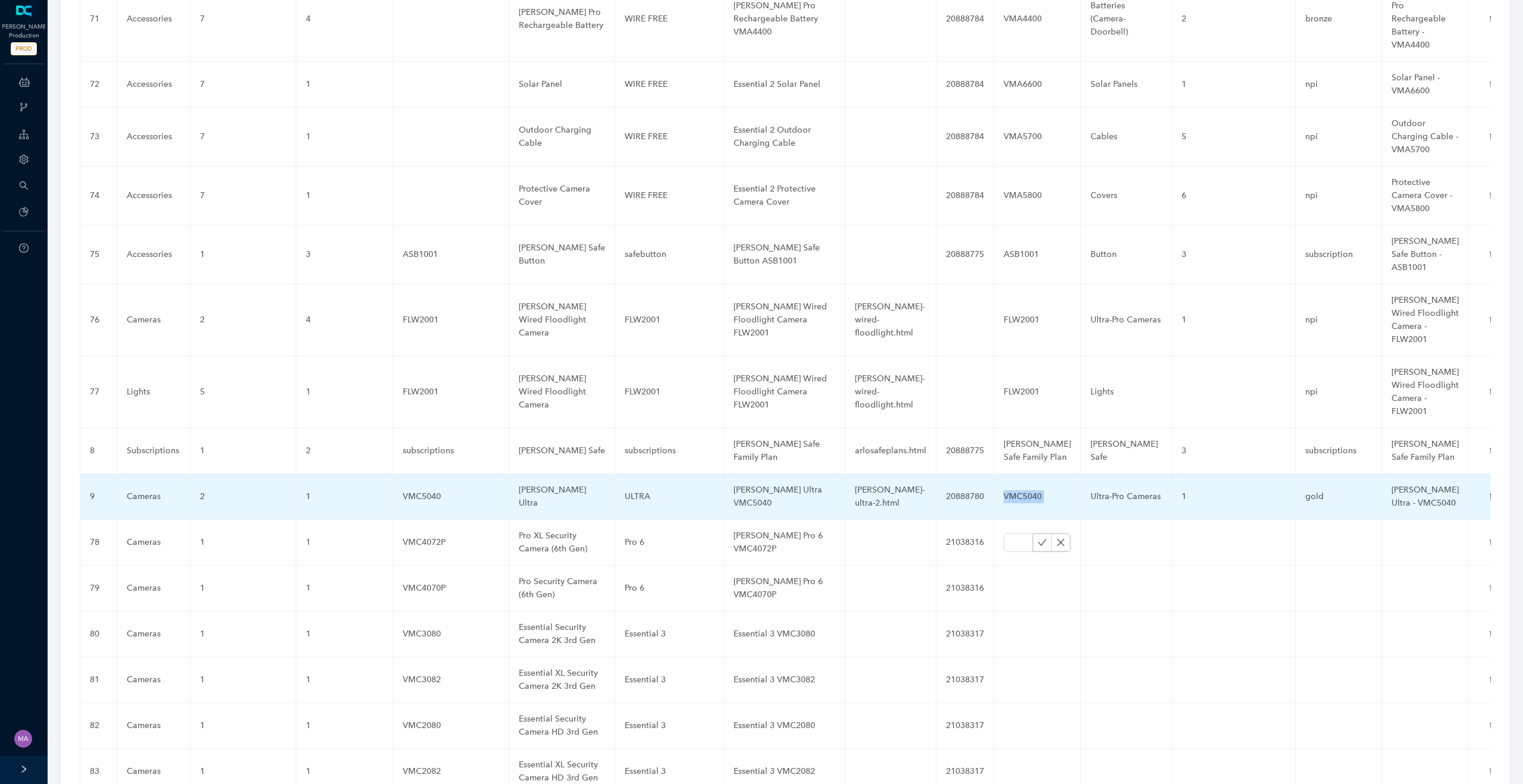
click at [1027, 474] on td "VMC5040" at bounding box center [1037, 497] width 87 height 46
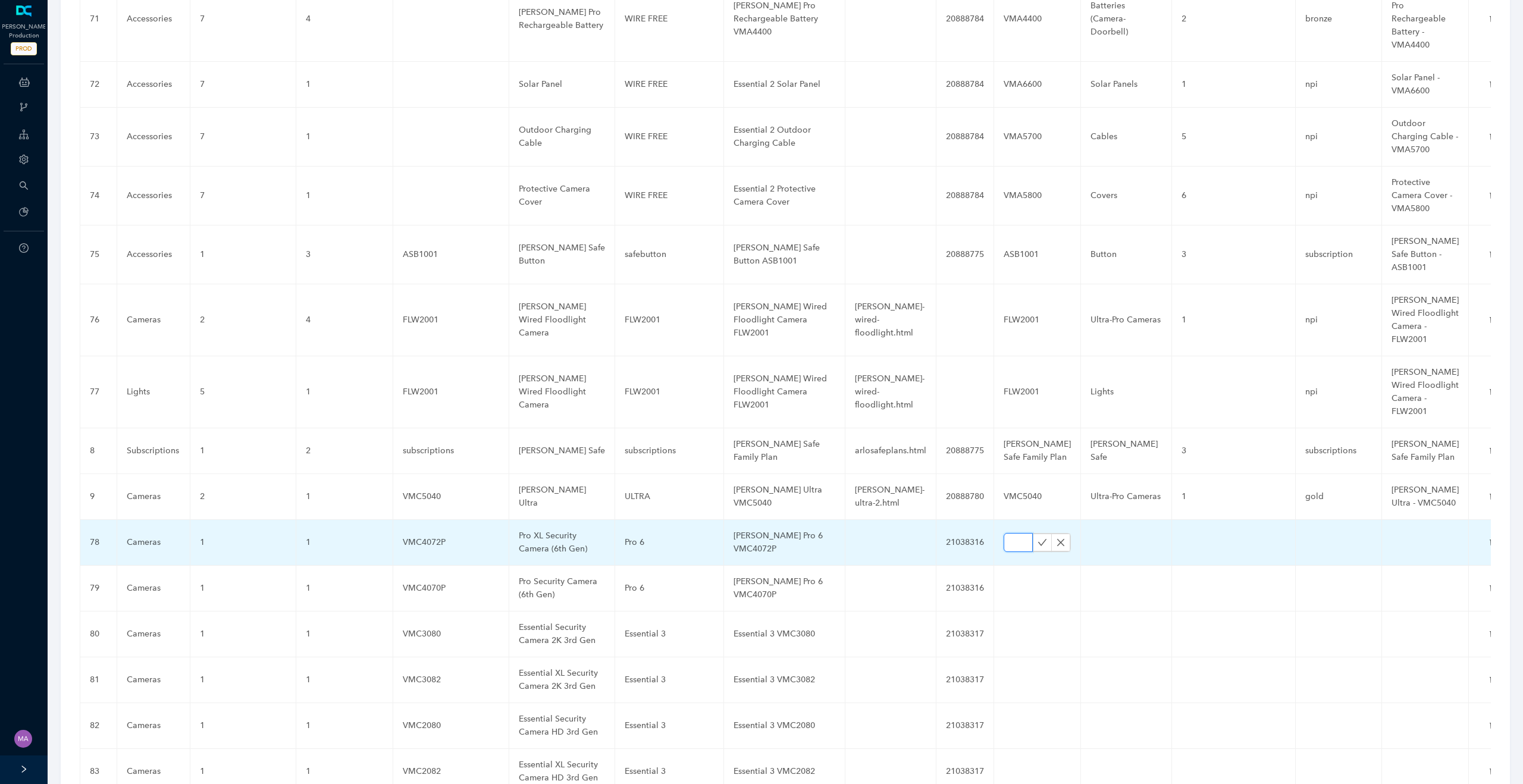
click at [1012, 533] on input "text" at bounding box center [1018, 542] width 29 height 19
paste input "VMC4072P"
type input "VMC4072P"
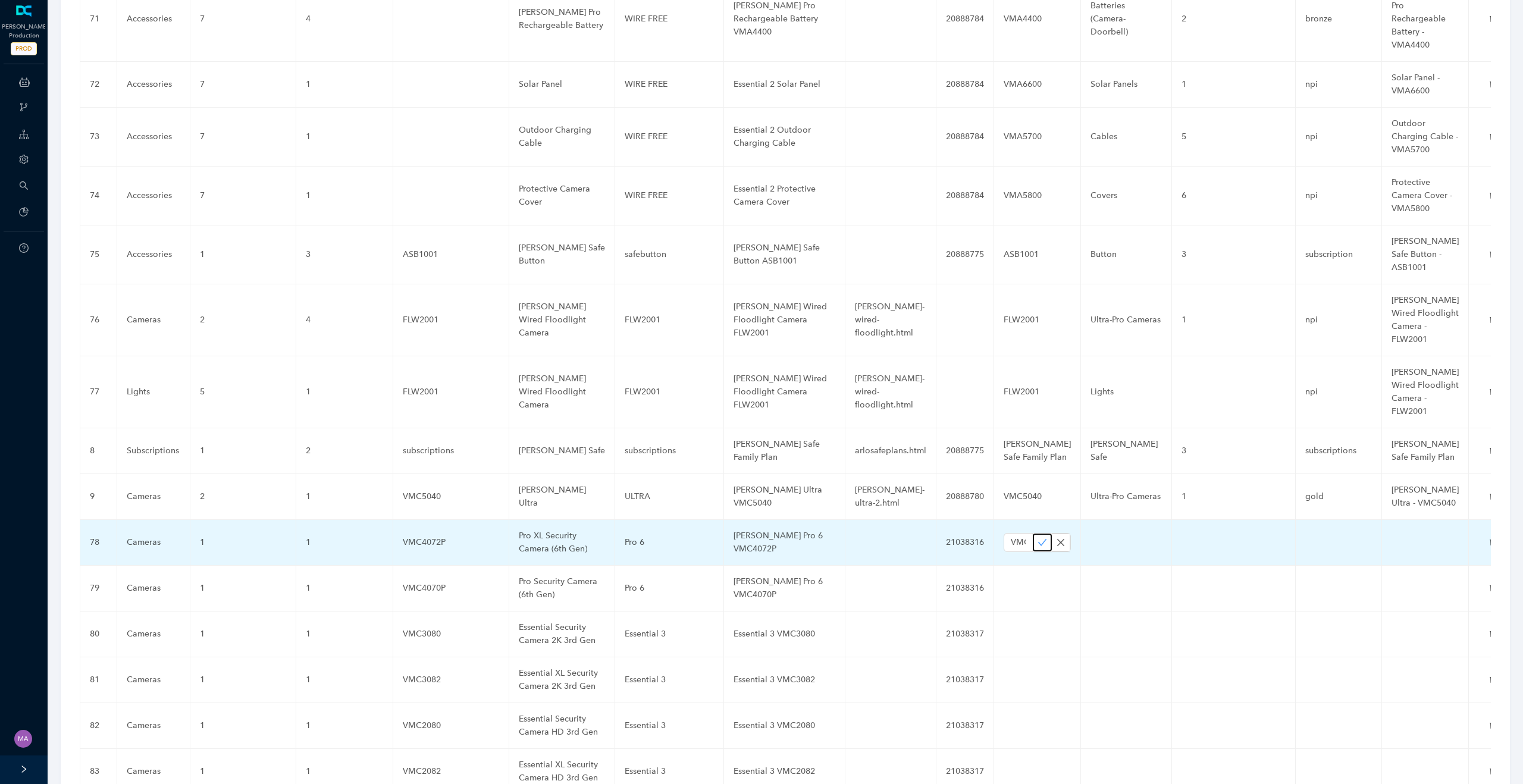
click at [1037, 537] on icon "check" at bounding box center [1042, 542] width 9 height 9
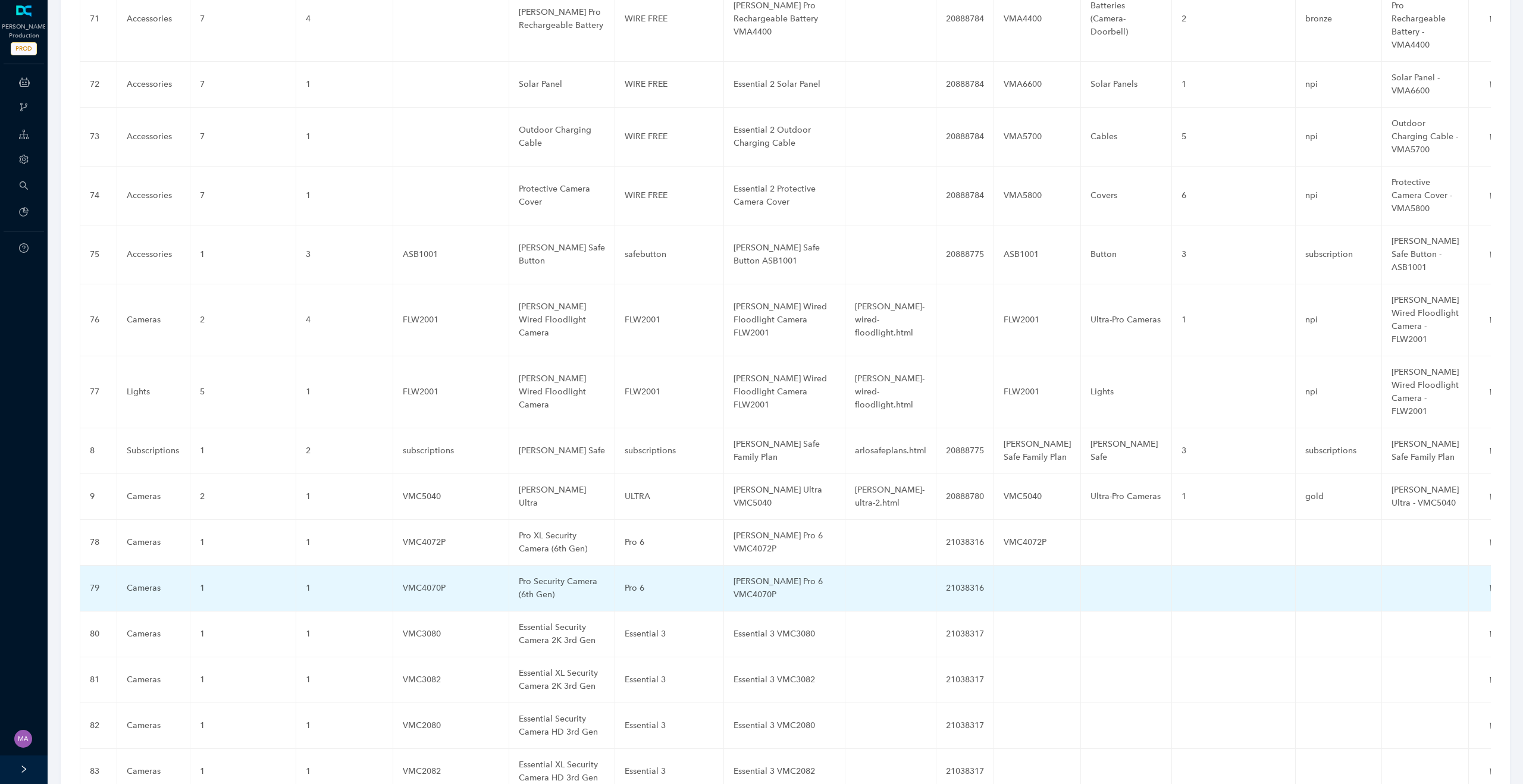
click at [1033, 565] on td at bounding box center [1037, 588] width 87 height 46
click at [1010, 578] on input "text" at bounding box center [1018, 587] width 29 height 19
paste input "VMC4070P"
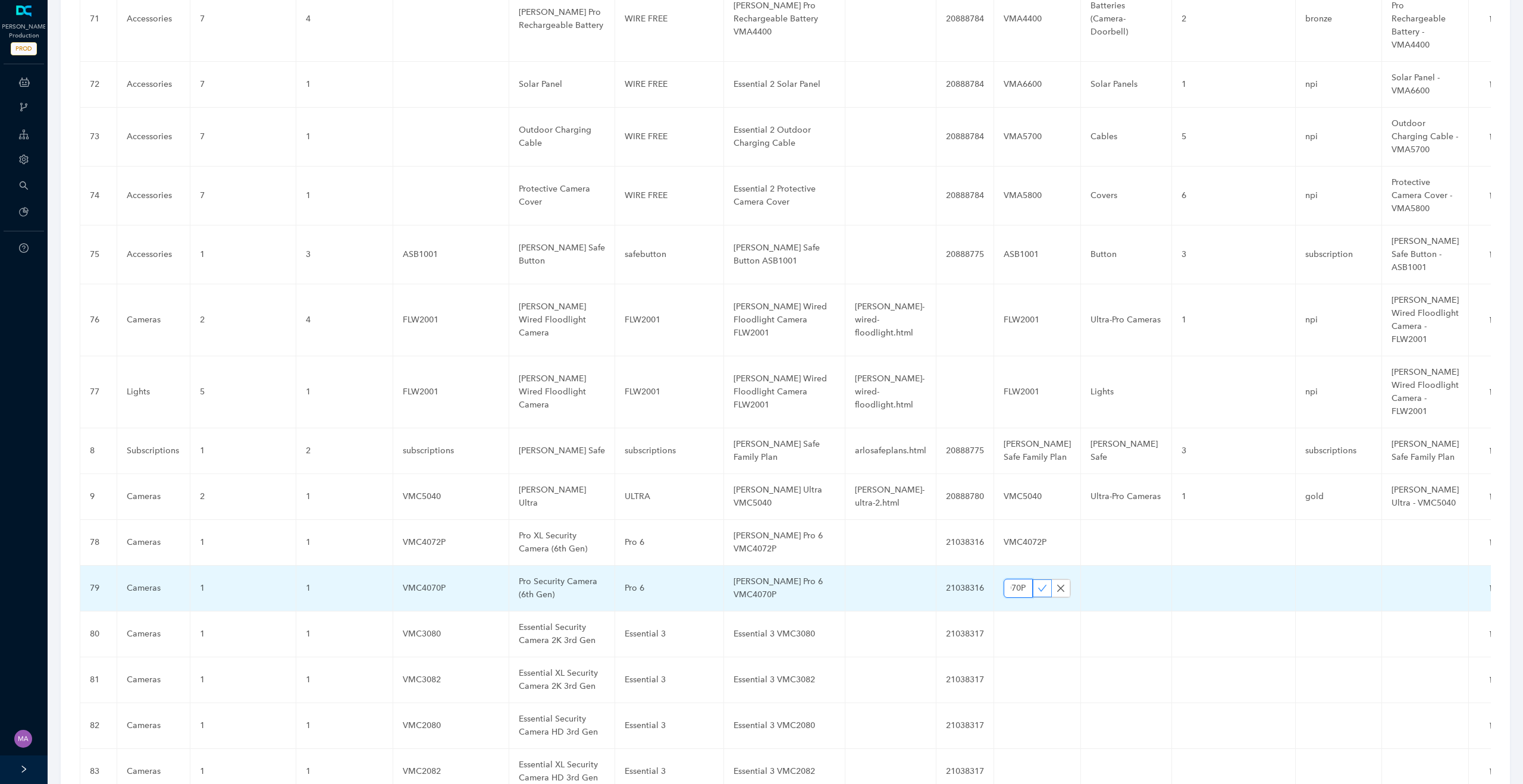
type input "VMC4070P"
click at [1037, 584] on icon "check" at bounding box center [1042, 588] width 9 height 9
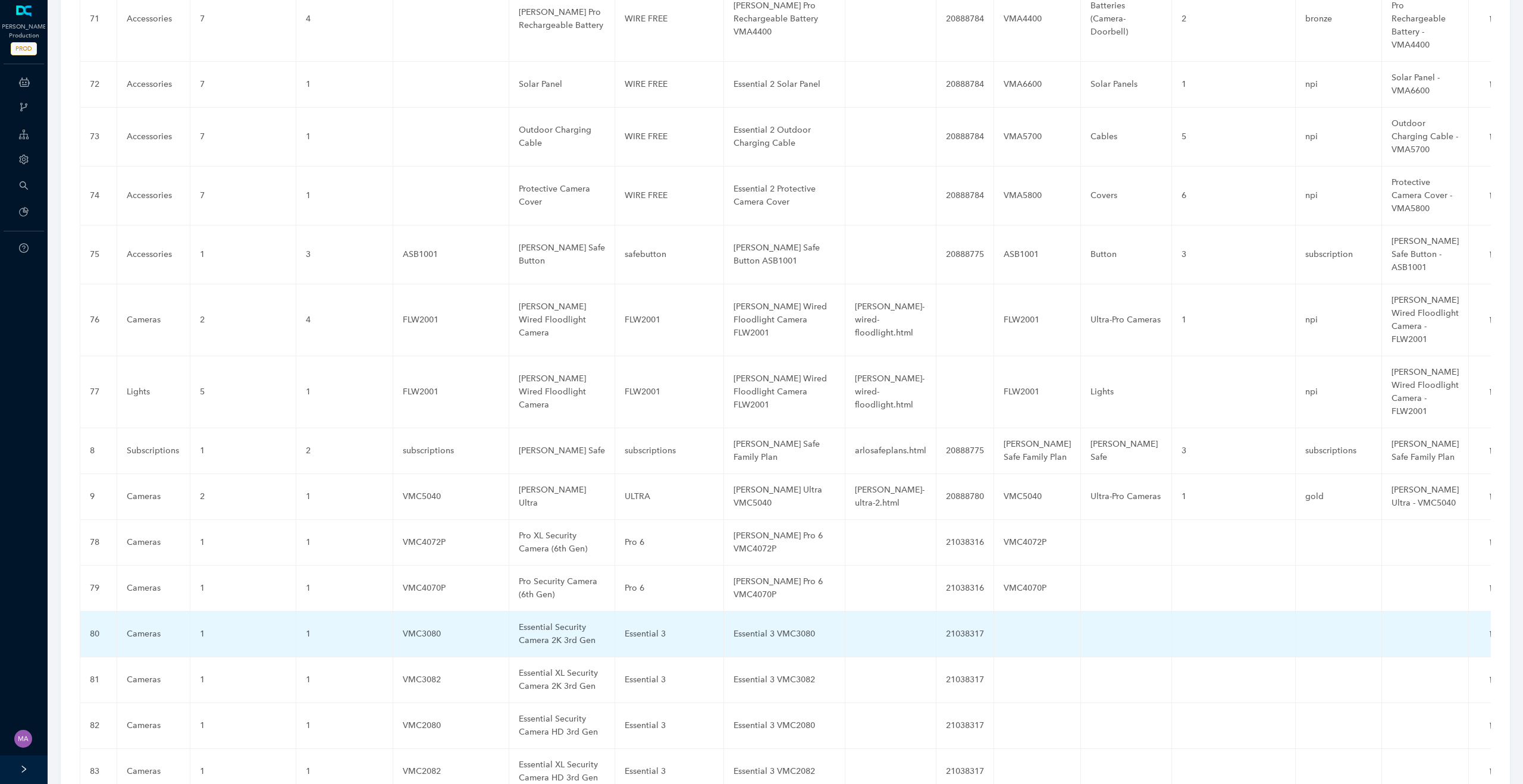
click at [1015, 611] on td at bounding box center [1037, 634] width 87 height 46
click at [1012, 625] on input "text" at bounding box center [1018, 634] width 29 height 19
paste input "VMC3080"
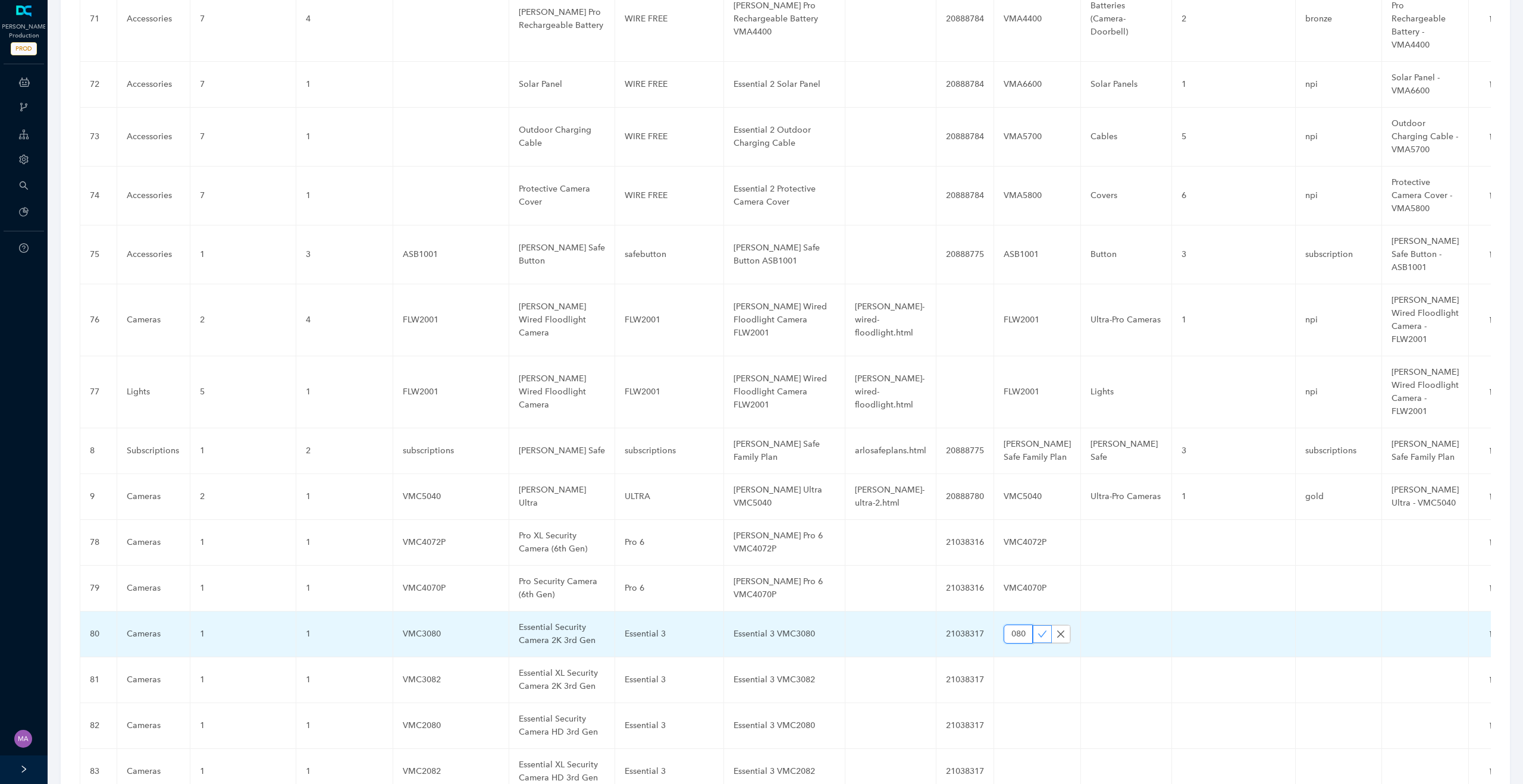
type input "VMC3080"
click at [1037, 629] on icon "check" at bounding box center [1042, 634] width 9 height 9
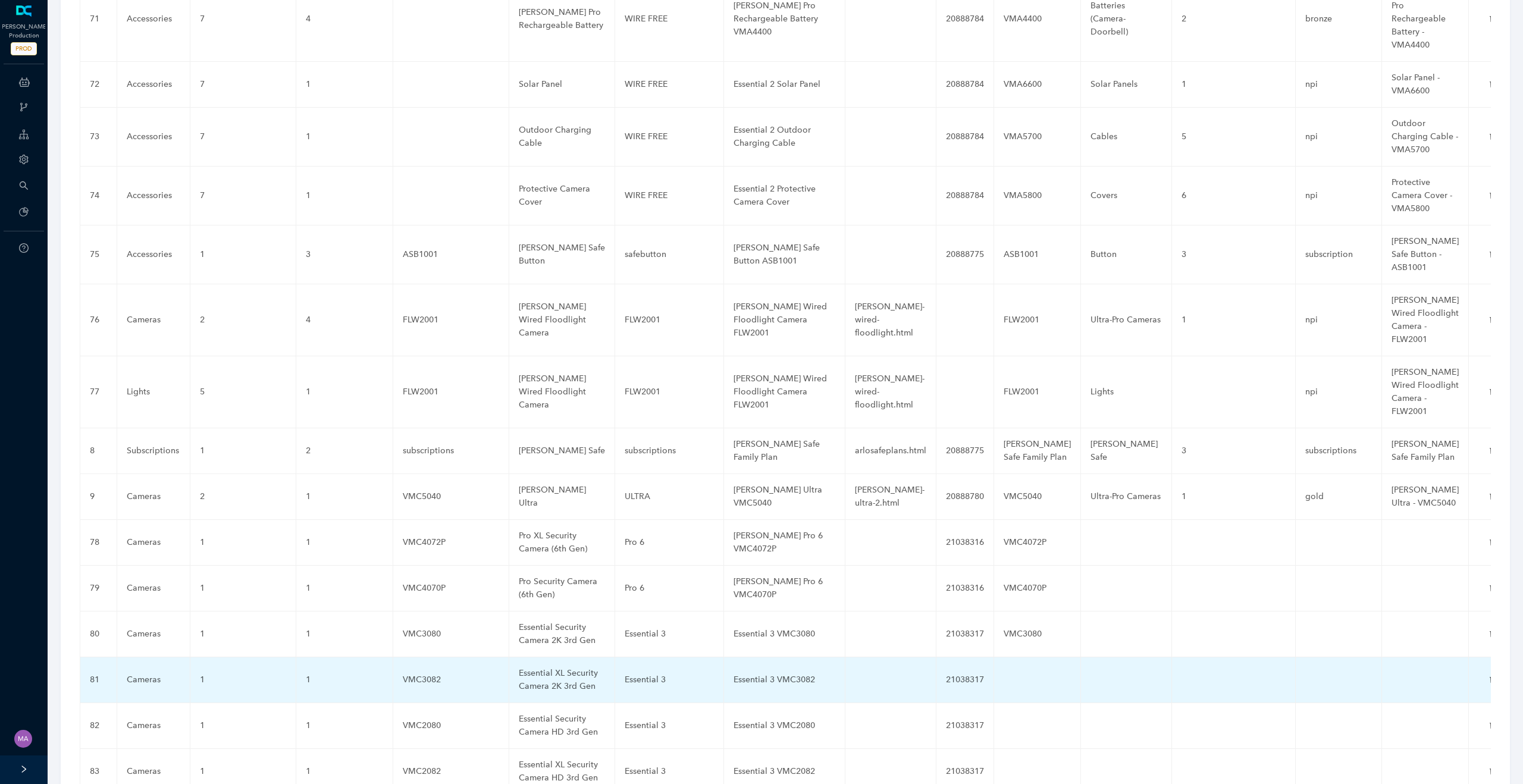
click at [1017, 657] on td at bounding box center [1037, 680] width 87 height 46
click at [1012, 670] on input "text" at bounding box center [1018, 679] width 29 height 19
paste input "VMC3082"
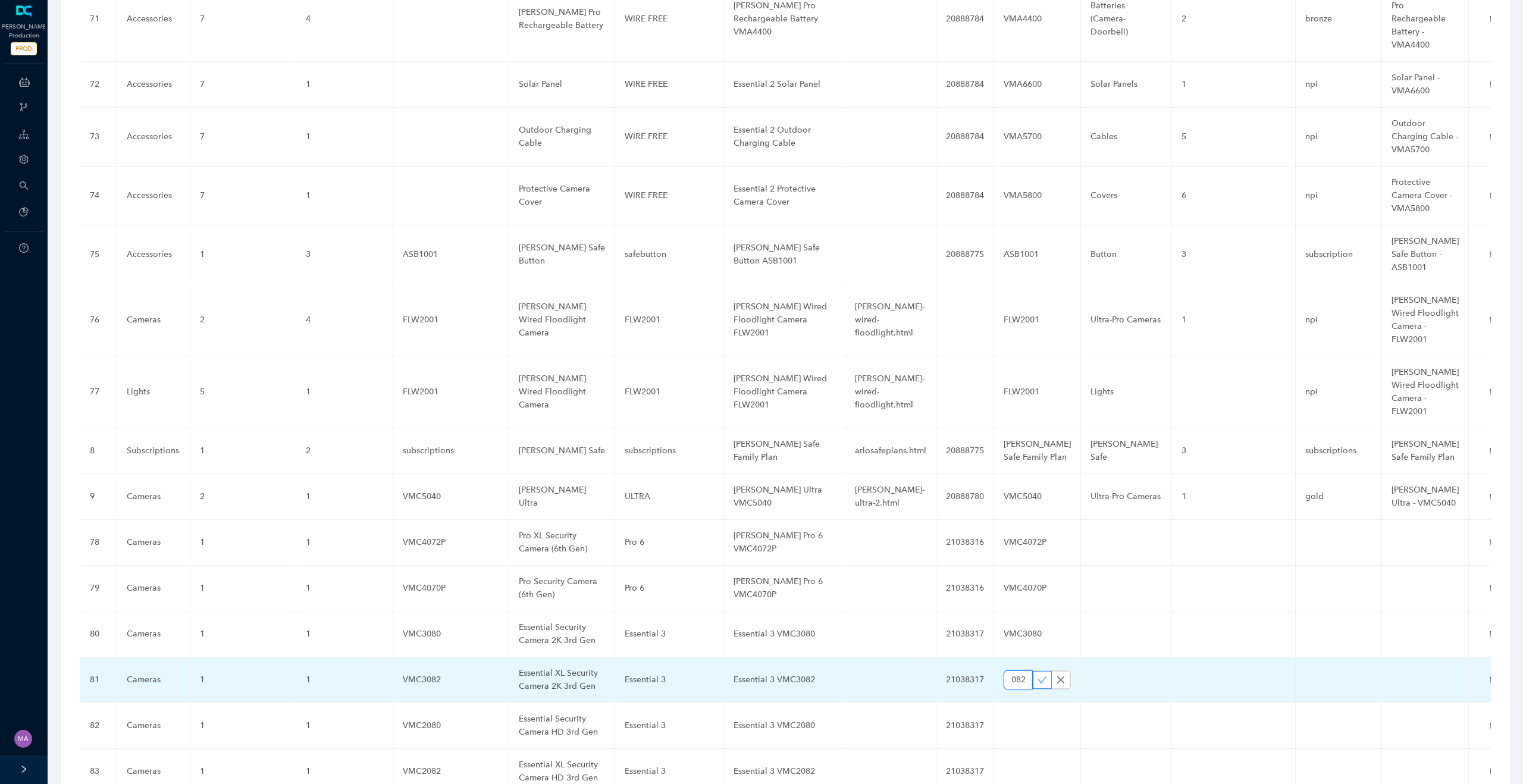
type input "VMC3082"
click at [1037, 675] on icon "check" at bounding box center [1042, 679] width 9 height 9
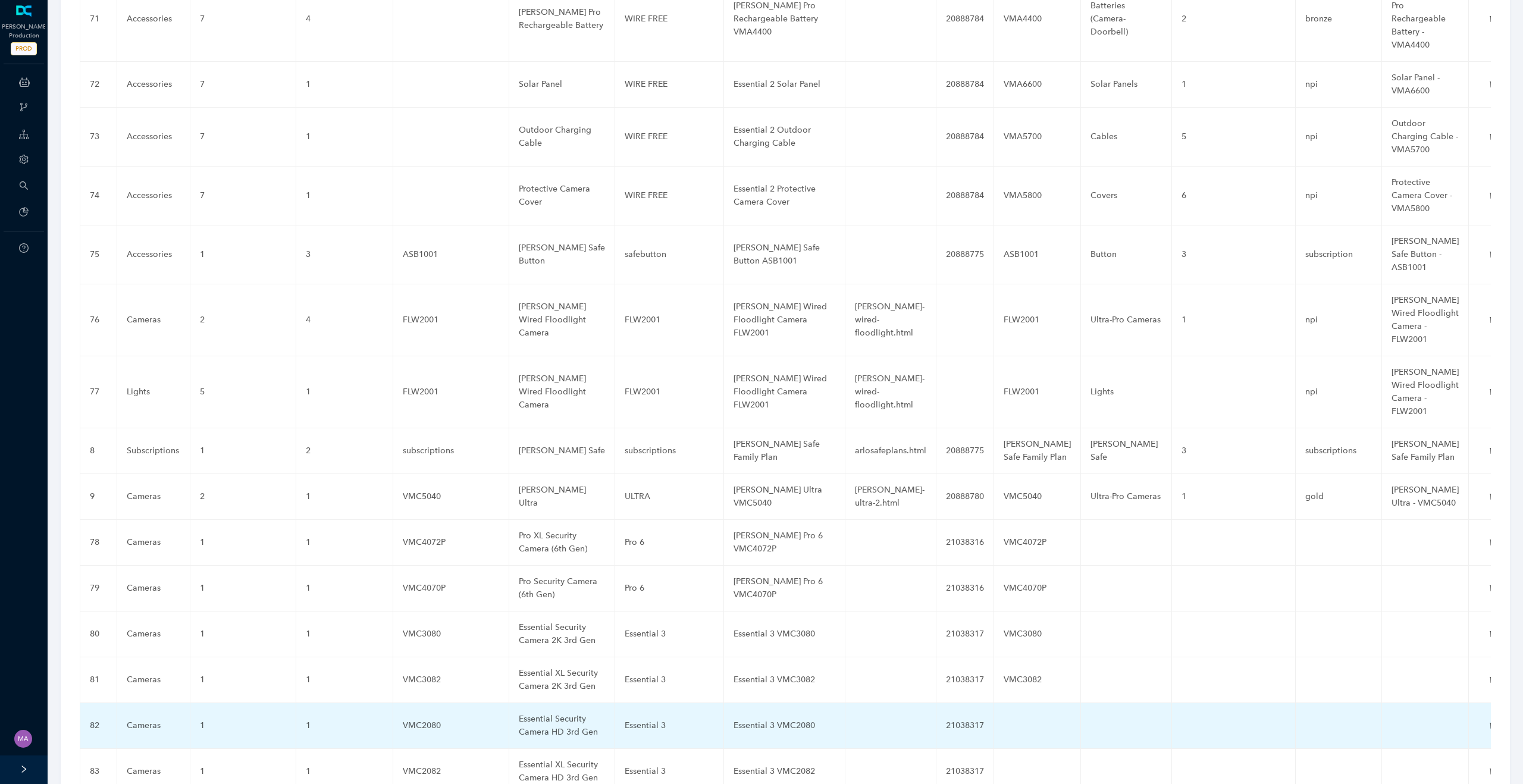
click at [1020, 703] on td at bounding box center [1037, 726] width 87 height 46
click at [1022, 703] on td at bounding box center [1037, 726] width 87 height 46
click at [1011, 716] on input "text" at bounding box center [1018, 725] width 29 height 19
paste input "VMC2080"
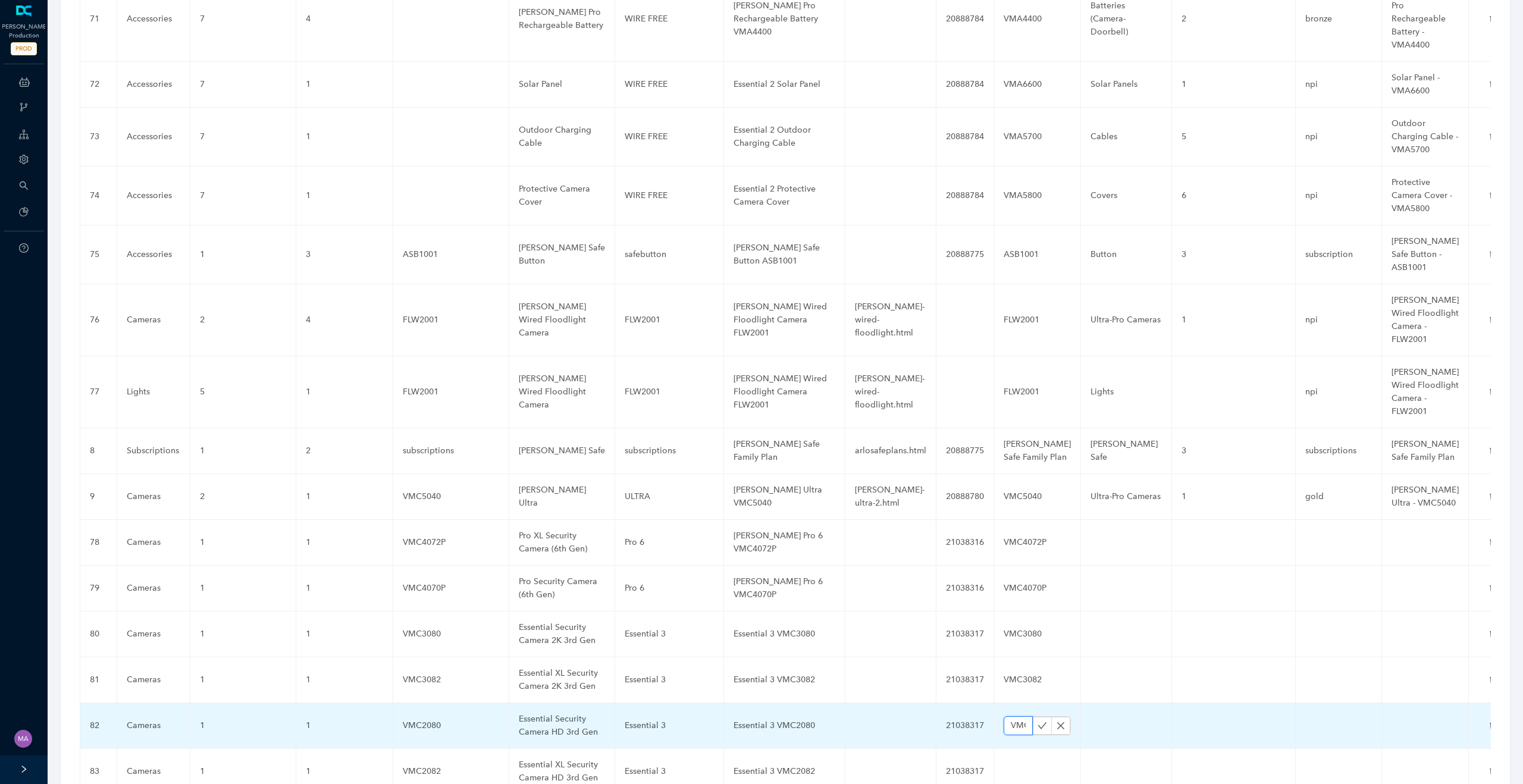
scroll to position [0, 36]
type input "VMC2080"
click at [1037, 721] on icon "check" at bounding box center [1042, 726] width 9 height 9
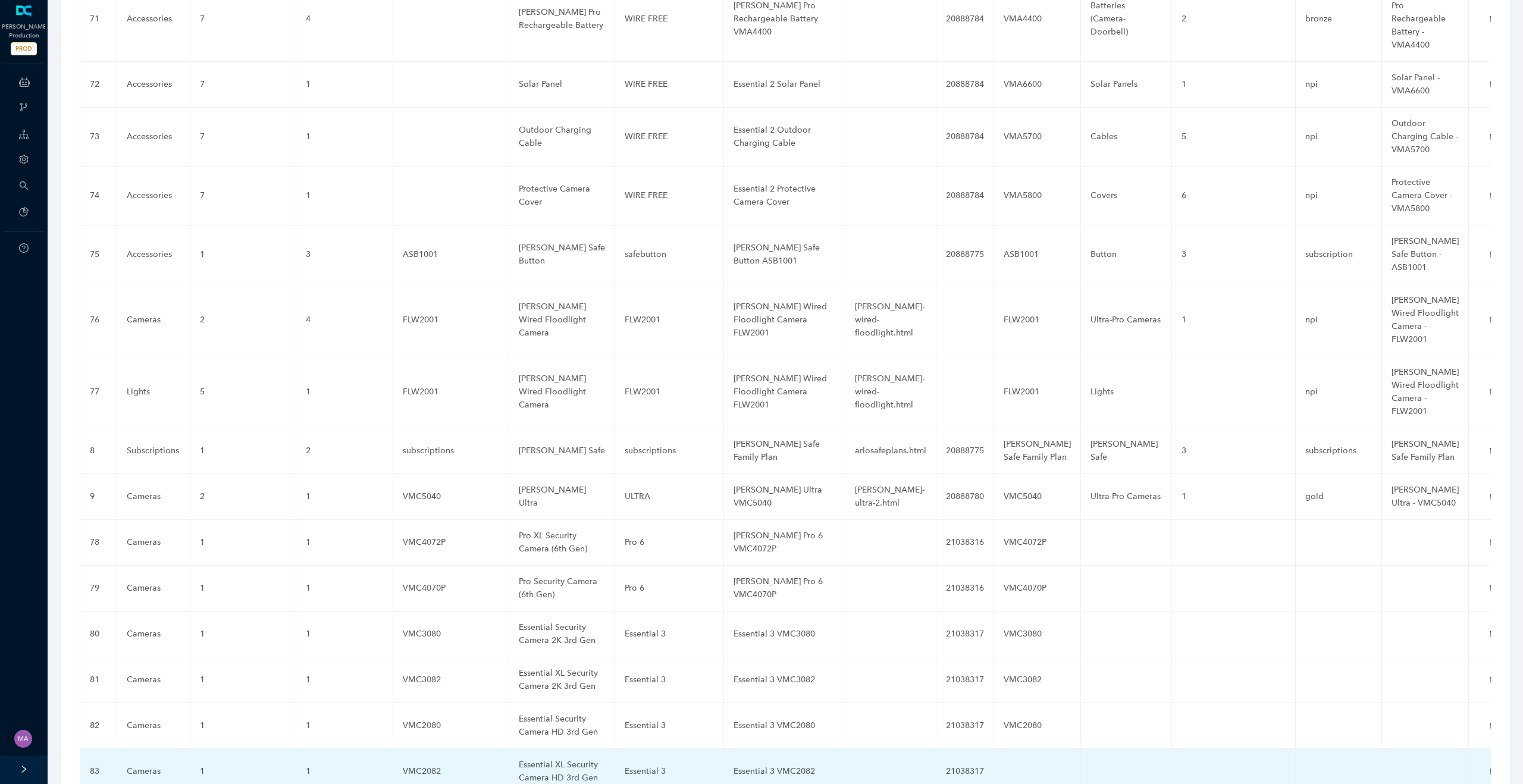
click at [1027, 748] on td at bounding box center [1037, 771] width 87 height 46
click at [1011, 762] on input "text" at bounding box center [1018, 771] width 29 height 19
paste input "VMC2082"
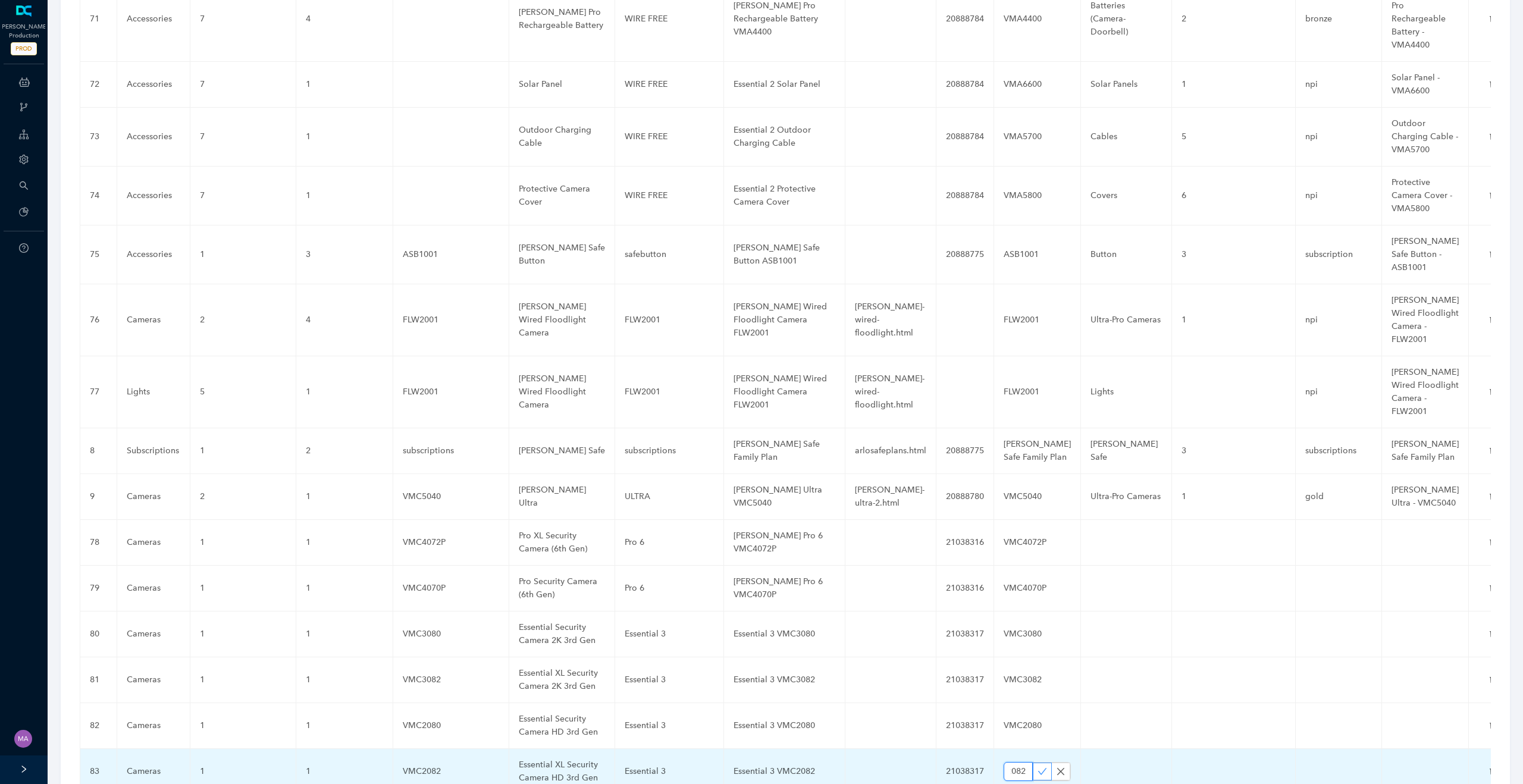
type input "VMC2082"
click at [1037, 767] on span "button" at bounding box center [1042, 771] width 9 height 10
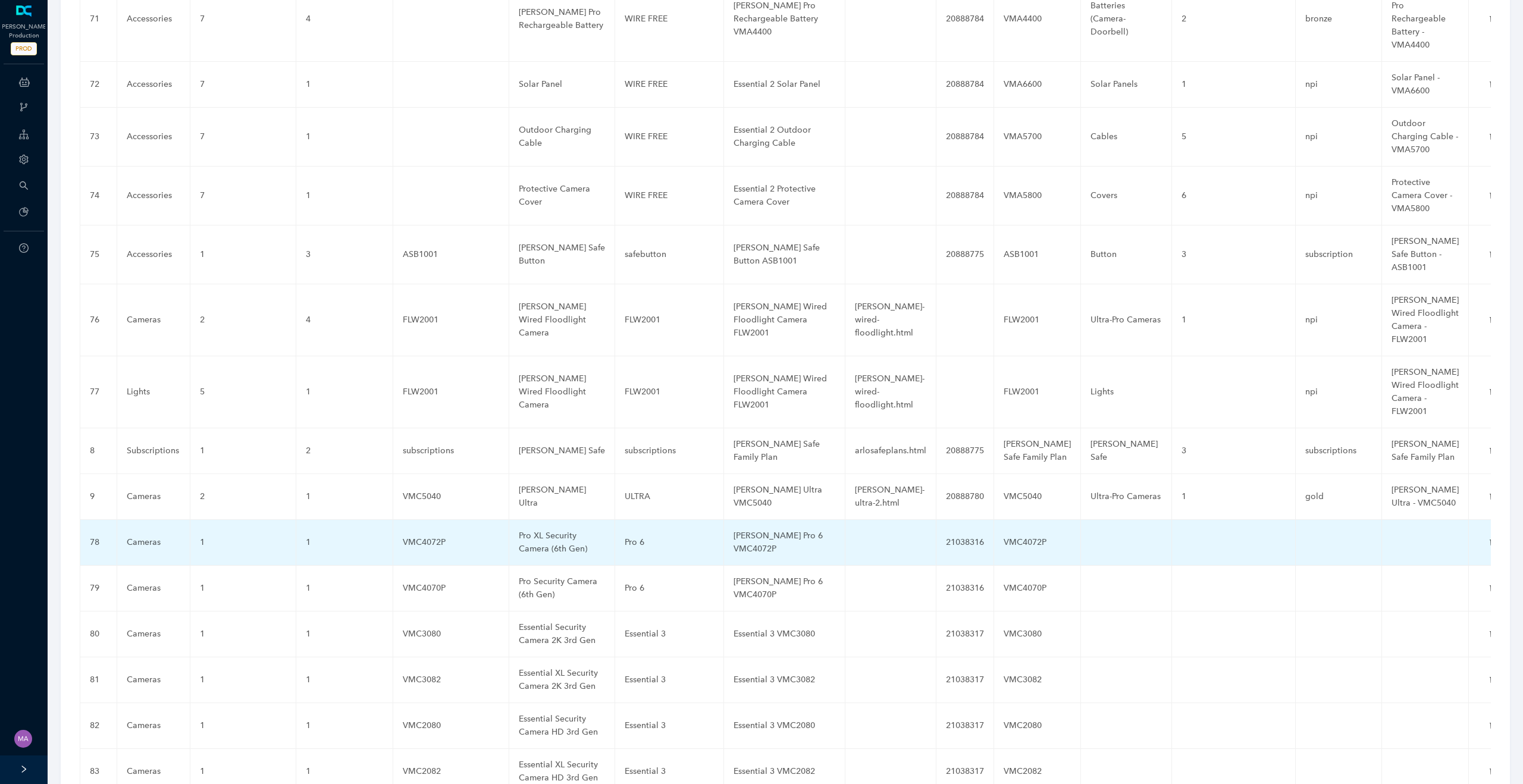
click at [1104, 520] on td at bounding box center [1127, 543] width 91 height 46
click at [1114, 520] on td at bounding box center [1127, 543] width 91 height 46
click at [1090, 533] on input "text" at bounding box center [1107, 542] width 34 height 19
paste input "Ultra-Pro Cameras"
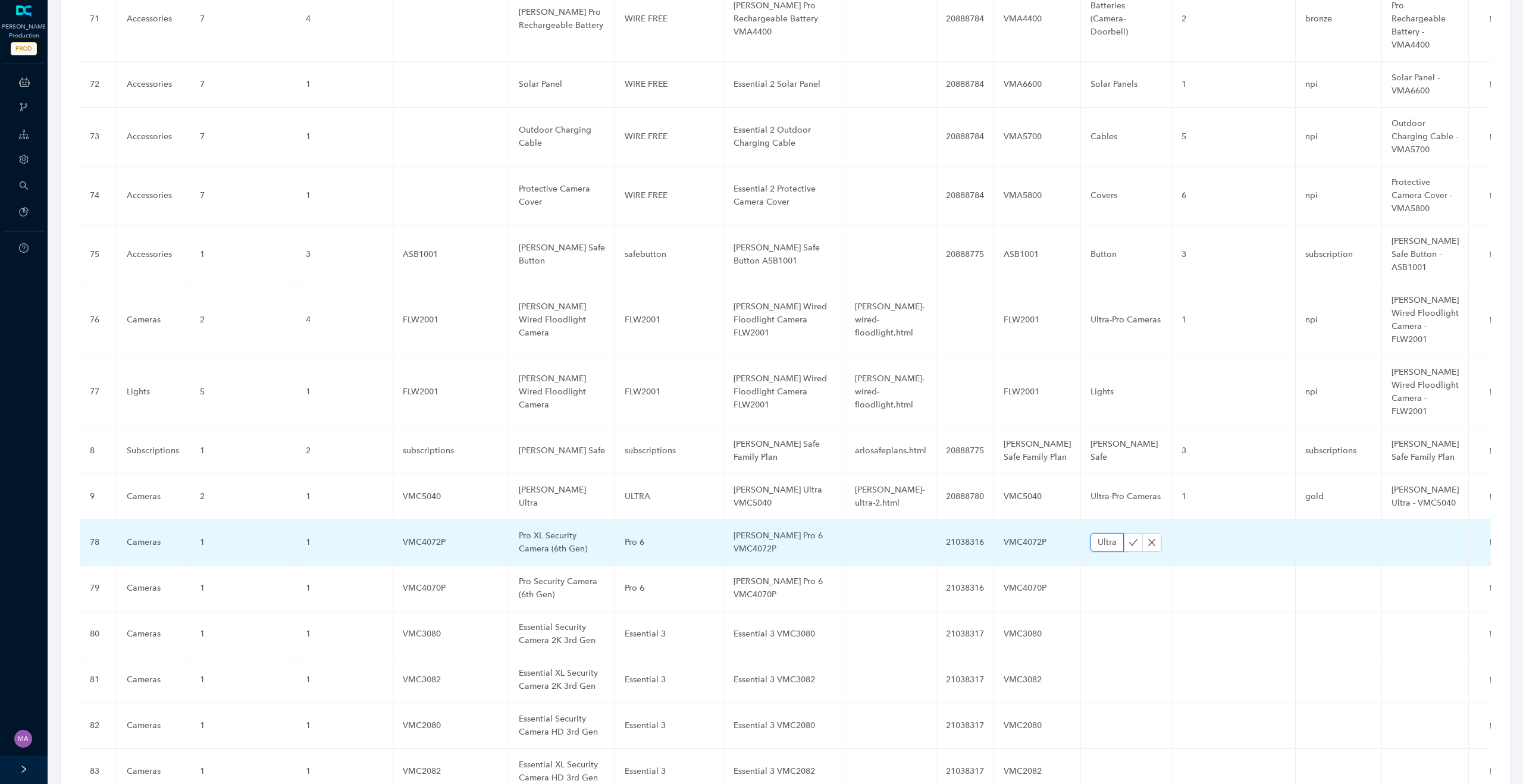
scroll to position [0, 49]
type input "Ultra-Pro Cameras"
click at [1129, 537] on icon "check" at bounding box center [1133, 542] width 9 height 9
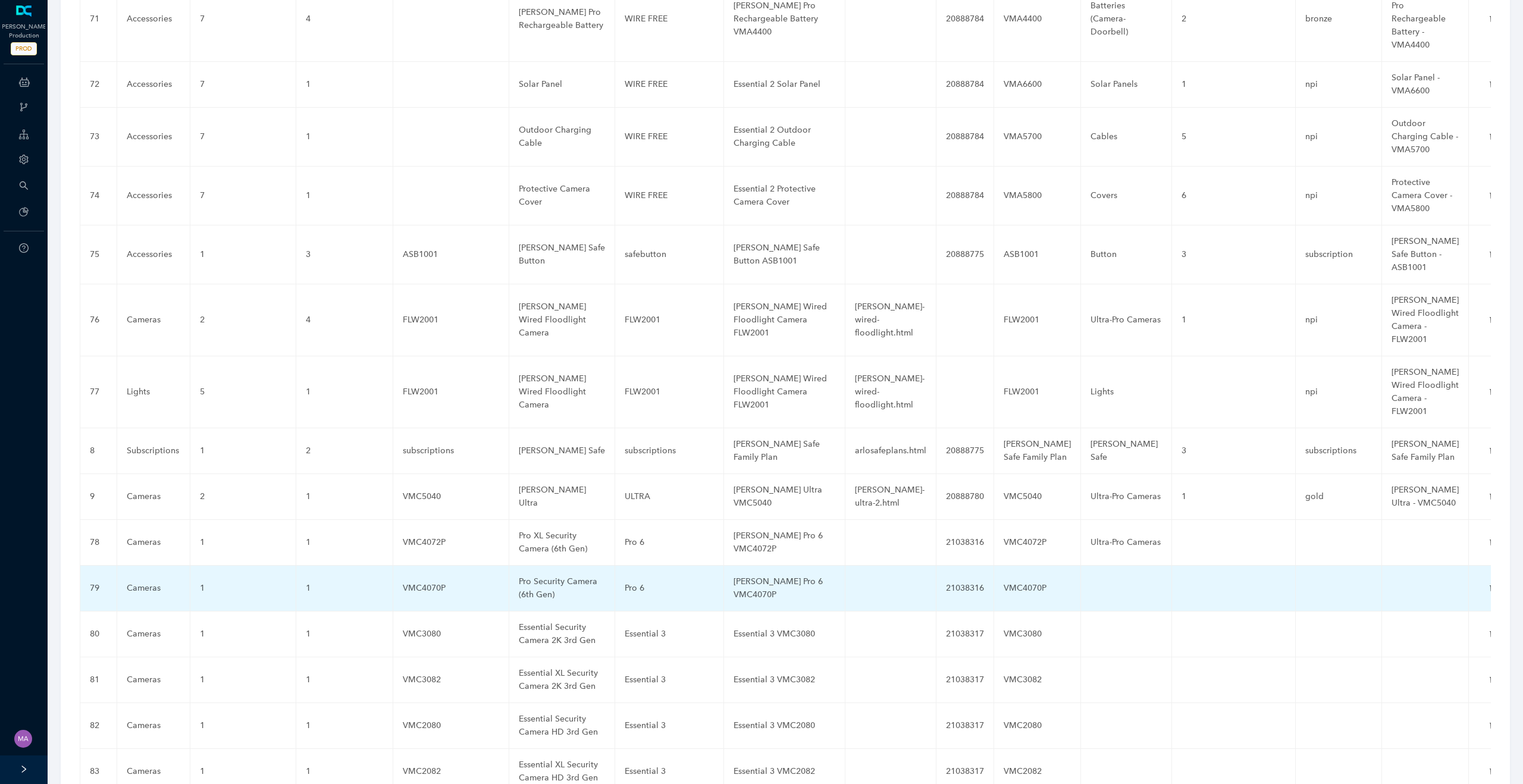
click at [1097, 565] on td at bounding box center [1127, 588] width 91 height 46
click at [1090, 578] on input "text" at bounding box center [1107, 587] width 34 height 19
paste input "Ultra-Pro Cameras"
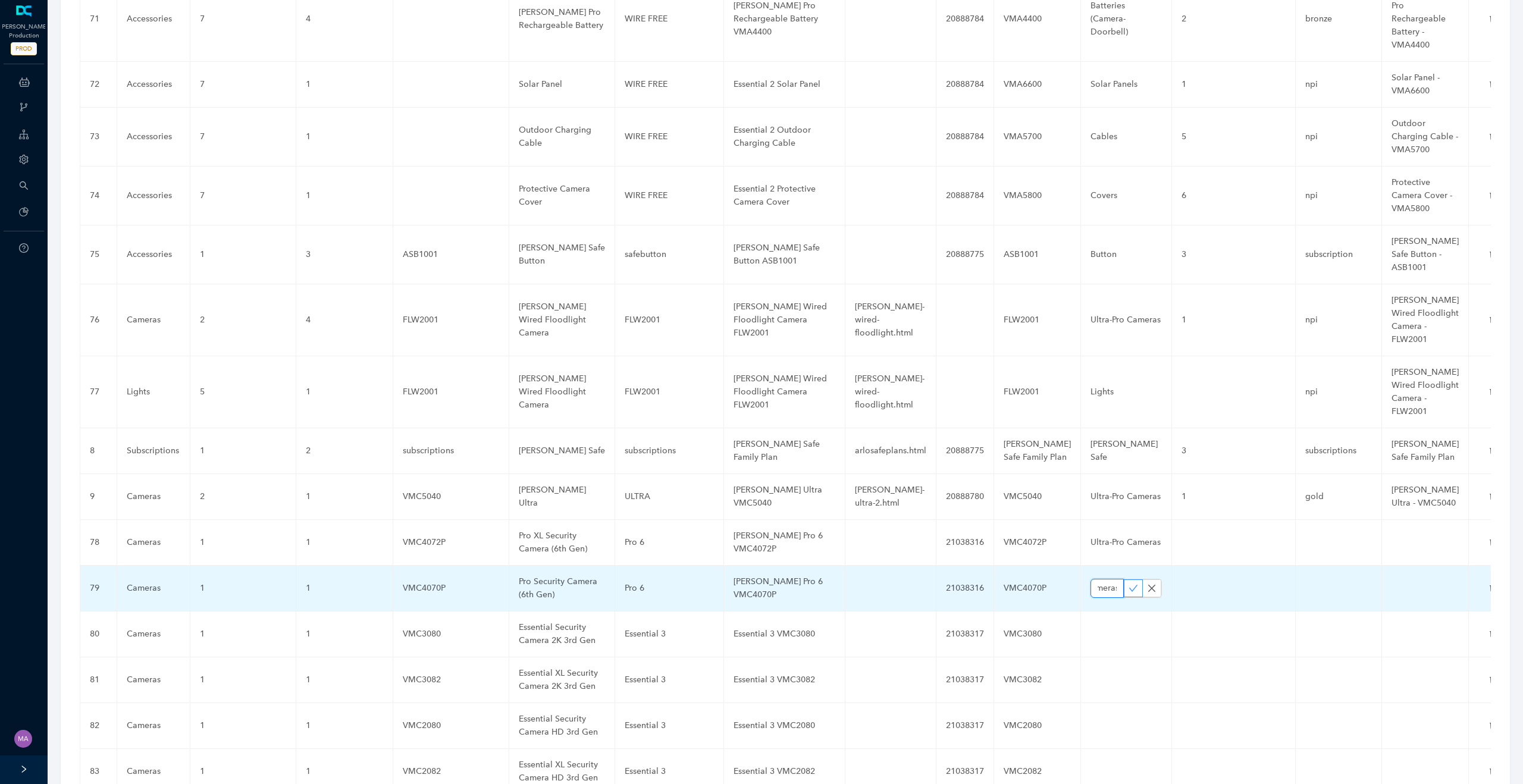
type input "Ultra-Pro Cameras"
click at [1124, 579] on button "button" at bounding box center [1133, 588] width 19 height 18
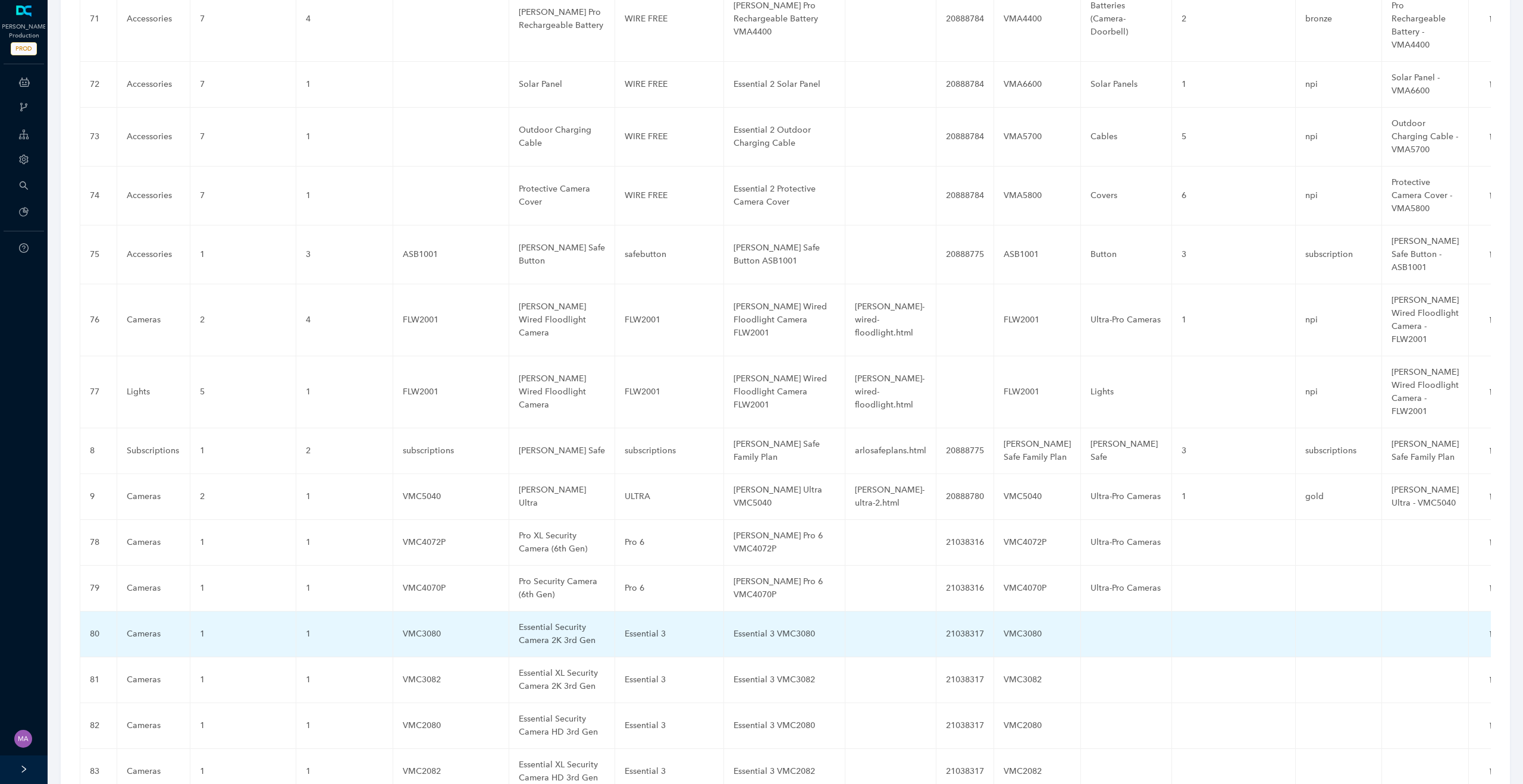
click at [1089, 611] on td at bounding box center [1127, 634] width 91 height 46
click at [1090, 625] on input "text" at bounding box center [1107, 634] width 34 height 19
type input "Ultra-Pro Cameras"
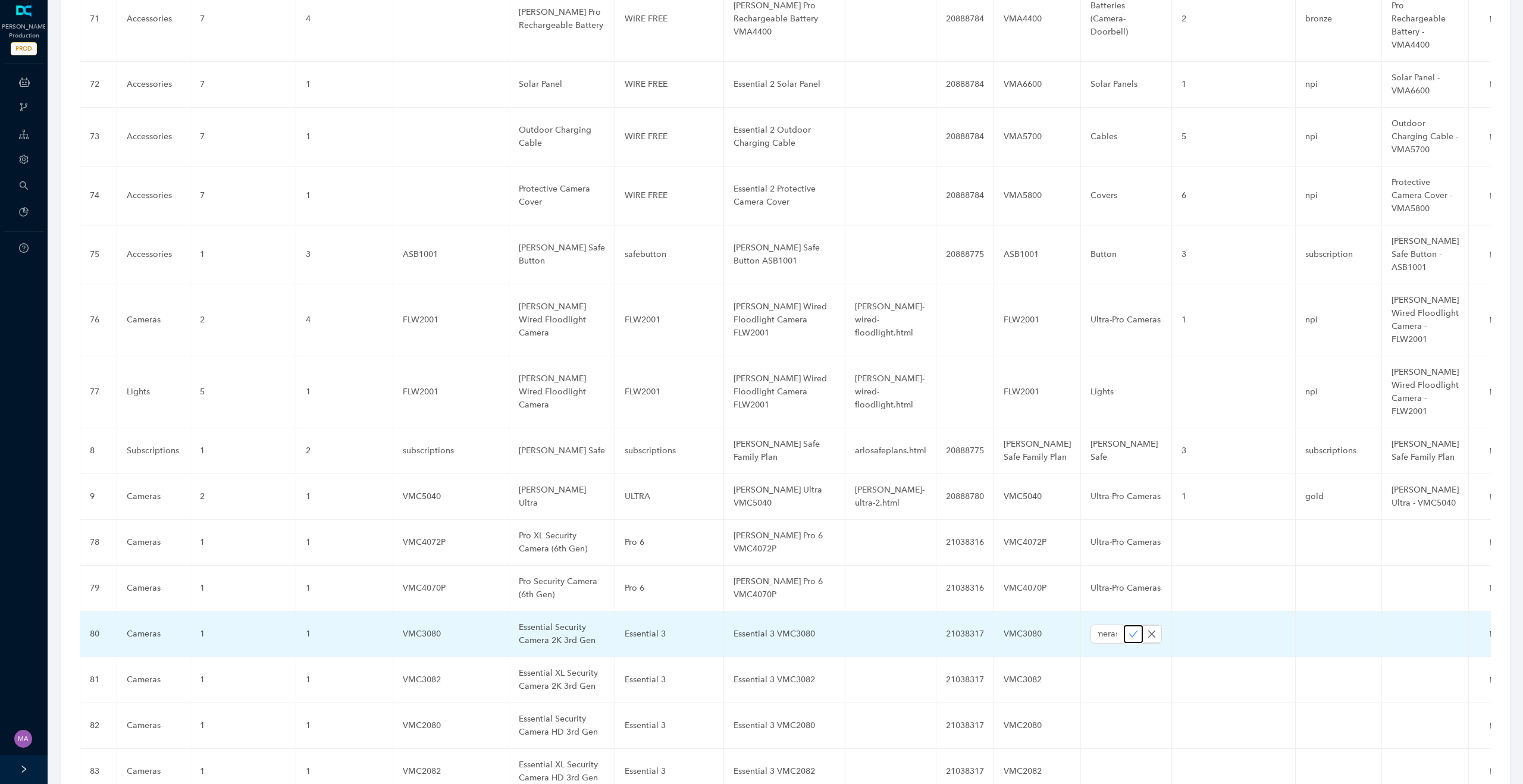
click at [1124, 625] on button "button" at bounding box center [1133, 634] width 19 height 18
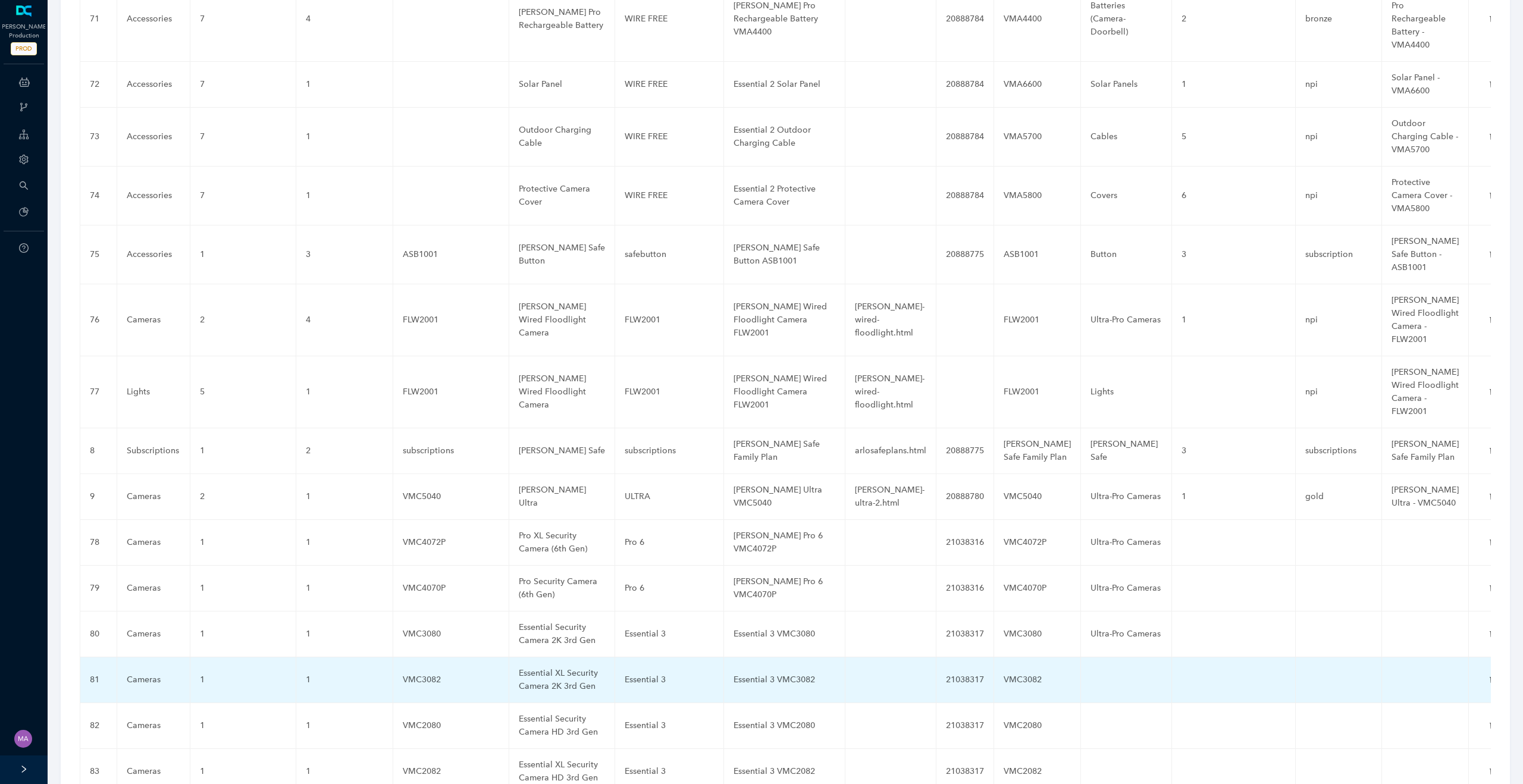
click at [1081, 657] on td at bounding box center [1127, 680] width 91 height 46
click at [1090, 670] on input "text" at bounding box center [1107, 679] width 34 height 19
paste input "Ultra-Pro Cameras"
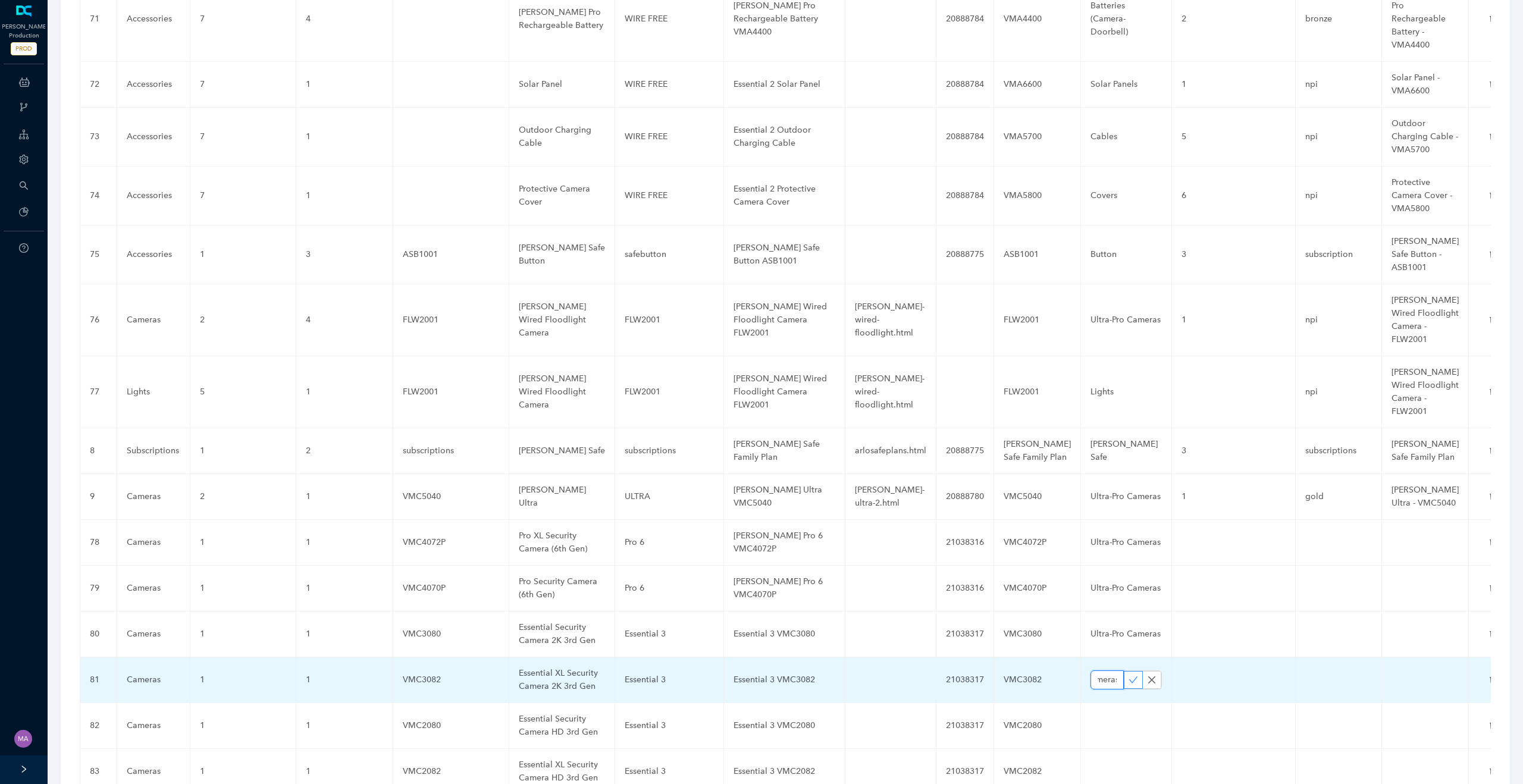
type input "Ultra-Pro Cameras"
click at [1129, 675] on icon "check" at bounding box center [1133, 679] width 9 height 9
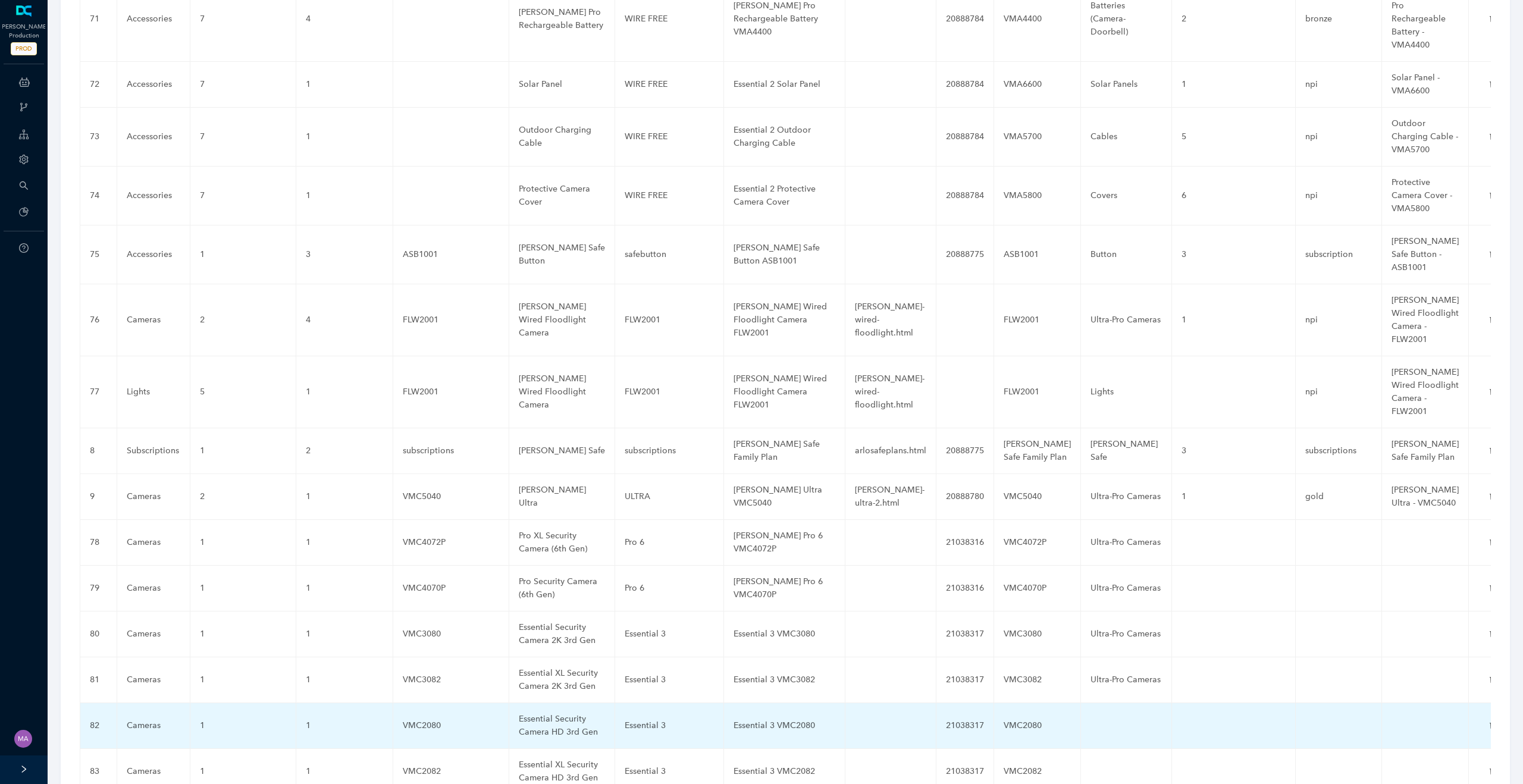
click at [1087, 703] on td at bounding box center [1127, 726] width 91 height 46
type input "Ultra-Pro Cameras"
click at [1129, 721] on icon "check" at bounding box center [1133, 726] width 9 height 9
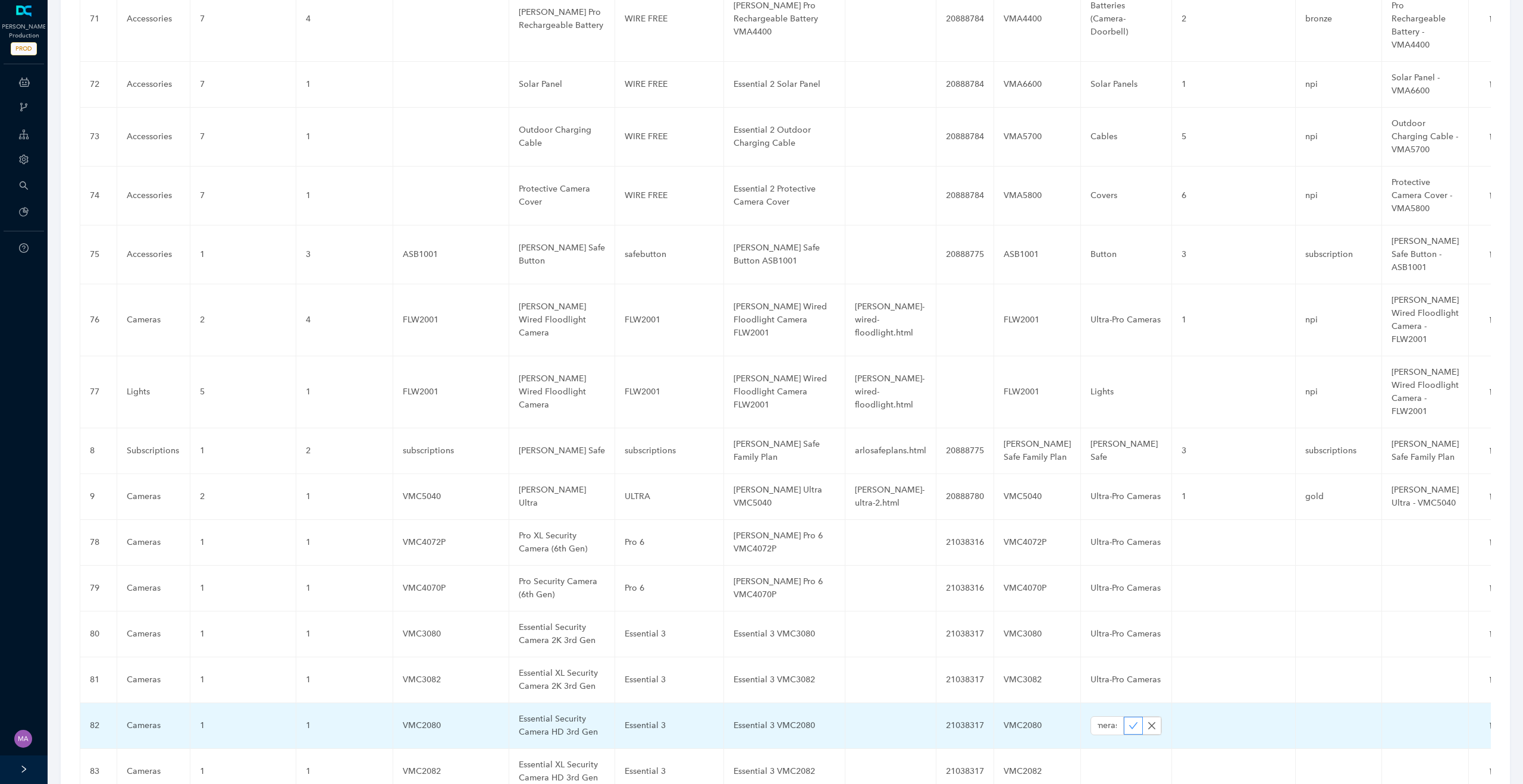
scroll to position [0, 0]
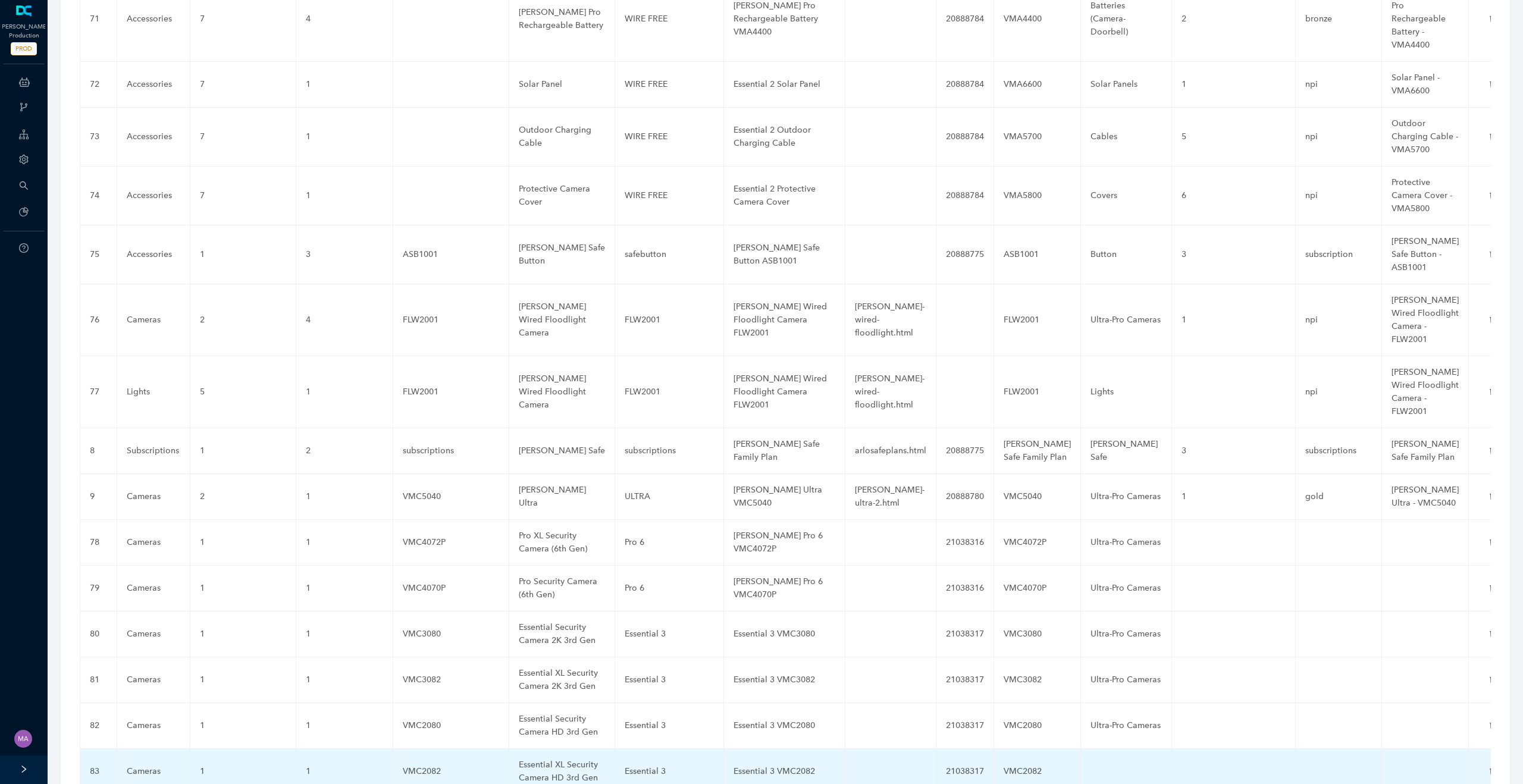
click at [1095, 748] on td at bounding box center [1127, 771] width 91 height 46
click at [1090, 762] on input "text" at bounding box center [1107, 771] width 34 height 19
paste input "Ultra-Pro Cameras"
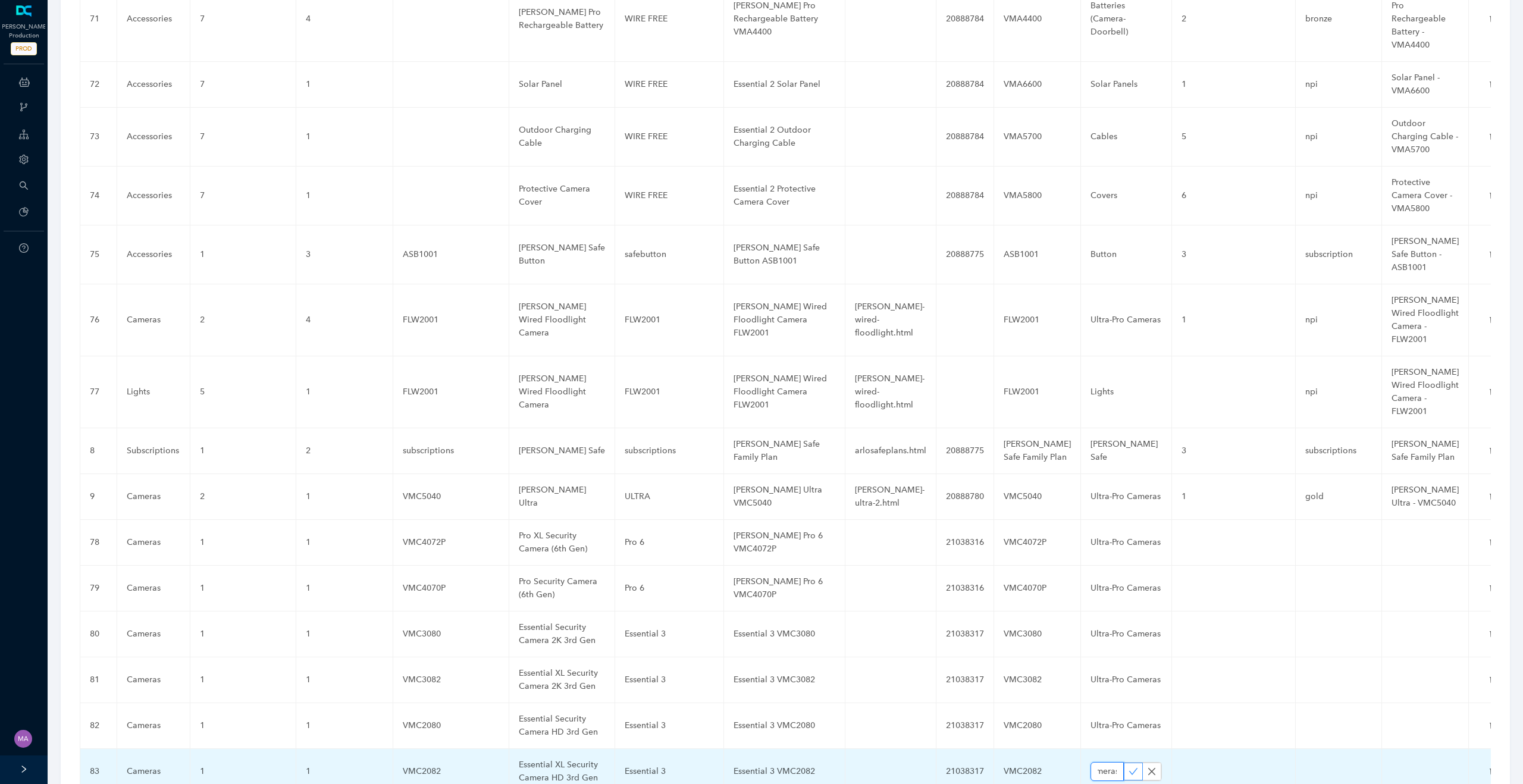
type input "Ultra-Pro Cameras"
click at [1129, 767] on icon "check" at bounding box center [1133, 771] width 9 height 9
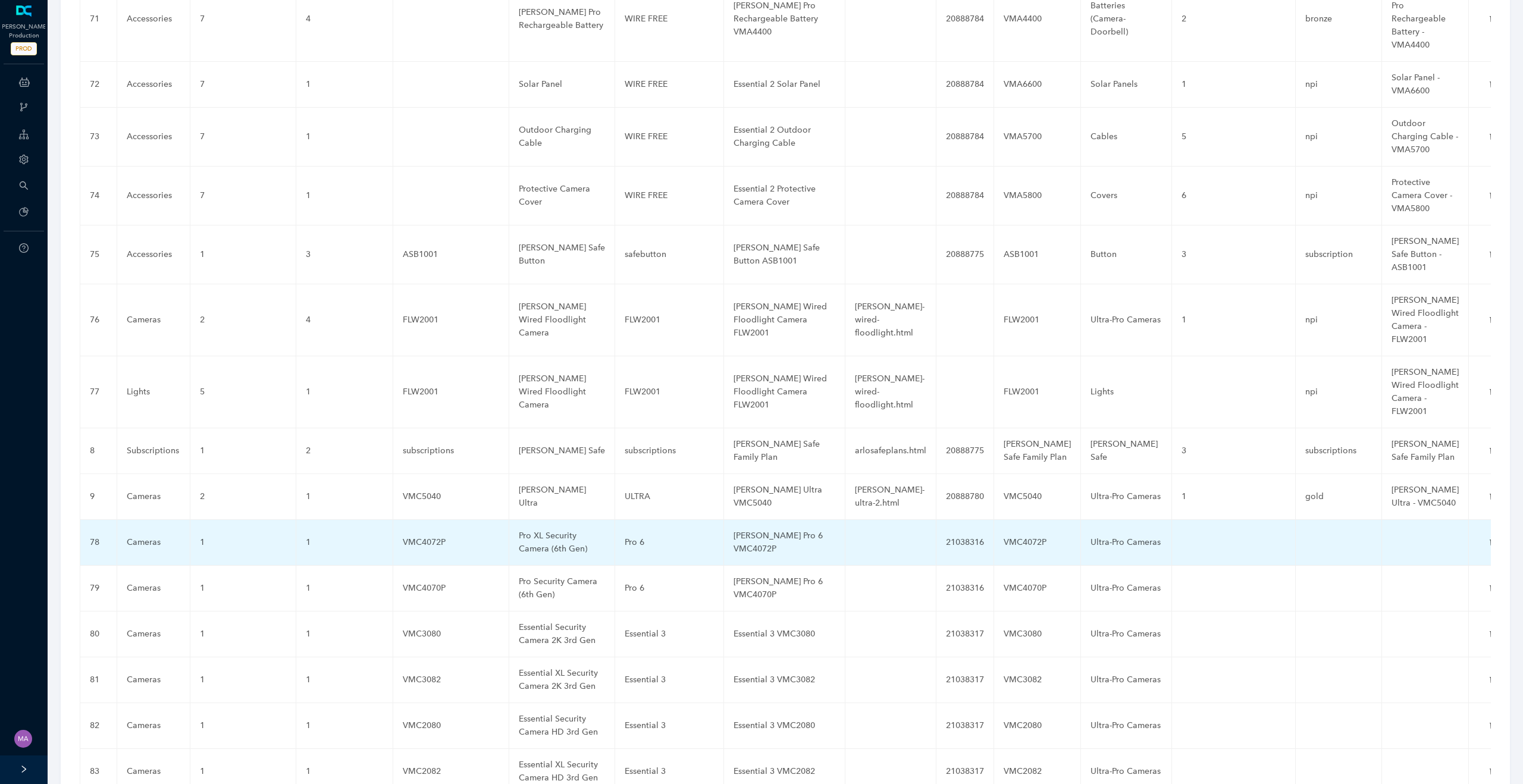
click at [1200, 520] on td at bounding box center [1234, 543] width 124 height 46
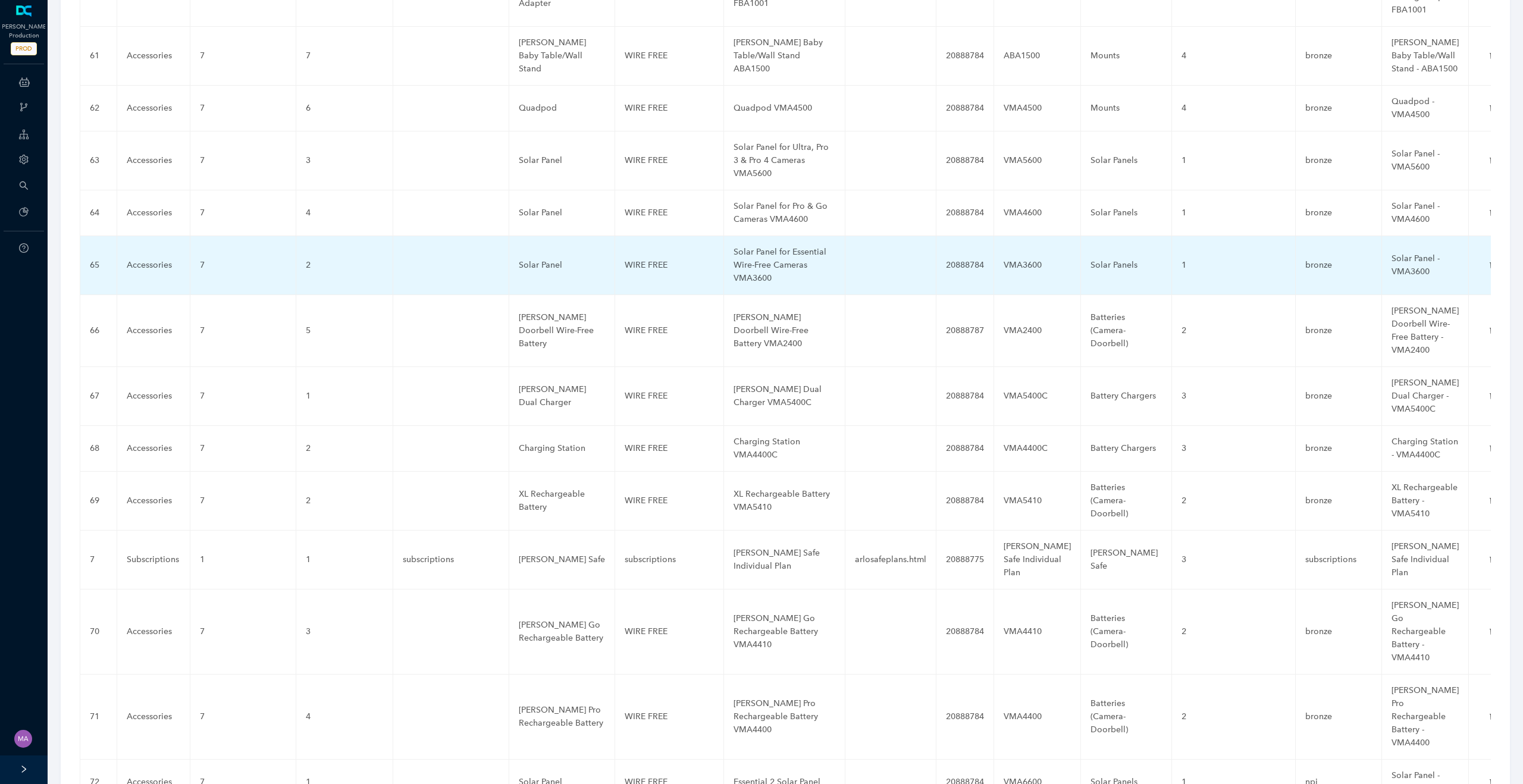
scroll to position [4325, 0]
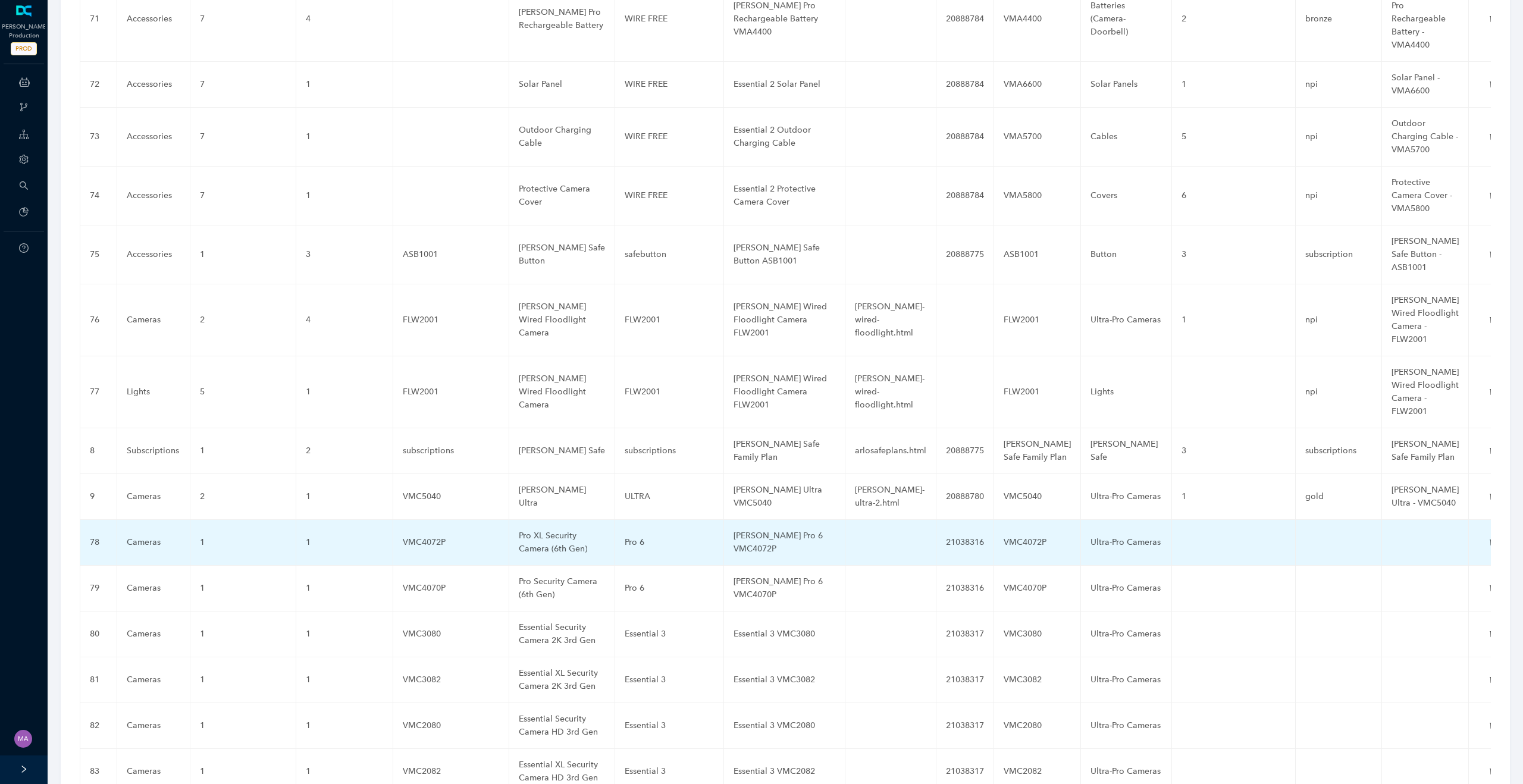
click at [1187, 520] on td at bounding box center [1234, 543] width 124 height 46
click at [1187, 533] on input "text" at bounding box center [1214, 542] width 66 height 19
type input "1"
click at [1248, 534] on button "button" at bounding box center [1257, 543] width 19 height 18
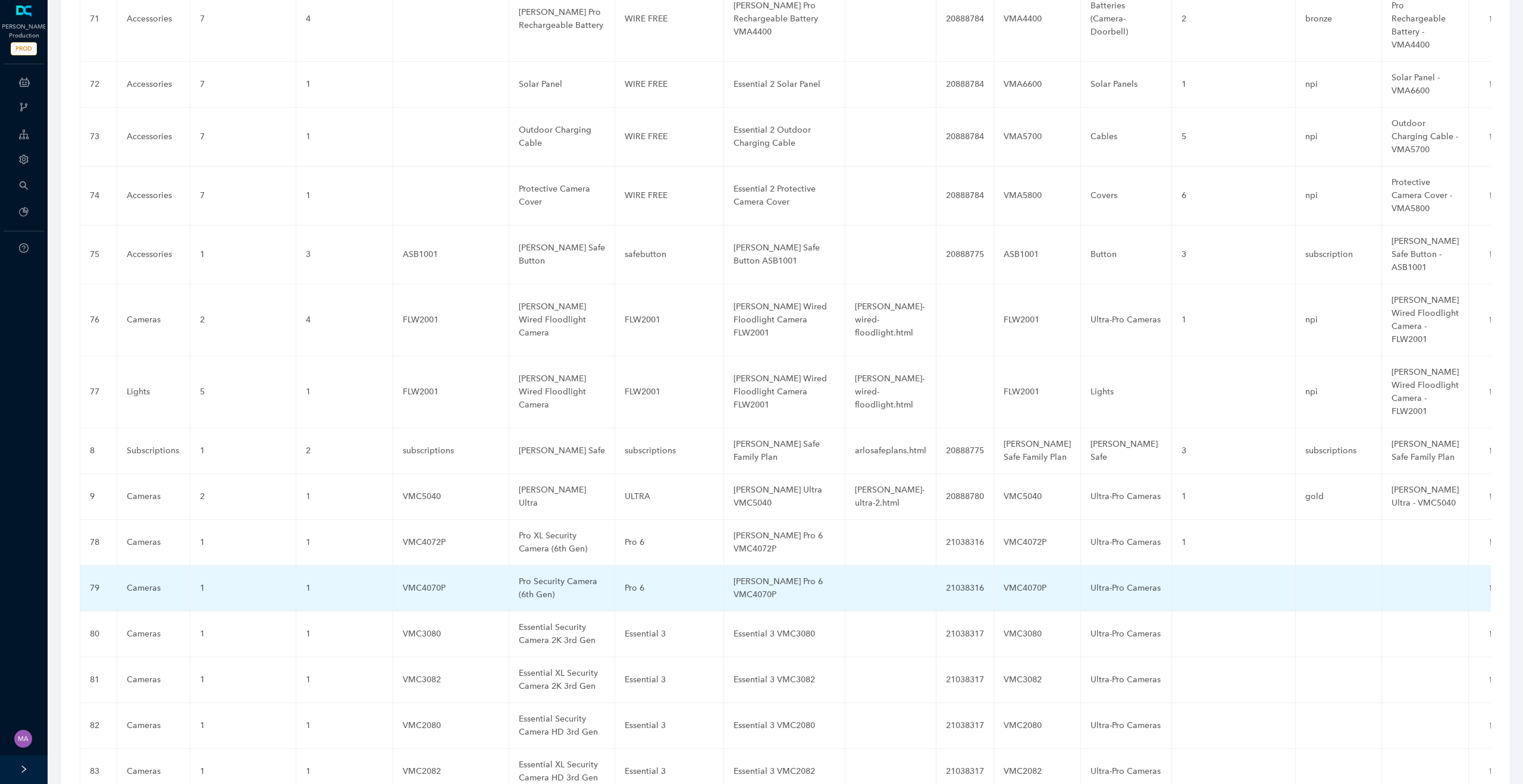
click at [1178, 565] on td at bounding box center [1234, 588] width 124 height 46
click at [1183, 578] on input "text" at bounding box center [1214, 587] width 66 height 19
type input "1"
click at [1252, 585] on icon "check" at bounding box center [1257, 587] width 9 height 6
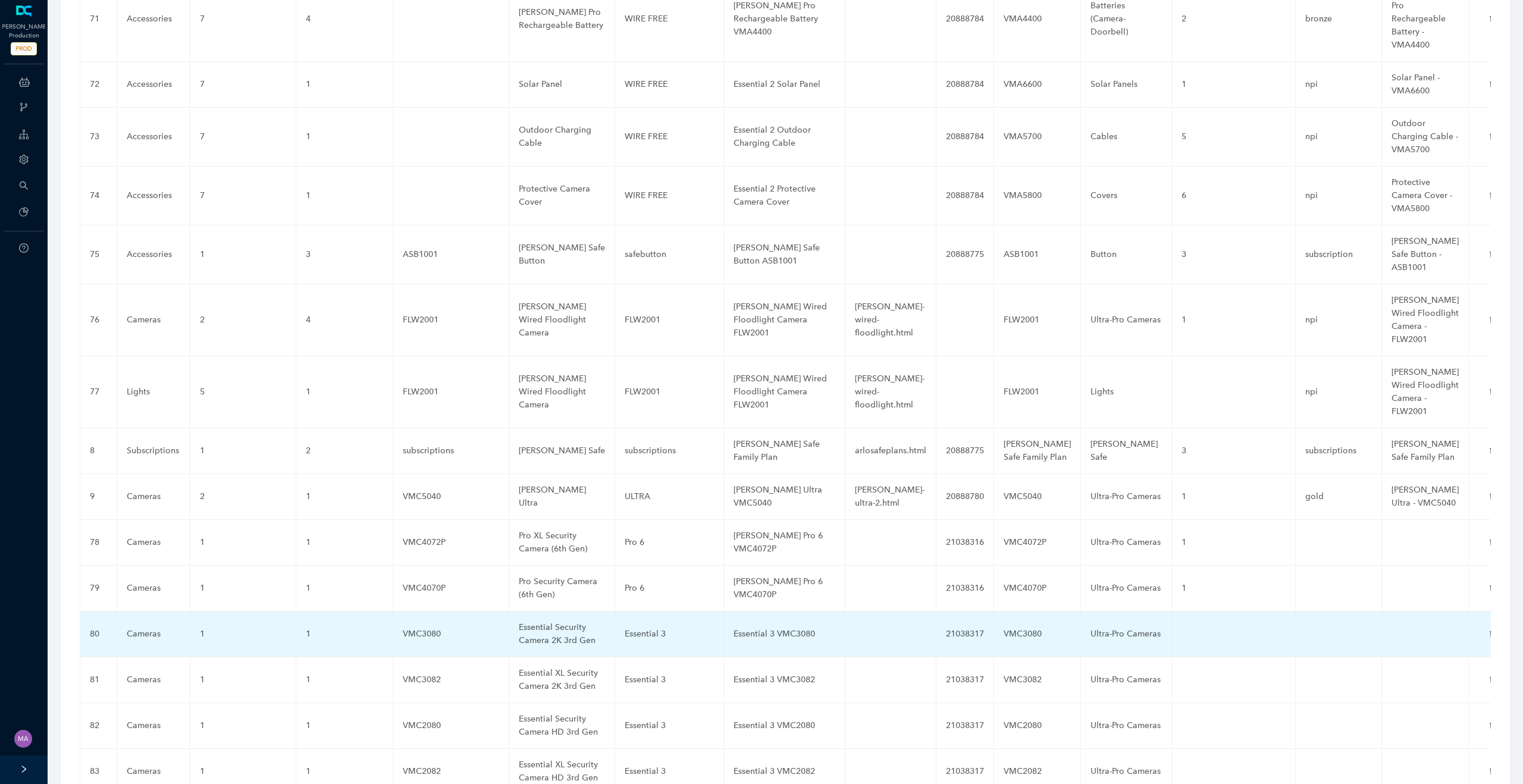
click at [1201, 611] on td at bounding box center [1234, 634] width 124 height 46
click at [1193, 625] on input "text" at bounding box center [1214, 634] width 66 height 19
type input "1"
click at [1252, 629] on icon "check" at bounding box center [1257, 634] width 9 height 9
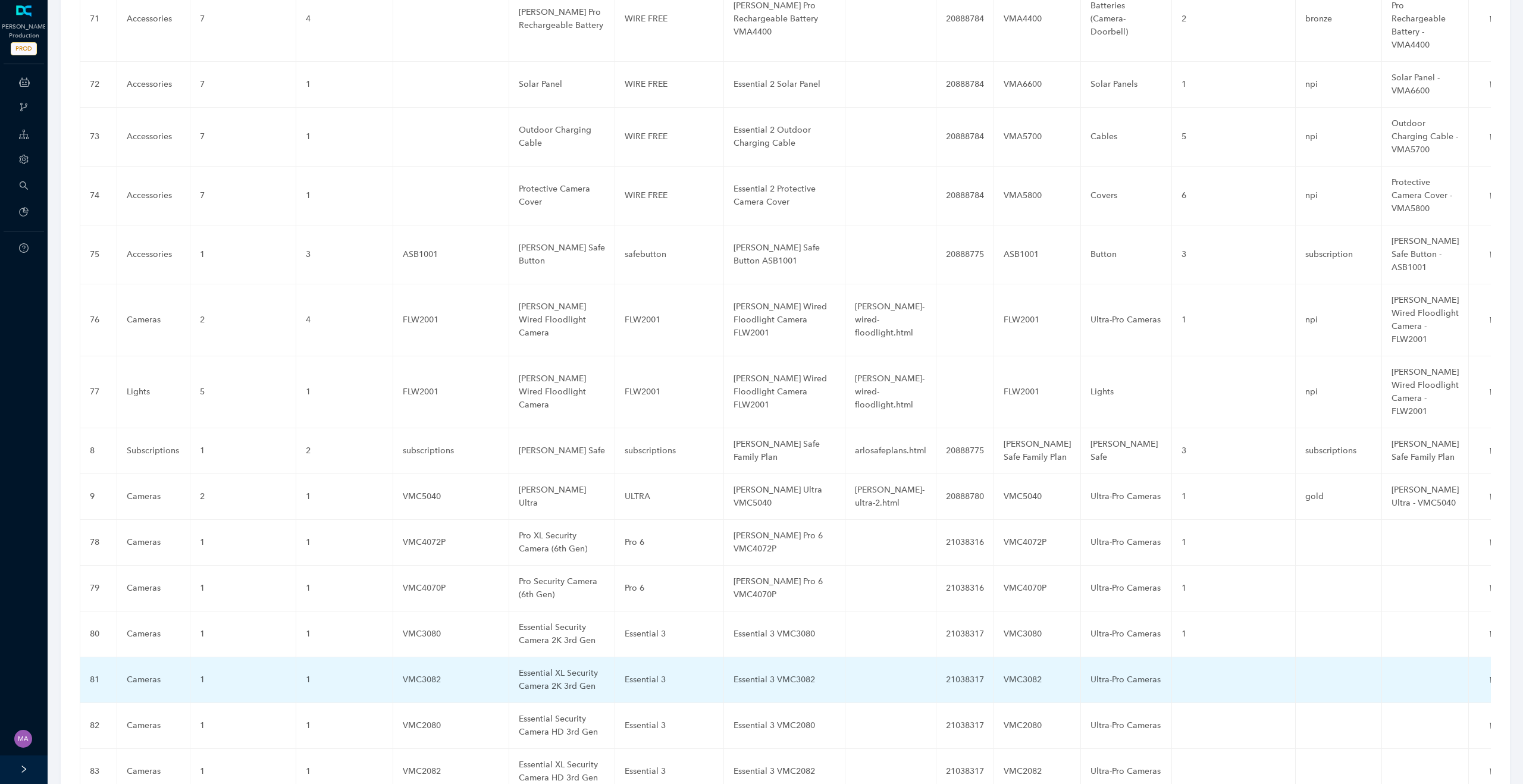
click at [1188, 657] on td at bounding box center [1234, 680] width 124 height 46
click at [1188, 670] on input "text" at bounding box center [1214, 679] width 66 height 19
type input "1"
click at [1252, 675] on icon "check" at bounding box center [1257, 679] width 9 height 9
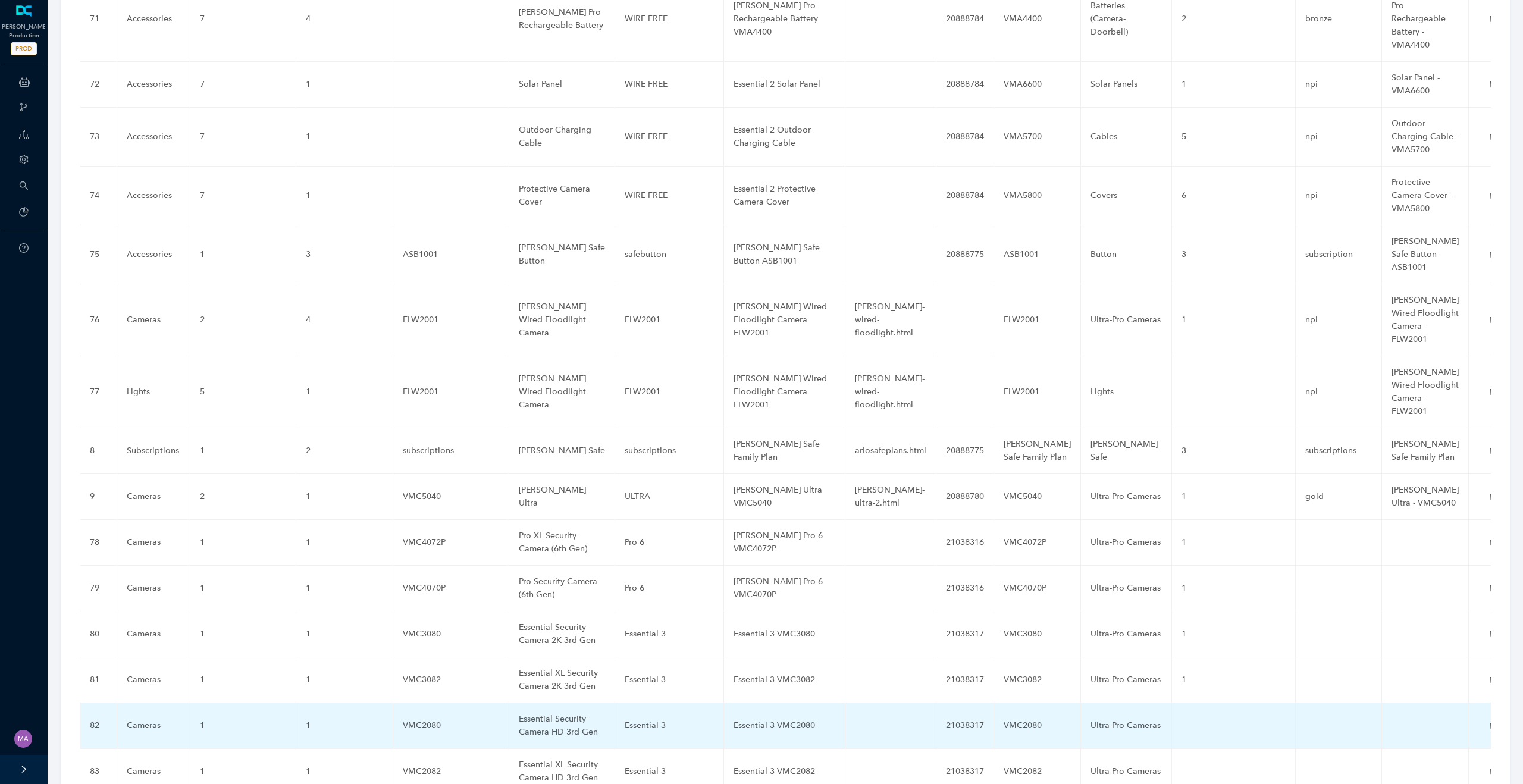
click at [1189, 703] on td at bounding box center [1234, 726] width 124 height 46
click at [1189, 716] on input "text" at bounding box center [1214, 725] width 66 height 19
type input "1"
click at [1252, 721] on icon "check" at bounding box center [1257, 726] width 9 height 9
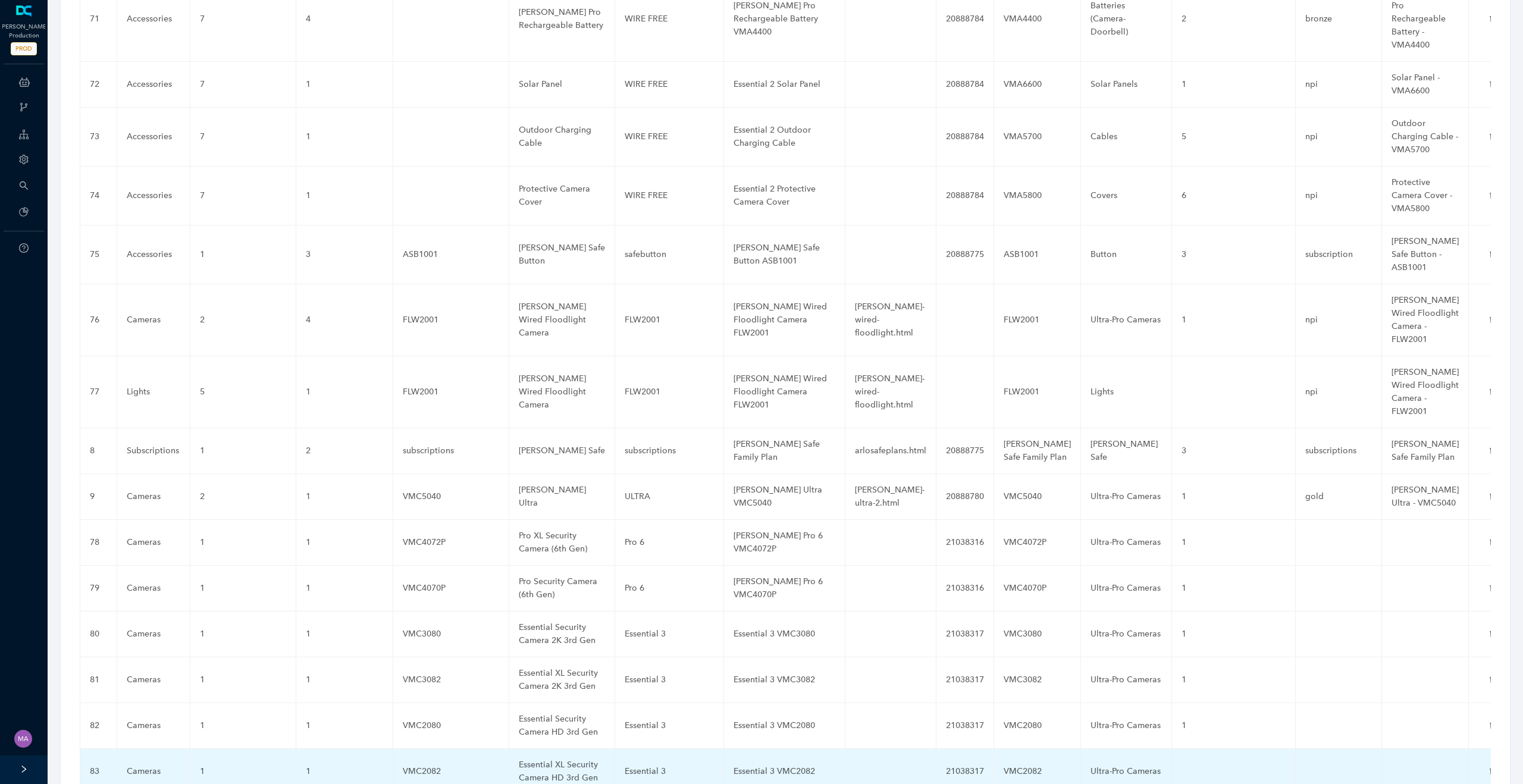
click at [1192, 748] on td at bounding box center [1234, 771] width 124 height 46
click at [1194, 762] on input "text" at bounding box center [1214, 771] width 66 height 19
type input "1"
click at [1252, 768] on icon "check" at bounding box center [1257, 770] width 9 height 6
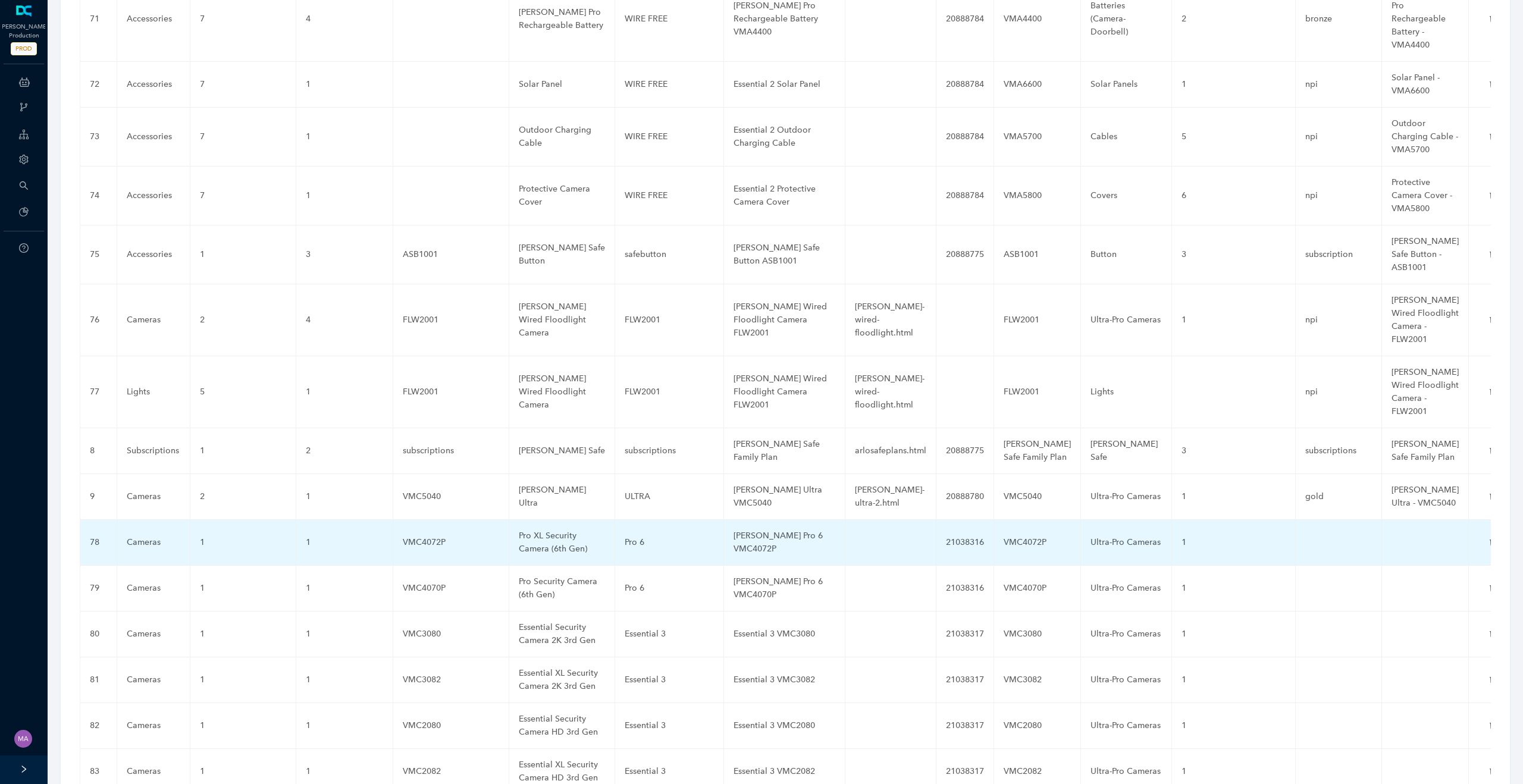
click at [1389, 520] on td at bounding box center [1425, 543] width 87 height 46
click at [1404, 520] on td at bounding box center [1425, 543] width 87 height 46
click at [1392, 533] on input "text" at bounding box center [1406, 542] width 29 height 19
paste input "[PERSON_NAME] Pro 6 VMC4072P"
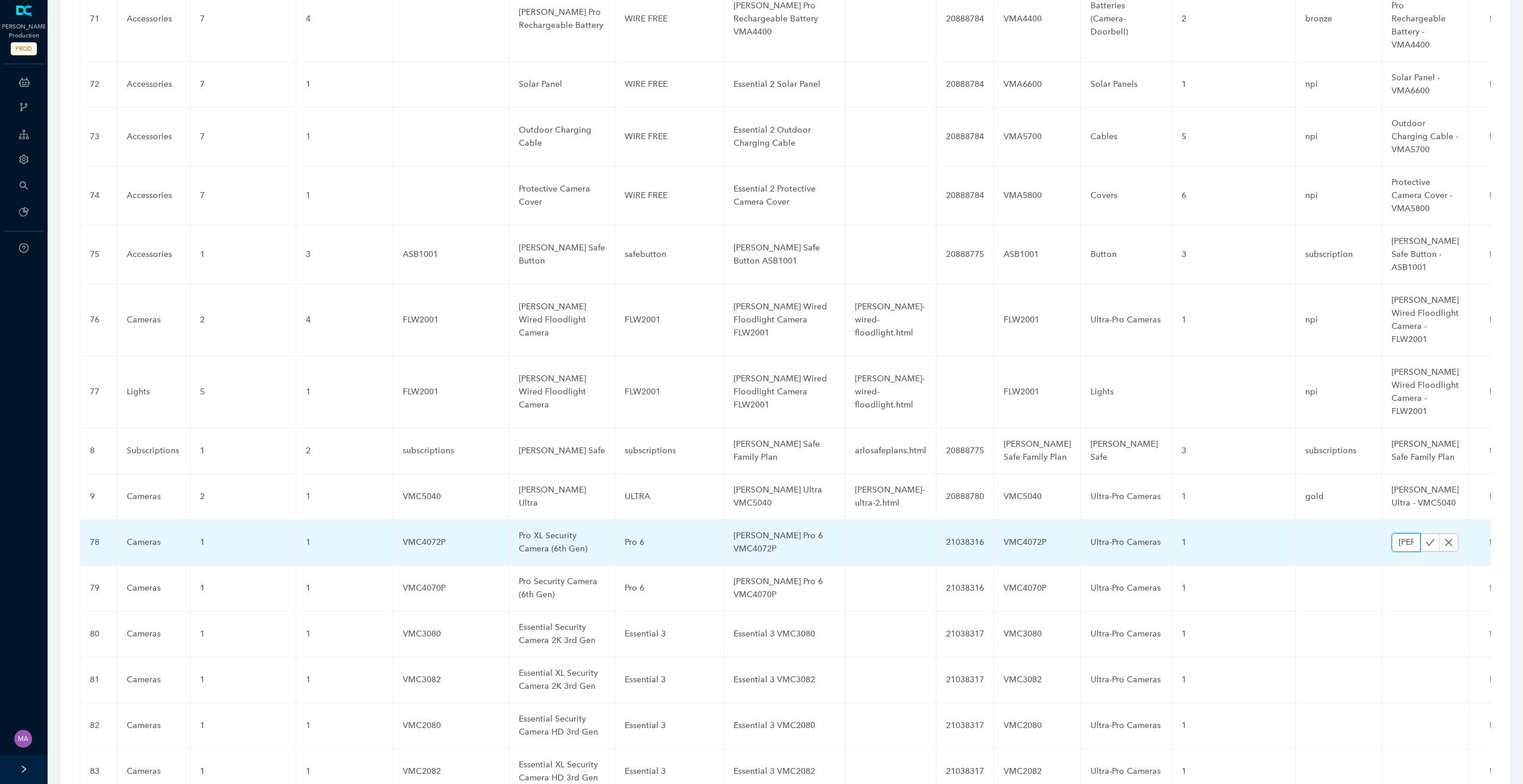
scroll to position [0, 80]
type input "[PERSON_NAME] Pro 6 VMC4072P"
click at [1426, 539] on icon "check" at bounding box center [1431, 542] width 9 height 6
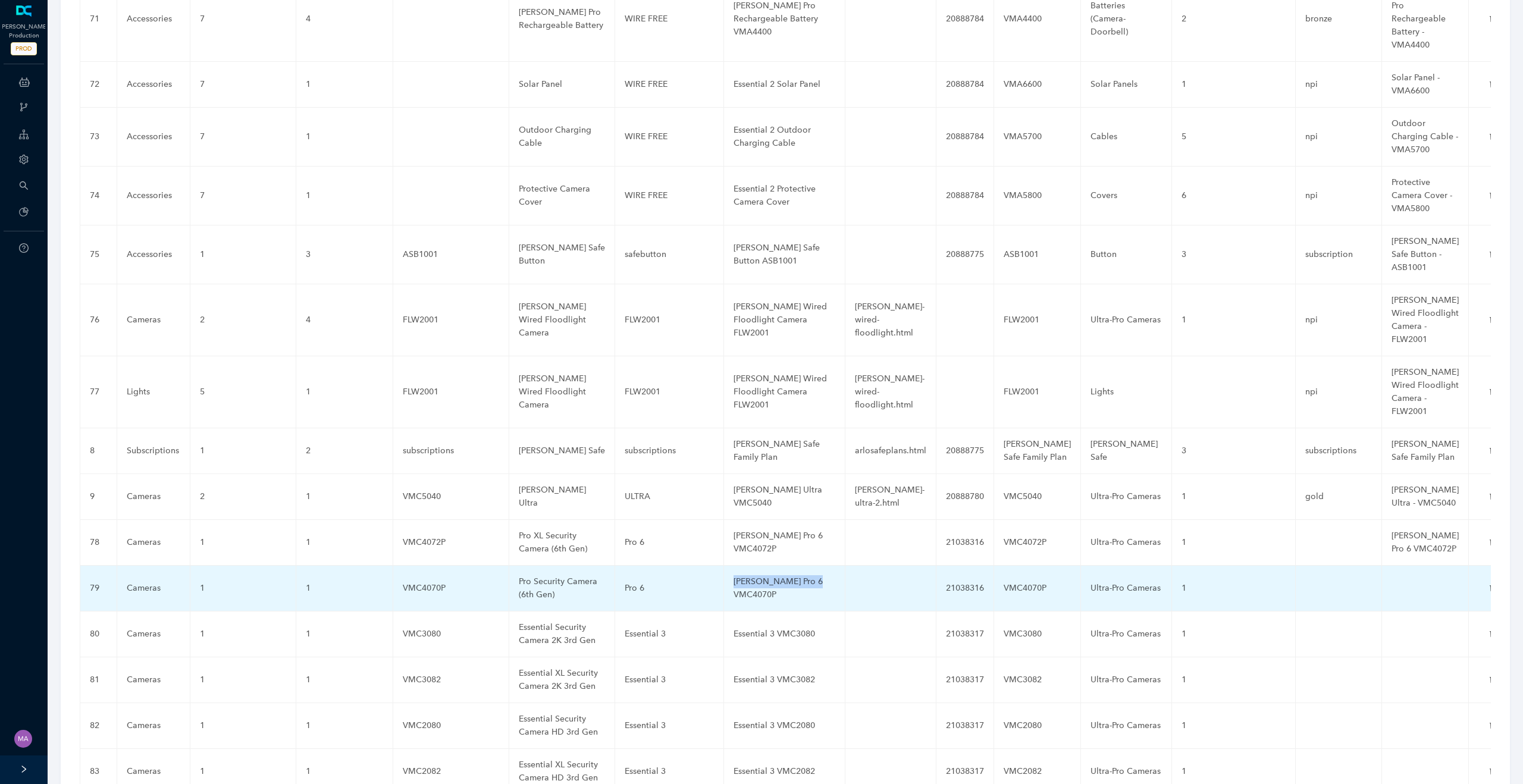
drag, startPoint x: 822, startPoint y: 496, endPoint x: 726, endPoint y: 496, distance: 96.0
click at [726, 565] on td "[PERSON_NAME] Pro 6 VMC4070P" at bounding box center [784, 588] width 121 height 46
copy div "[PERSON_NAME] Pro 6 VMC4070P"
click at [1383, 565] on td at bounding box center [1425, 588] width 87 height 46
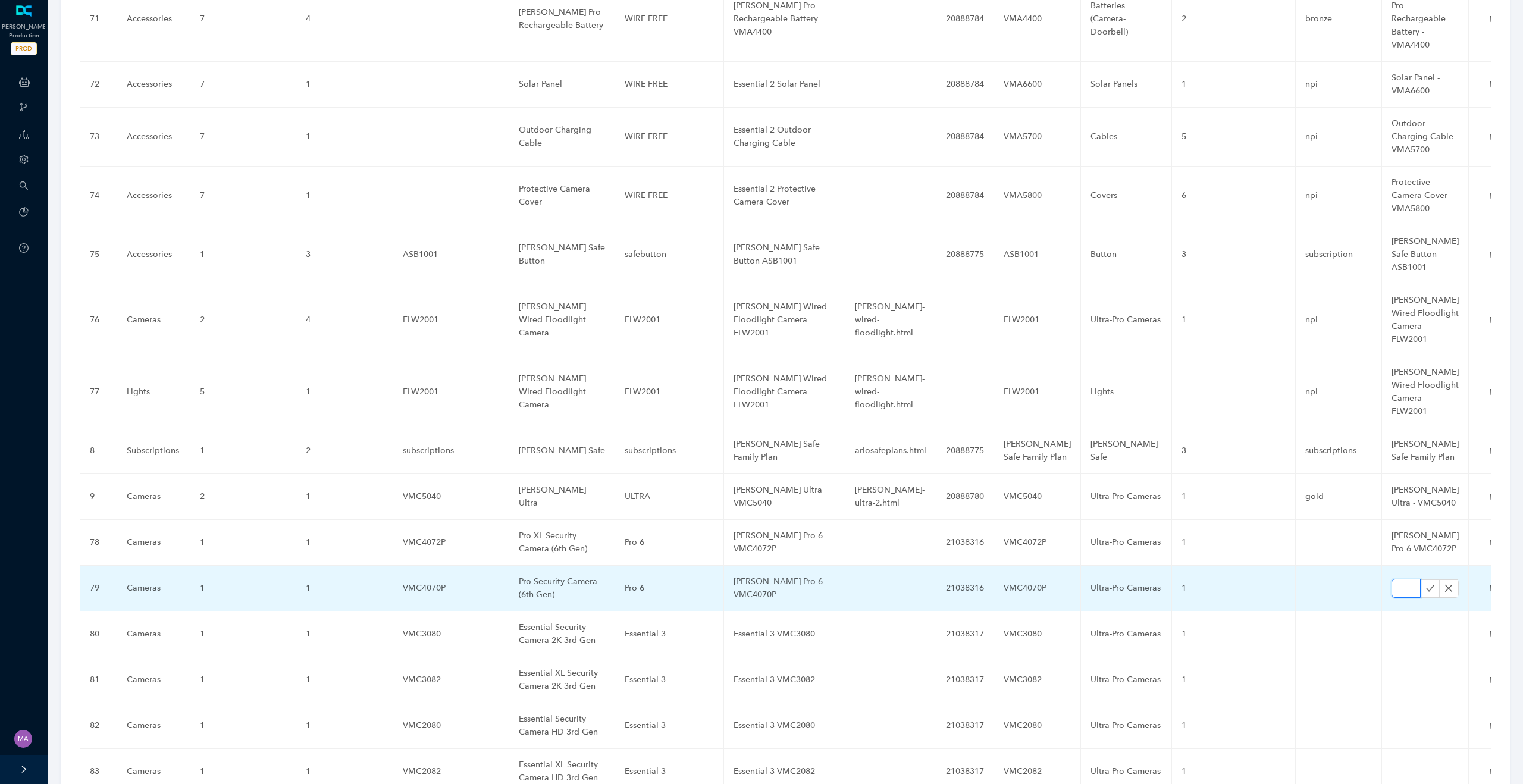
click at [1392, 578] on input "text" at bounding box center [1406, 587] width 29 height 19
paste input "[PERSON_NAME] Pro 6 VMC4070P"
type input "[PERSON_NAME] Pro 6 VMC4070P"
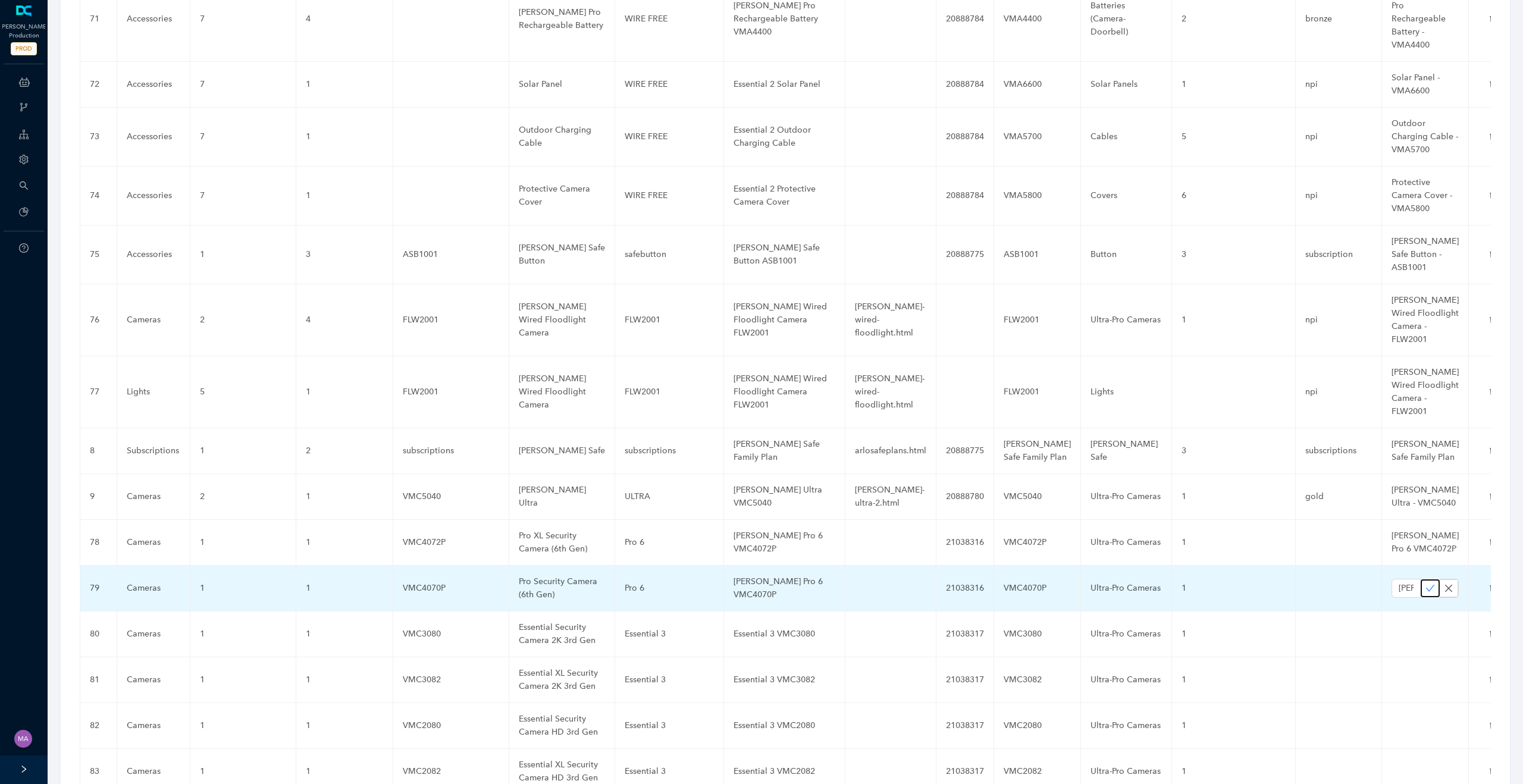
click at [1426, 584] on icon "check" at bounding box center [1430, 588] width 9 height 9
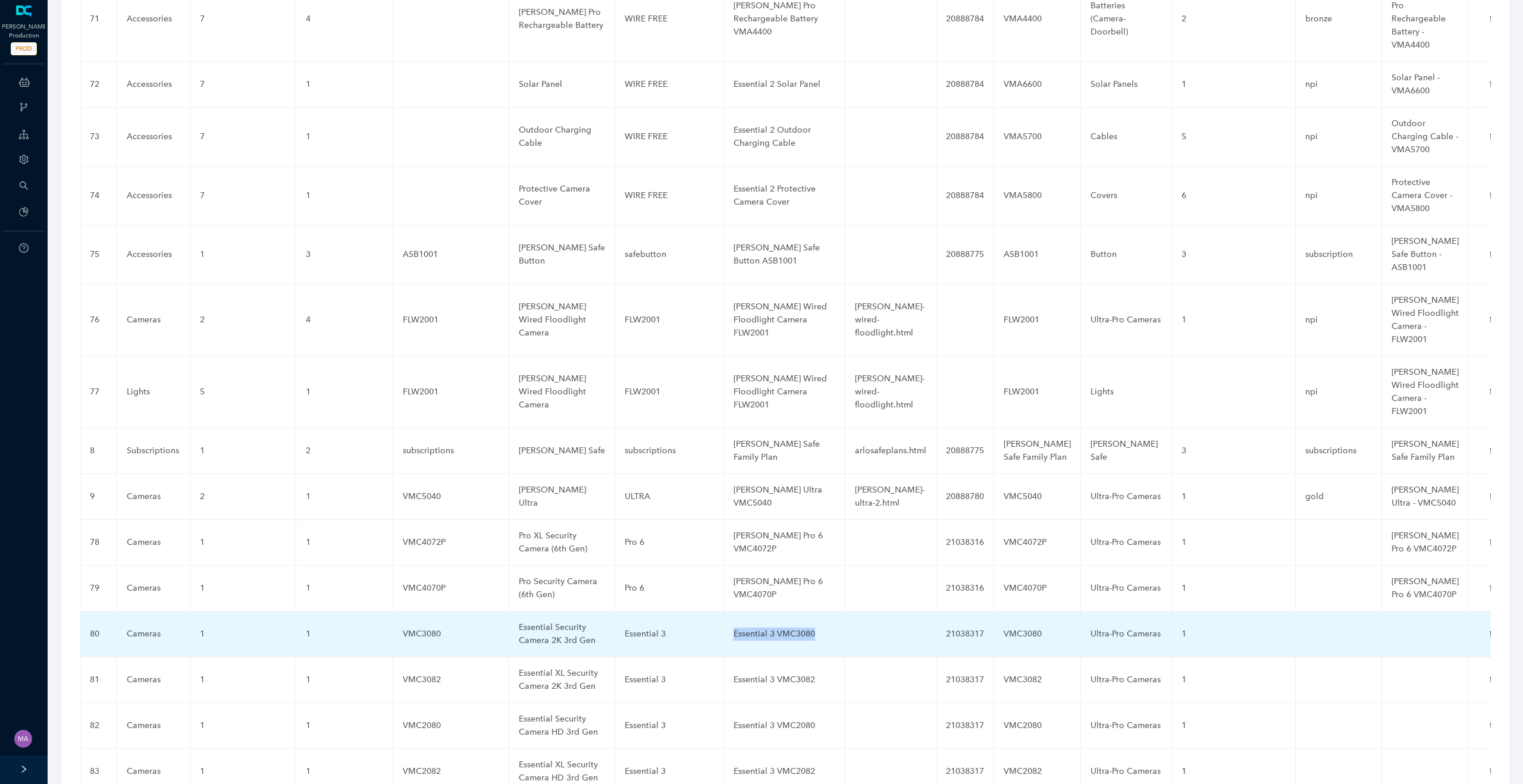
drag, startPoint x: 821, startPoint y: 545, endPoint x: 731, endPoint y: 545, distance: 90.0
click at [731, 611] on td "Essential 3 VMC3080" at bounding box center [784, 634] width 121 height 46
copy div "Essential 3 VMC3080"
click at [1394, 611] on td at bounding box center [1425, 634] width 87 height 46
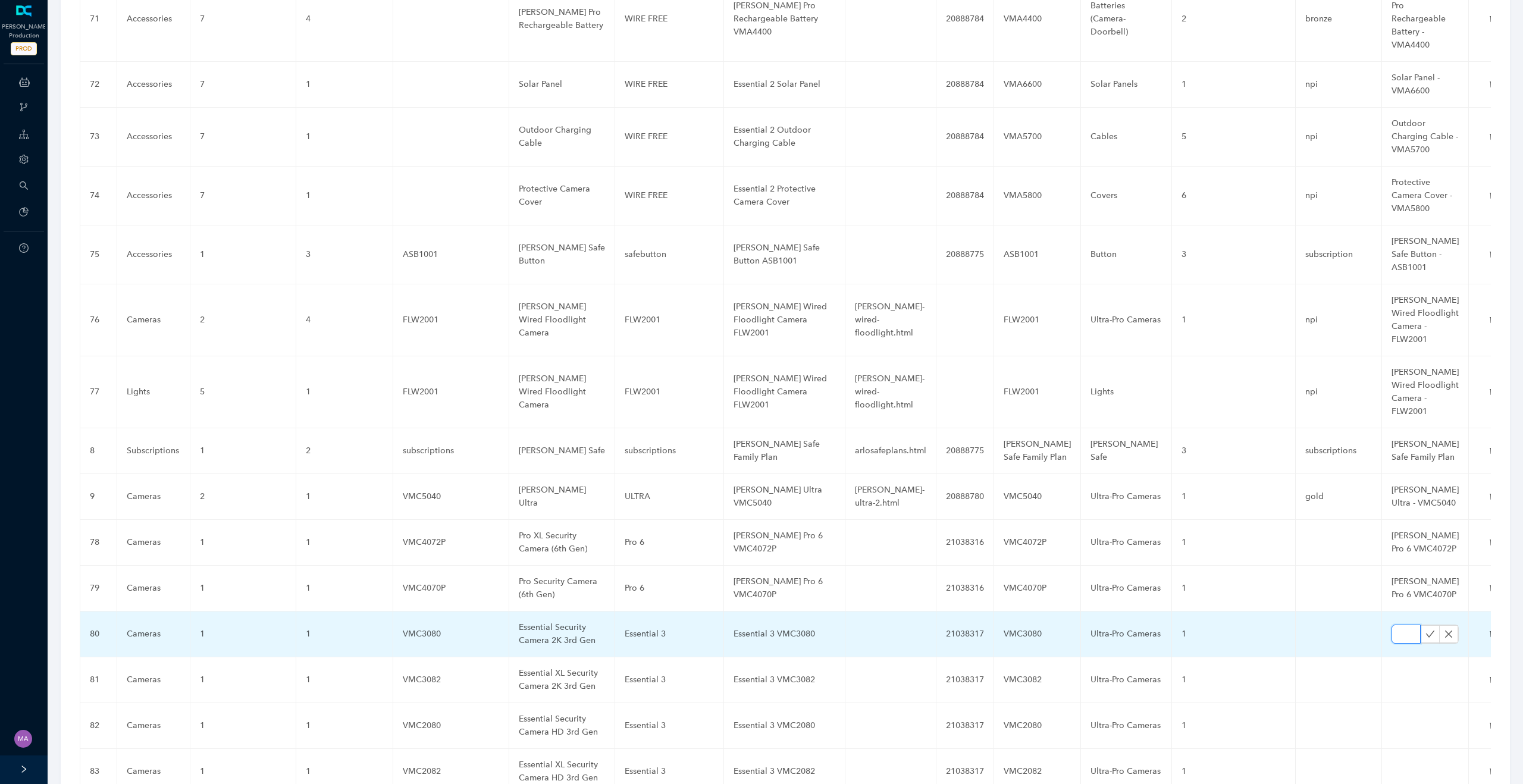
click at [1392, 625] on input "text" at bounding box center [1406, 634] width 29 height 19
paste input "Essential 3 VMC3080"
type input "Essential 3 VMC3080"
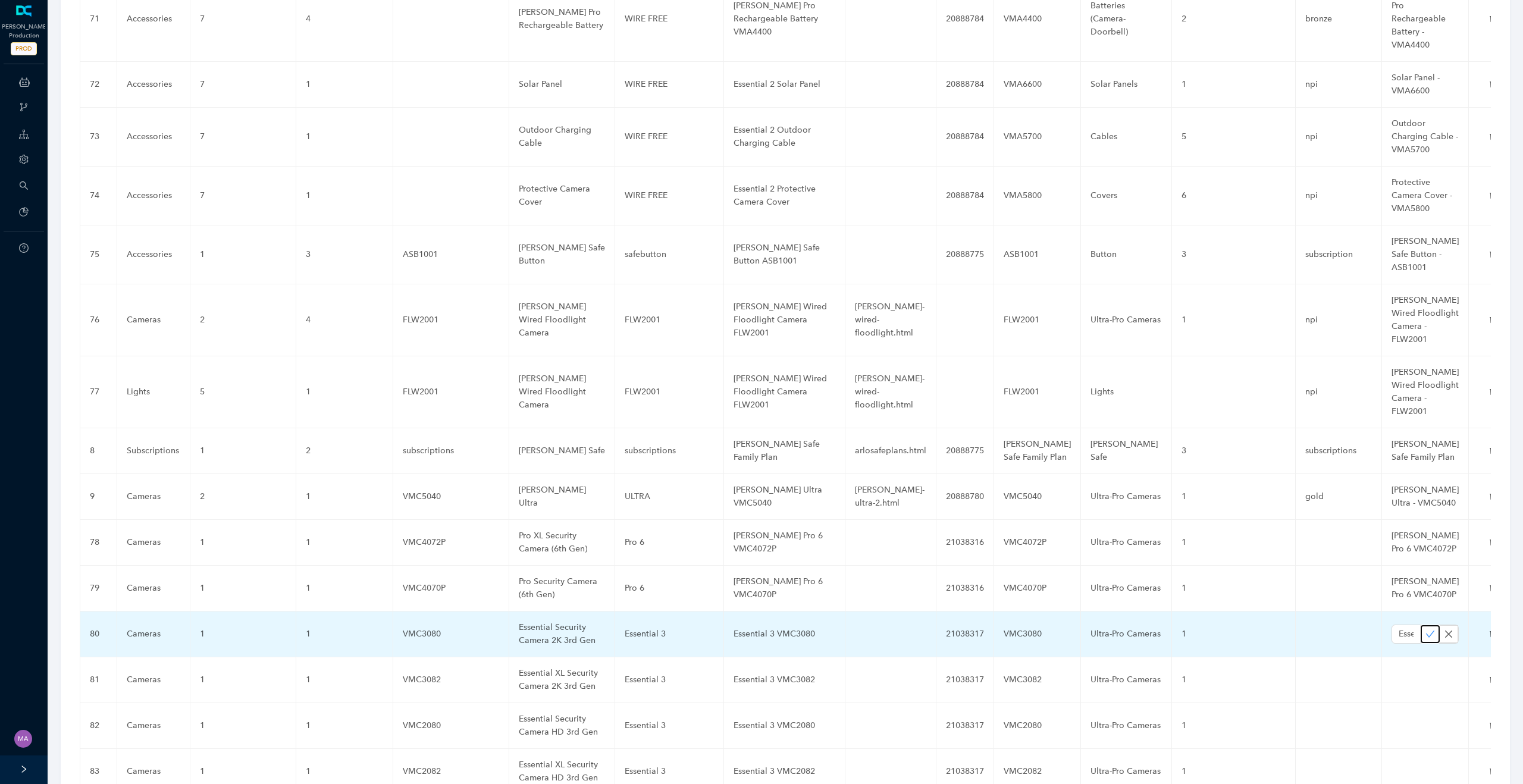
click at [1426, 629] on icon "check" at bounding box center [1430, 634] width 9 height 9
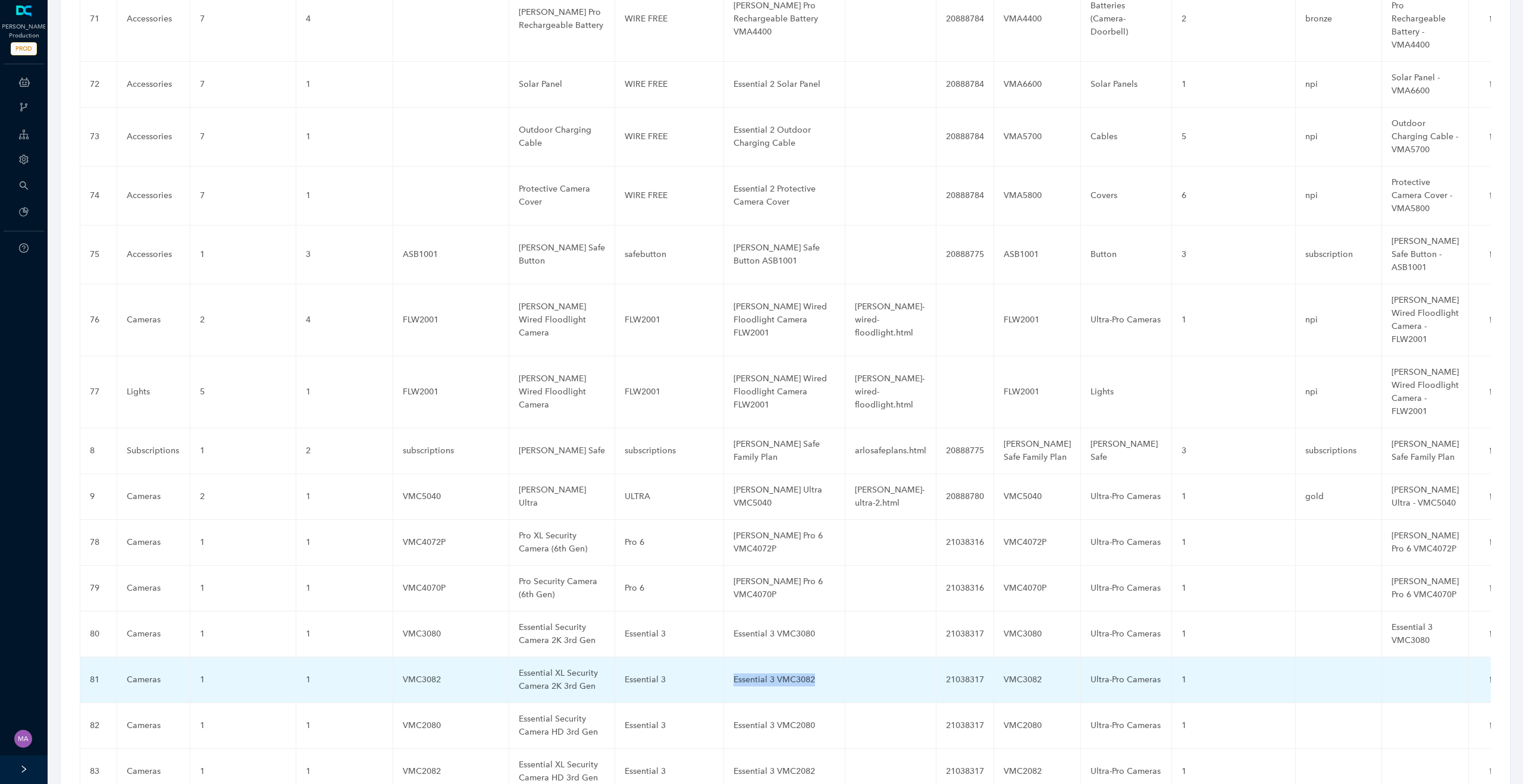
drag, startPoint x: 816, startPoint y: 586, endPoint x: 731, endPoint y: 585, distance: 85.0
click at [731, 657] on td "Essential 3 VMC3082" at bounding box center [784, 680] width 121 height 46
copy div "Essential 3 VMC3082"
click at [1392, 657] on td at bounding box center [1425, 680] width 87 height 46
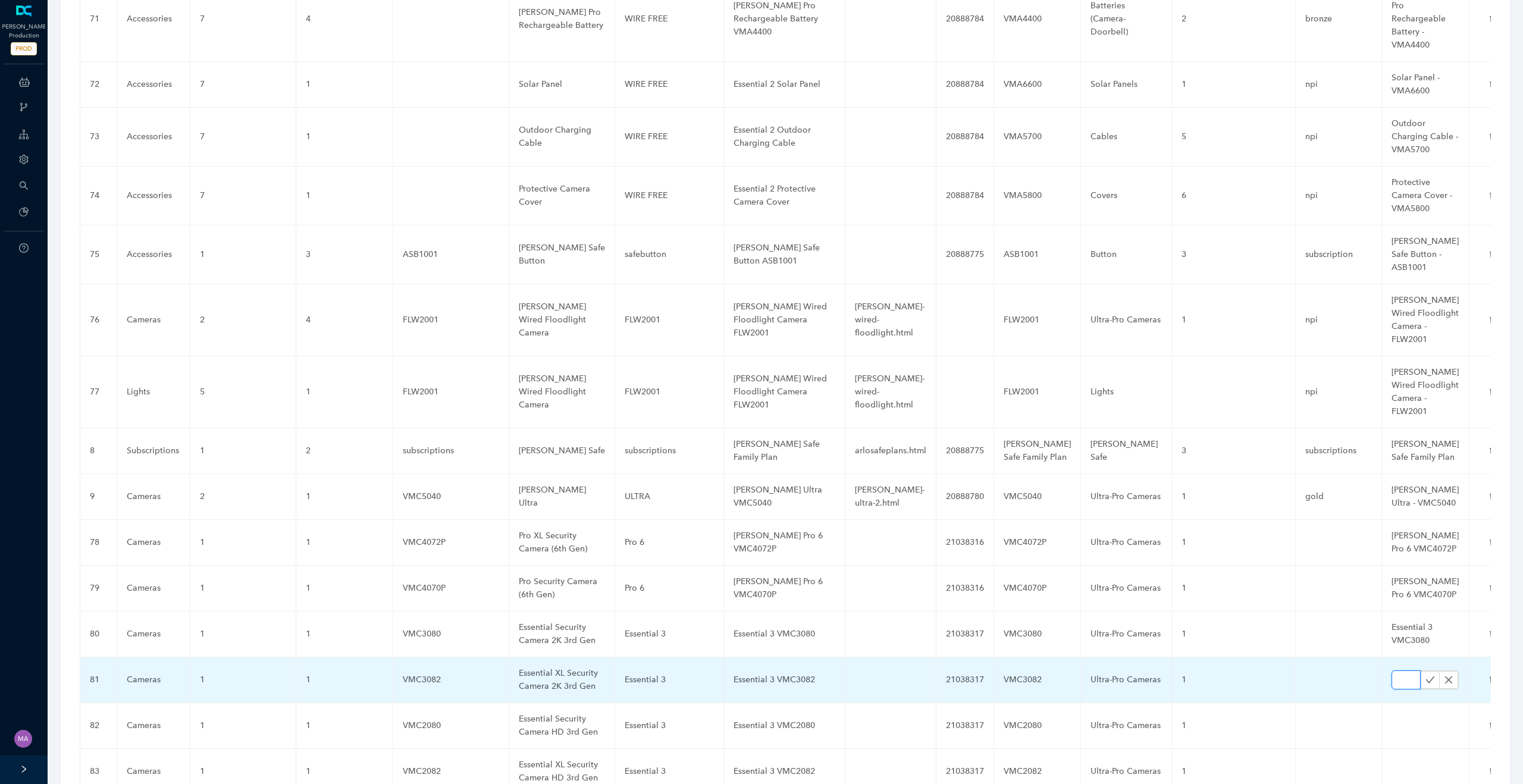
click at [1392, 670] on input "text" at bounding box center [1406, 679] width 29 height 19
paste input "Essential 3 VMC3082"
type input "Essential 3 VMC3082"
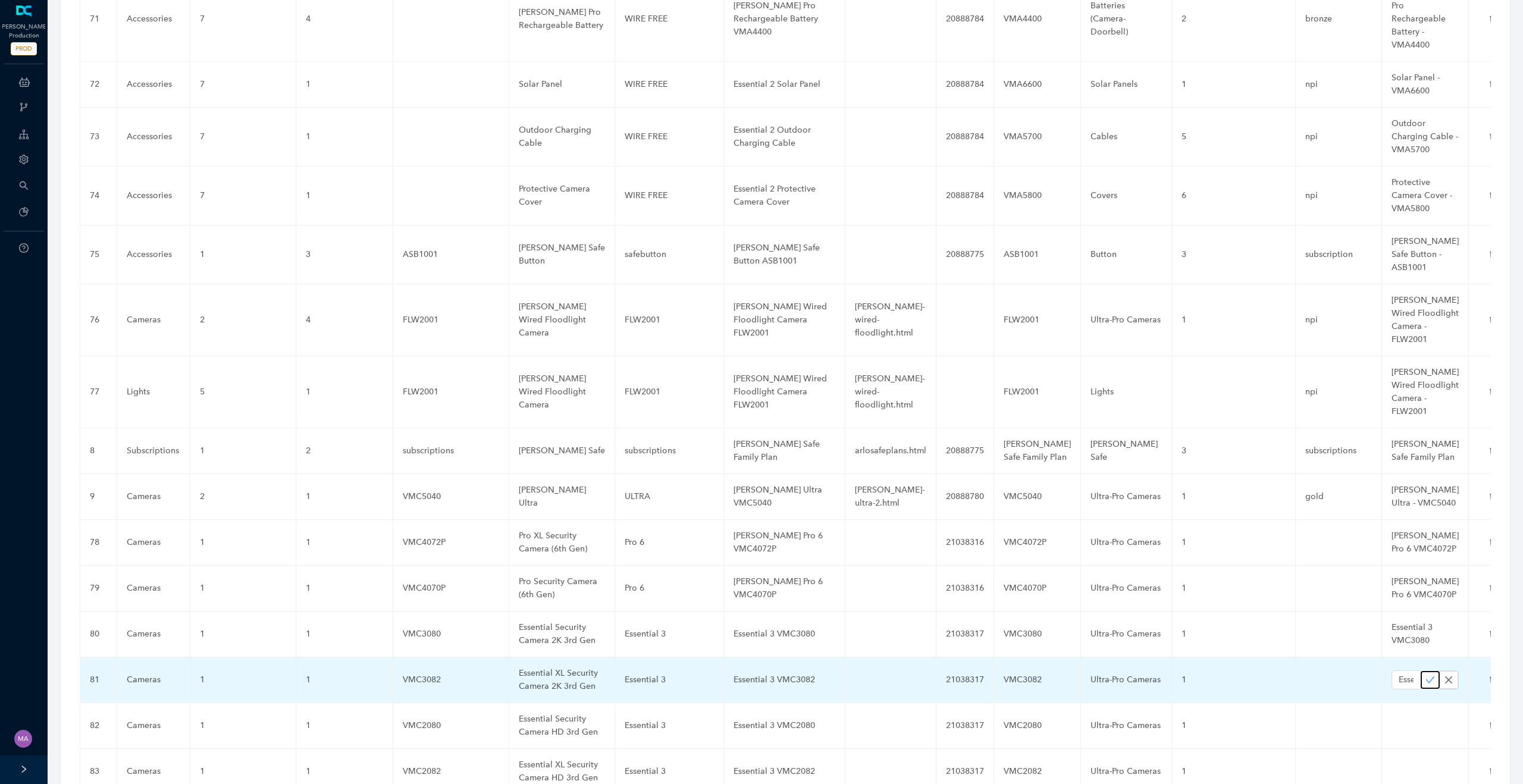
click at [1426, 675] on icon "check" at bounding box center [1430, 679] width 9 height 9
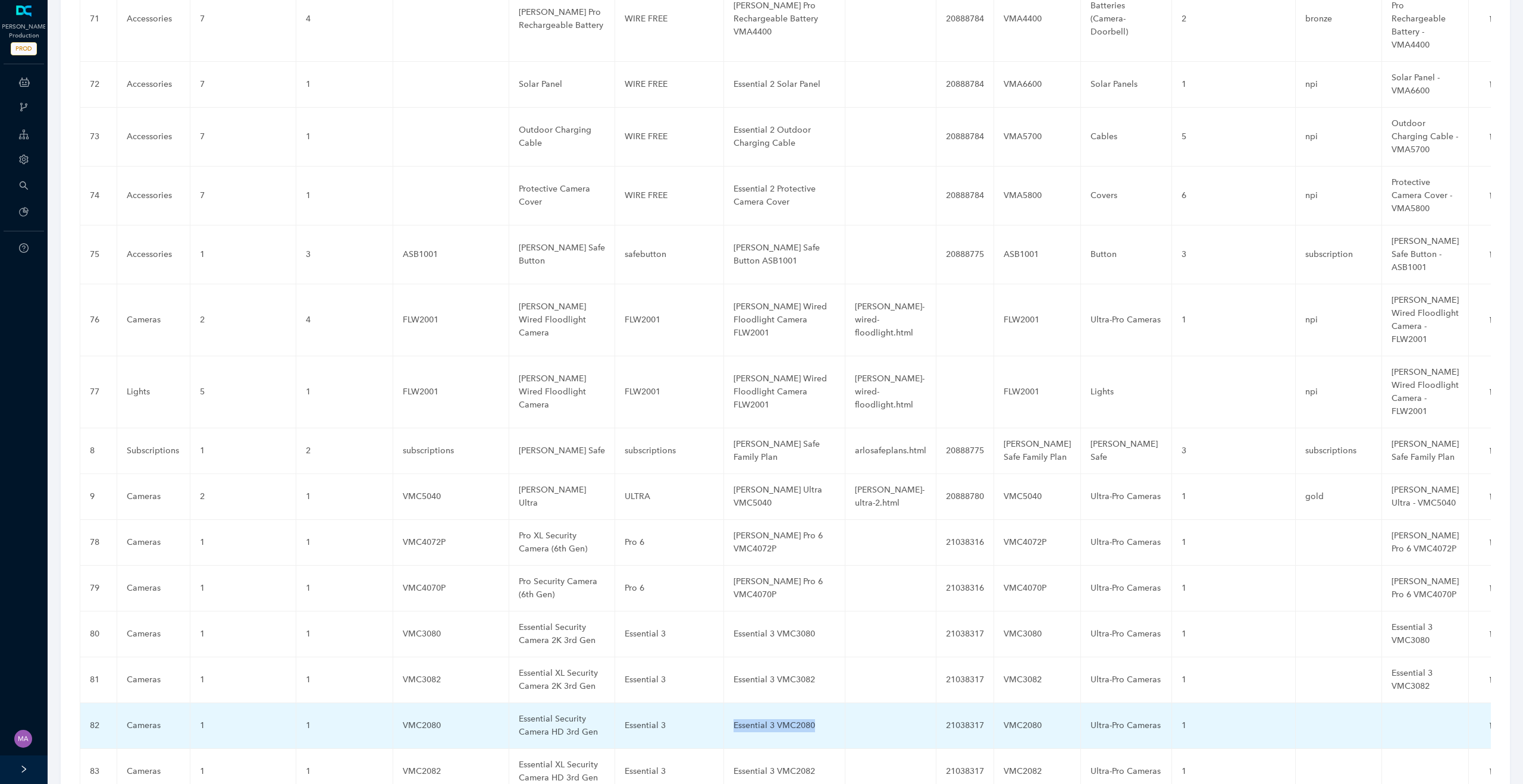
drag, startPoint x: 814, startPoint y: 633, endPoint x: 730, endPoint y: 635, distance: 84.0
click at [730, 703] on td "Essential 3 VMC2080" at bounding box center [784, 726] width 121 height 46
copy div "Essential 3 VMC2080"
click at [1388, 703] on td at bounding box center [1425, 726] width 87 height 46
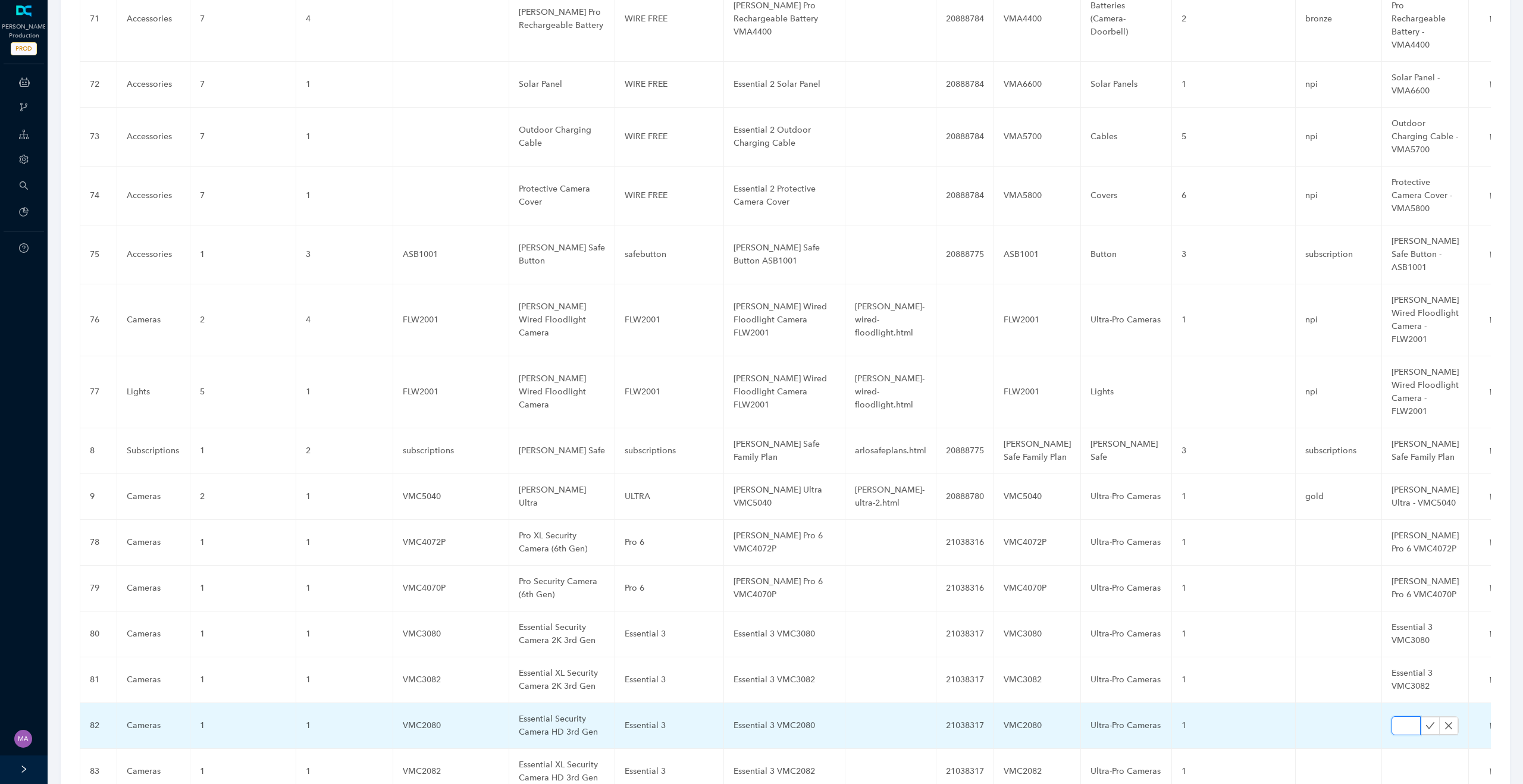
click at [1392, 716] on input "text" at bounding box center [1406, 725] width 29 height 19
paste input "Essential 3 VMC2080"
type input "Essential 3 VMC2080"
click at [1426, 721] on icon "check" at bounding box center [1430, 726] width 9 height 9
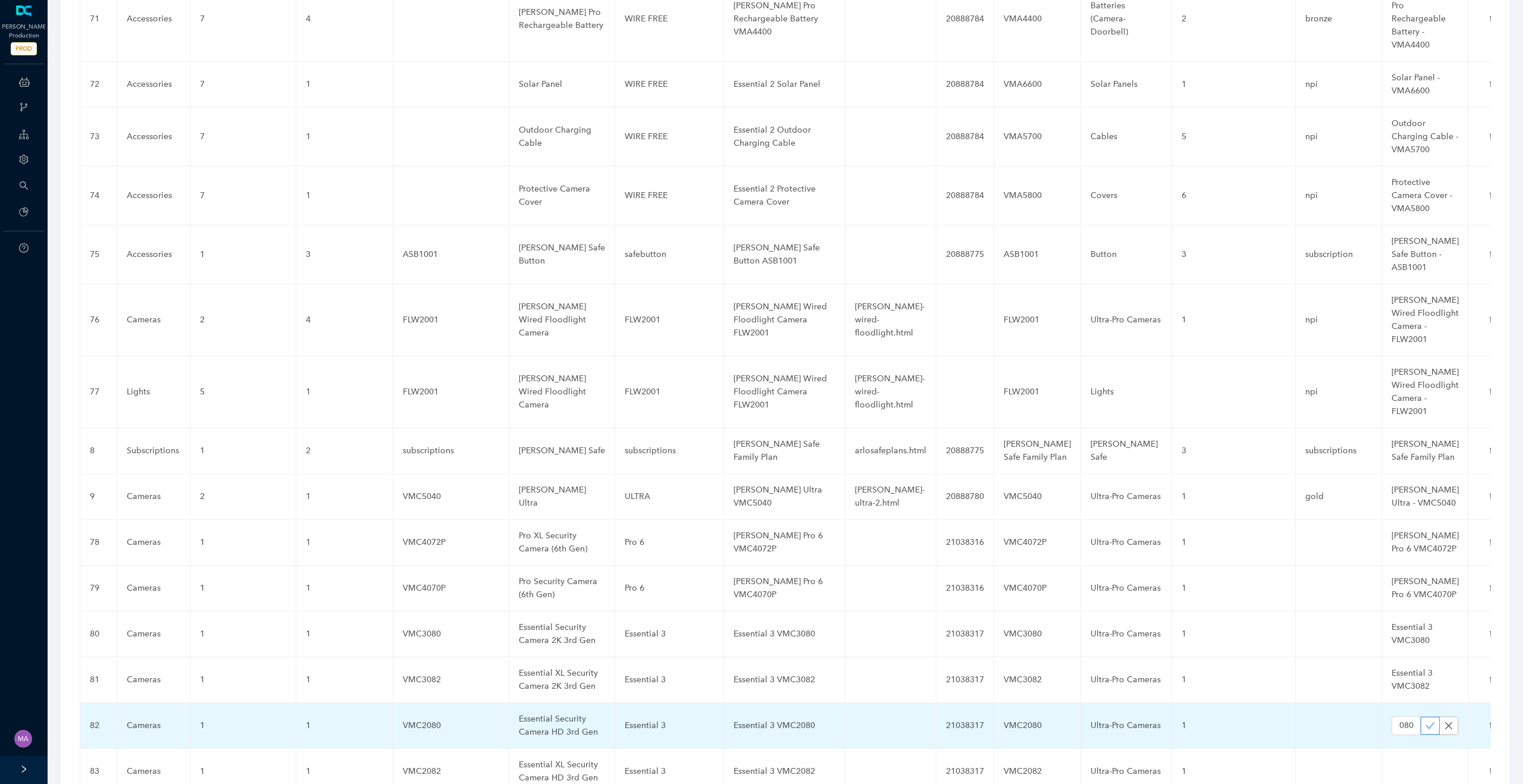
scroll to position [0, 0]
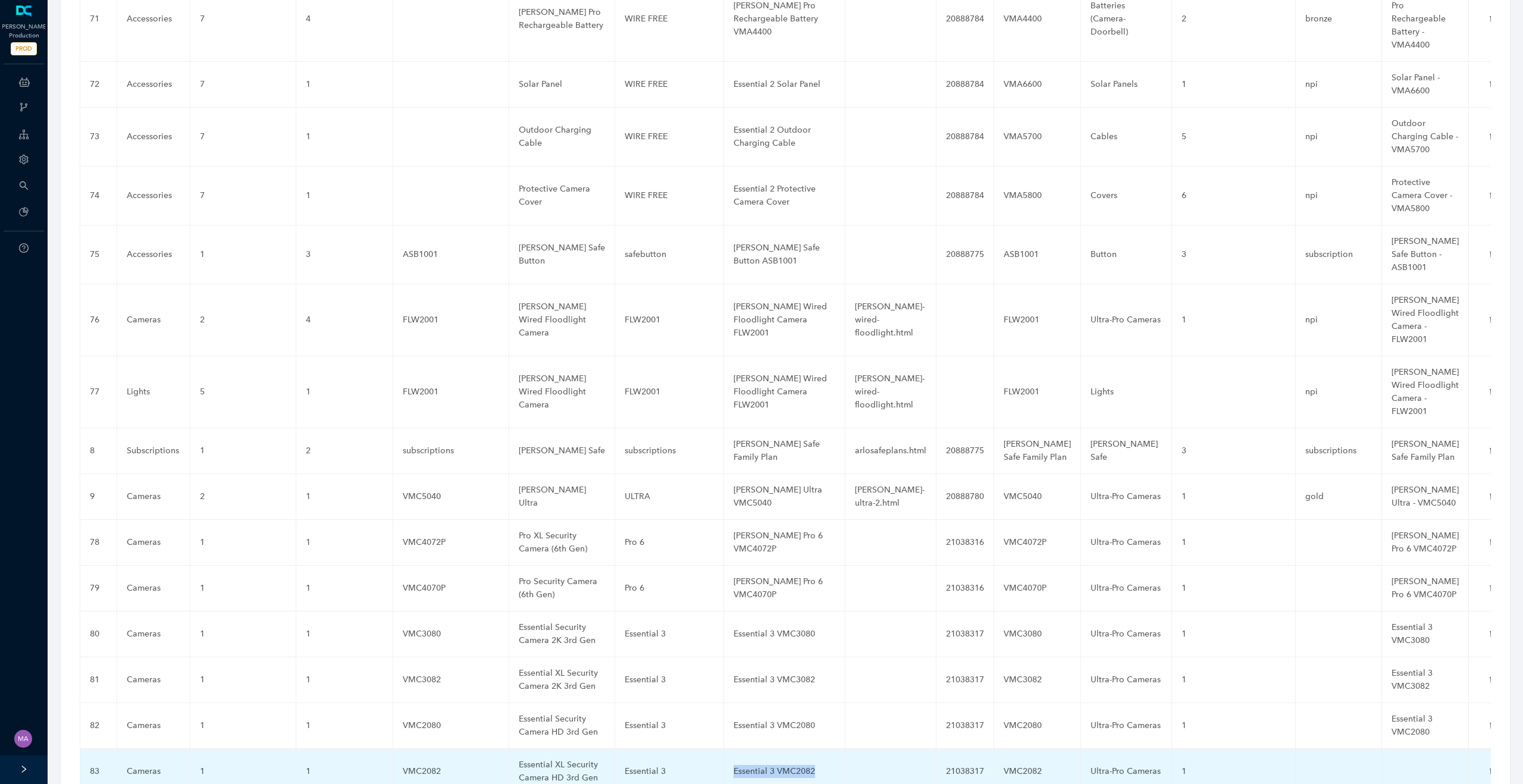
drag, startPoint x: 821, startPoint y: 681, endPoint x: 729, endPoint y: 681, distance: 92.0
click at [729, 748] on td "Essential 3 VMC2082" at bounding box center [784, 771] width 121 height 46
copy div "Essential 3 VMC2082"
click at [1392, 748] on td at bounding box center [1425, 771] width 87 height 46
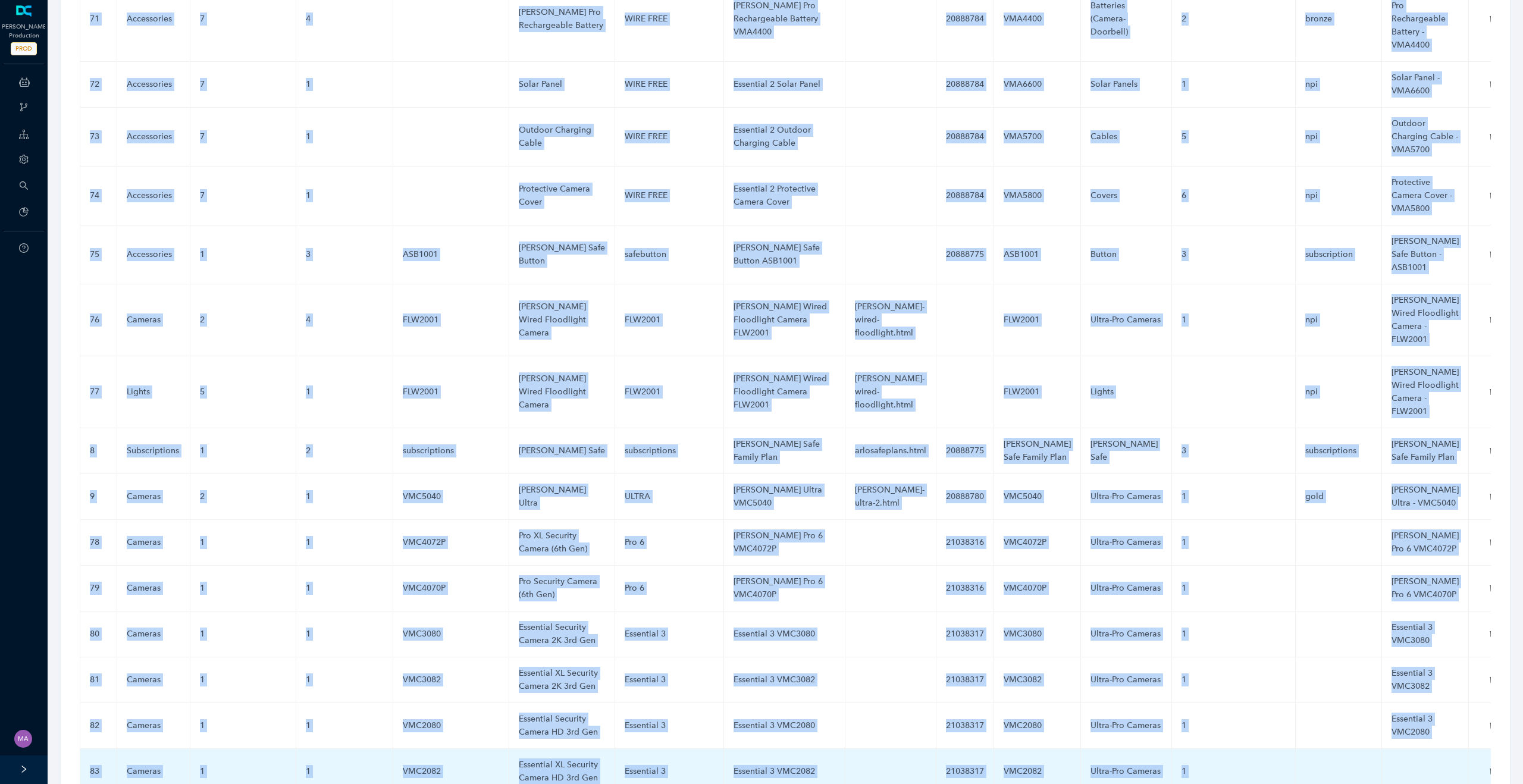
click at [1392, 748] on td at bounding box center [1425, 771] width 87 height 46
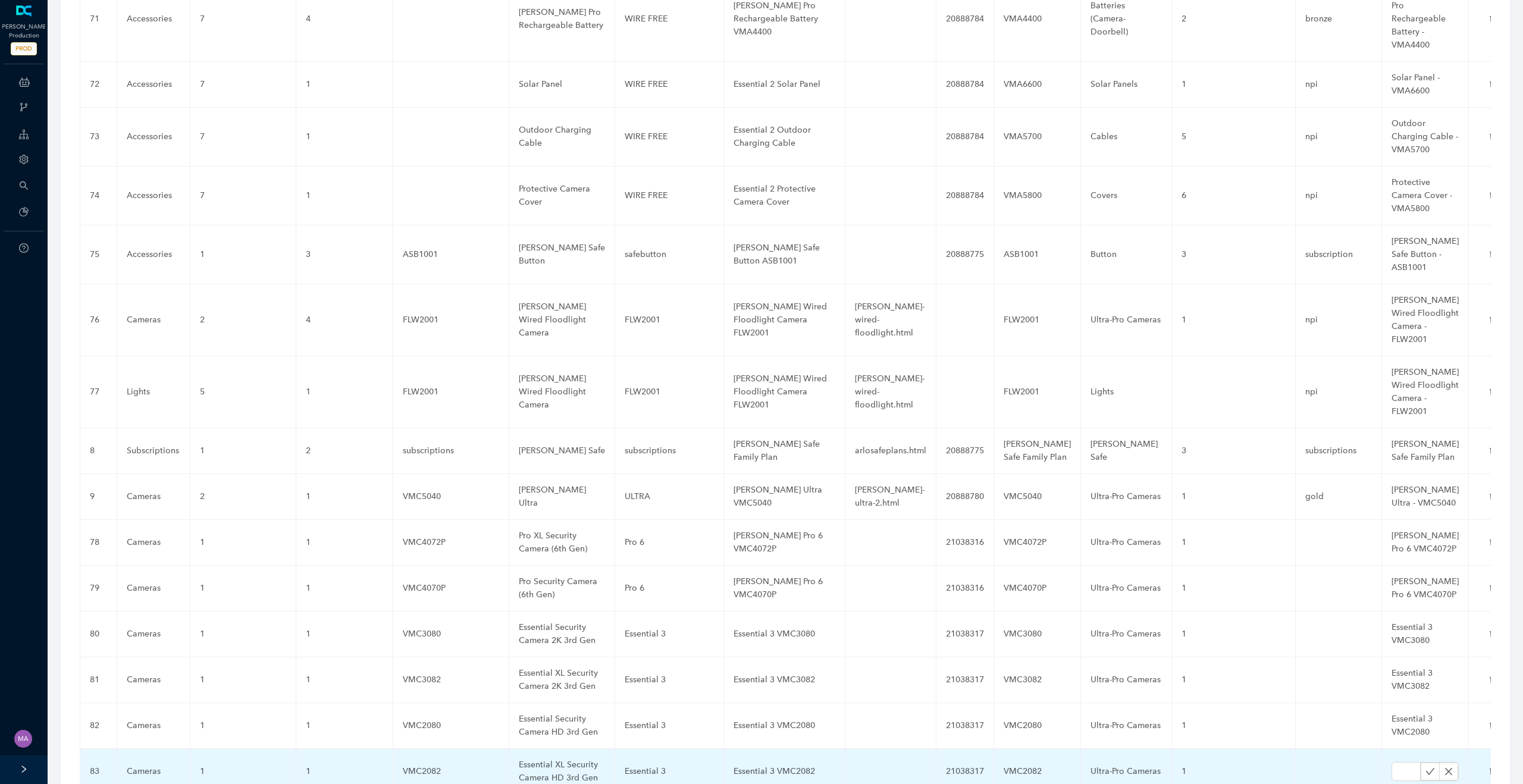
click at [1392, 762] on input "text" at bounding box center [1406, 771] width 29 height 19
type input "Essential 3 VMC2082"
click at [1426, 767] on icon "check" at bounding box center [1430, 771] width 9 height 9
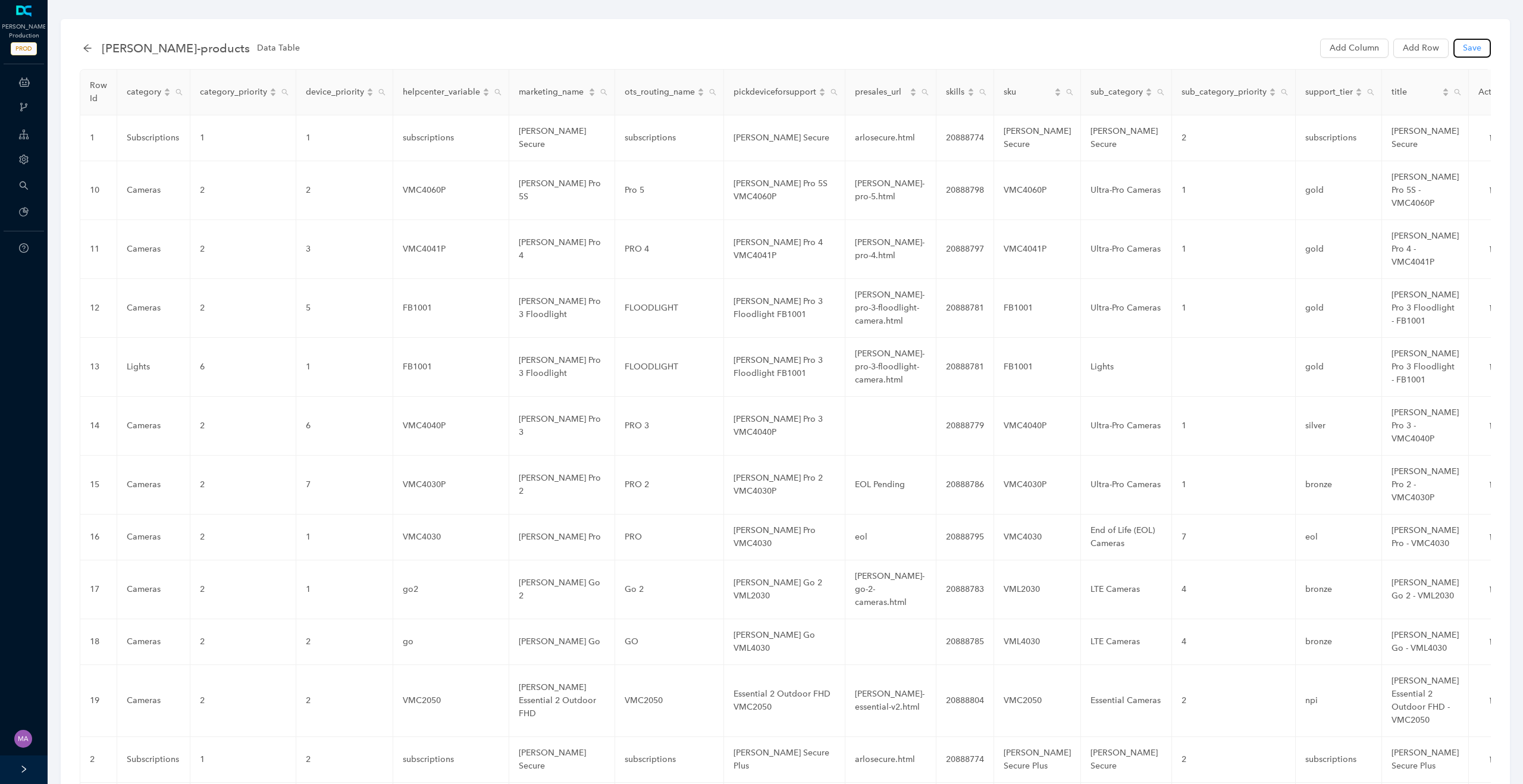
click at [1468, 54] on span "Save" at bounding box center [1472, 48] width 18 height 13
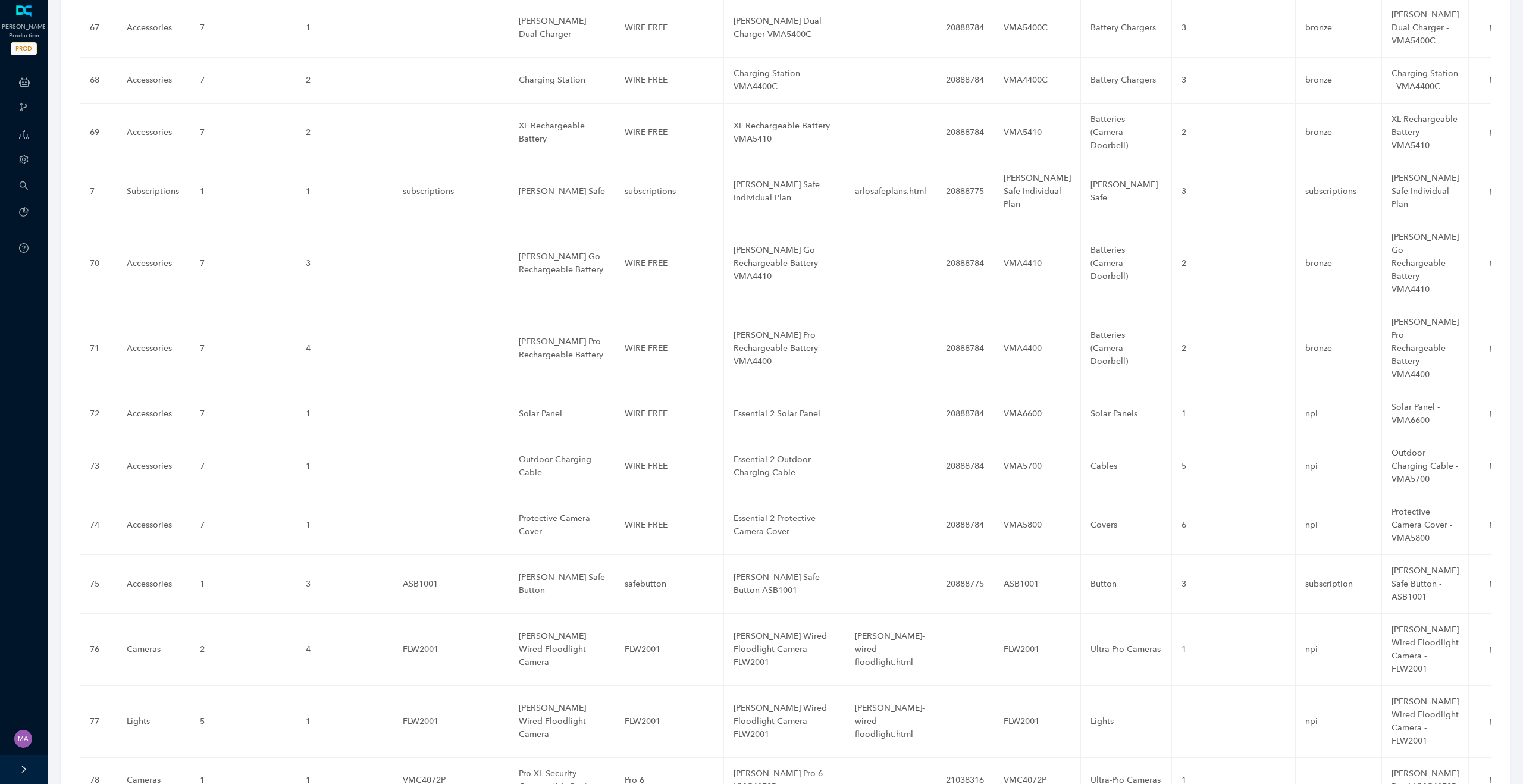
scroll to position [4325, 0]
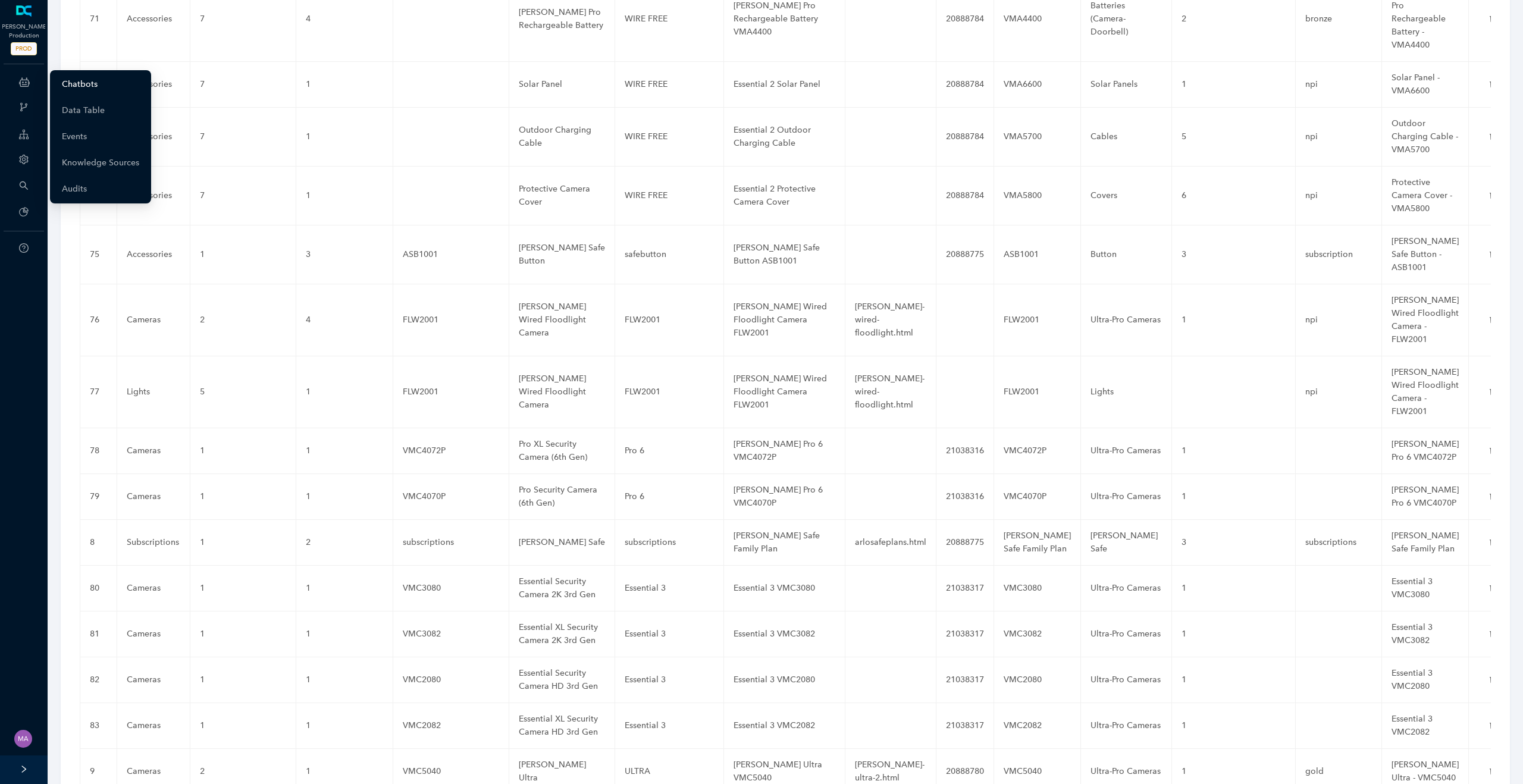
click at [80, 93] on link "Chatbots" at bounding box center [79, 85] width 36 height 24
